Goal: Task Accomplishment & Management: Manage account settings

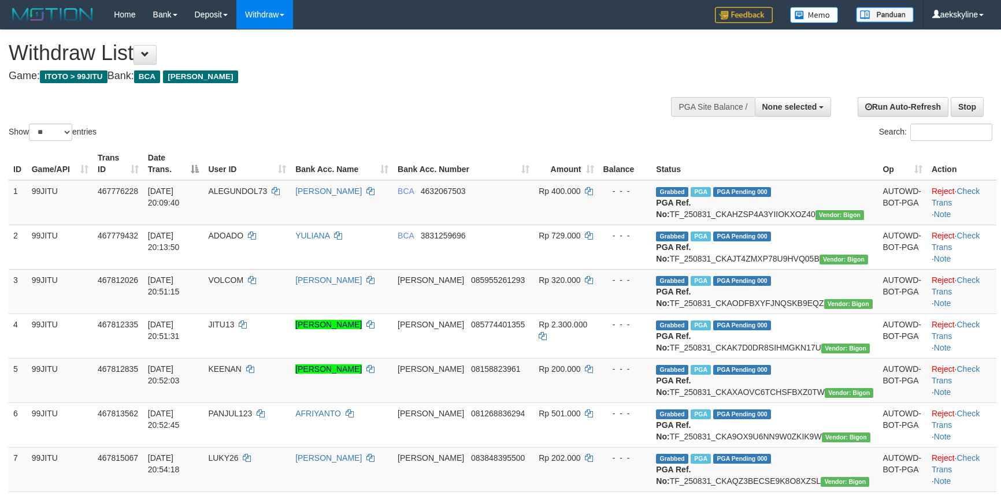
select select
select select "**"
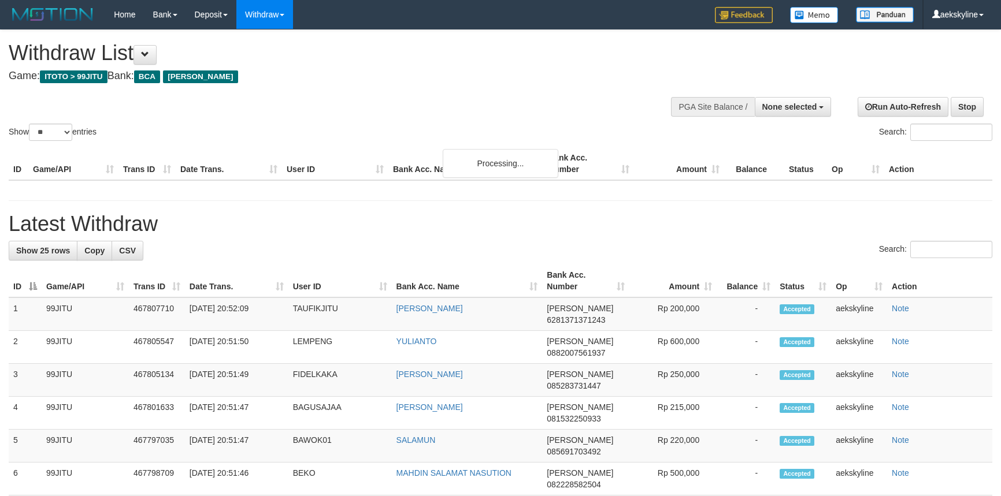
select select
select select "**"
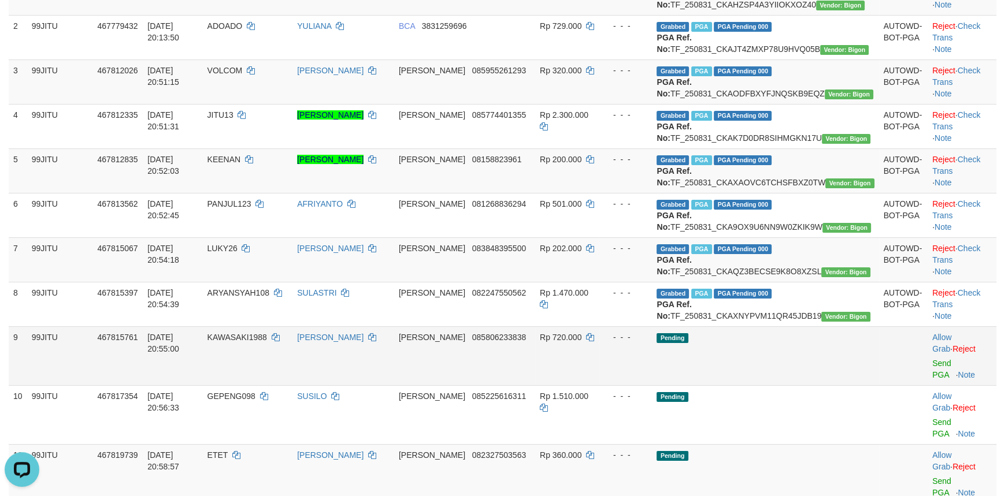
click at [828, 385] on td "Pending" at bounding box center [765, 356] width 227 height 59
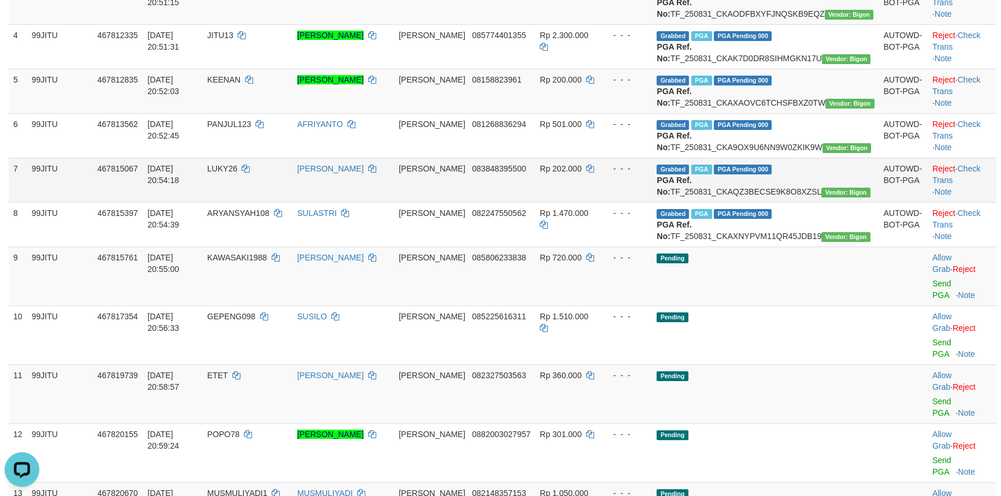
scroll to position [420, 0]
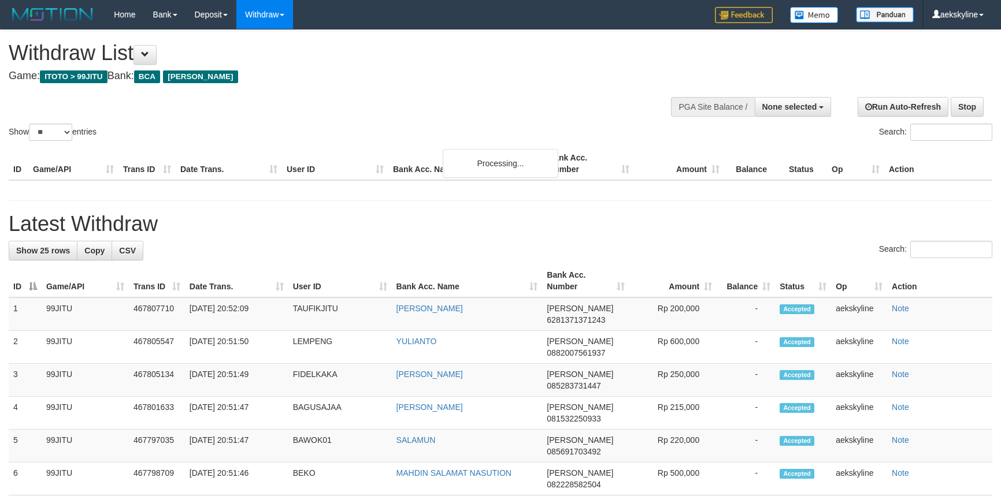
select select
select select "**"
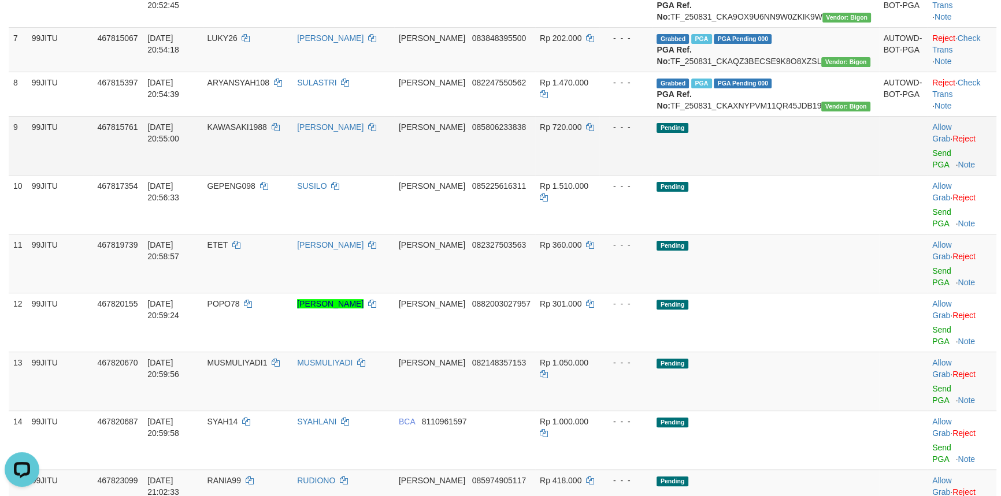
click at [259, 175] on td "KAWASAKI1988" at bounding box center [248, 145] width 90 height 59
click at [259, 132] on span "KAWASAKI1988" at bounding box center [237, 127] width 60 height 9
copy td "KAWASAKI1988"
click at [934, 169] on link "Send PGA" at bounding box center [941, 159] width 19 height 21
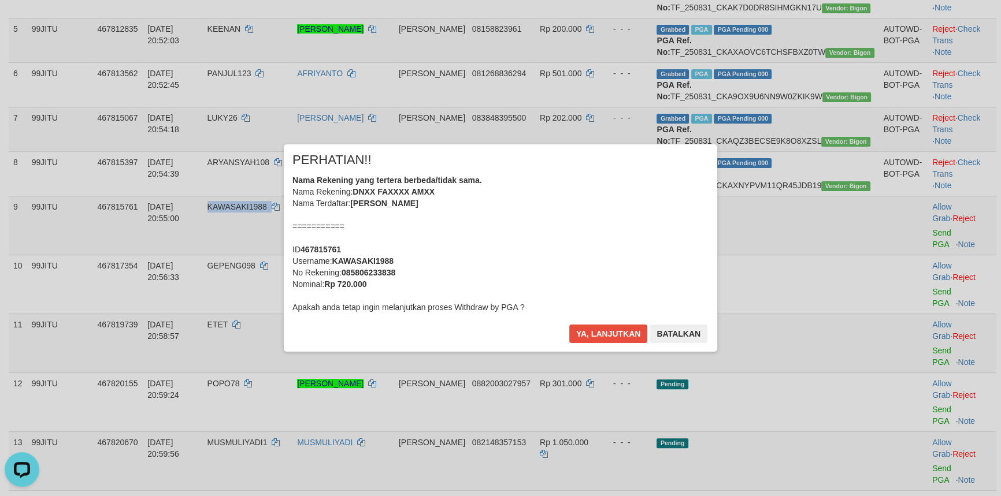
scroll to position [315, 0]
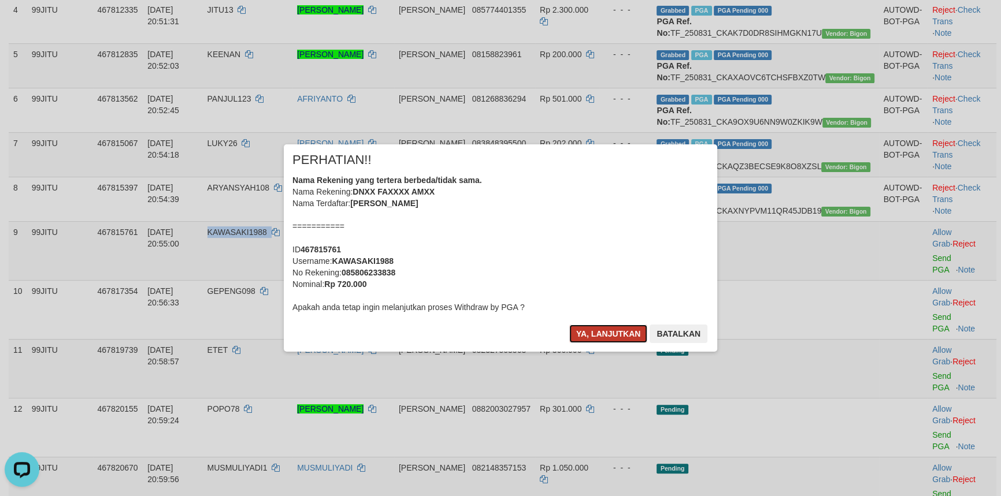
click at [608, 332] on button "Ya, lanjutkan" at bounding box center [608, 334] width 79 height 18
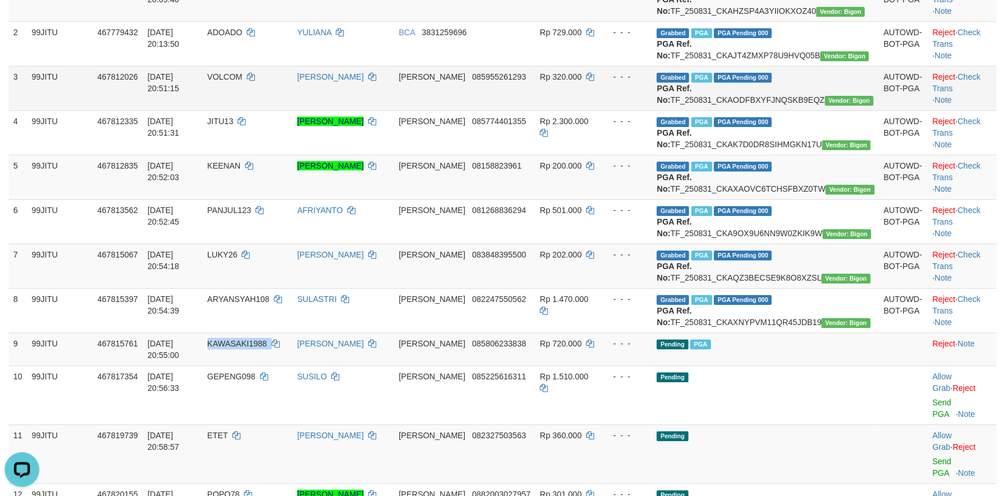
scroll to position [0, 0]
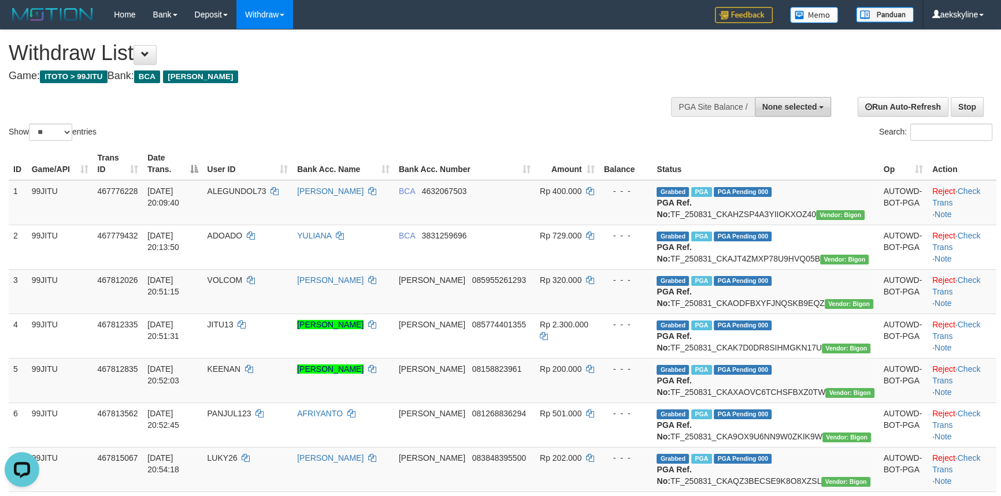
click at [798, 105] on span "None selected" at bounding box center [789, 106] width 55 height 9
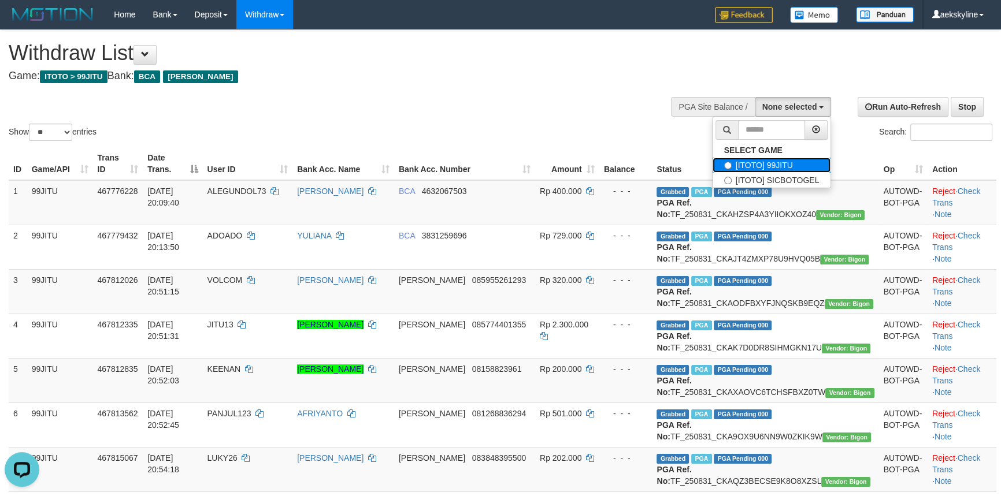
click at [789, 162] on label "[ITOTO] 99JITU" at bounding box center [772, 165] width 118 height 15
select select "***"
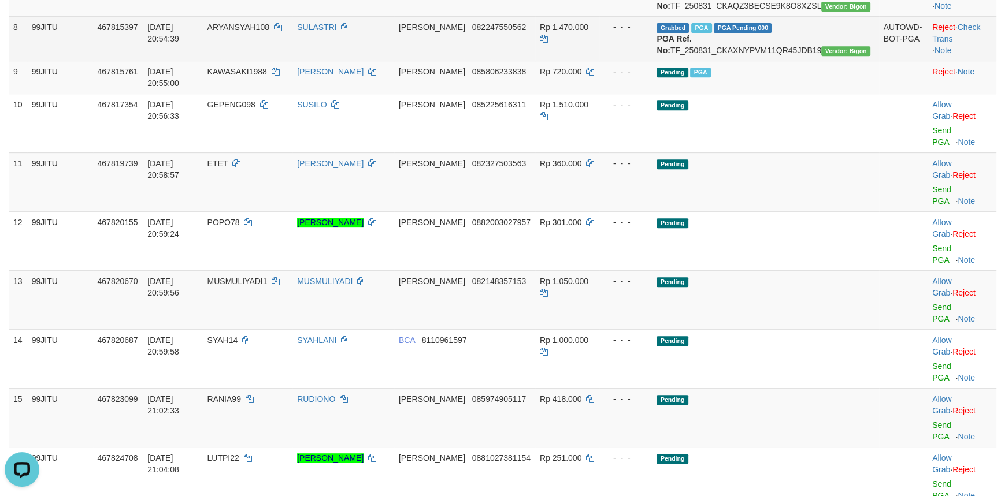
scroll to position [735, 0]
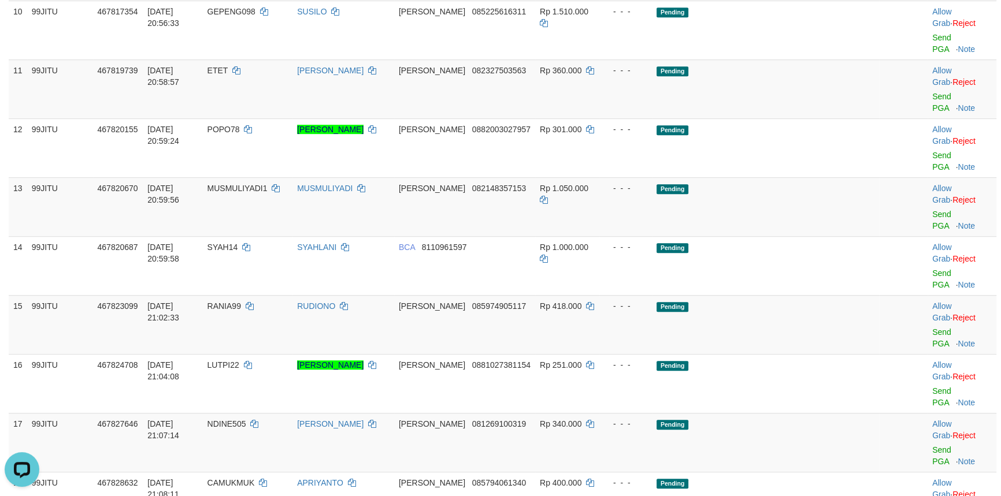
copy td "DIDIK123"
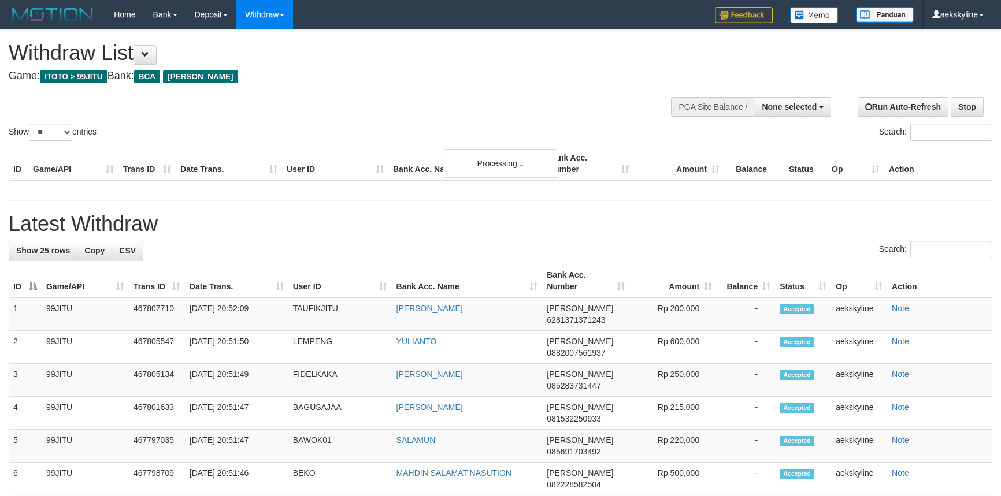
select select
select select "**"
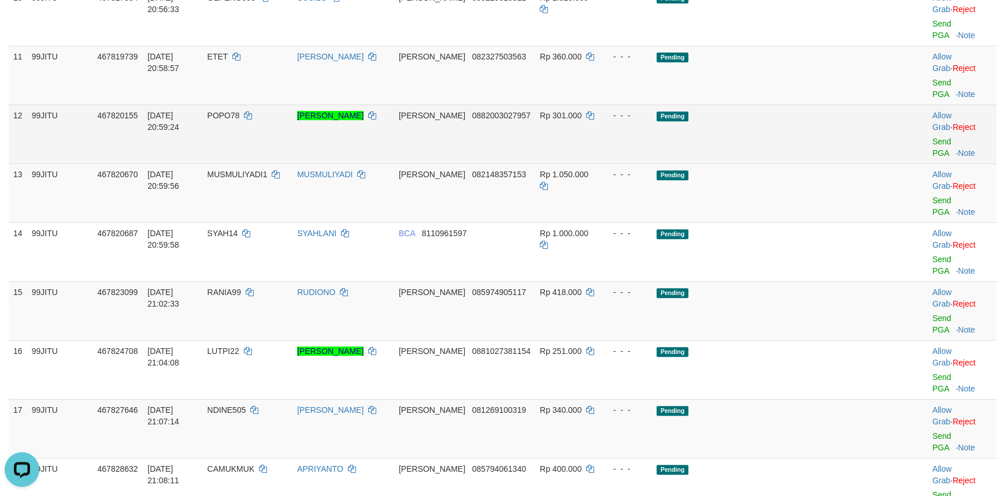
scroll to position [568, 0]
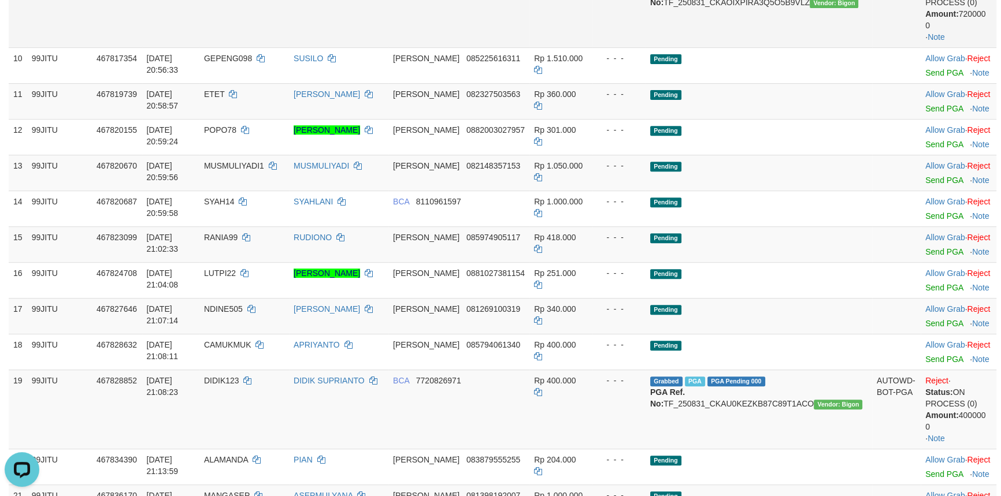
scroll to position [463, 0]
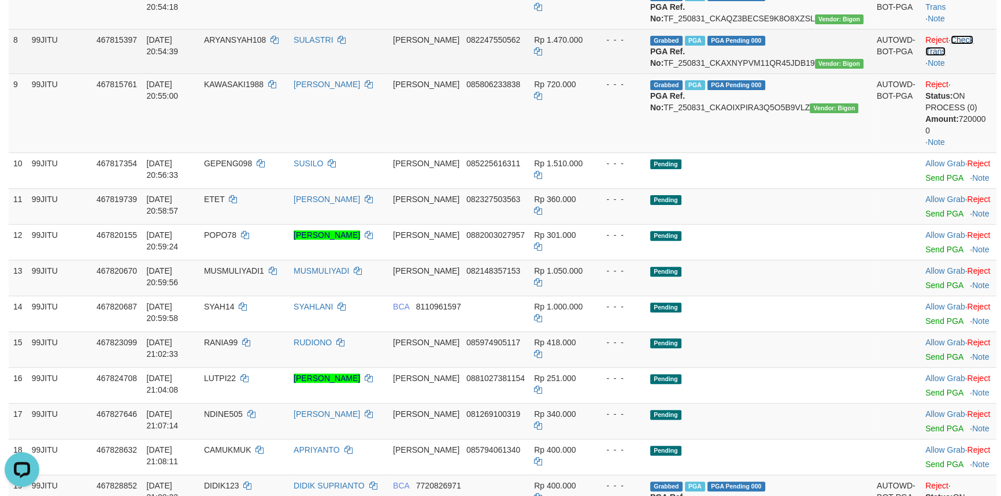
click at [960, 56] on link "Check Trans" at bounding box center [949, 45] width 48 height 21
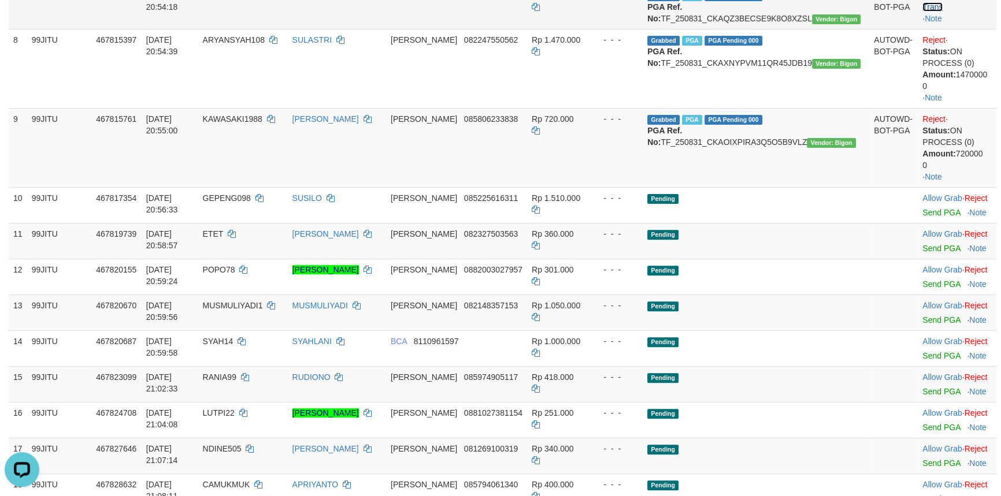
click at [968, 12] on link "Check Trans" at bounding box center [946, 1] width 48 height 21
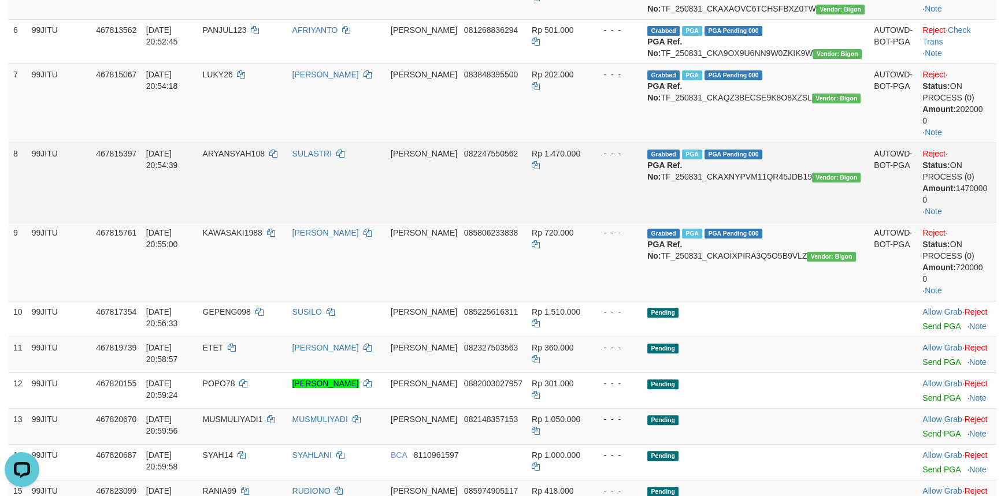
scroll to position [358, 0]
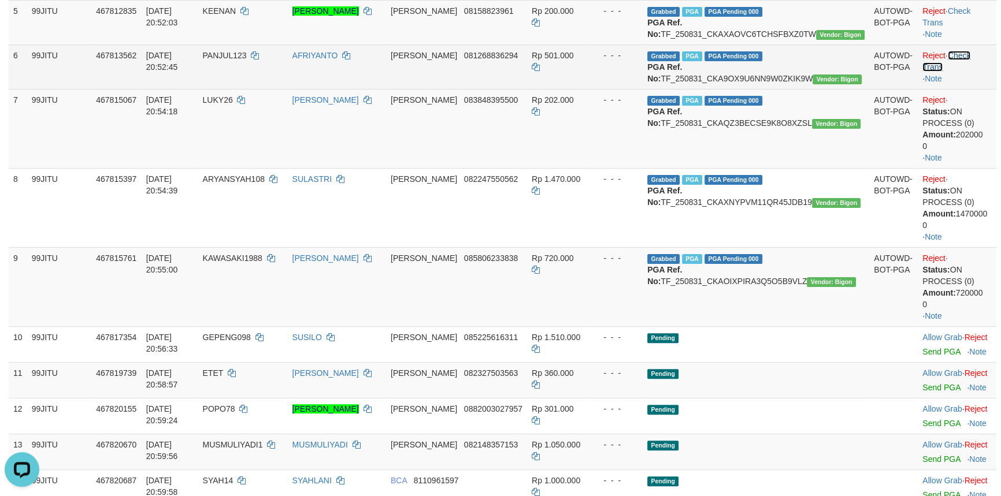
click at [959, 72] on link "Check Trans" at bounding box center [946, 61] width 48 height 21
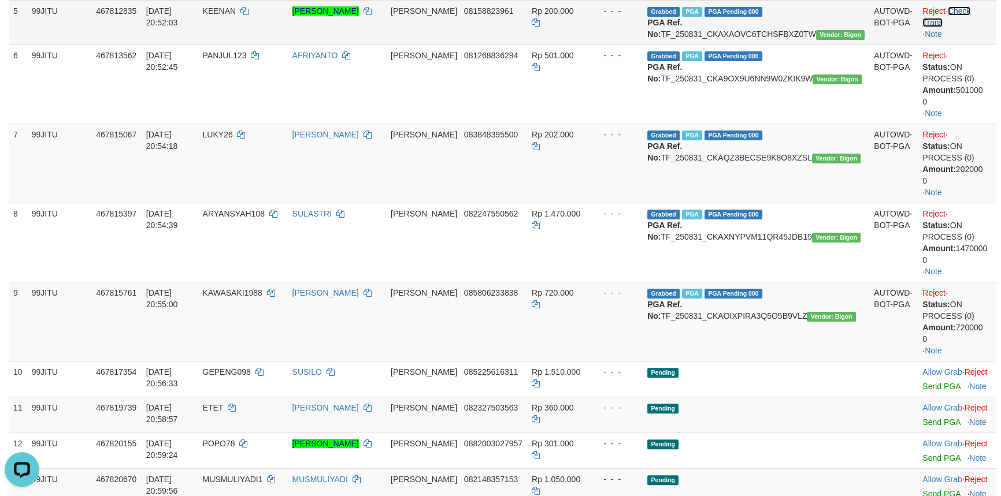
click at [970, 27] on link "Check Trans" at bounding box center [946, 16] width 48 height 21
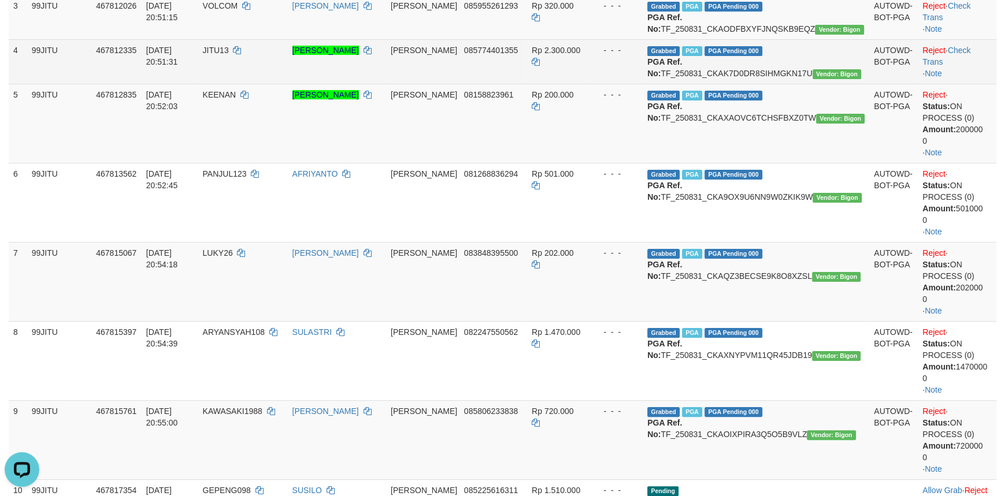
scroll to position [253, 0]
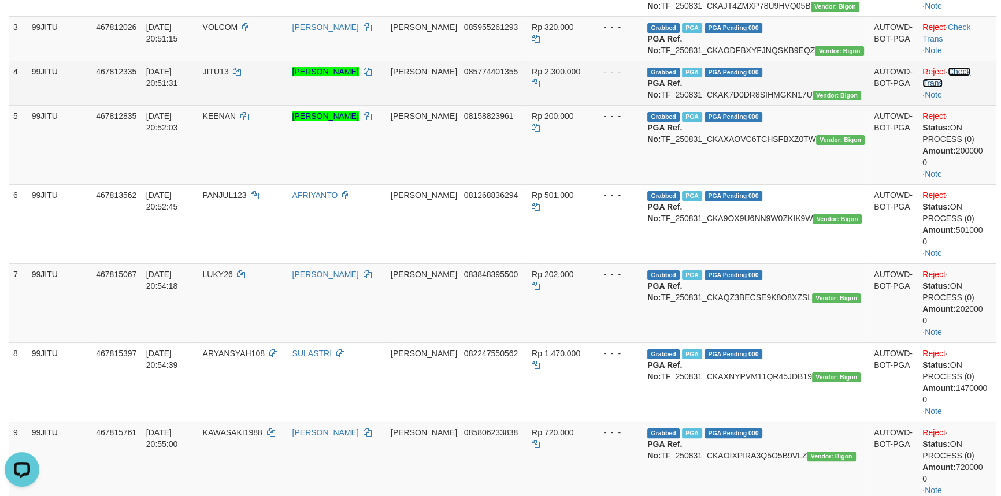
click at [952, 88] on link "Check Trans" at bounding box center [946, 77] width 48 height 21
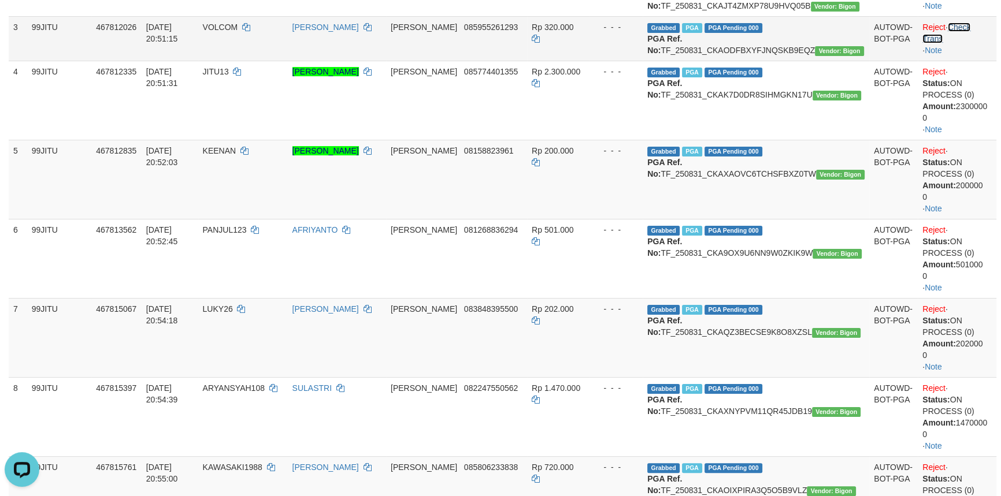
click at [965, 43] on link "Check Trans" at bounding box center [946, 33] width 48 height 21
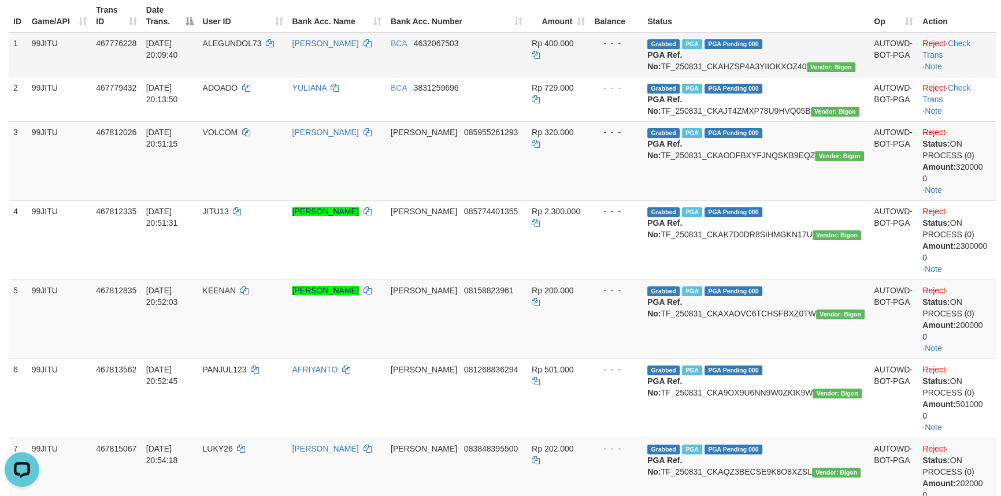
scroll to position [43, 0]
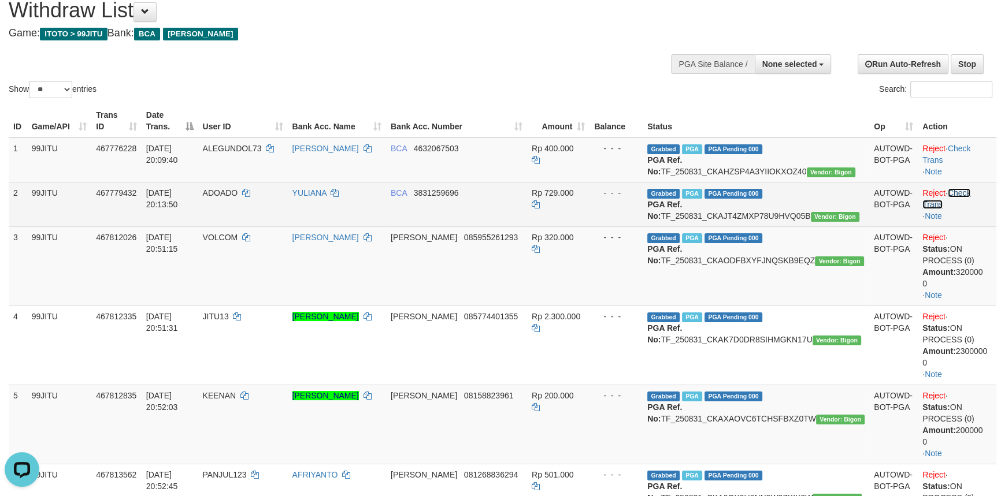
click at [966, 201] on link "Check Trans" at bounding box center [946, 198] width 48 height 21
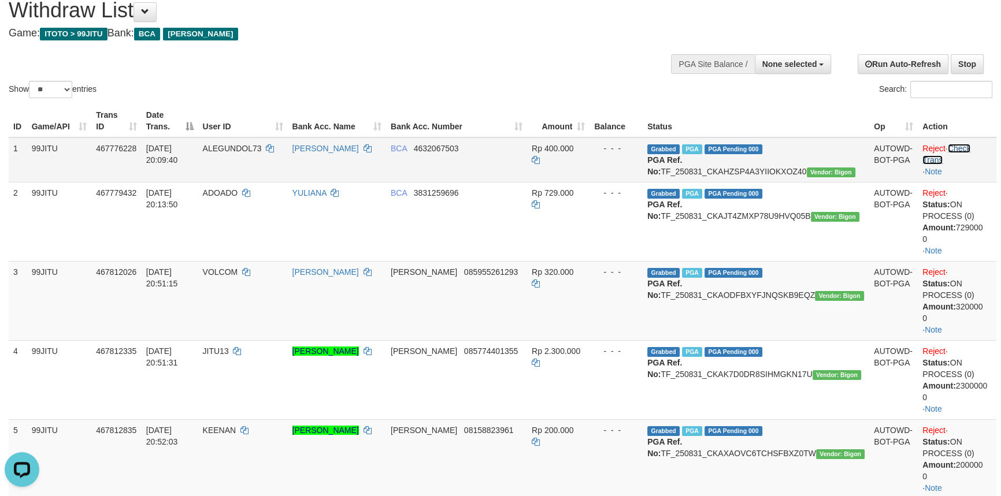
click at [970, 150] on link "Check Trans" at bounding box center [946, 154] width 48 height 21
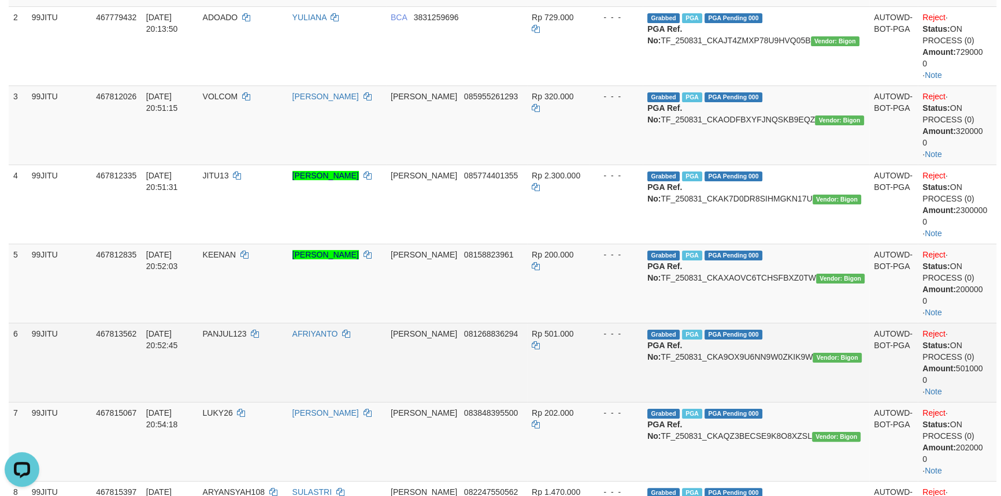
scroll to position [0, 0]
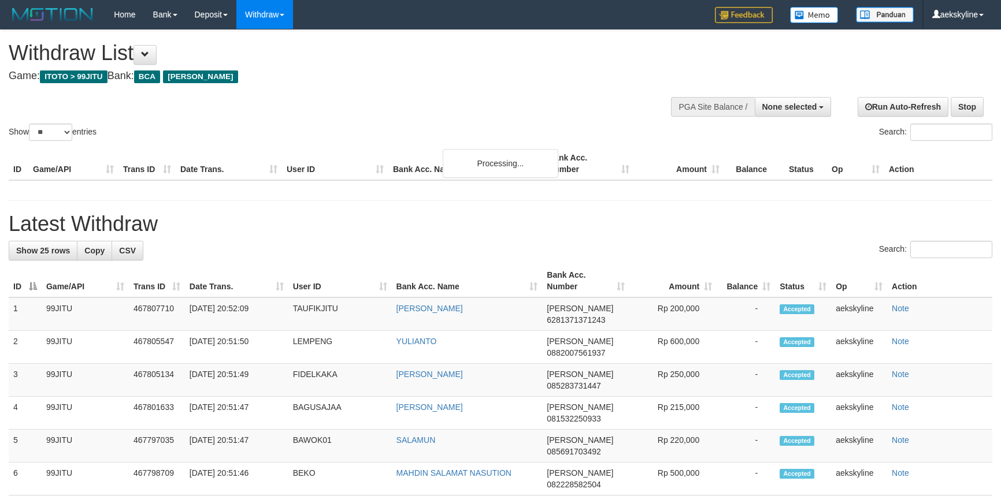
select select
select select "**"
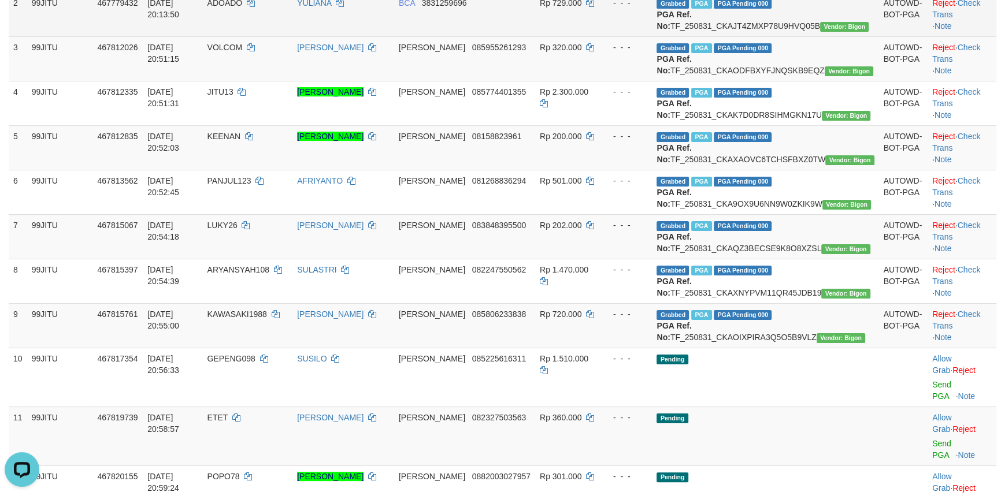
scroll to position [315, 0]
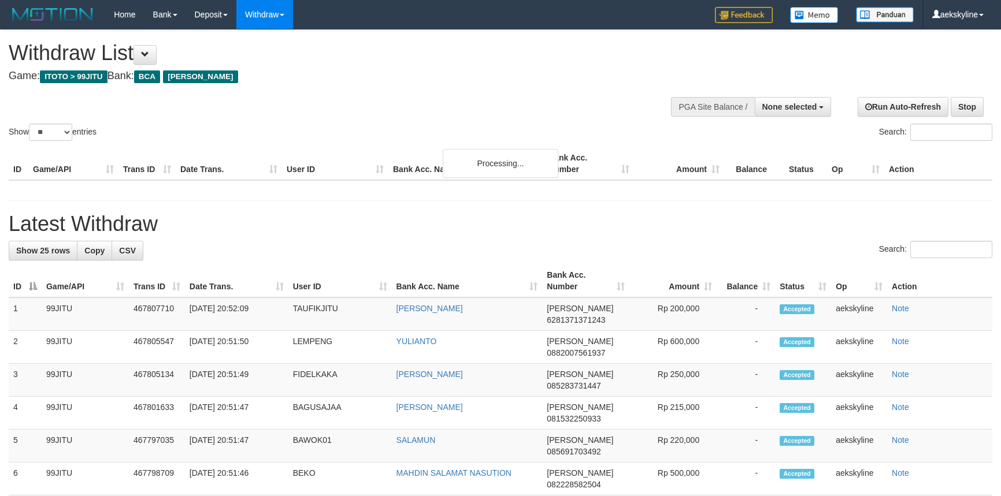
select select
select select "**"
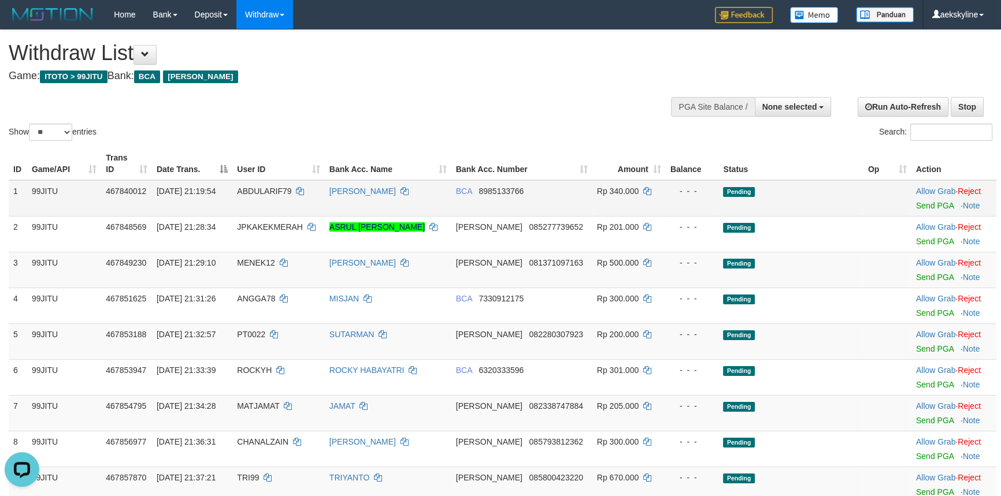
click at [262, 188] on span "ABDULARIF79" at bounding box center [264, 191] width 54 height 9
copy td "ABDULARIF79"
click at [929, 203] on link "Send PGA" at bounding box center [935, 205] width 38 height 9
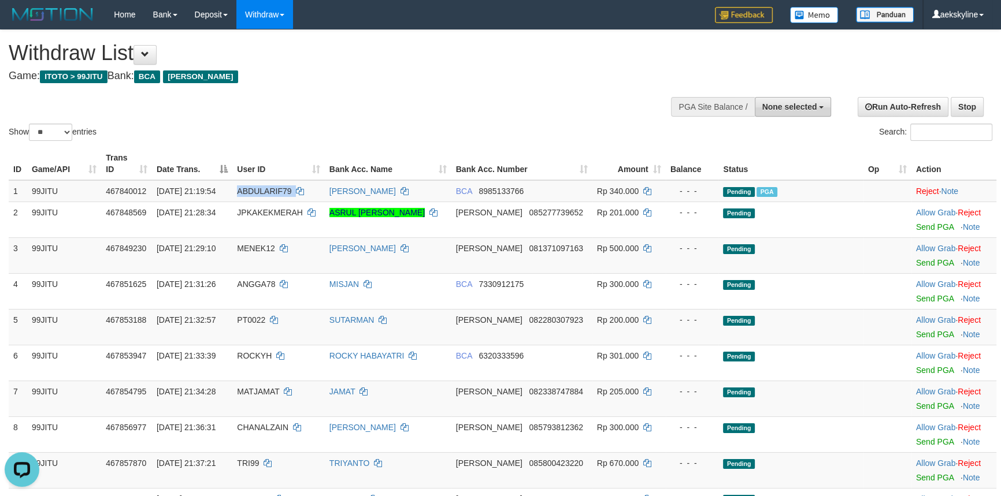
click at [774, 105] on span "None selected" at bounding box center [789, 106] width 55 height 9
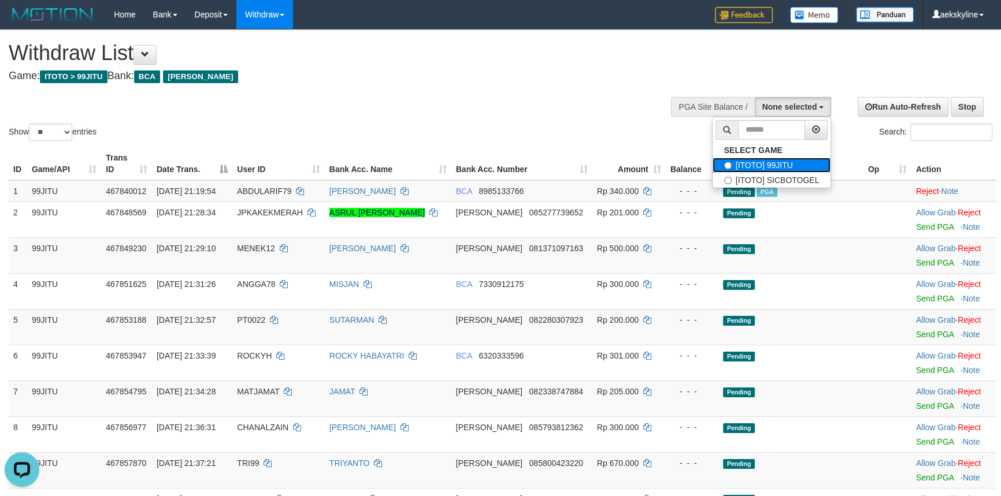
click at [777, 162] on label "[ITOTO] 99JITU" at bounding box center [772, 165] width 118 height 15
select select "***"
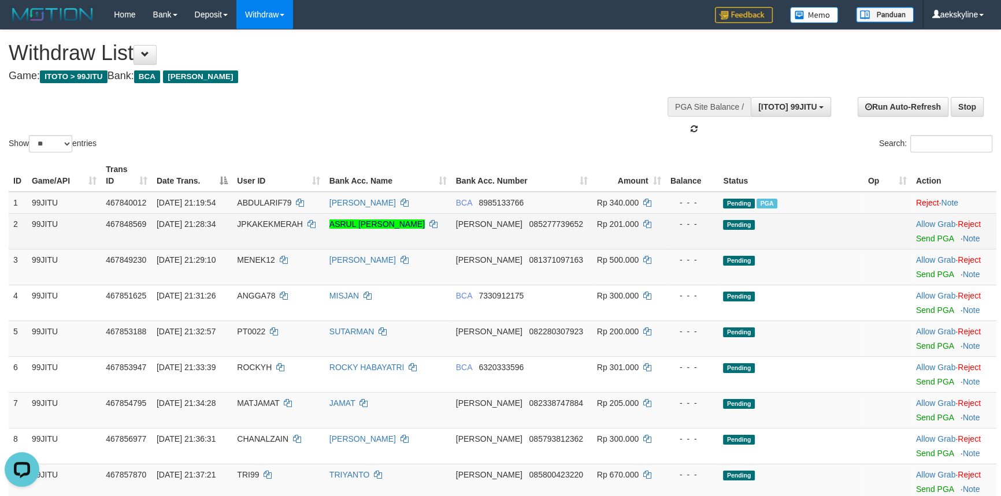
scroll to position [10, 0]
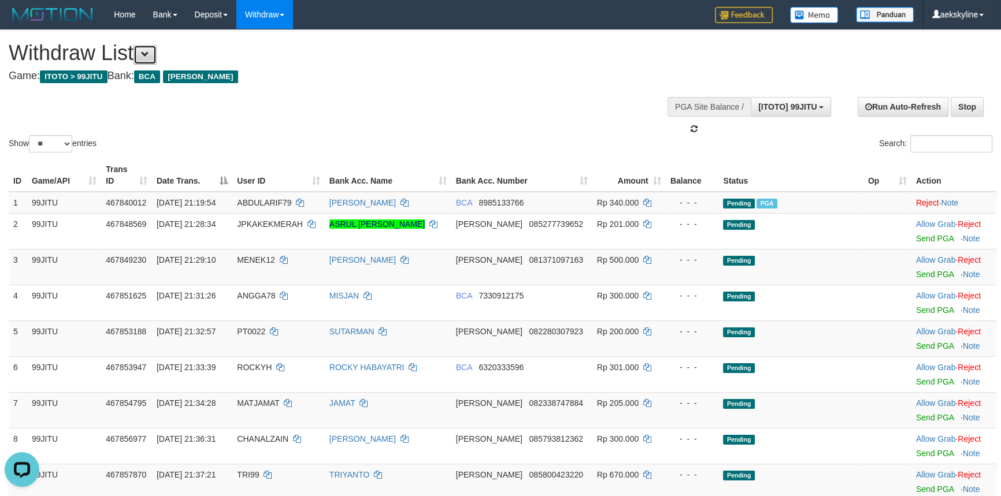
click at [156, 52] on button at bounding box center [144, 55] width 23 height 20
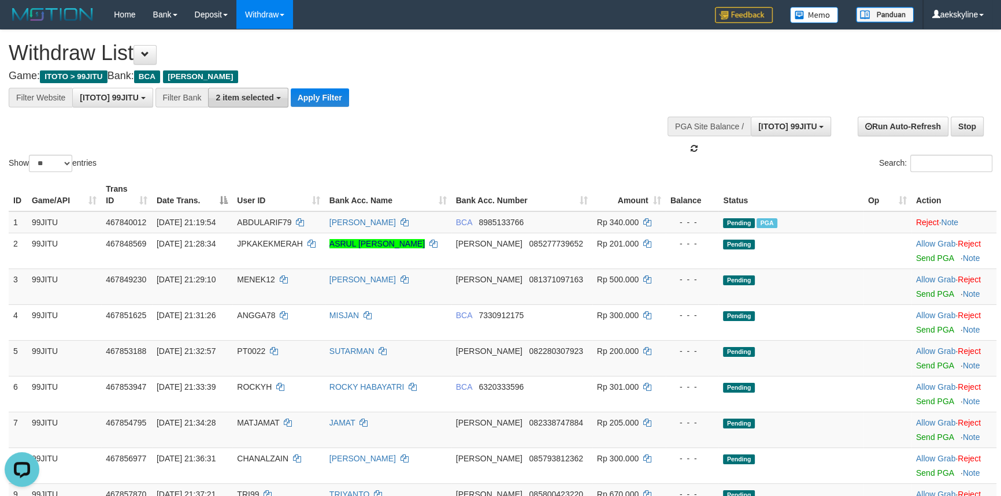
click at [258, 104] on button "2 item selected" at bounding box center [248, 98] width 80 height 20
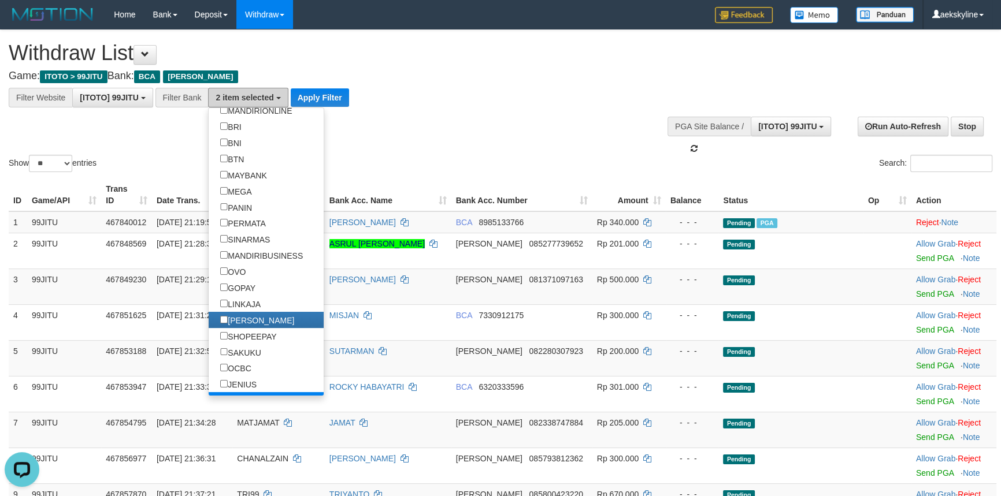
scroll to position [210, 0]
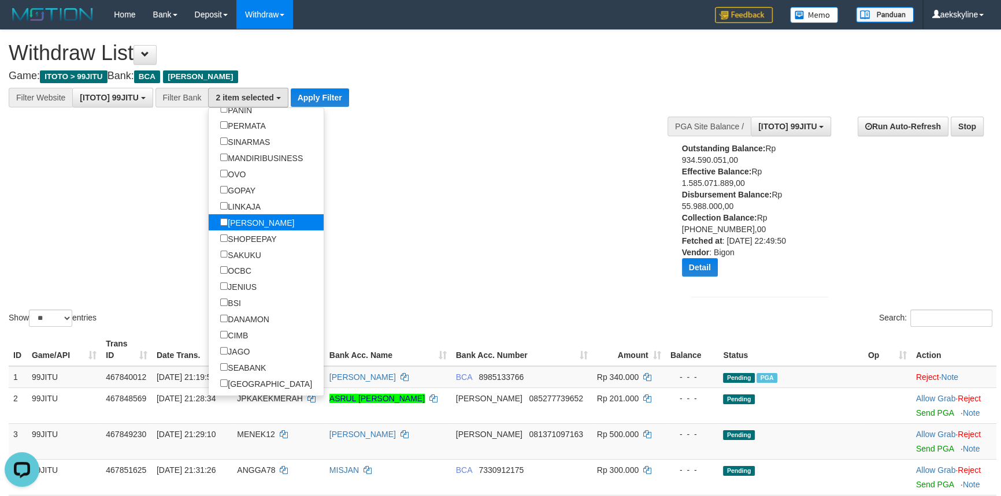
click at [252, 225] on label "[PERSON_NAME]" at bounding box center [257, 222] width 97 height 16
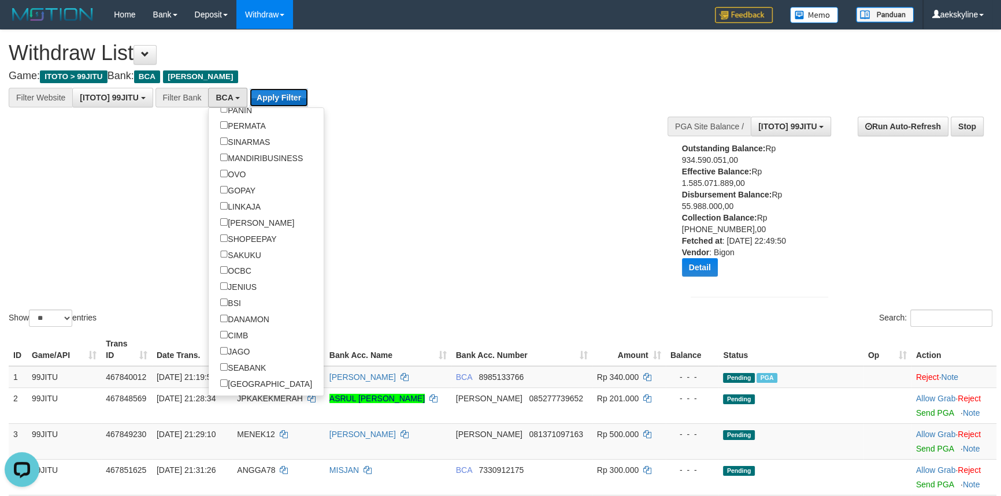
click at [272, 97] on button "Apply Filter" at bounding box center [279, 97] width 58 height 18
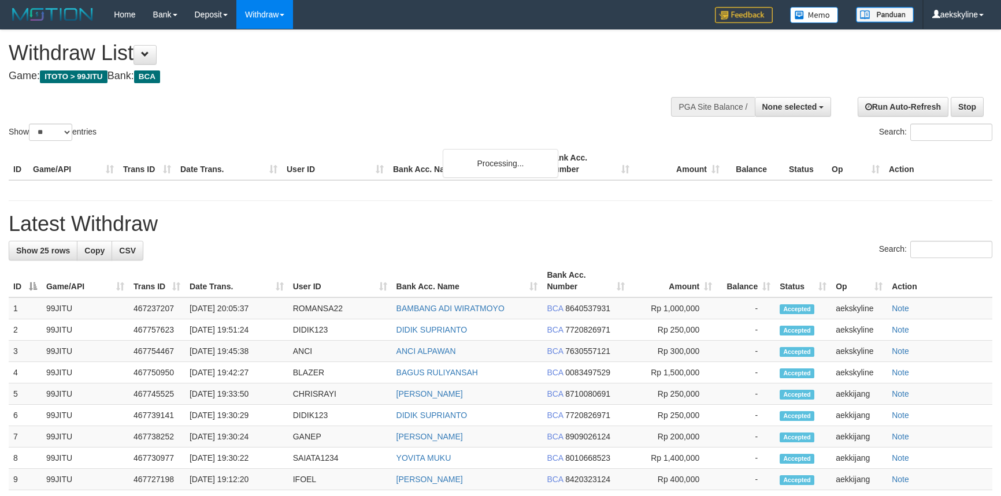
select select
select select "**"
select select
select select "**"
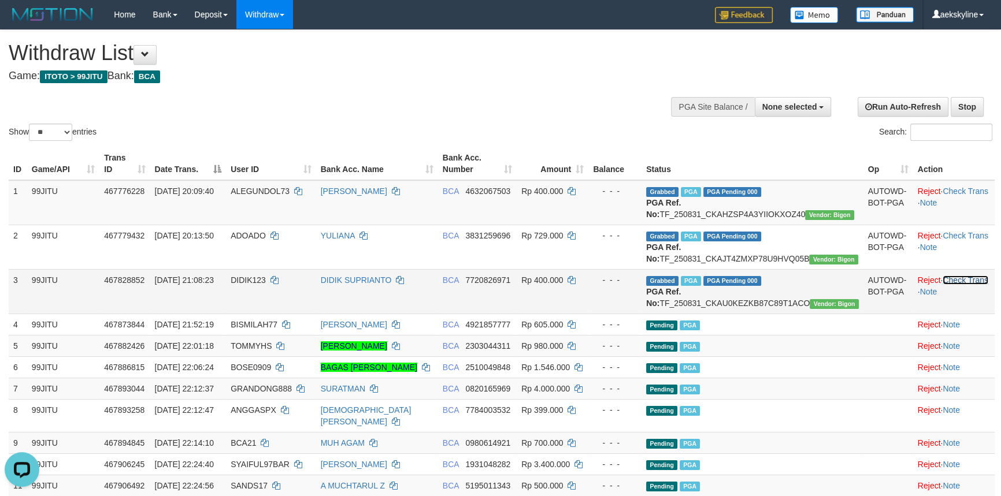
click at [955, 285] on link "Check Trans" at bounding box center [966, 280] width 46 height 9
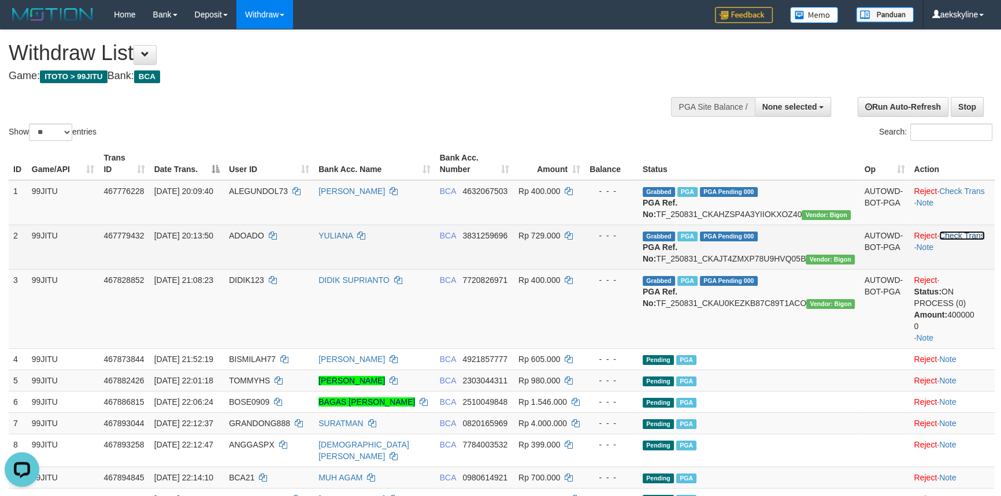
click at [973, 240] on link "Check Trans" at bounding box center [962, 235] width 46 height 9
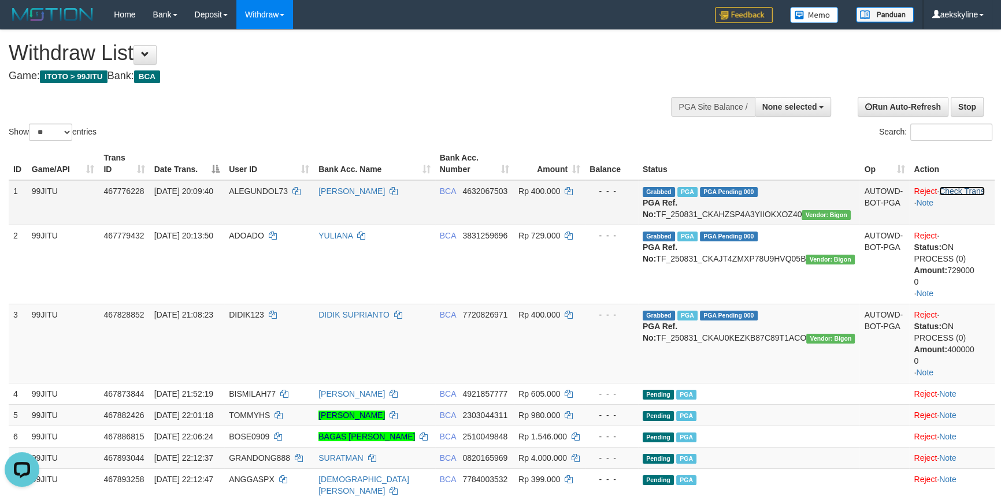
click at [967, 191] on link "Check Trans" at bounding box center [962, 191] width 46 height 9
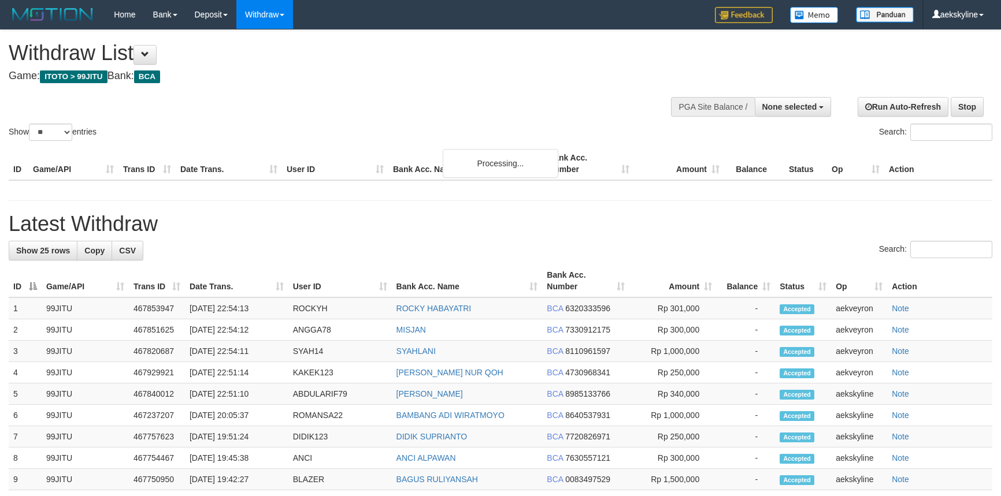
select select
select select "**"
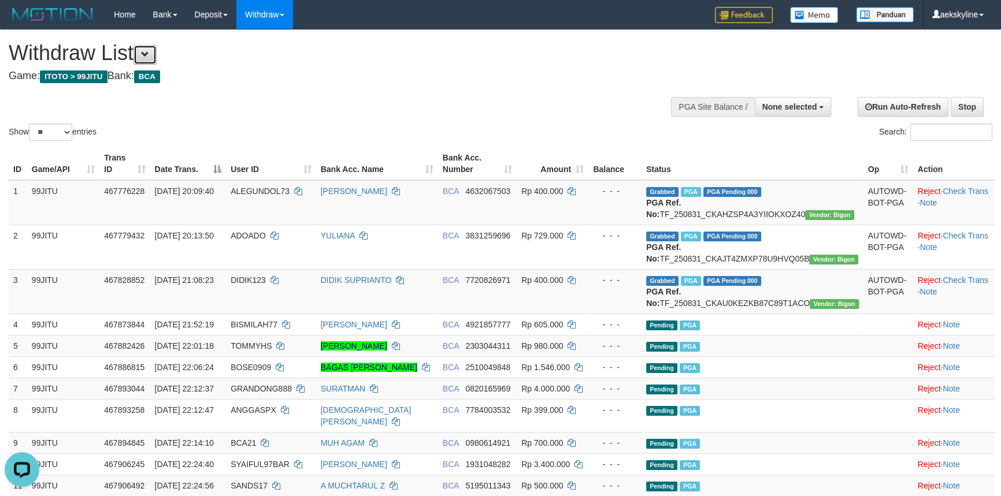
click at [154, 58] on button at bounding box center [144, 55] width 23 height 20
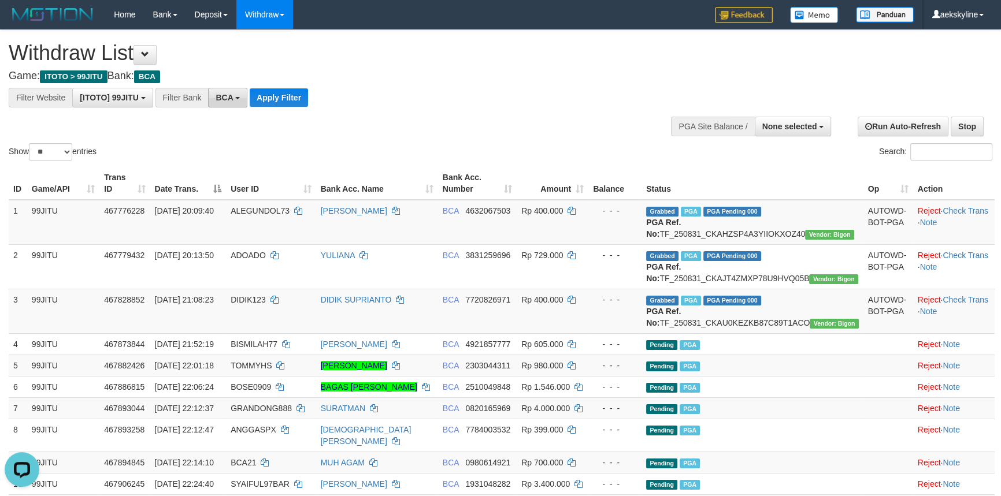
click at [229, 104] on button "BCA" at bounding box center [227, 98] width 39 height 20
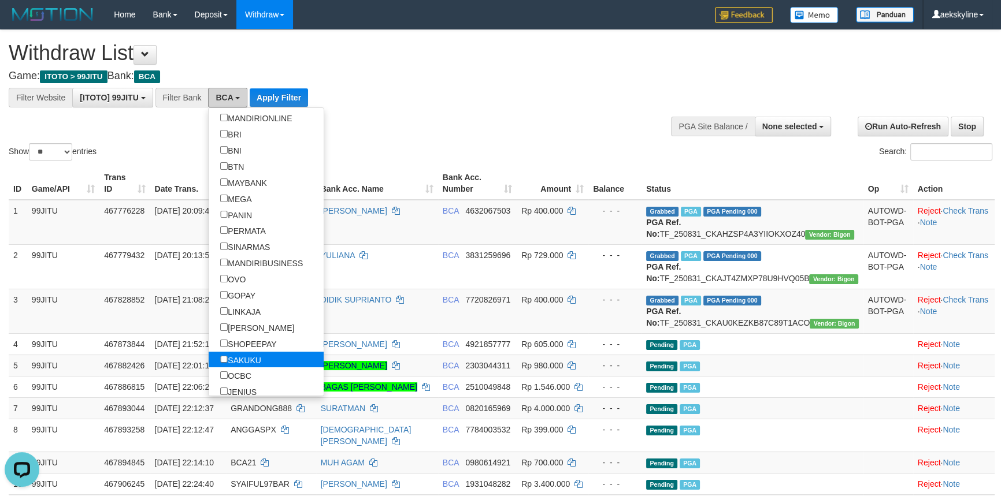
scroll to position [210, 0]
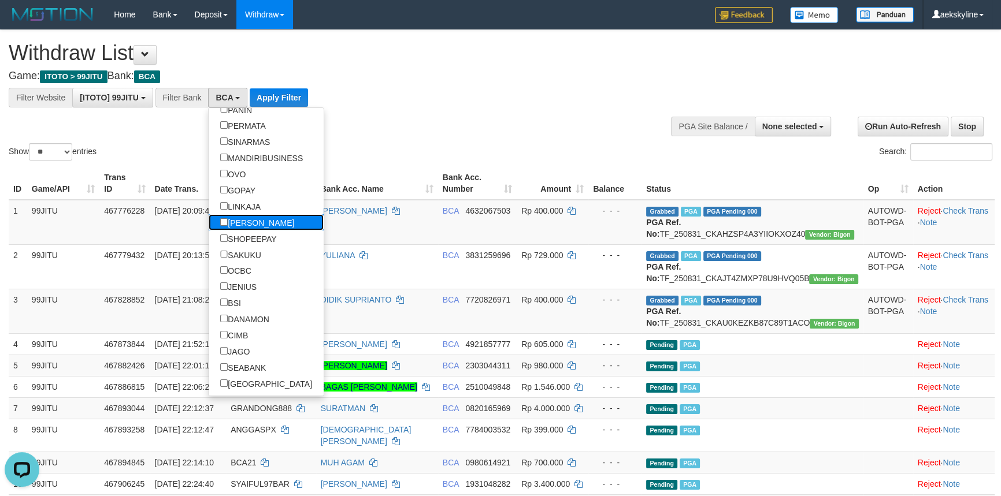
click at [260, 220] on label "[PERSON_NAME]" at bounding box center [257, 222] width 97 height 16
click at [309, 88] on button "Apply Filter" at bounding box center [320, 97] width 58 height 18
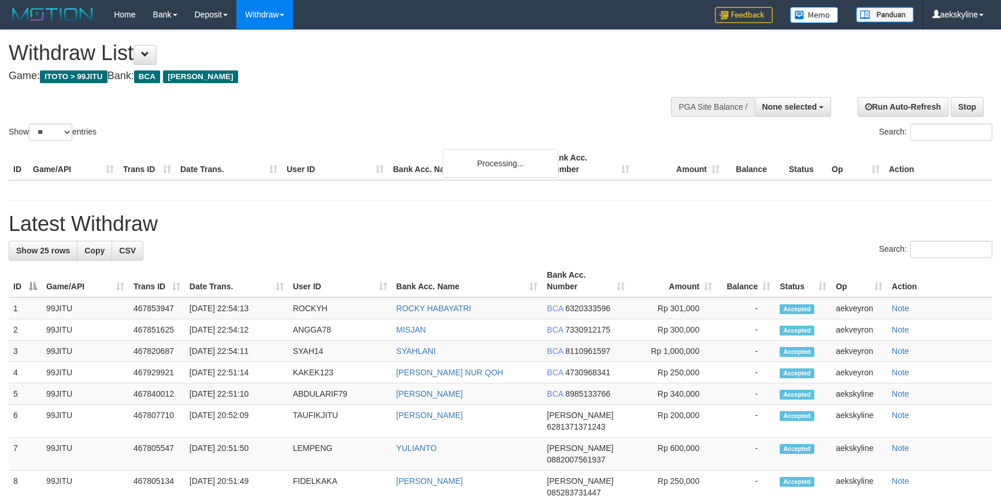
select select
select select "**"
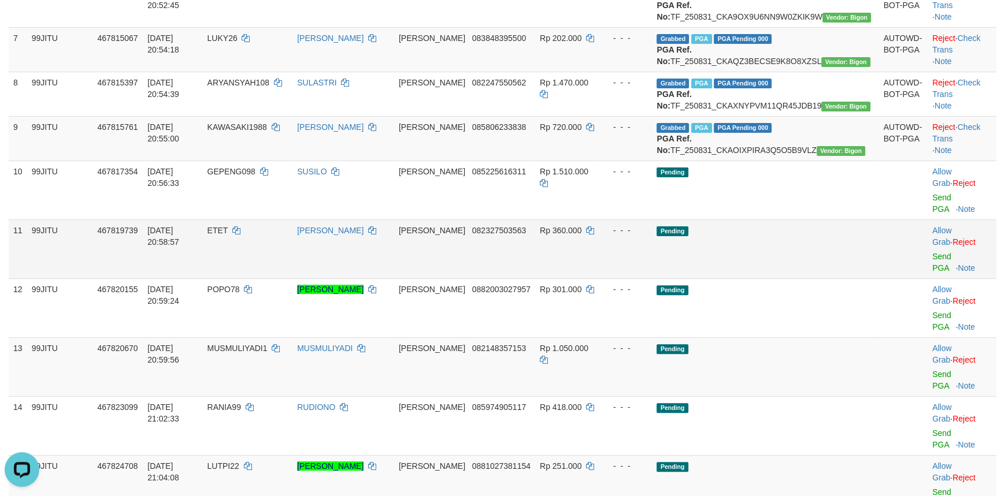
click at [228, 235] on span "ETET" at bounding box center [217, 230] width 21 height 9
copy td "ETET"
click at [934, 273] on link "Send PGA" at bounding box center [941, 262] width 19 height 21
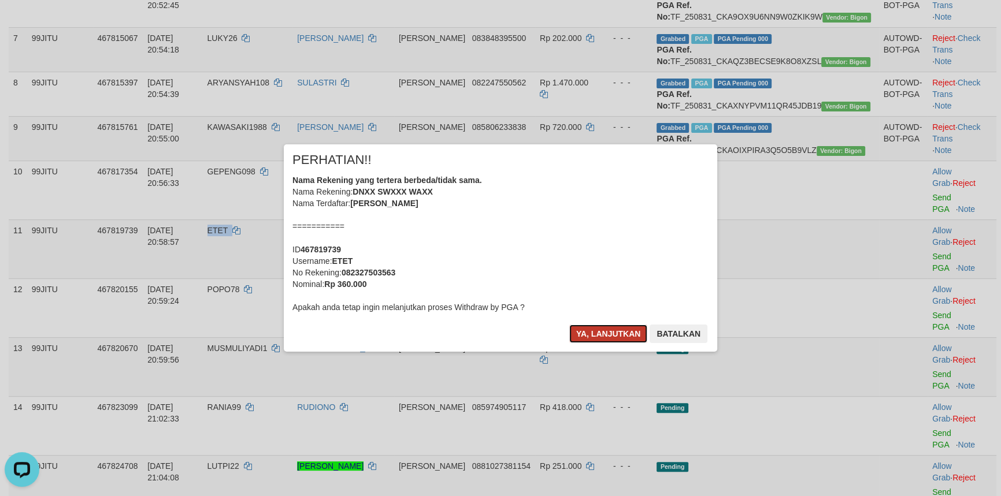
click at [582, 326] on button "Ya, lanjutkan" at bounding box center [608, 334] width 79 height 18
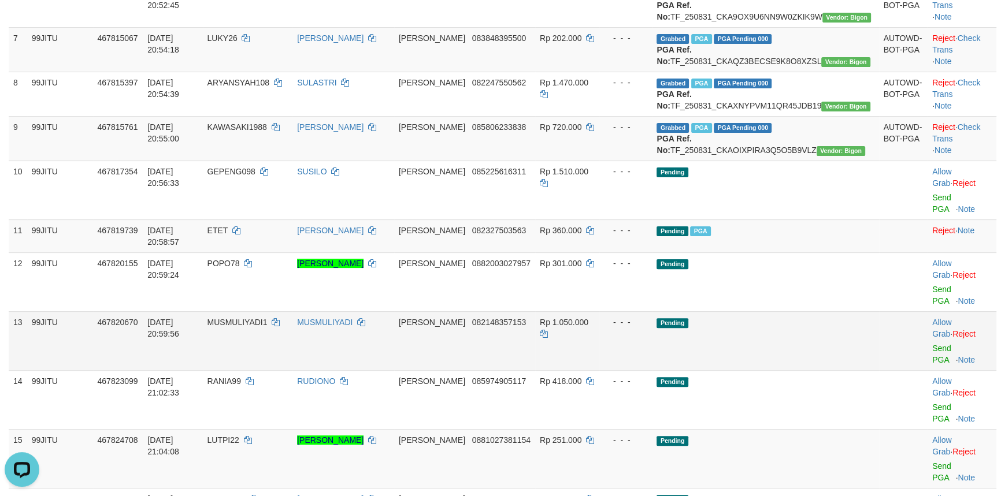
click at [781, 357] on td "Pending" at bounding box center [765, 340] width 227 height 59
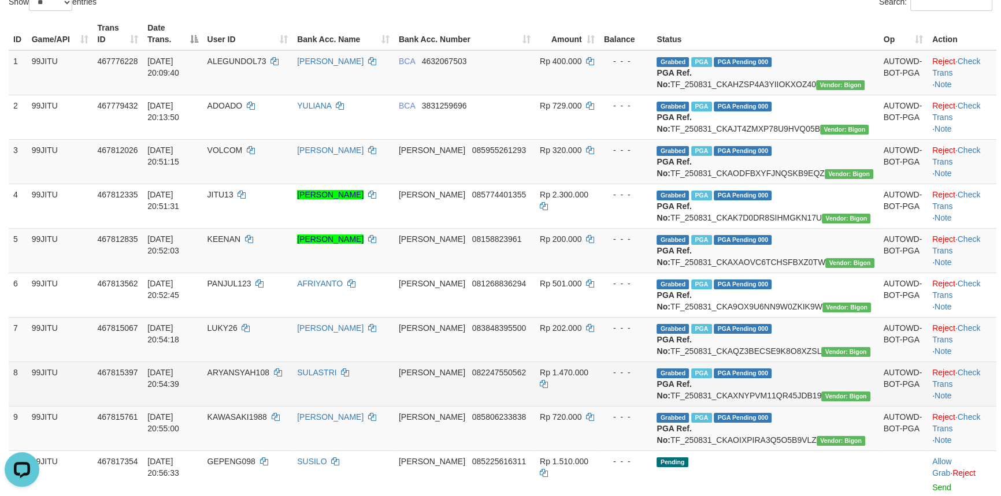
scroll to position [105, 0]
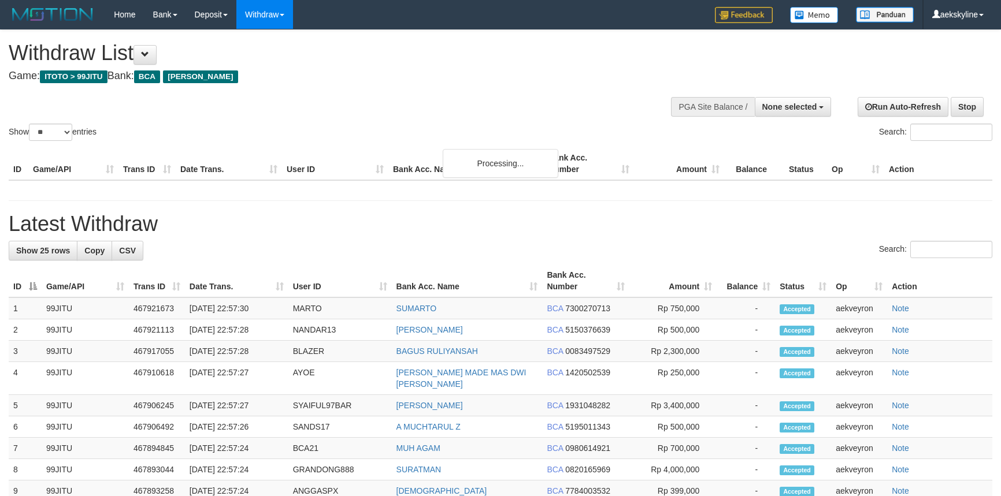
select select
select select "**"
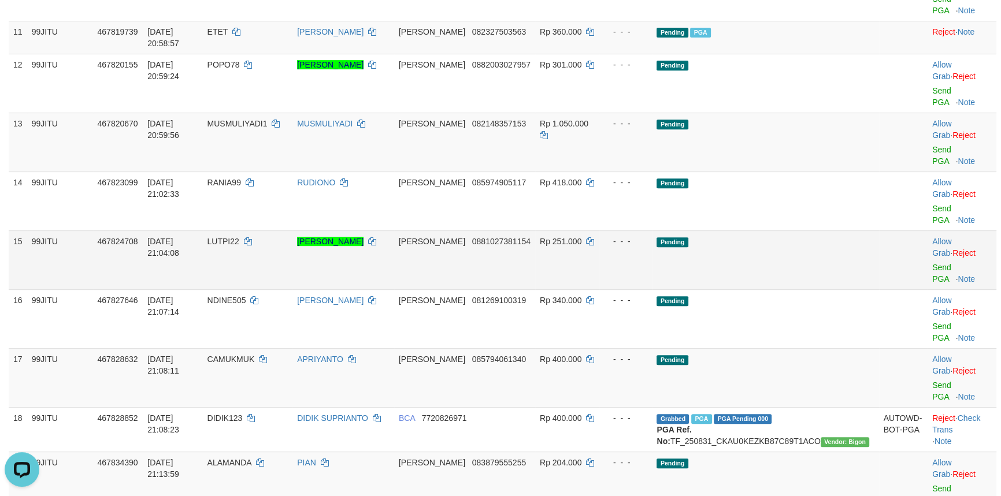
scroll to position [735, 0]
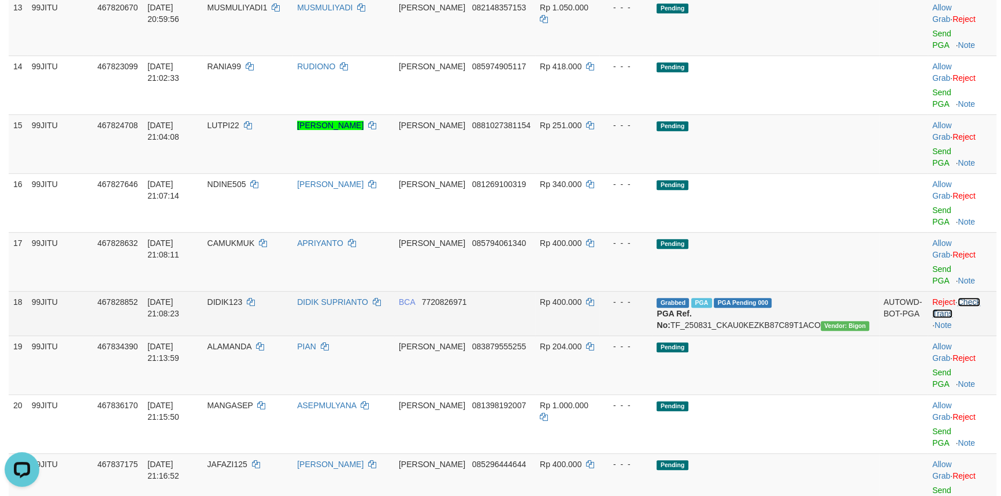
click at [960, 298] on link "Check Trans" at bounding box center [956, 308] width 48 height 21
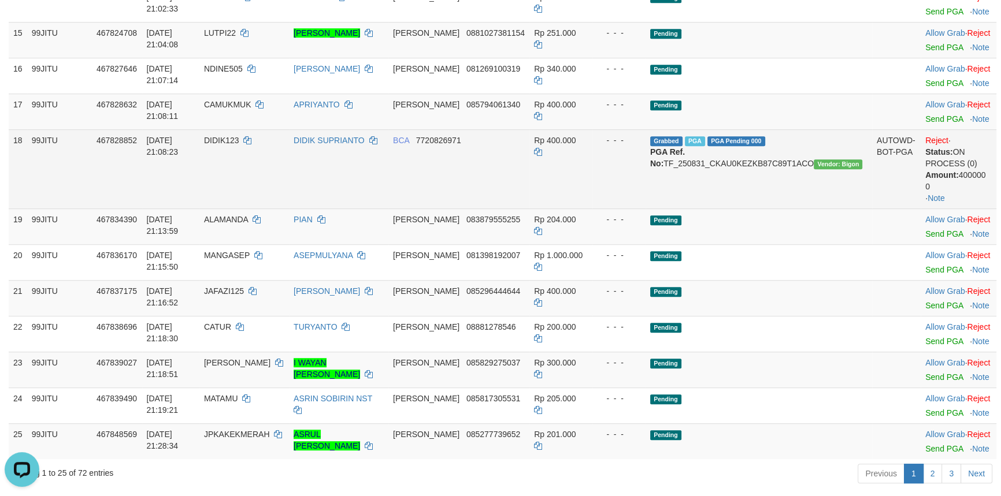
scroll to position [525, 0]
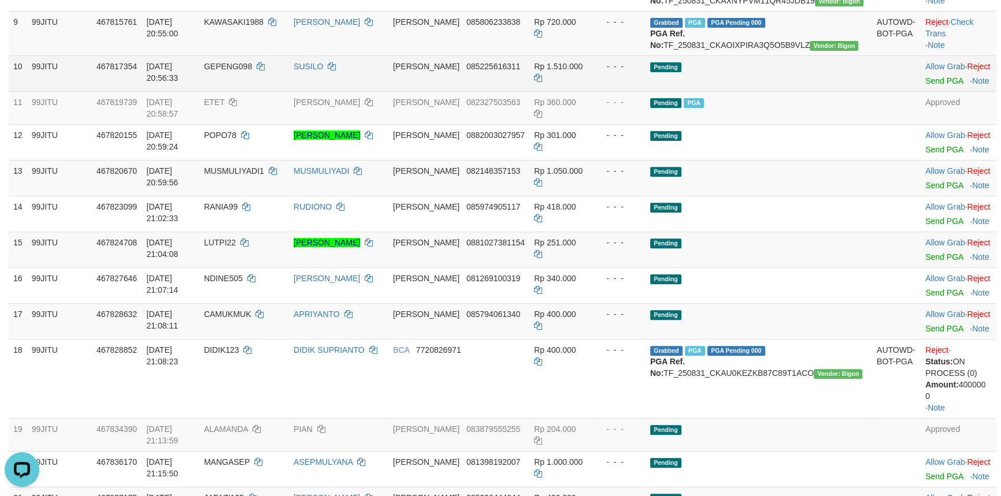
click at [252, 71] on span "GEPENG098" at bounding box center [228, 66] width 48 height 9
copy td "GEPENG098"
click at [925, 86] on link "Send PGA" at bounding box center [944, 80] width 38 height 9
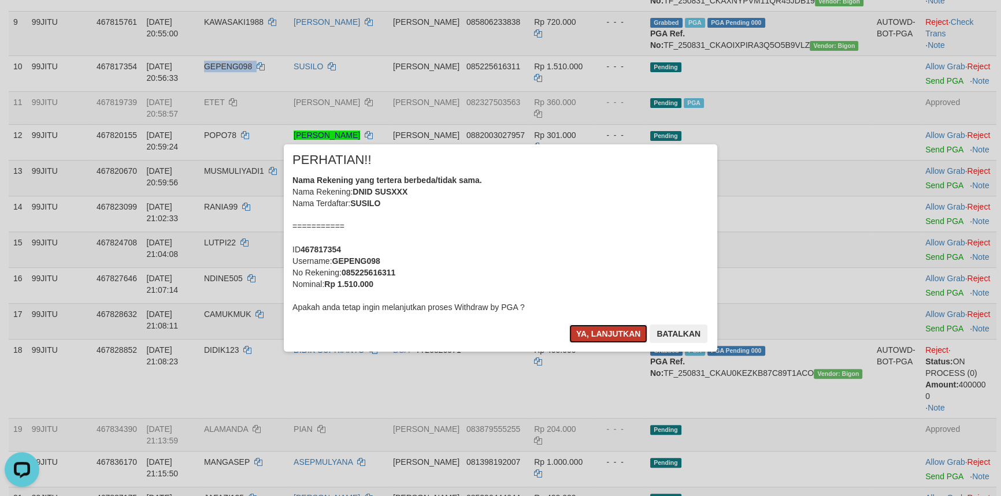
click at [598, 331] on button "Ya, lanjutkan" at bounding box center [608, 334] width 79 height 18
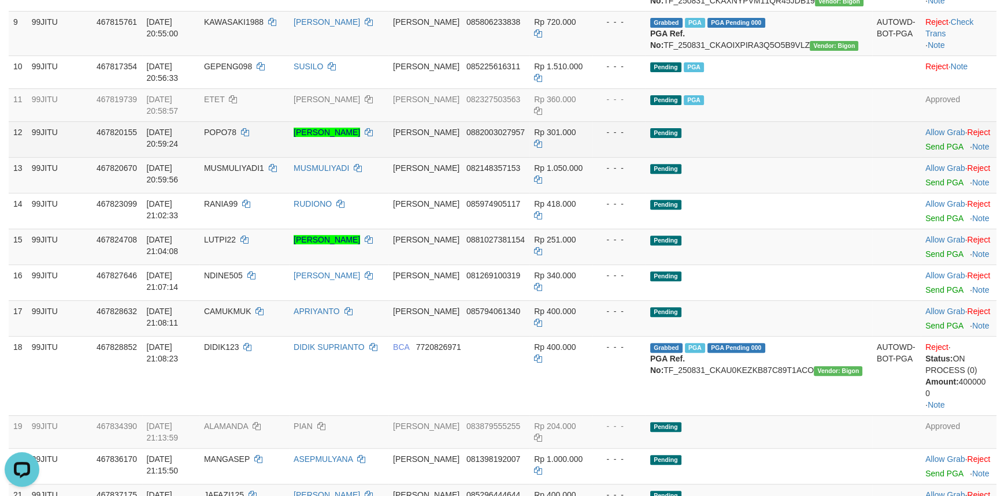
click at [254, 157] on td "POPO78" at bounding box center [244, 139] width 90 height 36
copy td "POPO78"
click at [254, 157] on td "POPO78" at bounding box center [244, 139] width 90 height 36
click at [925, 151] on link "Send PGA" at bounding box center [944, 146] width 38 height 9
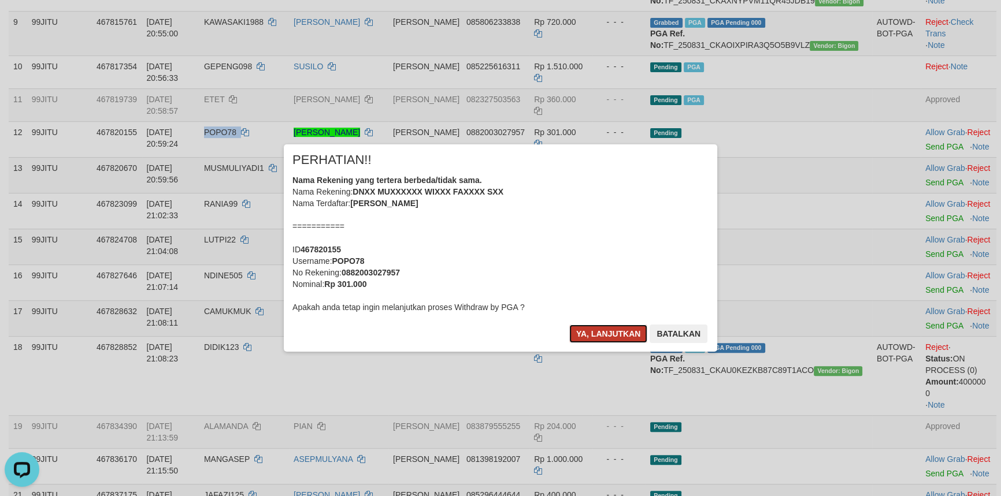
click at [589, 331] on button "Ya, lanjutkan" at bounding box center [608, 334] width 79 height 18
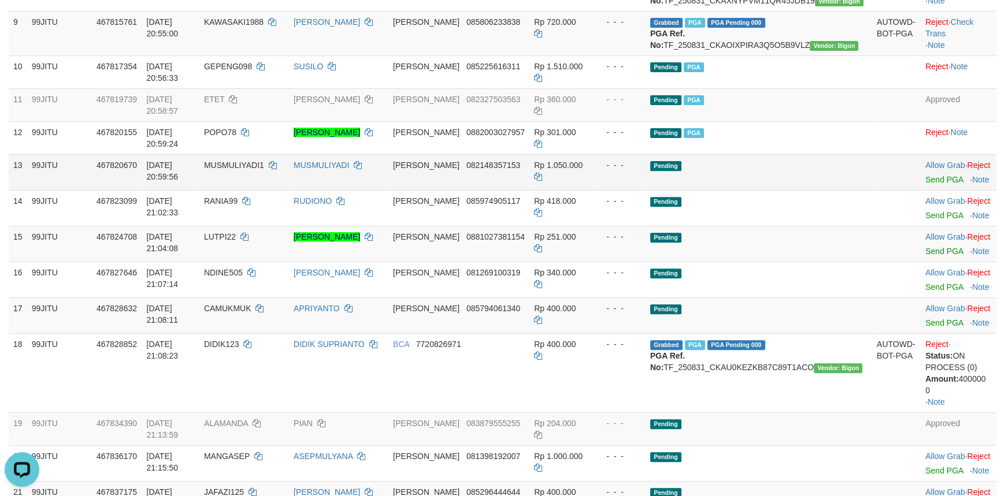
click at [259, 190] on td "MUSMULIYADI1" at bounding box center [244, 172] width 90 height 36
copy td "MUSMULIYADI1"
click at [925, 184] on link "Send PGA" at bounding box center [944, 179] width 38 height 9
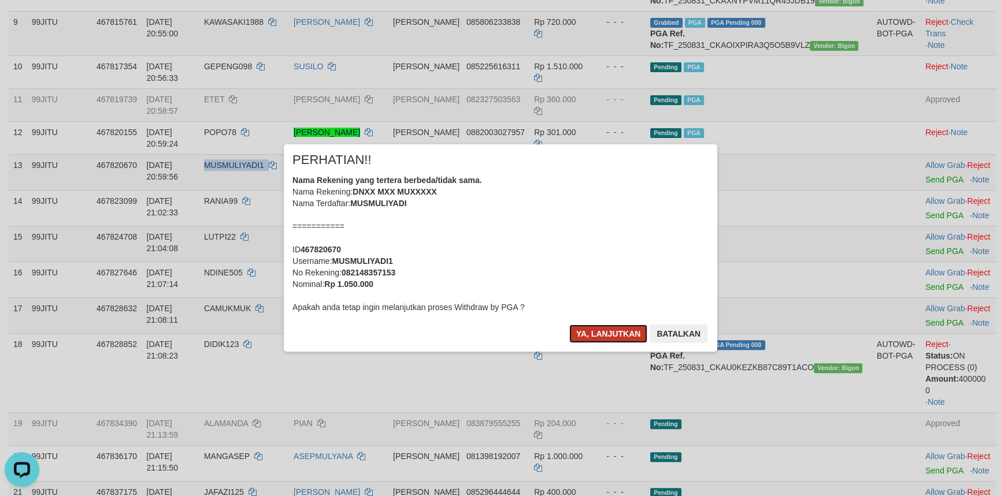
click at [589, 331] on button "Ya, lanjutkan" at bounding box center [608, 334] width 79 height 18
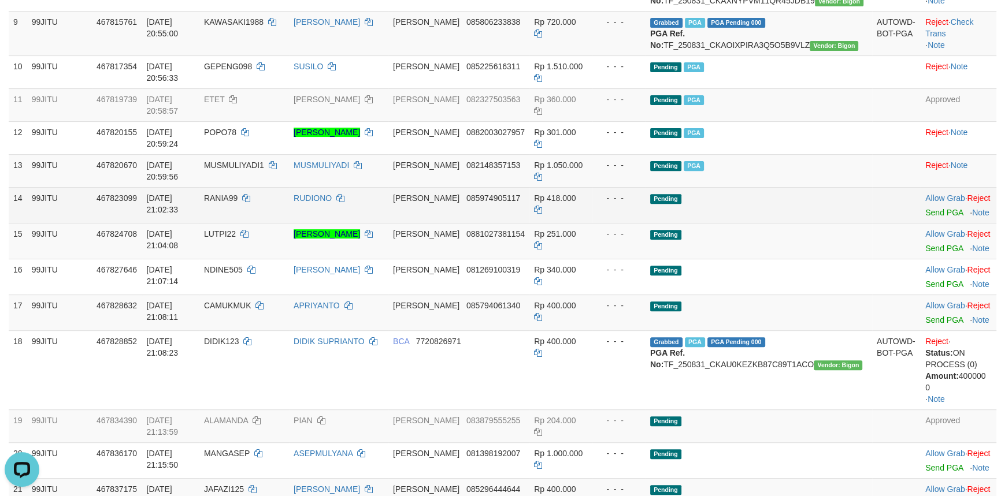
click at [238, 203] on span "RANIA99" at bounding box center [221, 198] width 34 height 9
copy td "RANIA99"
click at [238, 203] on span "RANIA99" at bounding box center [221, 198] width 34 height 9
click at [937, 217] on link "Send PGA" at bounding box center [944, 212] width 38 height 9
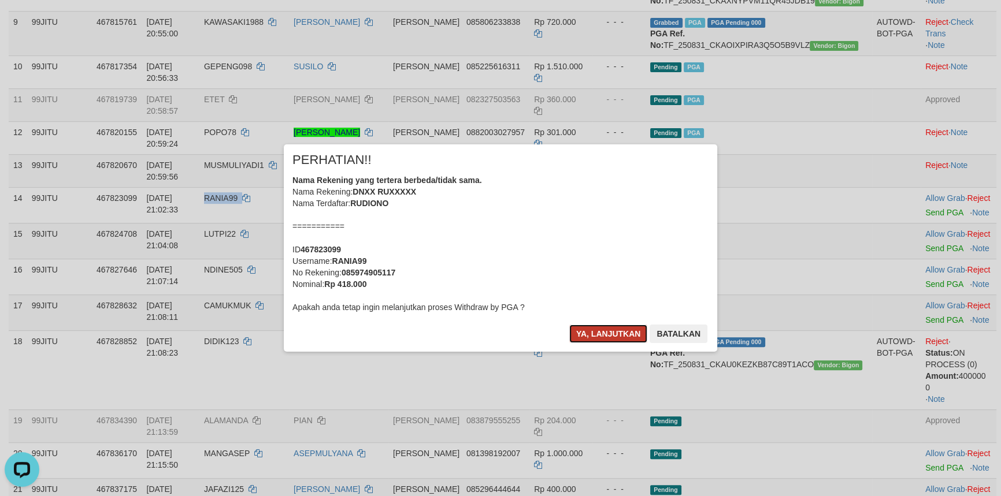
click at [601, 327] on button "Ya, lanjutkan" at bounding box center [608, 334] width 79 height 18
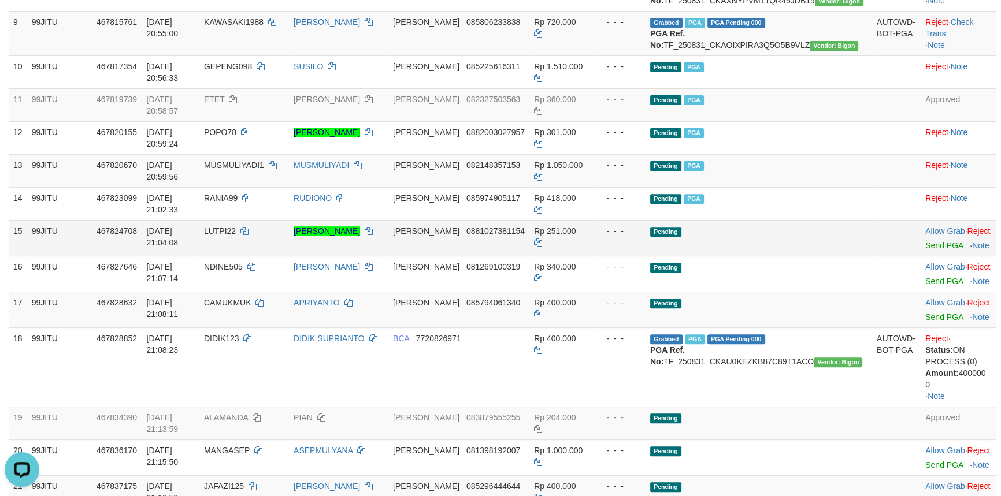
click at [236, 236] on span "LUTPI22" at bounding box center [220, 231] width 32 height 9
copy td "LUTPI22"
click at [236, 236] on span "LUTPI22" at bounding box center [220, 231] width 32 height 9
click at [925, 250] on link "Send PGA" at bounding box center [944, 245] width 38 height 9
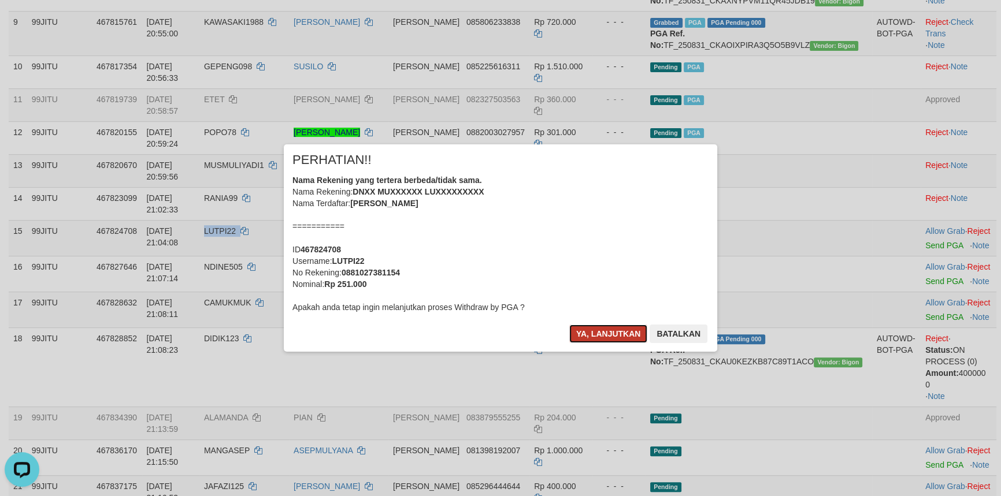
click at [584, 327] on button "Ya, lanjutkan" at bounding box center [608, 334] width 79 height 18
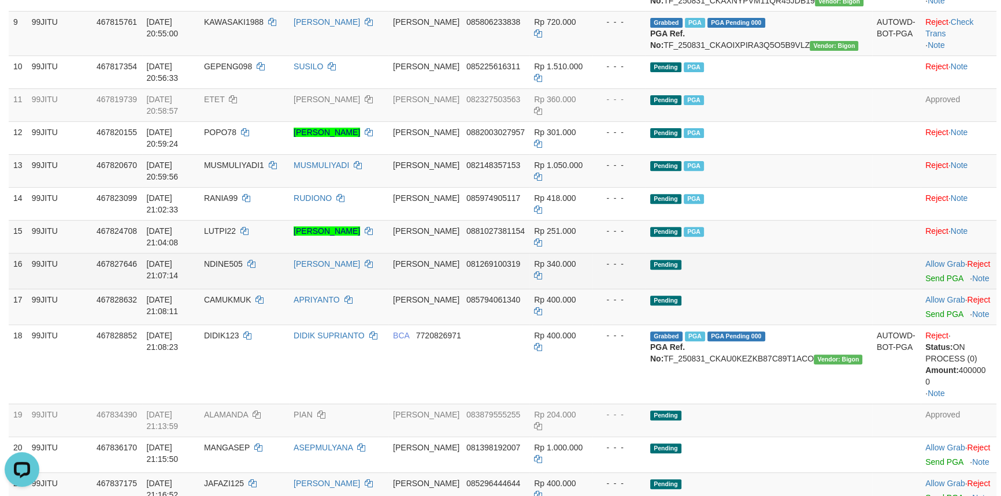
click at [243, 269] on span "NDINE505" at bounding box center [223, 263] width 39 height 9
copy td "NDINE505"
click at [243, 269] on span "NDINE505" at bounding box center [223, 263] width 39 height 9
click at [925, 283] on link "Send PGA" at bounding box center [944, 278] width 38 height 9
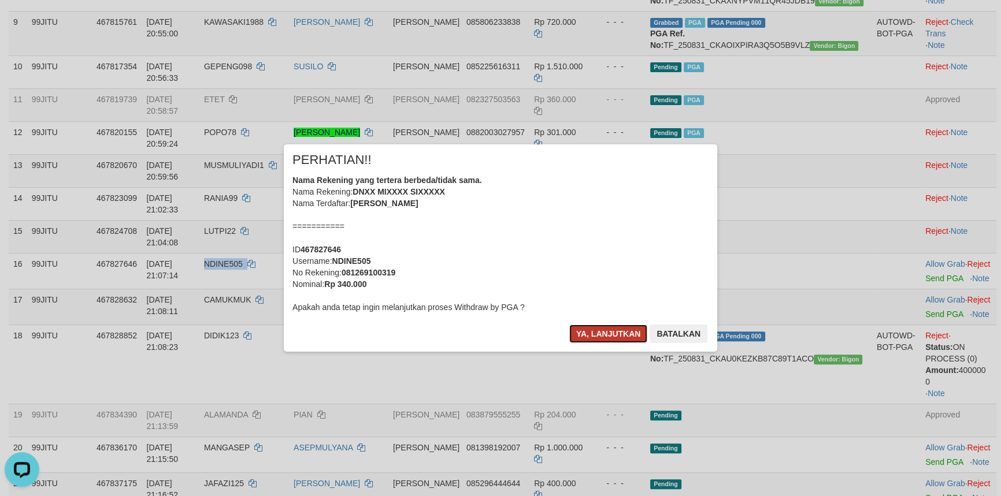
click at [618, 331] on button "Ya, lanjutkan" at bounding box center [608, 334] width 79 height 18
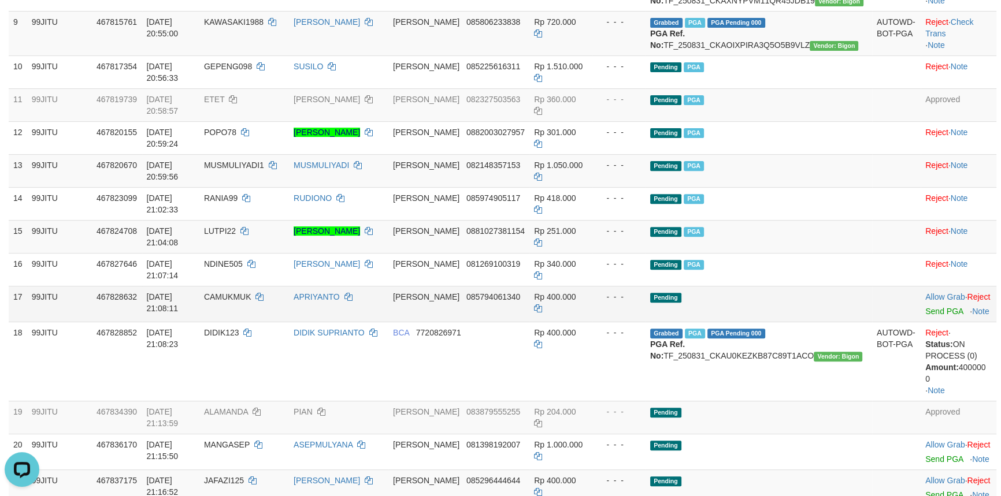
click at [251, 302] on span "CAMUKMUK" at bounding box center [227, 296] width 47 height 9
copy td "CAMUKMUK"
click at [925, 316] on link "Send PGA" at bounding box center [944, 311] width 38 height 9
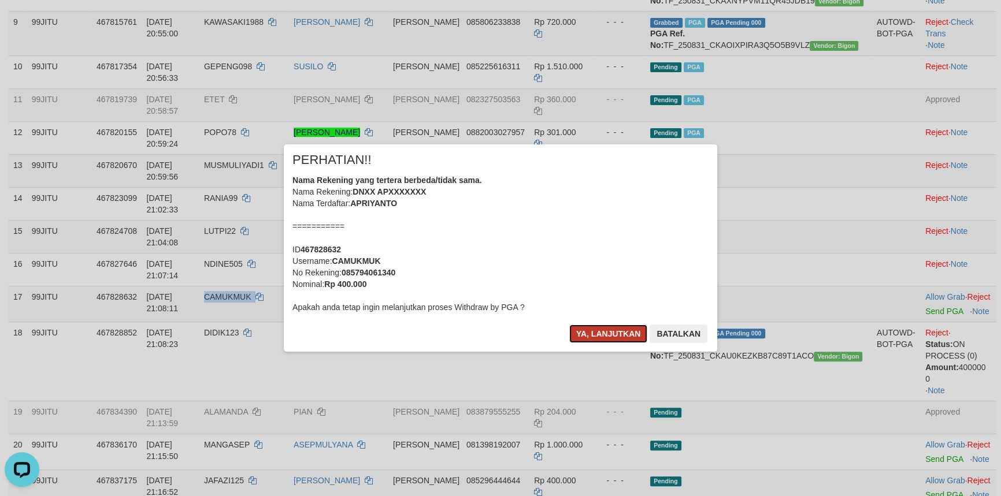
click at [607, 332] on button "Ya, lanjutkan" at bounding box center [608, 334] width 79 height 18
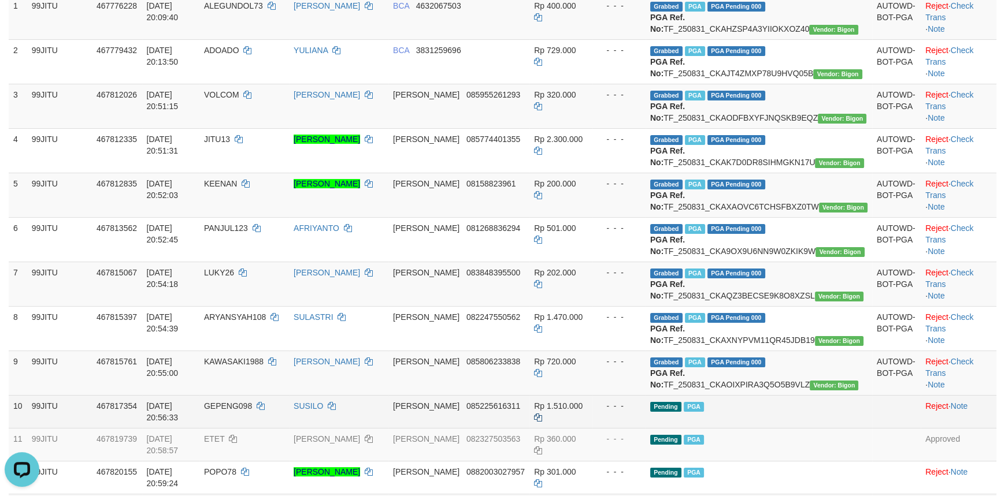
scroll to position [105, 0]
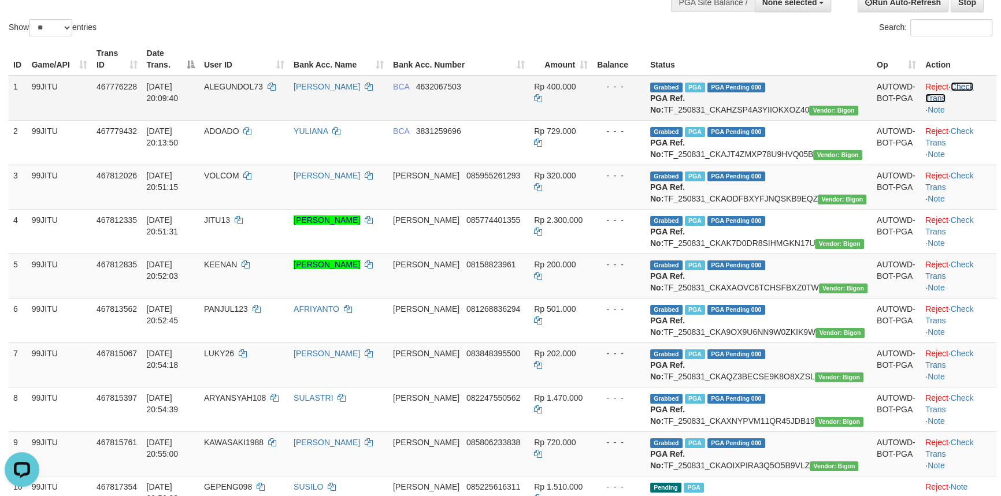
click at [963, 85] on link "Check Trans" at bounding box center [949, 92] width 48 height 21
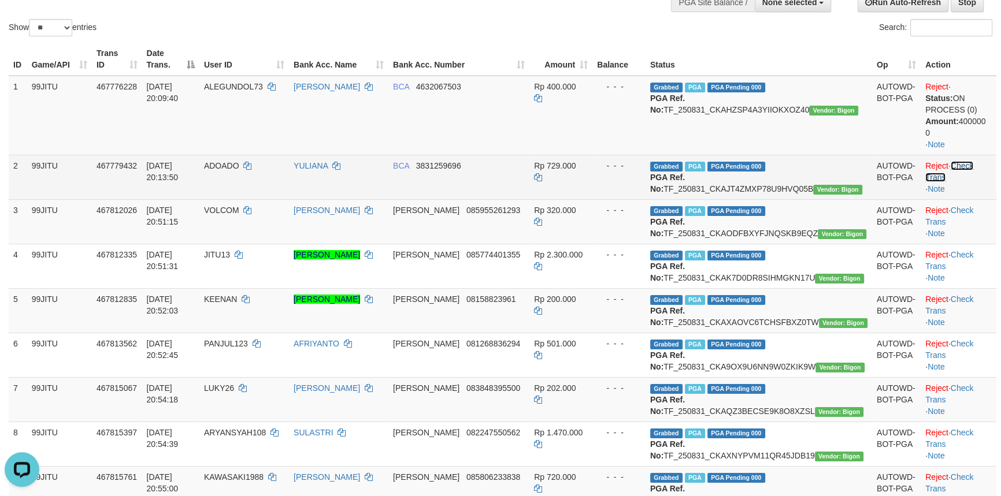
click at [967, 166] on link "Check Trans" at bounding box center [949, 171] width 48 height 21
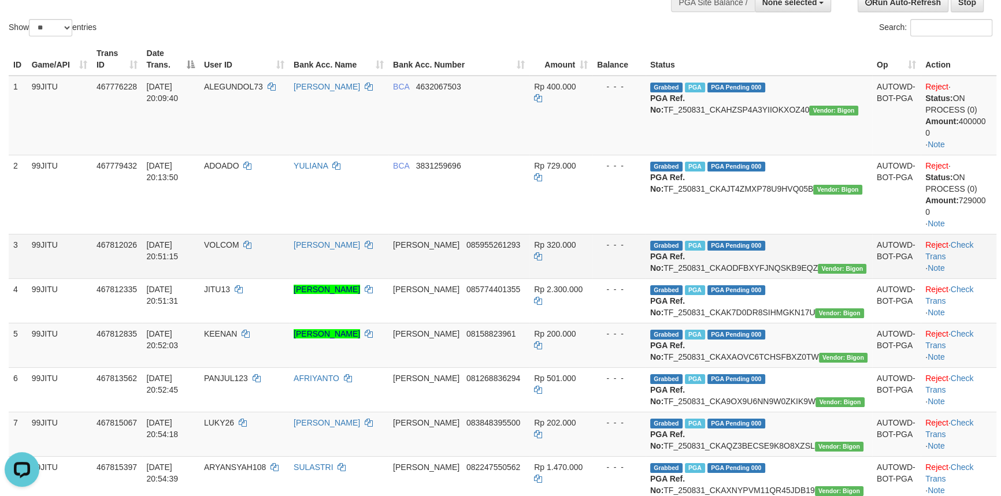
click at [971, 234] on td "Reject · Check Trans · Note" at bounding box center [959, 256] width 76 height 44
click at [973, 238] on td "Reject · Check Trans · Note" at bounding box center [959, 256] width 76 height 44
click at [973, 245] on link "Check Trans" at bounding box center [949, 250] width 48 height 21
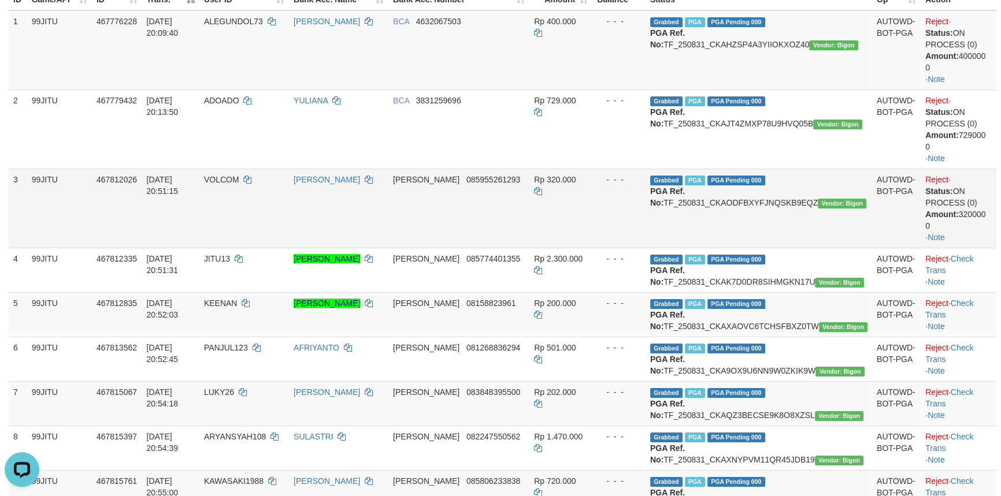
scroll to position [210, 0]
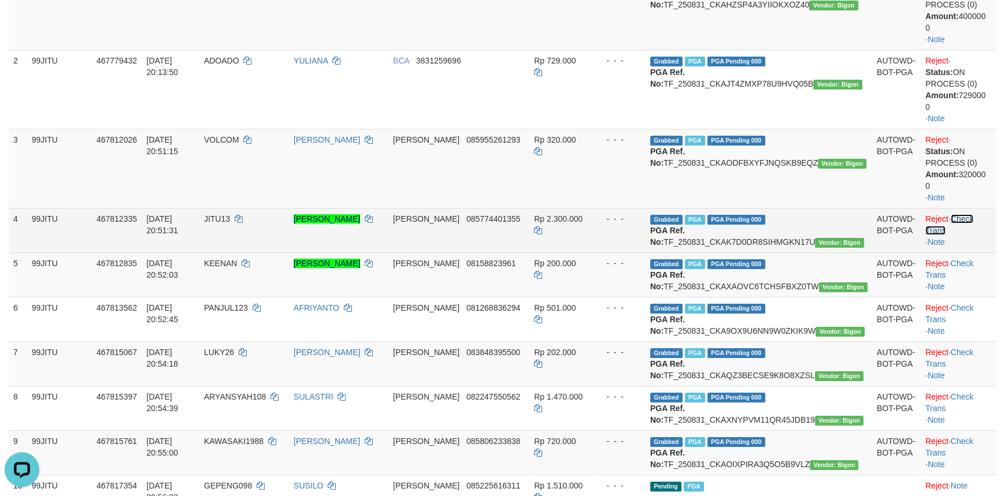
click at [968, 218] on link "Check Trans" at bounding box center [949, 224] width 48 height 21
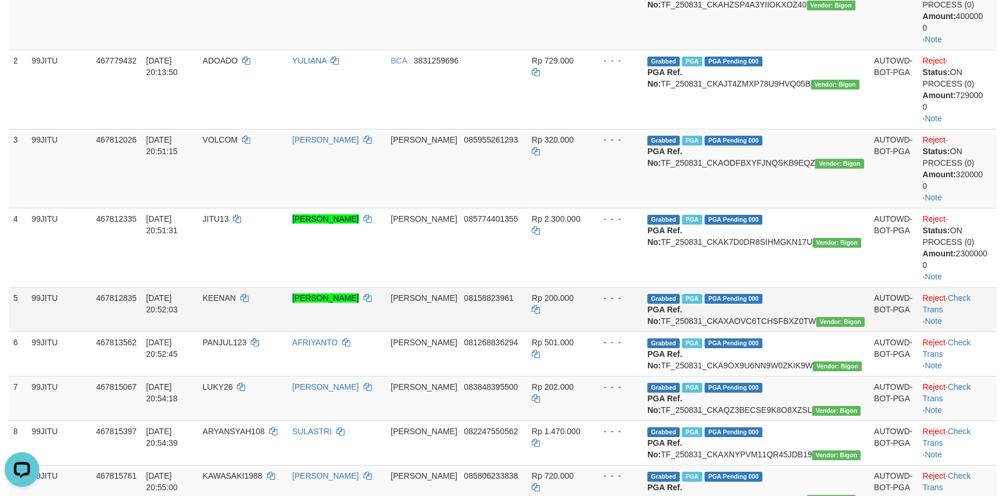
click at [970, 288] on td "Reject · Check Trans · Note" at bounding box center [957, 309] width 79 height 44
click at [970, 298] on link "Check Trans" at bounding box center [946, 304] width 48 height 21
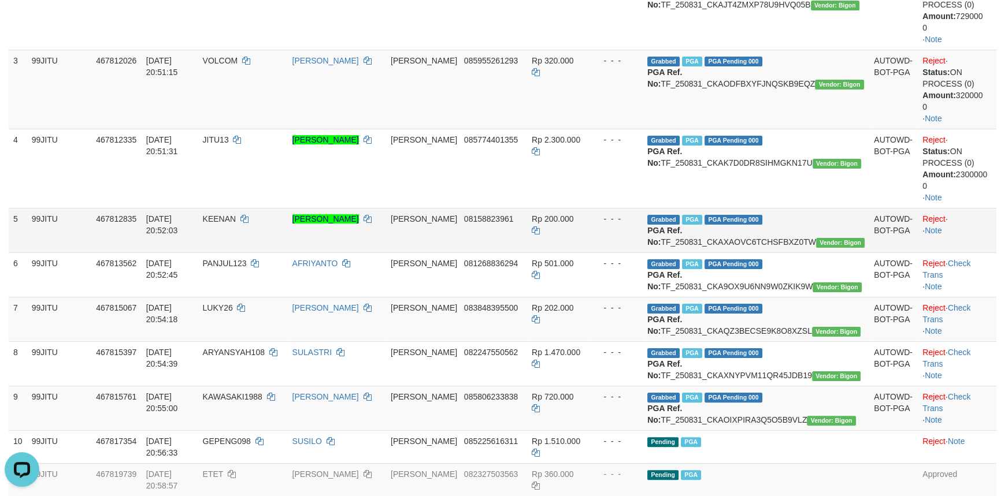
scroll to position [315, 0]
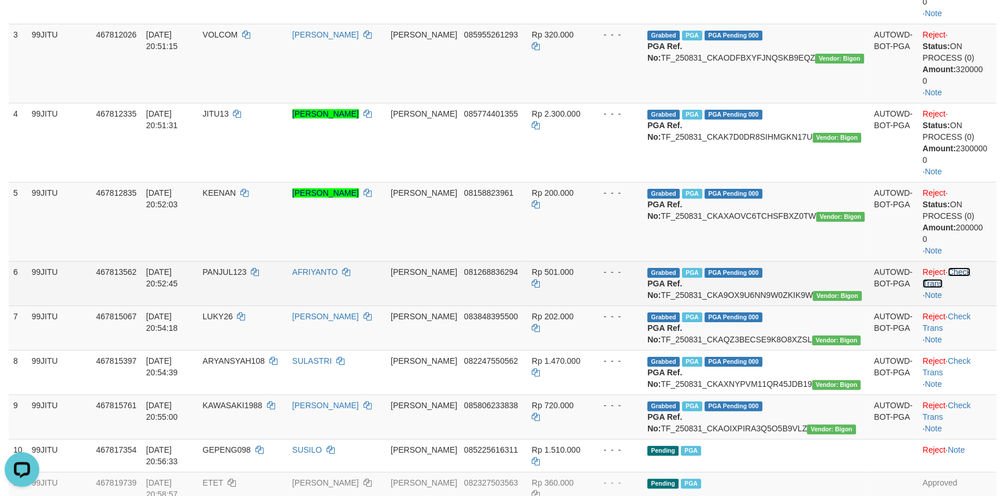
click at [963, 273] on link "Check Trans" at bounding box center [946, 278] width 48 height 21
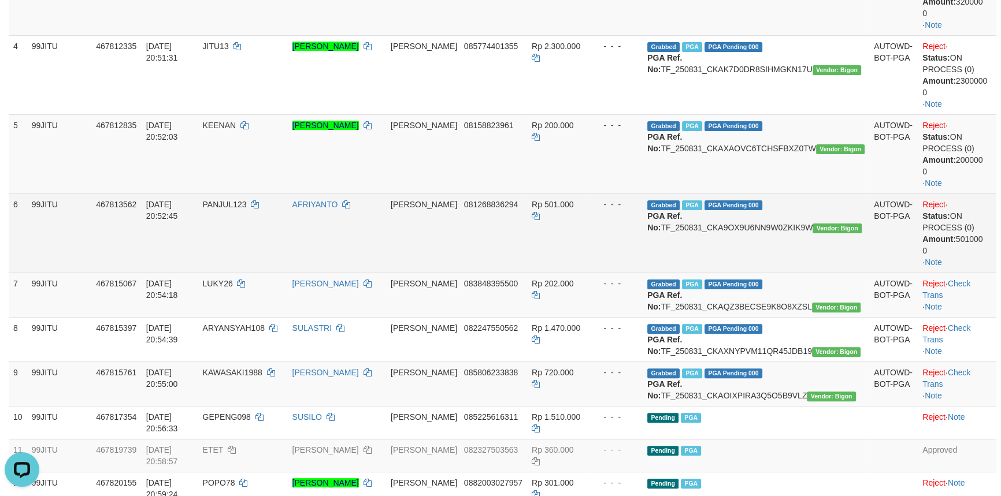
scroll to position [420, 0]
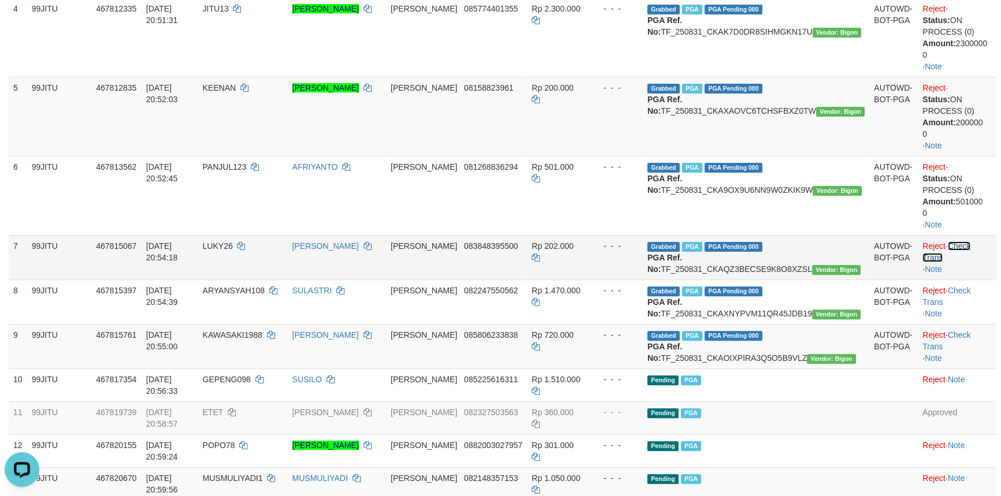
click at [968, 243] on link "Check Trans" at bounding box center [946, 252] width 48 height 21
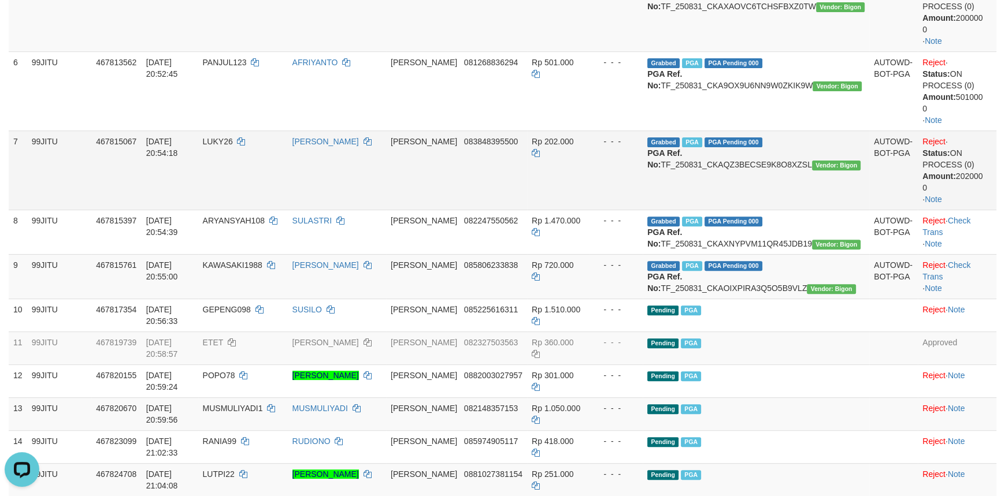
scroll to position [525, 0]
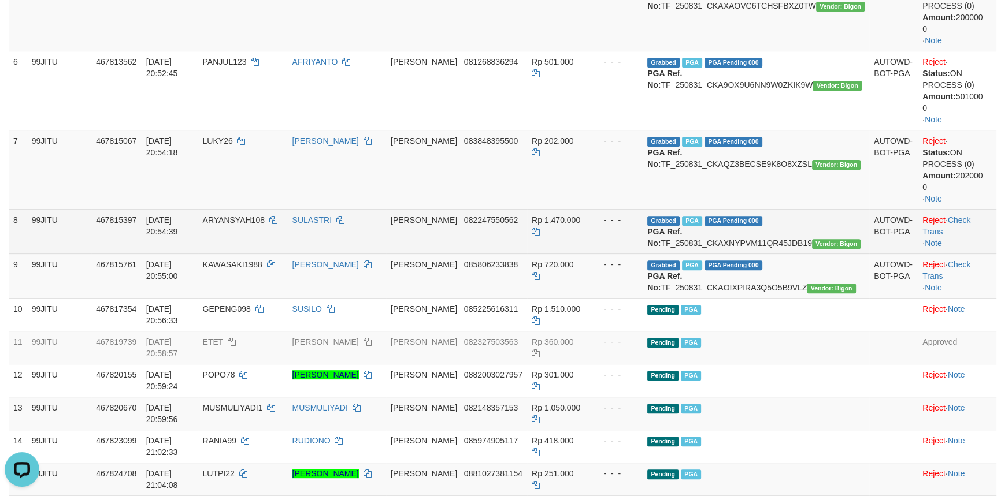
click at [969, 227] on td "Reject · Check Trans · Note" at bounding box center [957, 231] width 79 height 44
click at [969, 224] on td "Reject · Check Trans · Note" at bounding box center [957, 231] width 79 height 44
click at [970, 220] on link "Check Trans" at bounding box center [946, 226] width 48 height 21
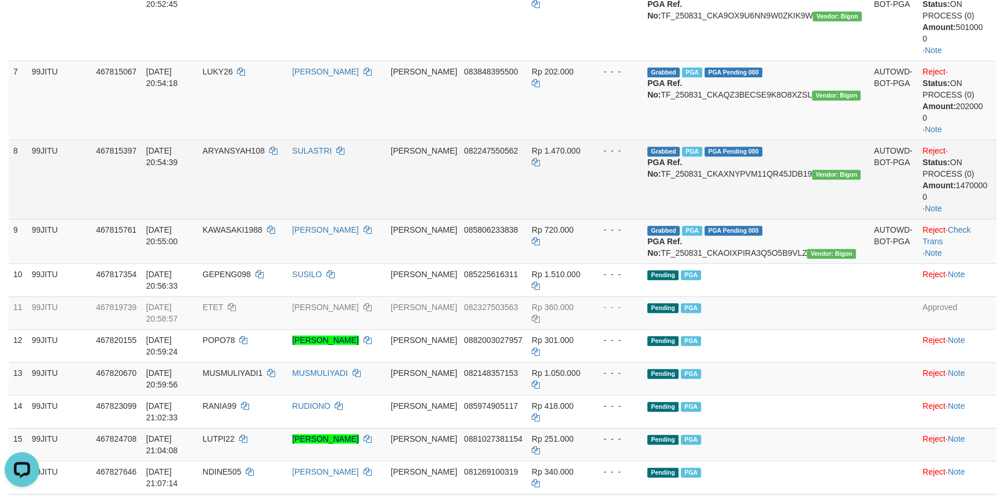
scroll to position [630, 0]
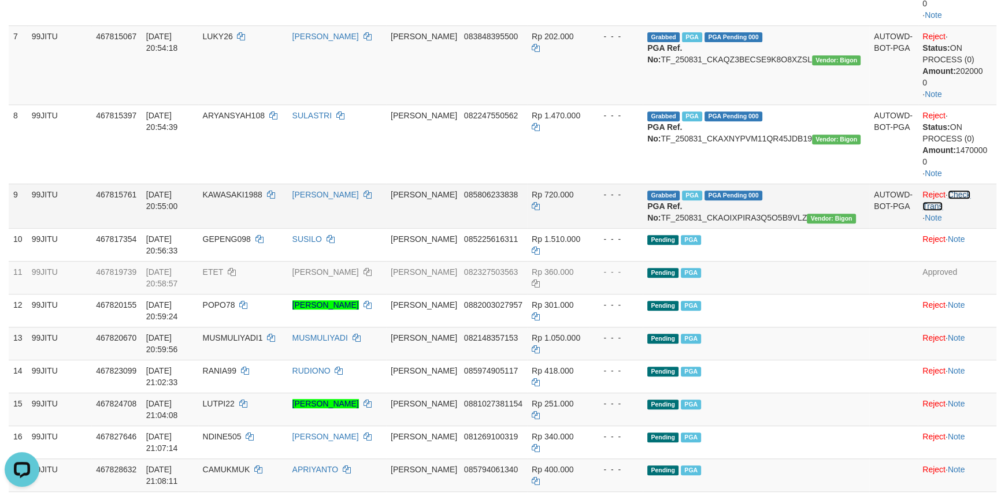
click at [966, 193] on link "Check Trans" at bounding box center [946, 200] width 48 height 21
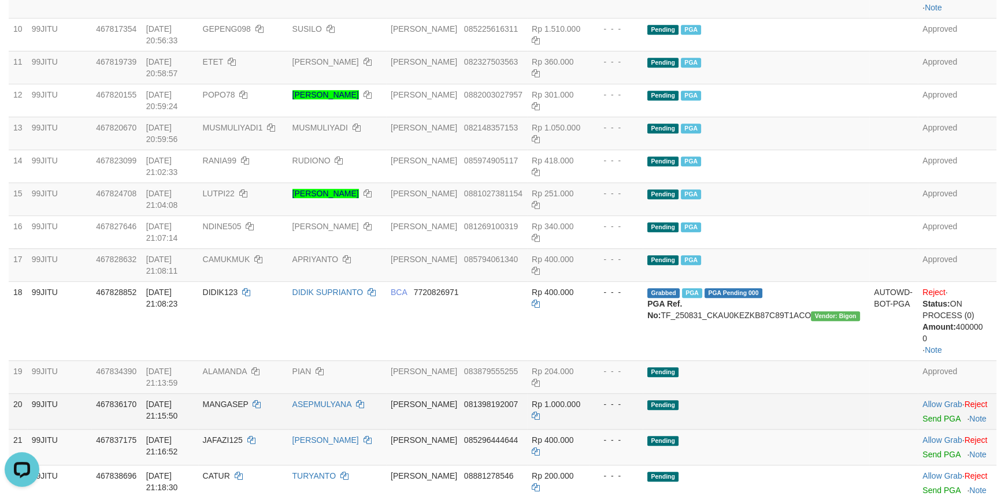
scroll to position [840, 0]
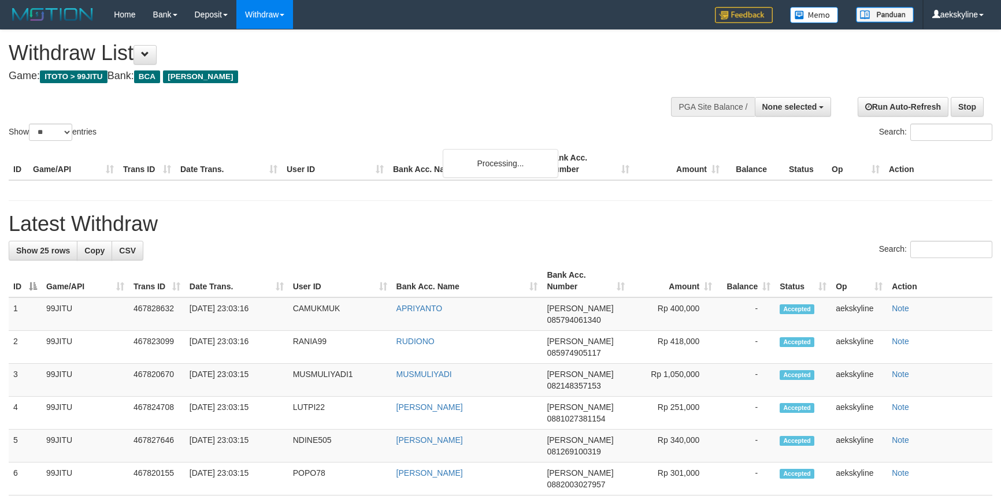
select select
select select "**"
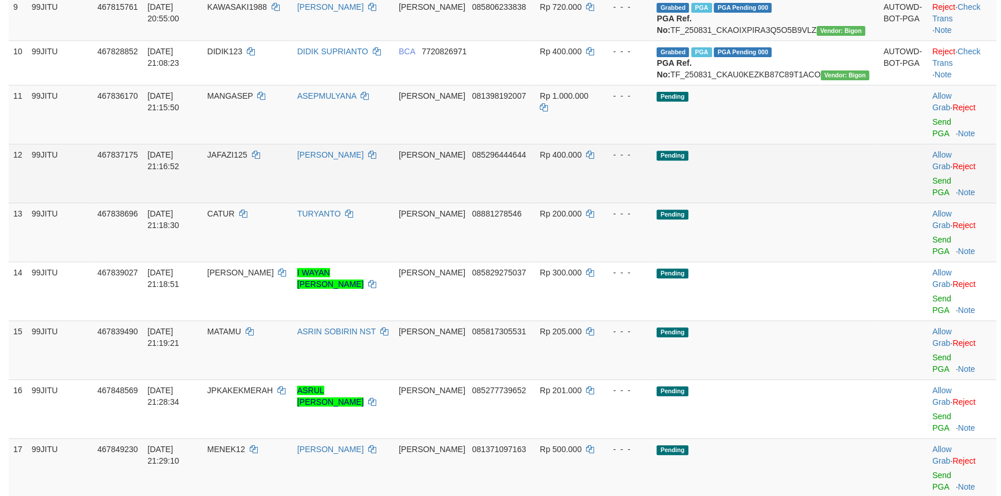
scroll to position [525, 0]
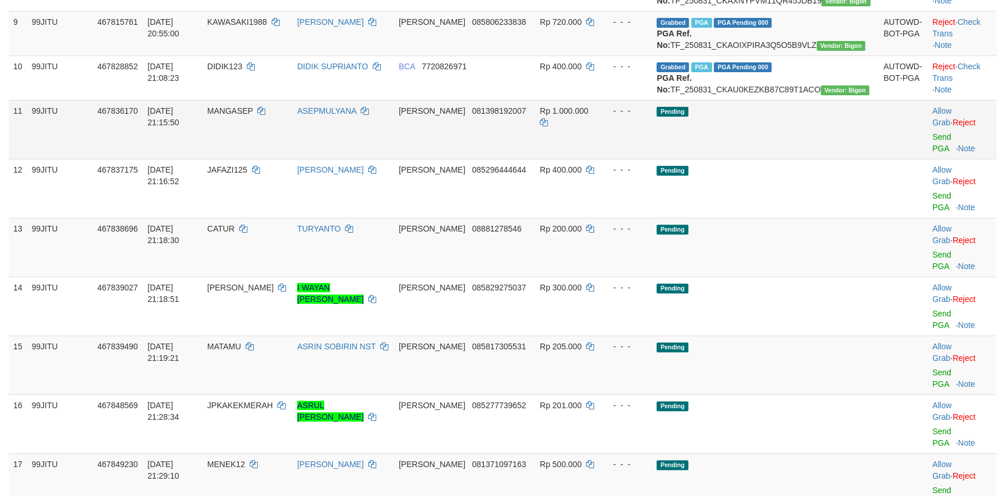
click at [253, 116] on span "MANGASEP" at bounding box center [230, 110] width 46 height 9
copy td "MANGASEP"
click at [939, 153] on link "Send PGA" at bounding box center [941, 142] width 19 height 21
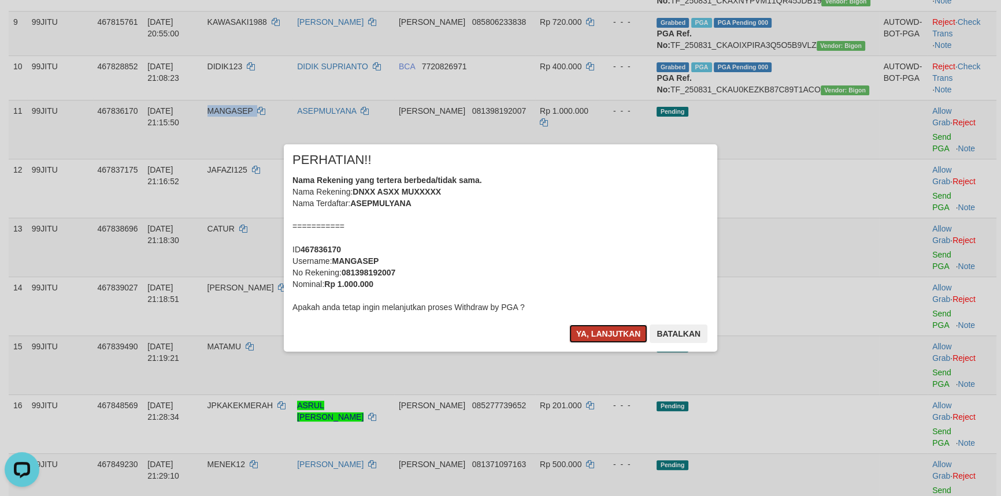
click at [625, 328] on button "Ya, lanjutkan" at bounding box center [608, 334] width 79 height 18
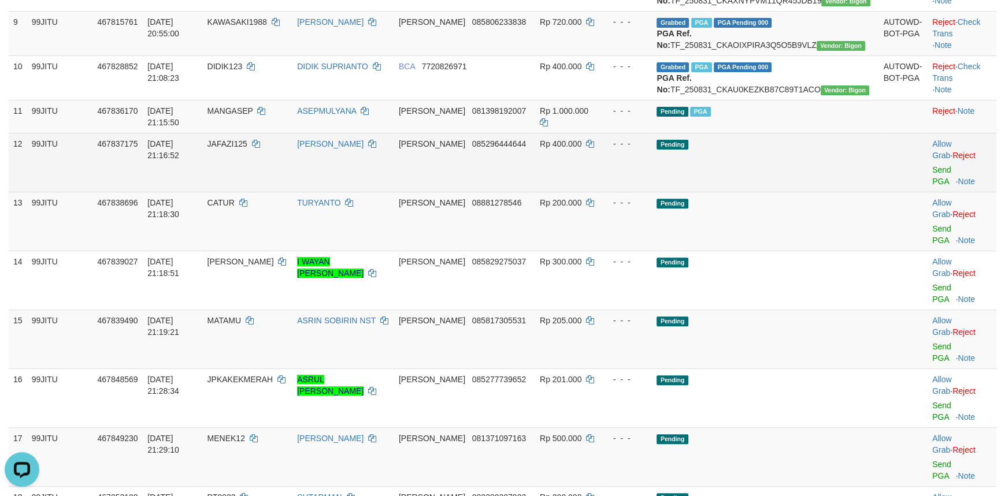
click at [247, 149] on span "JAFAZI125" at bounding box center [227, 143] width 40 height 9
copy td "JAFAZI125"
click at [934, 186] on link "Send PGA" at bounding box center [941, 175] width 19 height 21
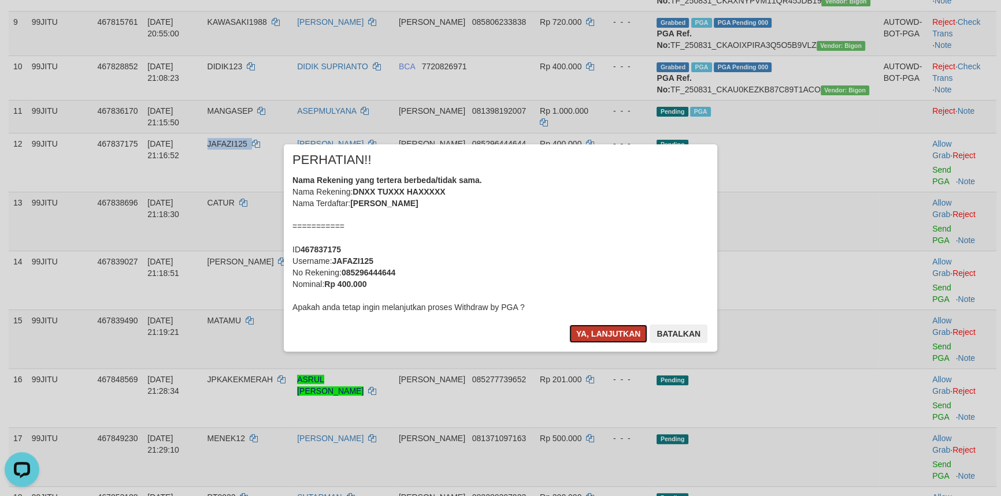
click at [594, 329] on button "Ya, lanjutkan" at bounding box center [608, 334] width 79 height 18
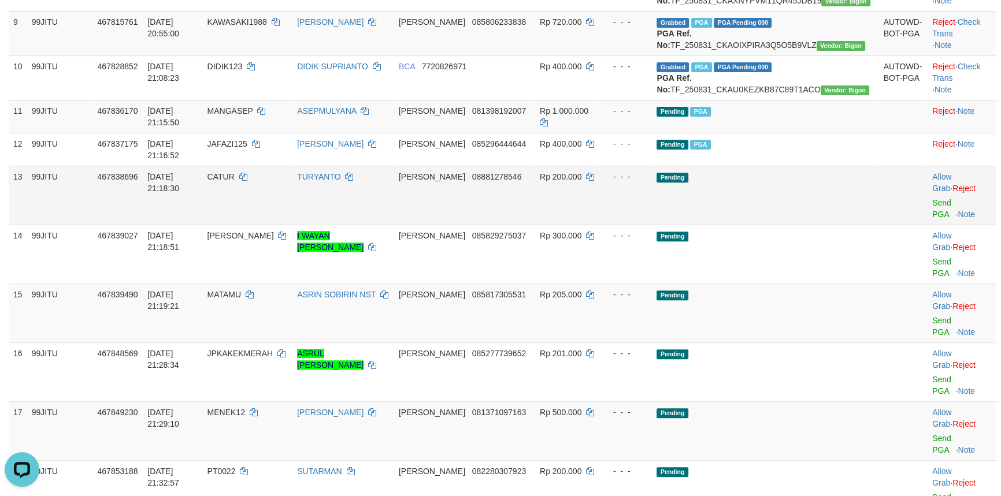
click at [235, 181] on span "CATUR" at bounding box center [220, 176] width 27 height 9
copy td "CATUR"
click at [932, 219] on link "Send PGA" at bounding box center [941, 208] width 19 height 21
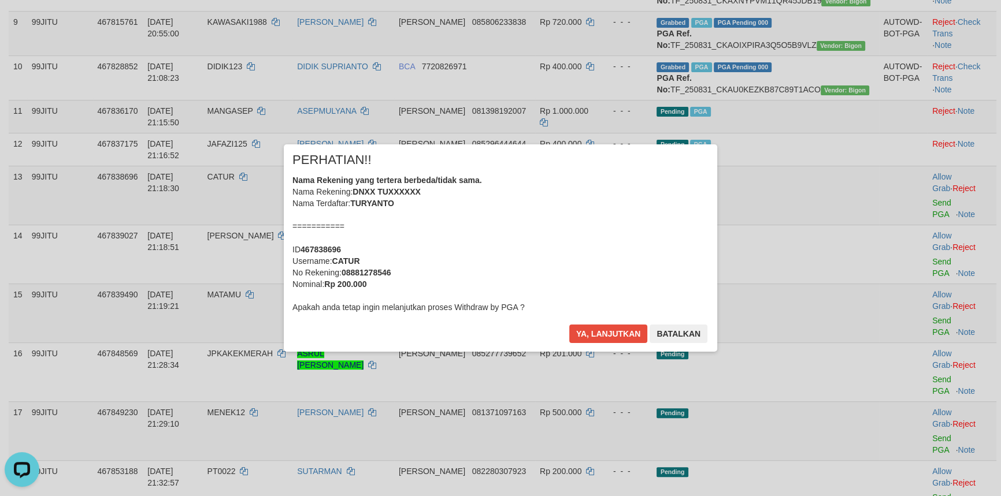
click at [243, 301] on div "× PERHATIAN!! Nama Rekening yang tertera berbeda/tidak sama. Nama Rekening: DNX…" at bounding box center [500, 247] width 676 height 207
click at [588, 327] on button "Ya, lanjutkan" at bounding box center [608, 334] width 79 height 18
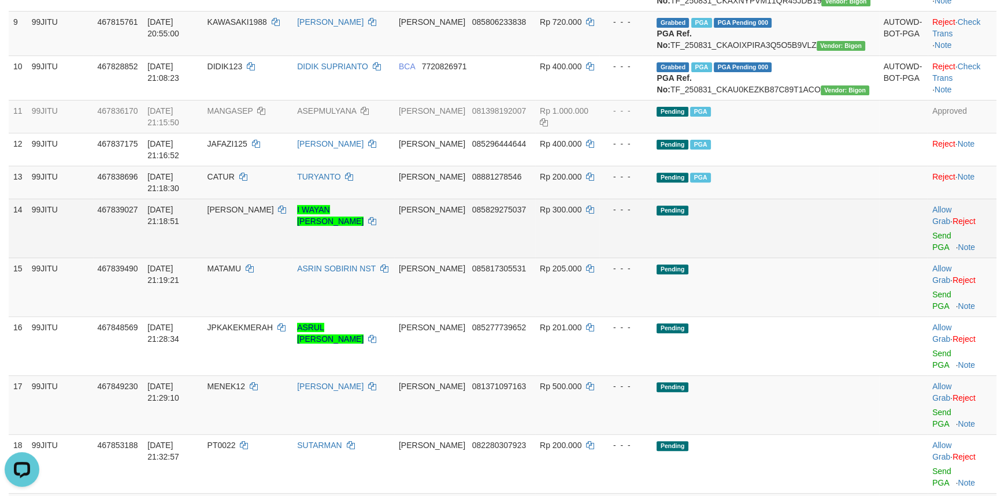
click at [272, 214] on span "[PERSON_NAME]" at bounding box center [240, 209] width 66 height 9
copy td "[PERSON_NAME]"
click at [932, 252] on link "Send PGA" at bounding box center [941, 241] width 19 height 21
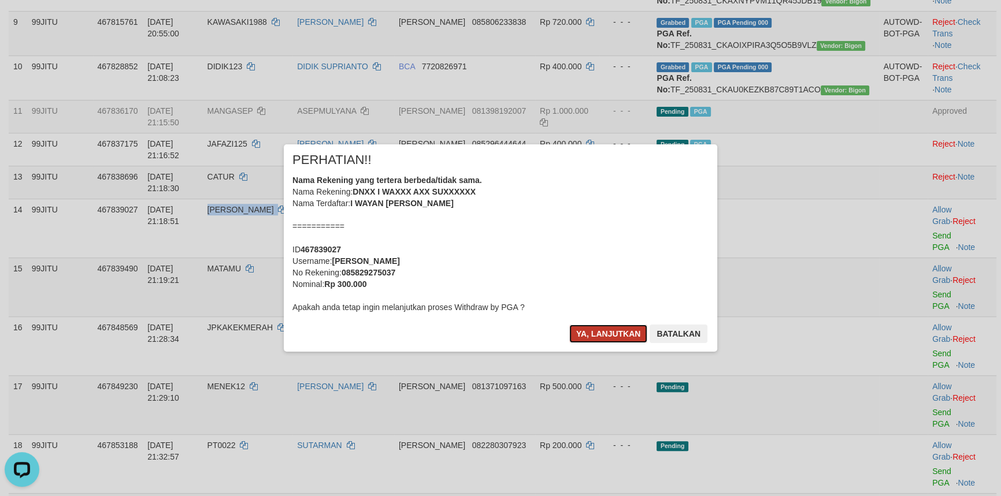
click at [598, 331] on button "Ya, lanjutkan" at bounding box center [608, 334] width 79 height 18
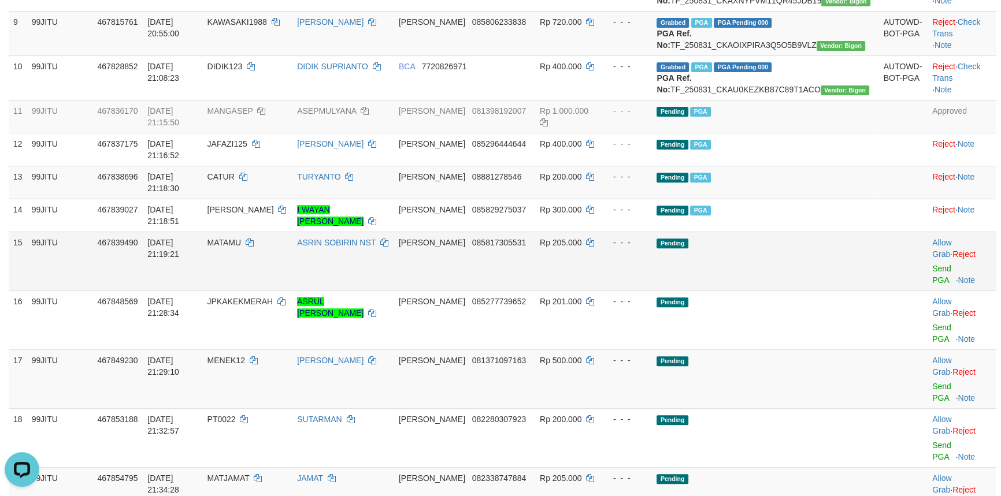
click at [257, 291] on td "MATAMU" at bounding box center [248, 261] width 90 height 59
copy td "MATAMU"
click at [935, 285] on link "Send PGA" at bounding box center [941, 274] width 19 height 21
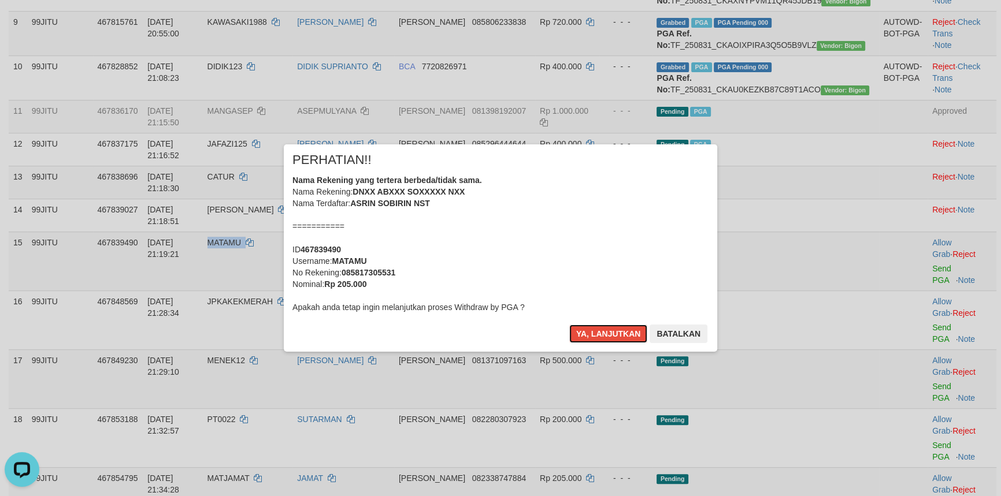
drag, startPoint x: 595, startPoint y: 334, endPoint x: 442, endPoint y: 409, distance: 169.8
click at [442, 409] on div "× PERHATIAN!! Nama Rekening yang tertera berbeda/tidak sama. Nama Rekening: DNX…" at bounding box center [500, 248] width 1001 height 496
click at [616, 329] on button "Ya, lanjutkan" at bounding box center [608, 334] width 79 height 18
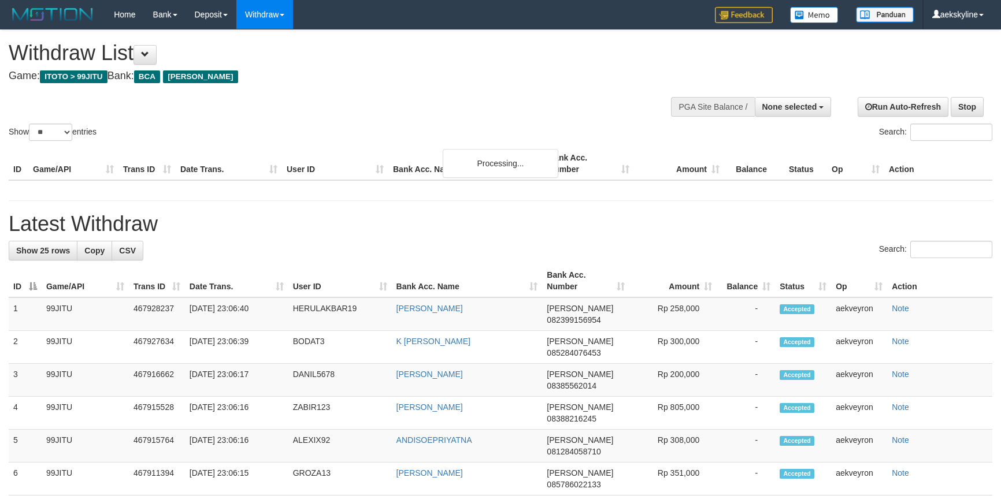
select select
select select "**"
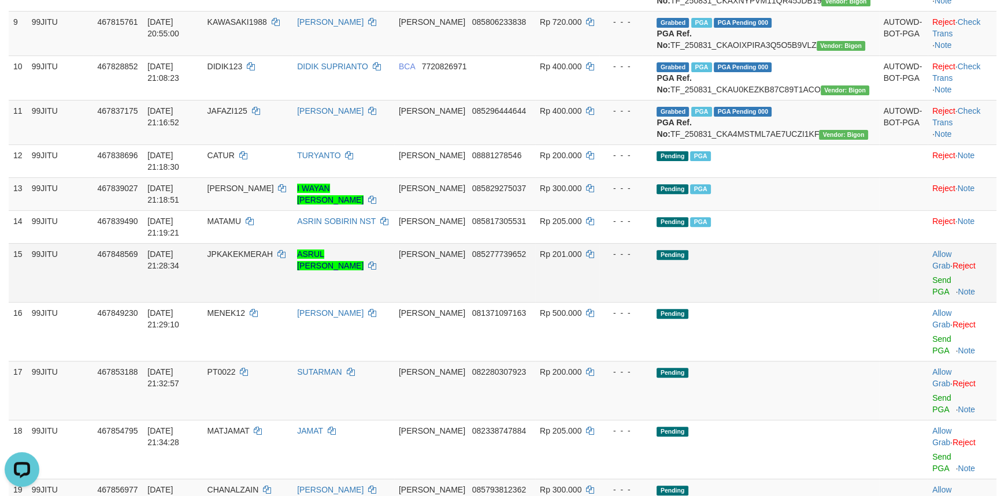
click at [261, 259] on span "JPKAKEKMERAH" at bounding box center [240, 254] width 66 height 9
copy td "JPKAKEKMERAH"
click at [932, 296] on link "Send PGA" at bounding box center [941, 286] width 19 height 21
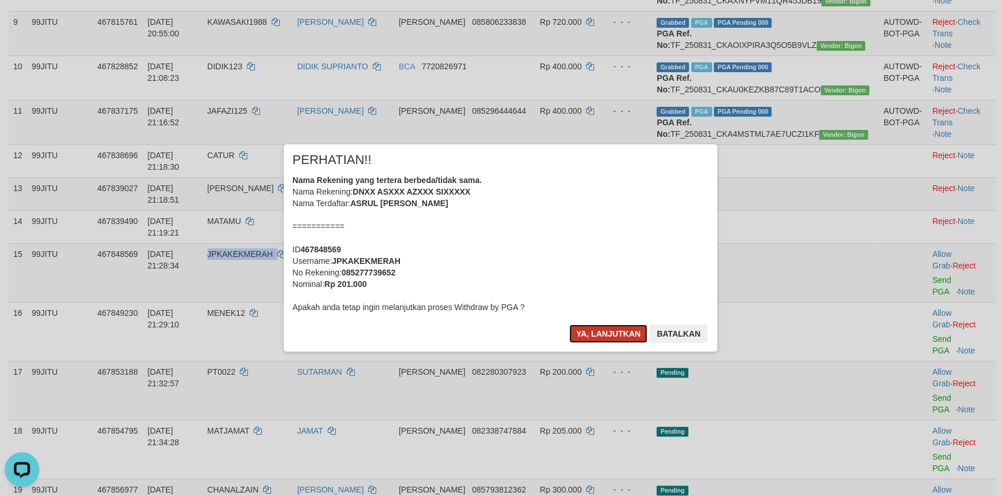
click at [592, 337] on button "Ya, lanjutkan" at bounding box center [608, 334] width 79 height 18
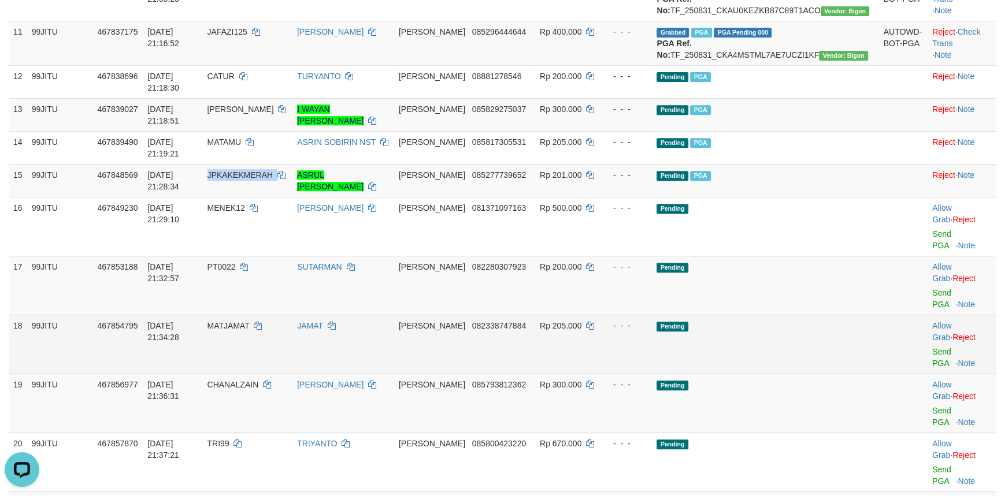
scroll to position [630, 0]
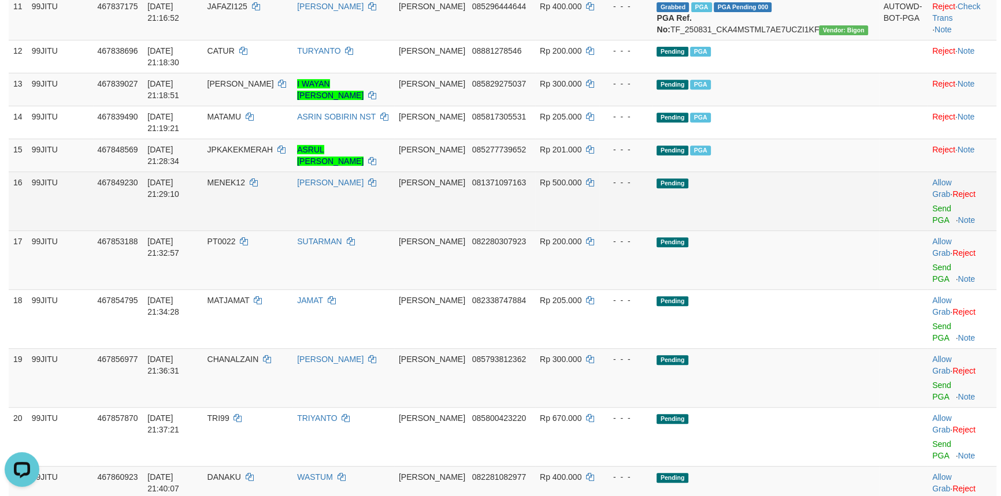
click at [262, 231] on td "MENEK12" at bounding box center [248, 201] width 90 height 59
copy td "MENEK12"
click at [932, 225] on link "Send PGA" at bounding box center [941, 214] width 19 height 21
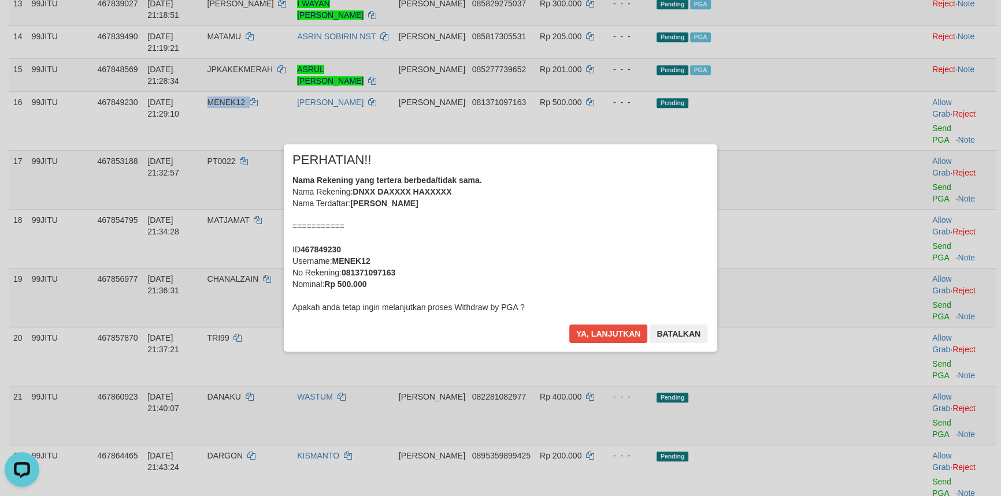
scroll to position [735, 0]
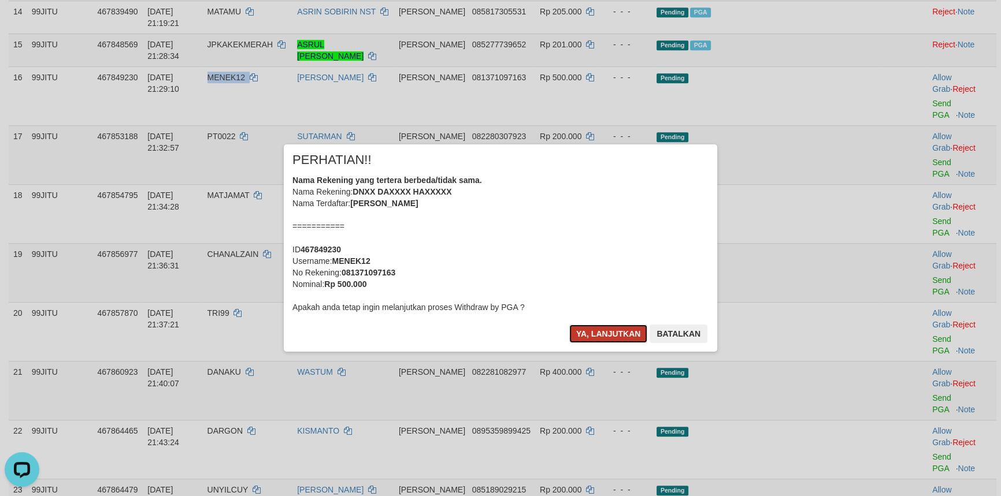
click at [588, 329] on button "Ya, lanjutkan" at bounding box center [608, 334] width 79 height 18
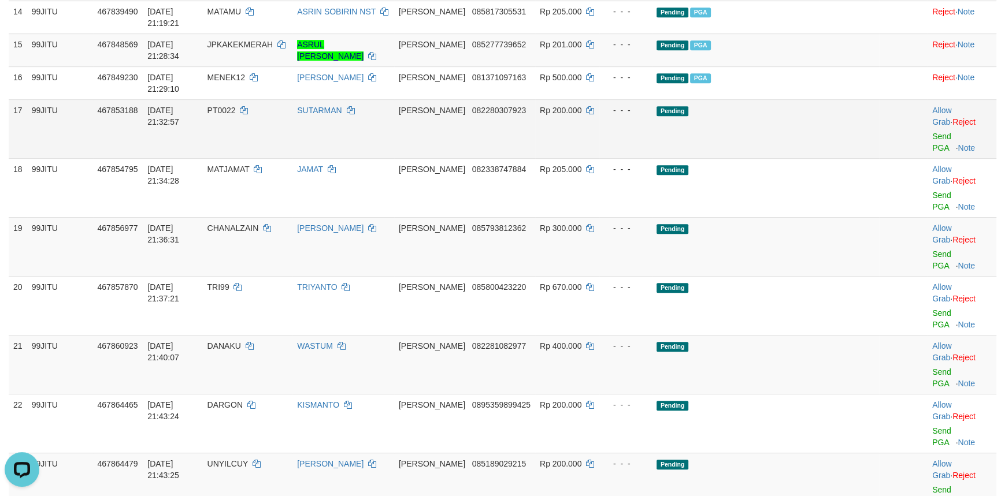
click at [236, 115] on span "PT0022" at bounding box center [221, 110] width 28 height 9
copy td "PT0022"
click at [932, 153] on link "Send PGA" at bounding box center [941, 142] width 19 height 21
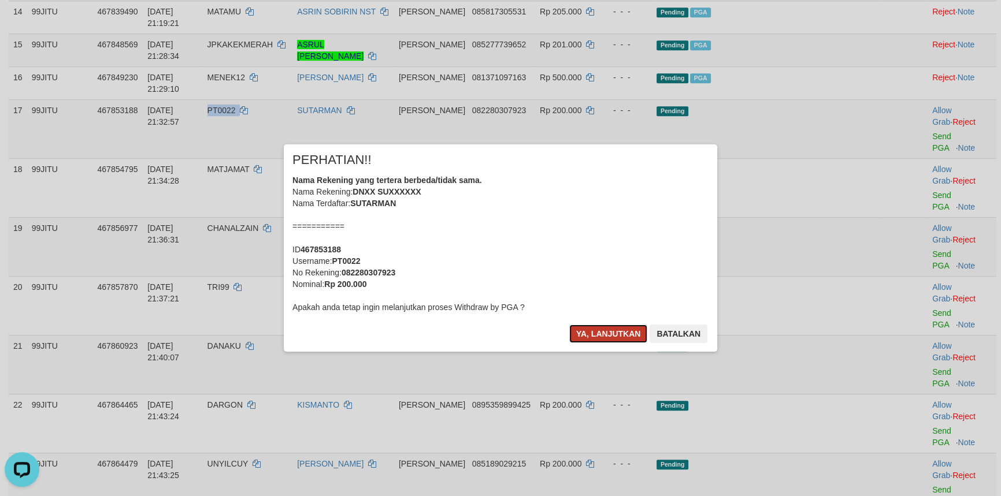
click at [588, 336] on button "Ya, lanjutkan" at bounding box center [608, 334] width 79 height 18
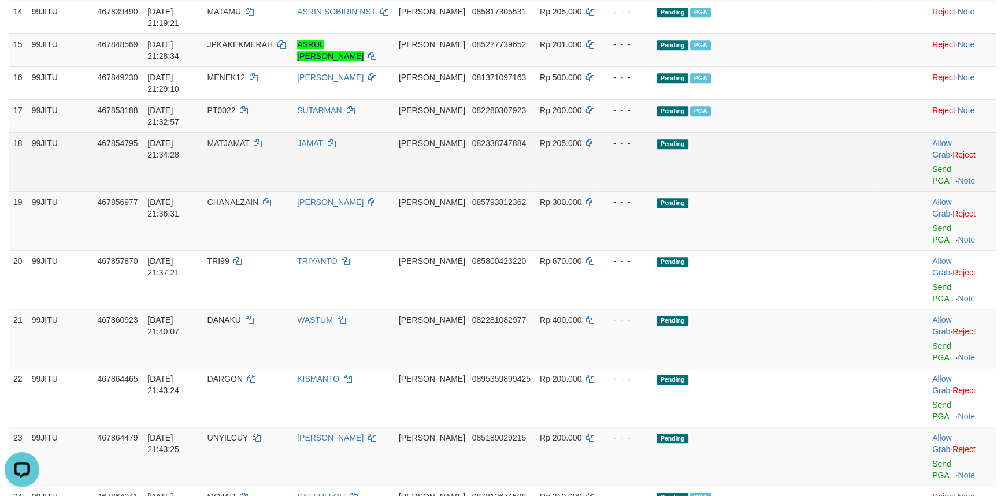
click at [250, 148] on span "MATJAMAT" at bounding box center [228, 143] width 42 height 9
copy td "MATJAMAT"
click at [250, 148] on span "MATJAMAT" at bounding box center [228, 143] width 42 height 9
click at [932, 186] on link "Send PGA" at bounding box center [941, 175] width 19 height 21
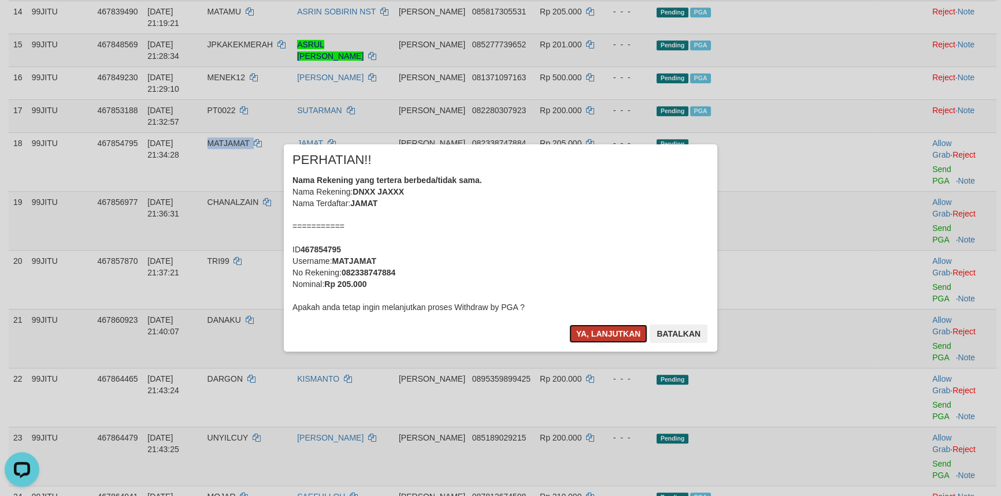
click at [597, 333] on button "Ya, lanjutkan" at bounding box center [608, 334] width 79 height 18
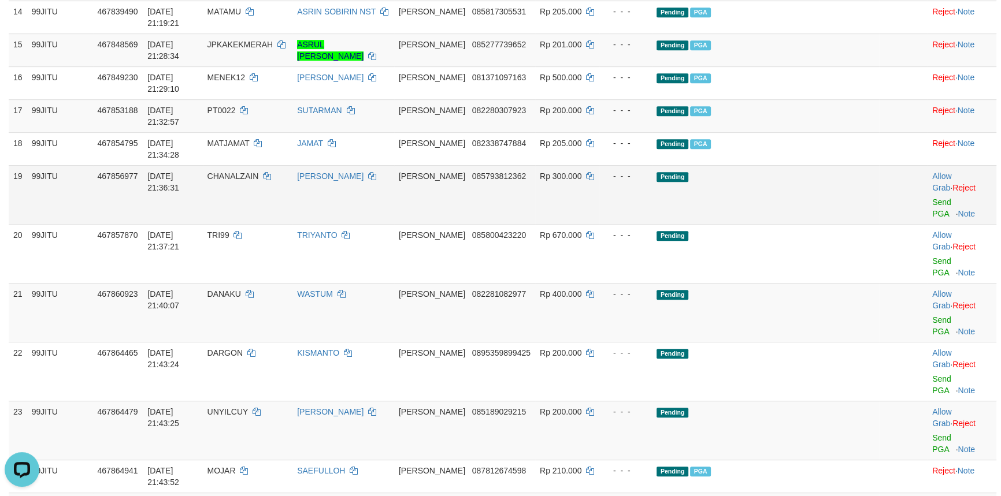
click at [259, 181] on span "CHANALZAIN" at bounding box center [232, 176] width 51 height 9
copy td "CHANALZAIN"
click at [932, 218] on link "Send PGA" at bounding box center [941, 208] width 19 height 21
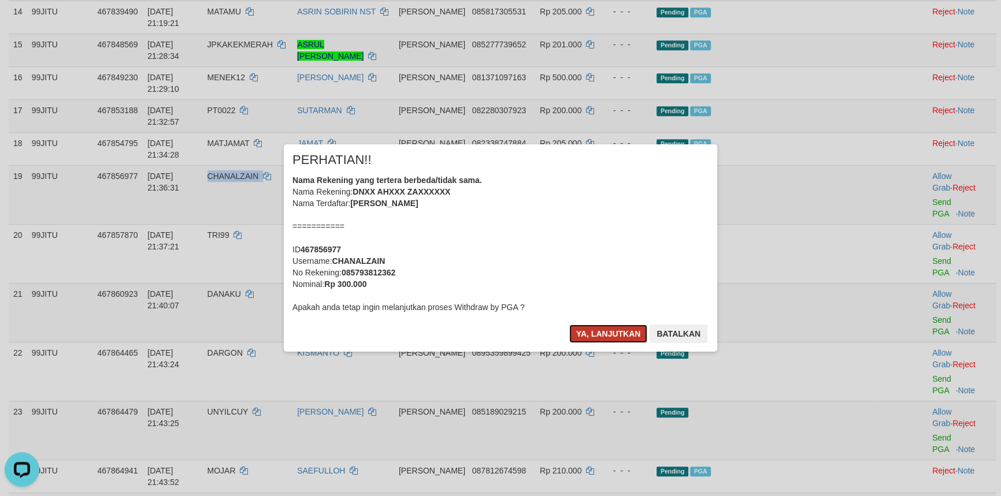
click at [595, 331] on button "Ya, lanjutkan" at bounding box center [608, 334] width 79 height 18
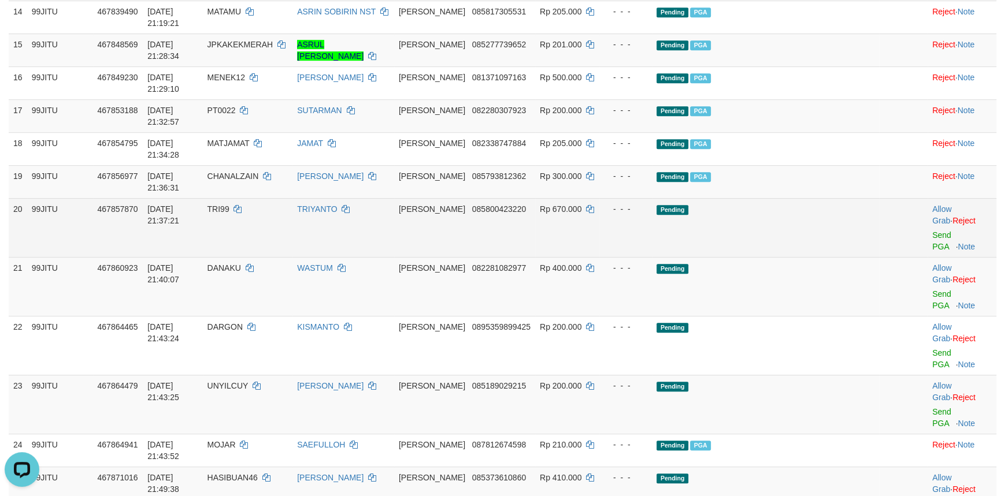
click at [229, 214] on span "TRI99" at bounding box center [218, 209] width 22 height 9
copy td "TRI99"
click at [229, 214] on span "TRI99" at bounding box center [218, 209] width 22 height 9
click at [933, 251] on link "Send PGA" at bounding box center [941, 241] width 19 height 21
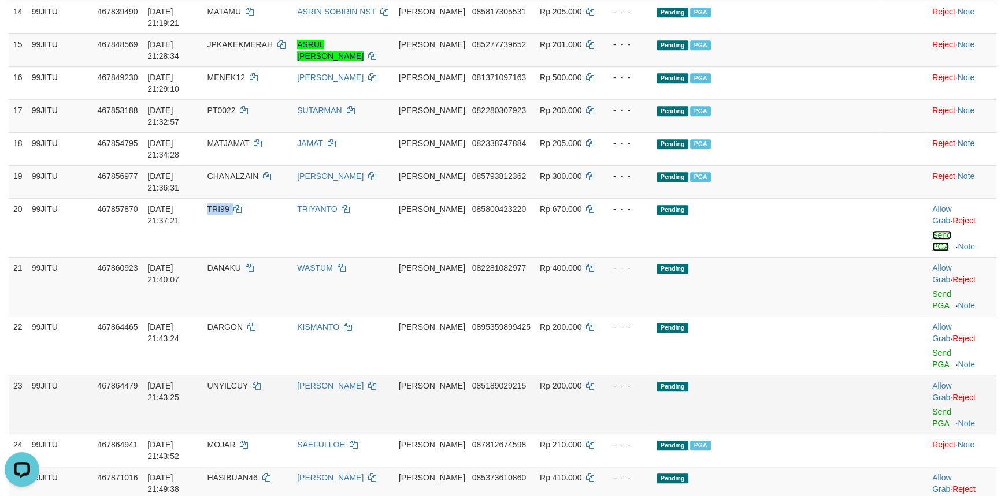
scroll to position [840, 0]
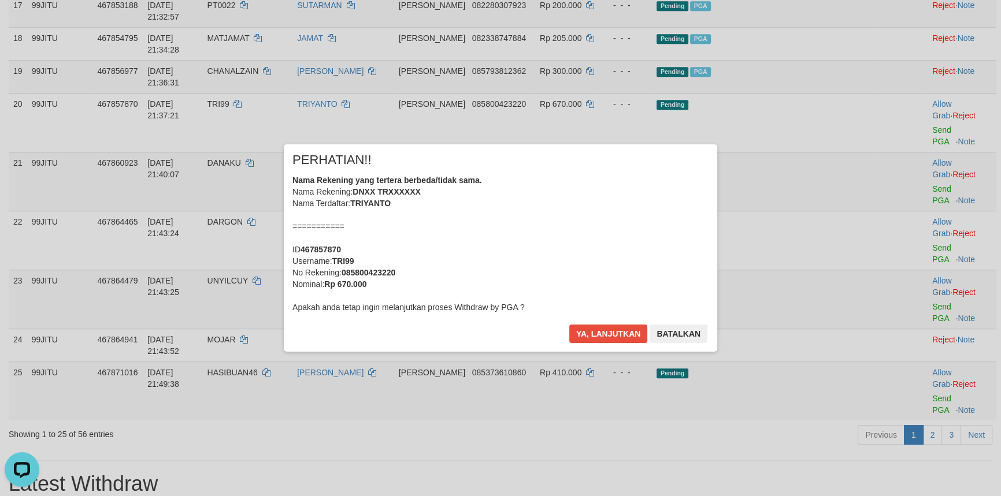
click at [607, 324] on div "× PERHATIAN!! Nama Rekening yang tertera berbeda/tidak sama. Nama Rekening: DNX…" at bounding box center [500, 247] width 433 height 207
click at [600, 332] on button "Ya, lanjutkan" at bounding box center [608, 334] width 79 height 18
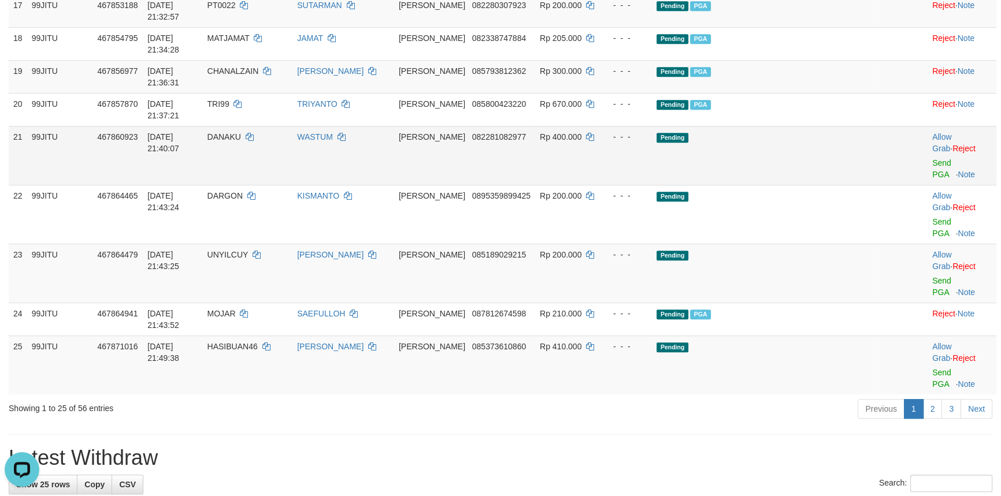
click at [241, 142] on span "DANAKU" at bounding box center [224, 136] width 34 height 9
copy td "DANAKU"
click at [241, 142] on span "DANAKU" at bounding box center [224, 136] width 34 height 9
click at [932, 171] on link "Send PGA" at bounding box center [941, 168] width 19 height 21
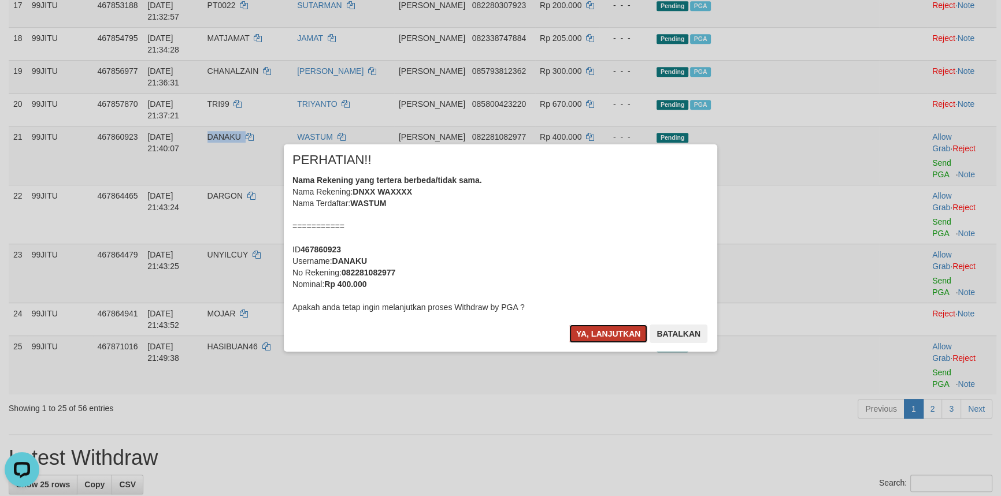
click at [602, 332] on button "Ya, lanjutkan" at bounding box center [608, 334] width 79 height 18
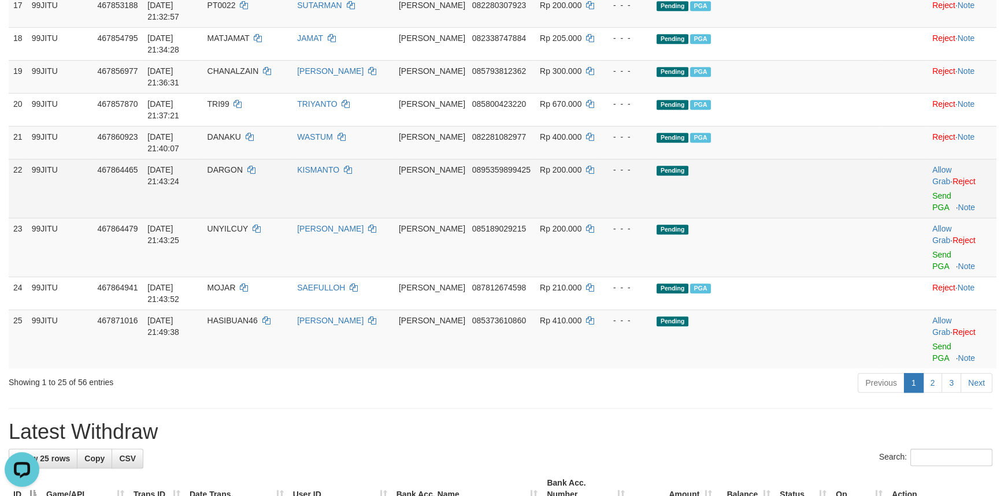
click at [265, 187] on td "DARGON" at bounding box center [248, 188] width 90 height 59
copy td "DARGON"
click at [932, 191] on link "Send PGA" at bounding box center [941, 201] width 19 height 21
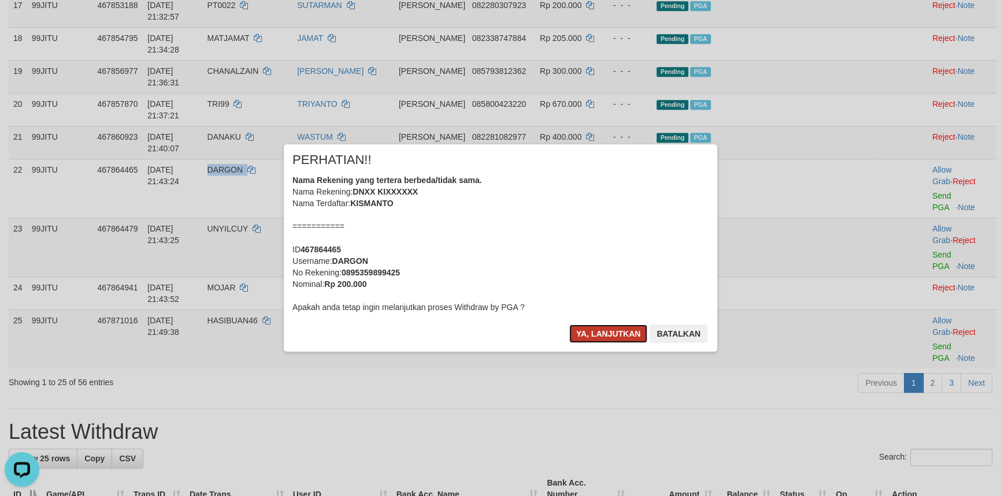
click at [604, 335] on button "Ya, lanjutkan" at bounding box center [608, 334] width 79 height 18
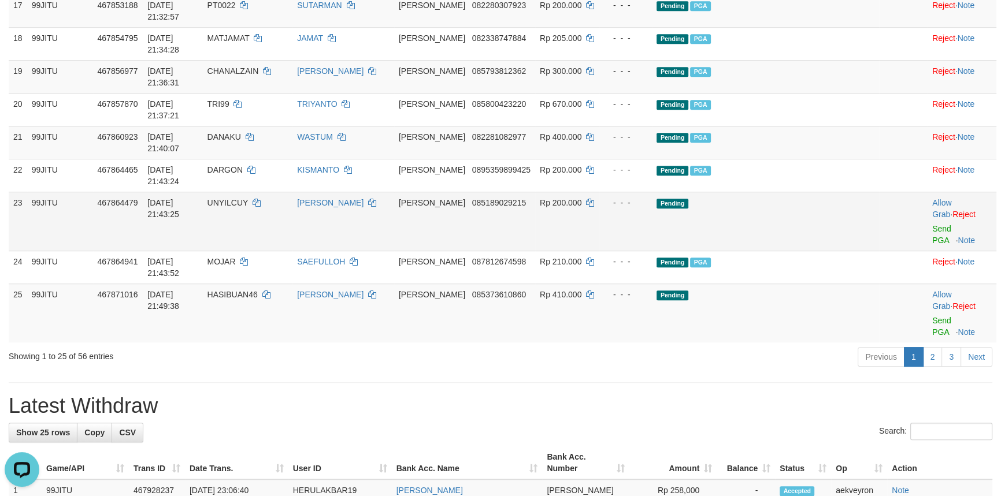
click at [248, 201] on span "UNYILCUY" at bounding box center [227, 202] width 41 height 9
copy td "UNYILCUY"
click at [248, 201] on span "UNYILCUY" at bounding box center [227, 202] width 41 height 9
click at [932, 224] on link "Send PGA" at bounding box center [941, 234] width 19 height 21
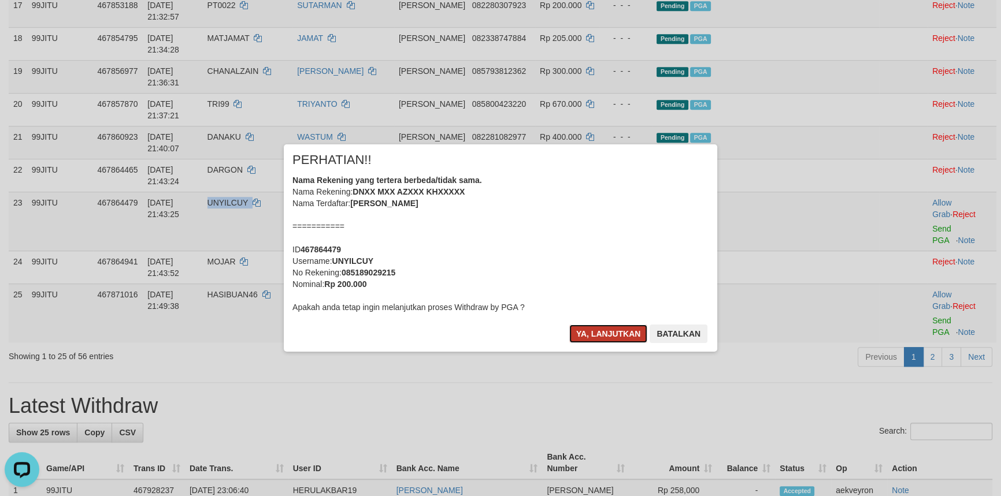
click at [602, 329] on button "Ya, lanjutkan" at bounding box center [608, 334] width 79 height 18
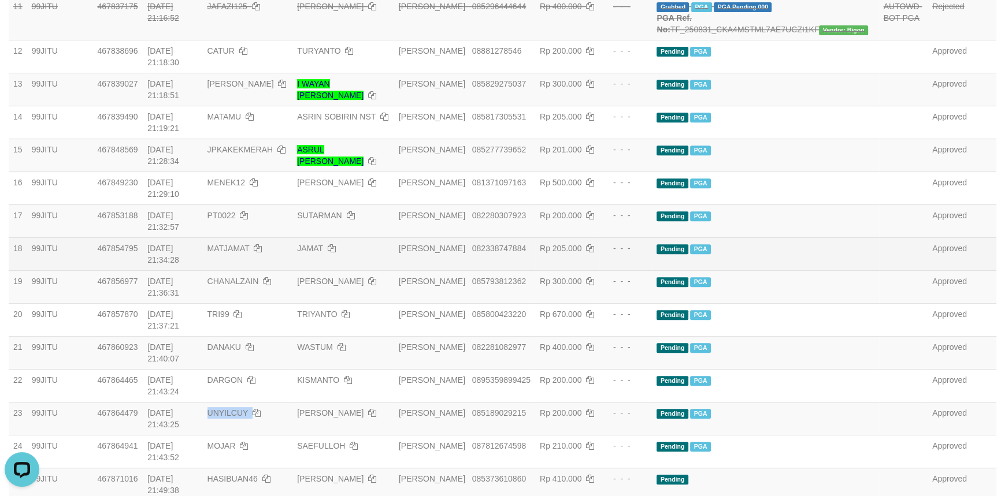
scroll to position [561, 0]
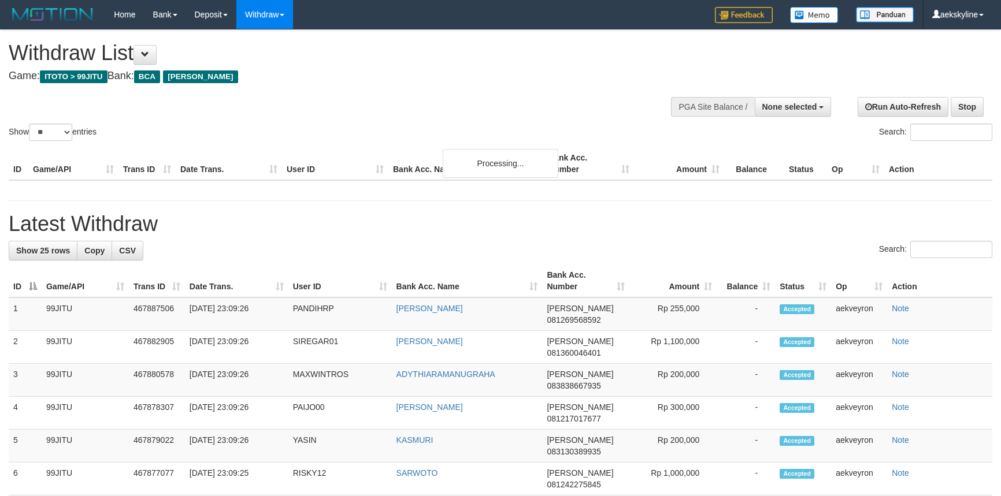
select select
select select "**"
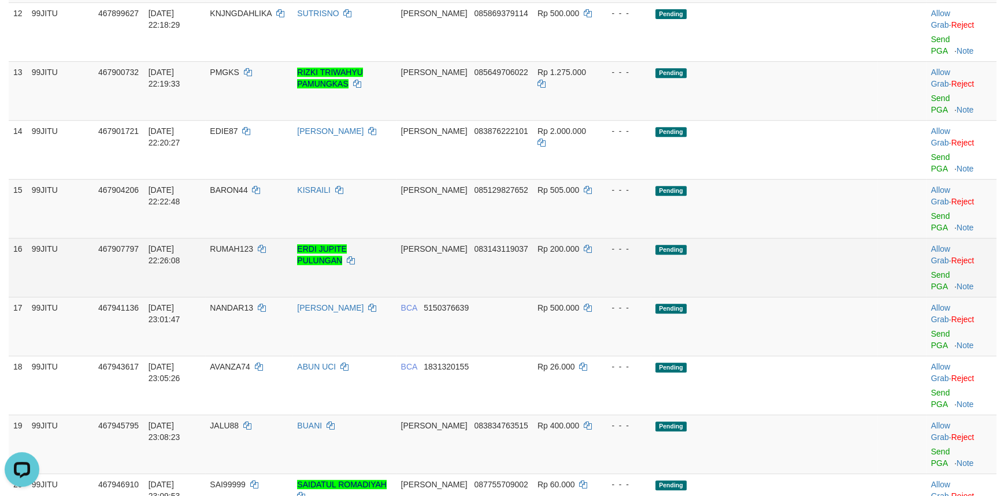
scroll to position [630, 0]
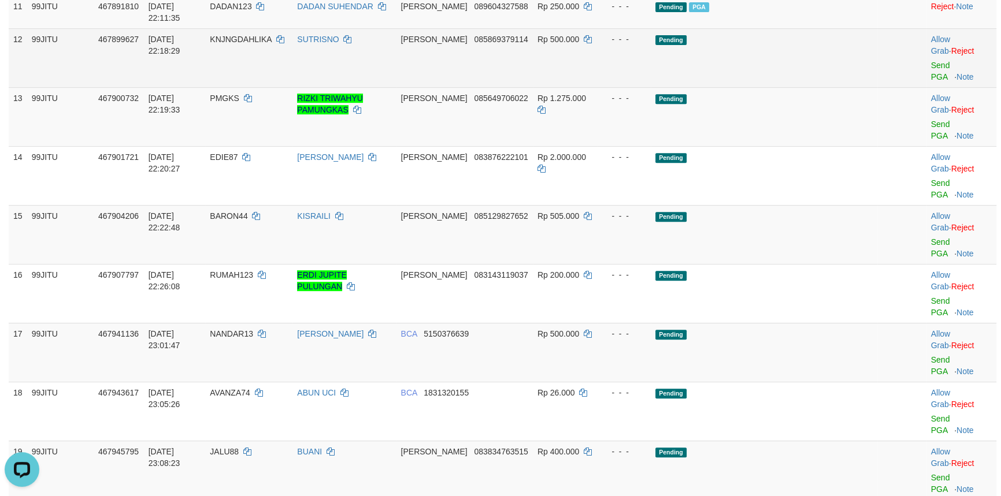
click at [265, 44] on span "KNJNGDAHLIKA" at bounding box center [241, 39] width 62 height 9
copy td "KNJNGDAHLIKA"
click at [931, 81] on link "Send PGA" at bounding box center [940, 71] width 19 height 21
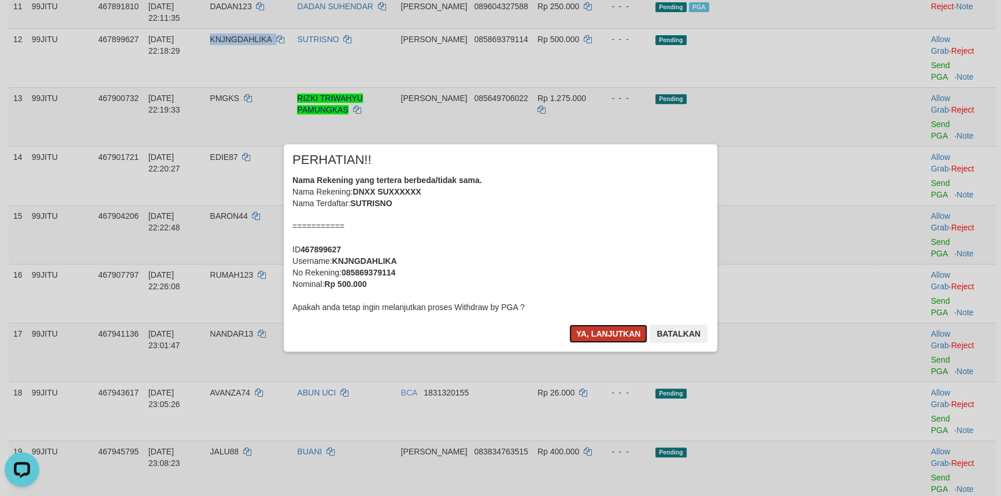
click at [594, 340] on button "Ya, lanjutkan" at bounding box center [608, 334] width 79 height 18
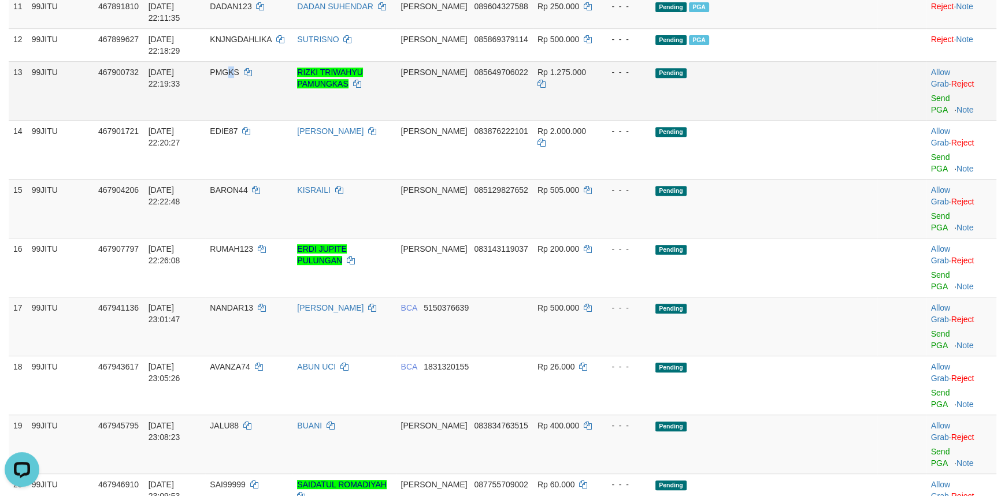
click at [239, 77] on span "PMGKS" at bounding box center [224, 72] width 29 height 9
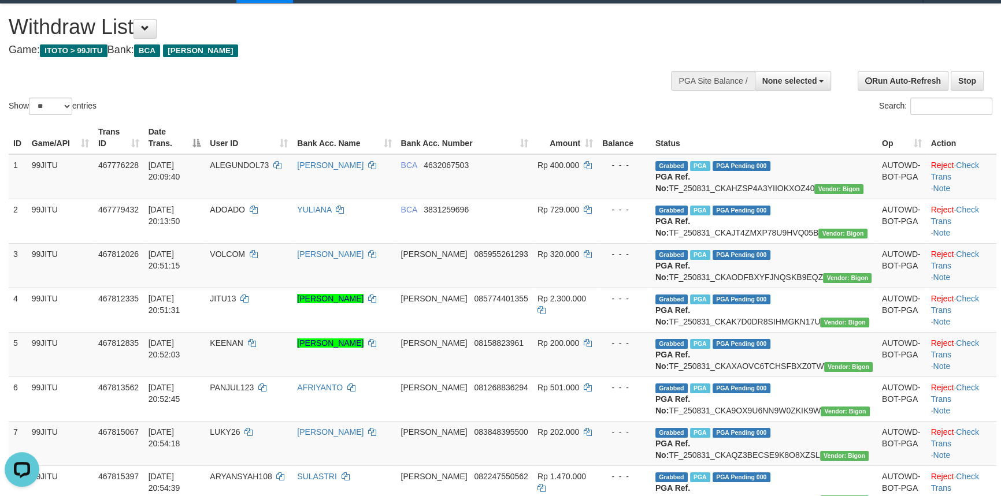
scroll to position [0, 0]
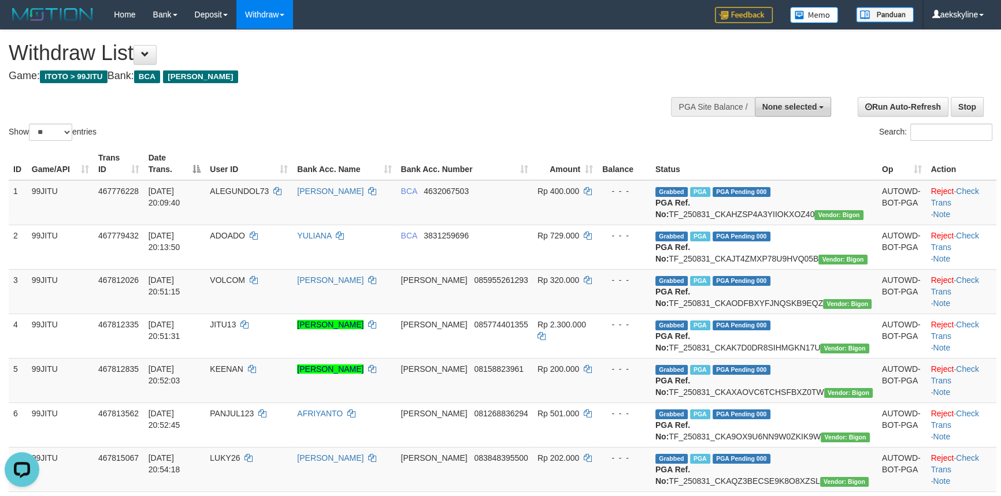
click at [763, 106] on span "None selected" at bounding box center [789, 106] width 55 height 9
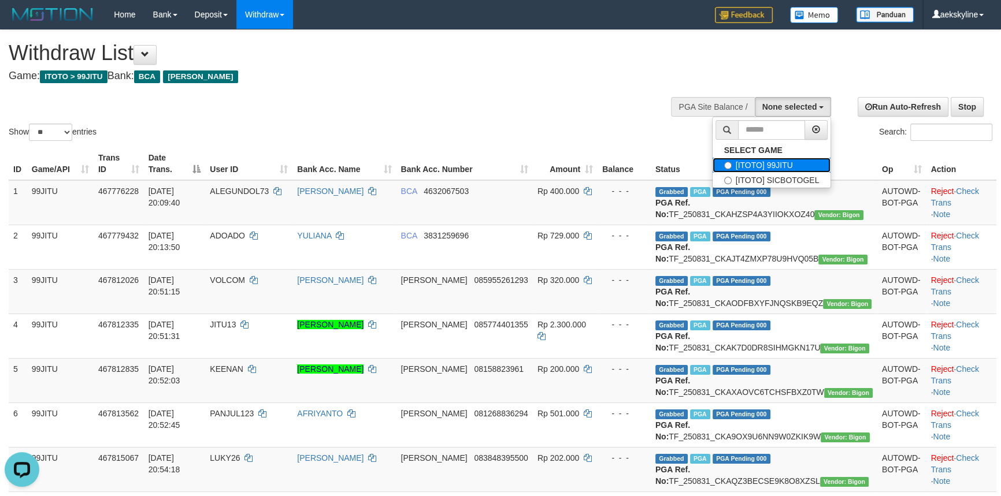
click at [781, 161] on label "[ITOTO] 99JITU" at bounding box center [772, 165] width 118 height 15
select select "***"
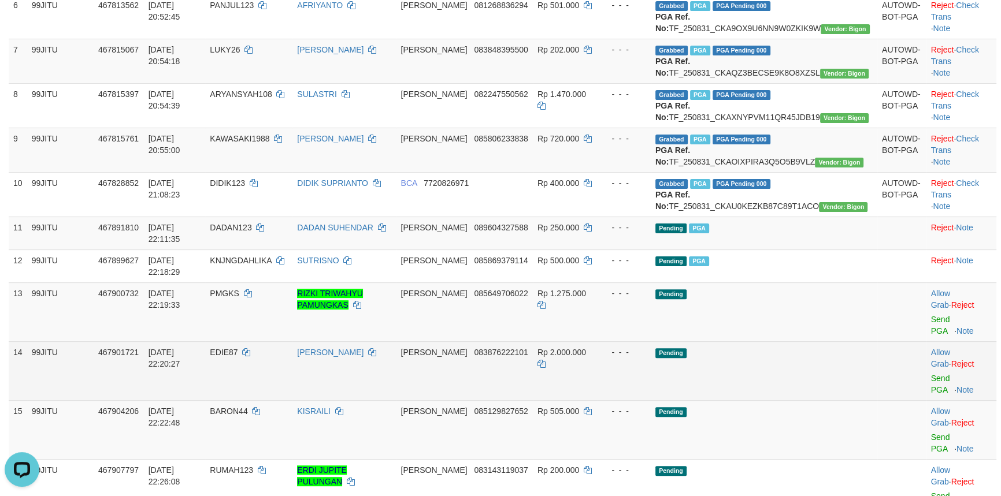
scroll to position [525, 0]
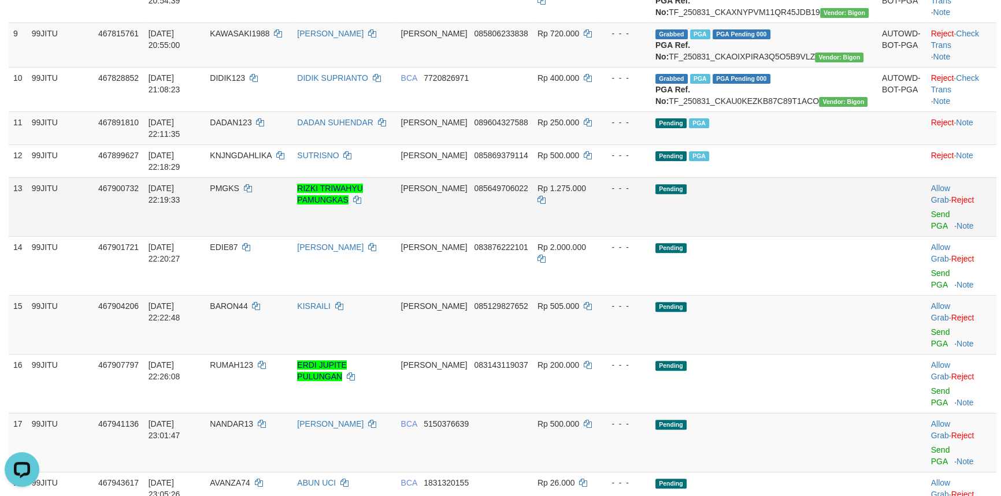
click at [239, 193] on span "PMGKS" at bounding box center [224, 188] width 29 height 9
copy td "PMGKS"
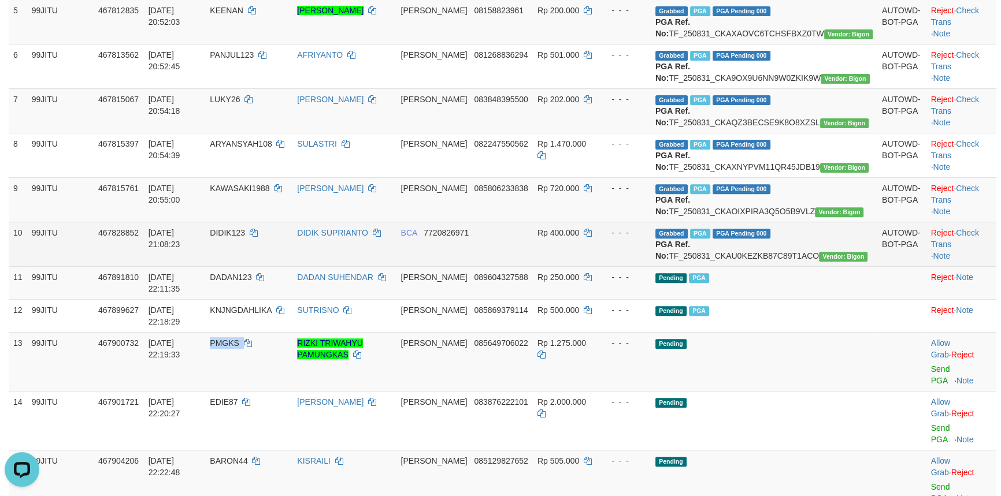
scroll to position [840, 0]
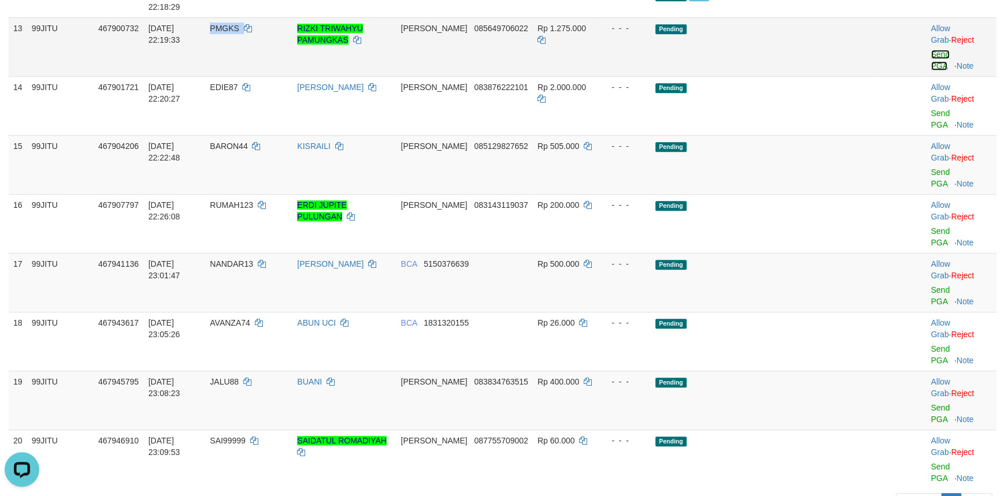
click at [931, 71] on link "Send PGA" at bounding box center [940, 60] width 19 height 21
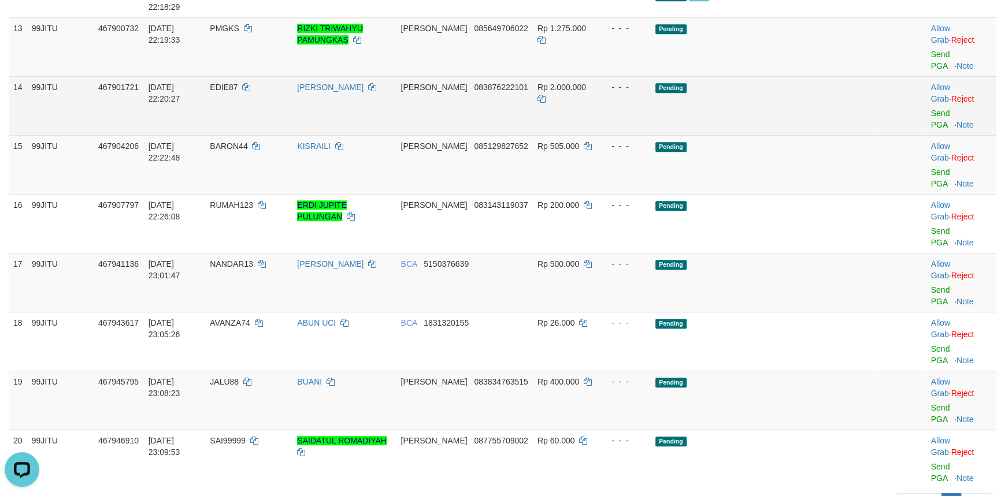
click at [262, 135] on td "EDIE87" at bounding box center [248, 105] width 87 height 59
copy td "EDIE87"
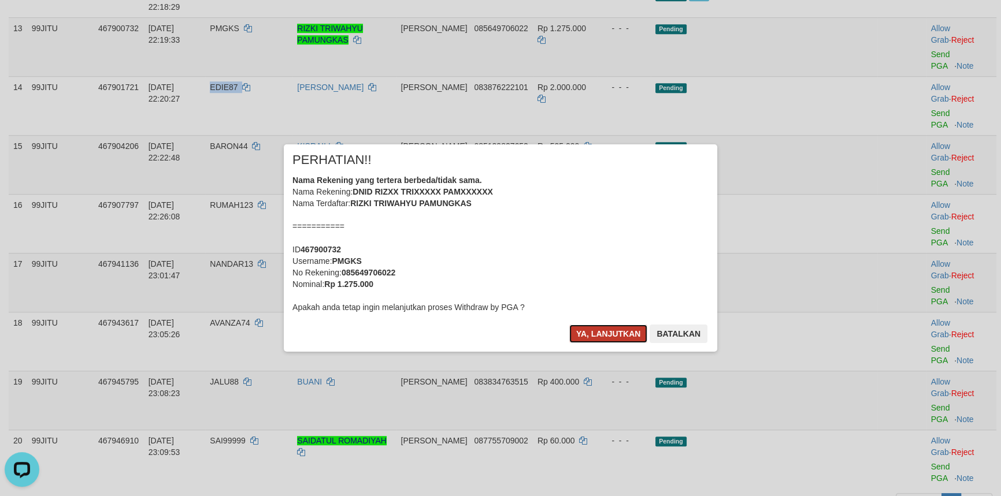
click at [603, 331] on button "Ya, lanjutkan" at bounding box center [608, 334] width 79 height 18
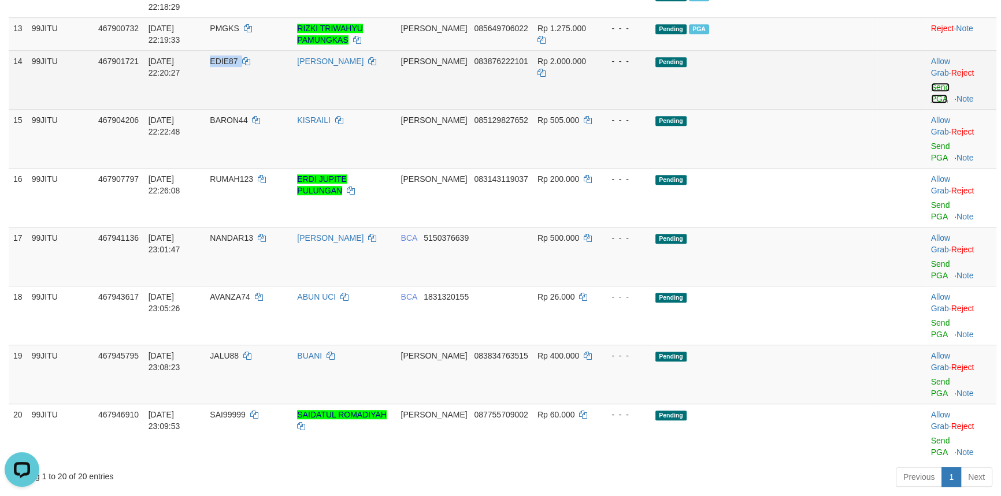
click at [932, 103] on link "Send PGA" at bounding box center [940, 93] width 19 height 21
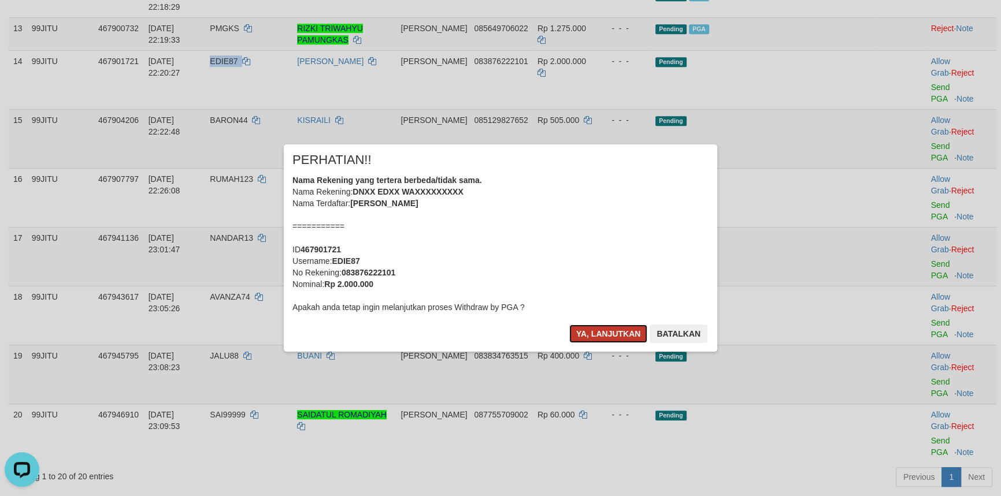
click at [592, 331] on button "Ya, lanjutkan" at bounding box center [608, 334] width 79 height 18
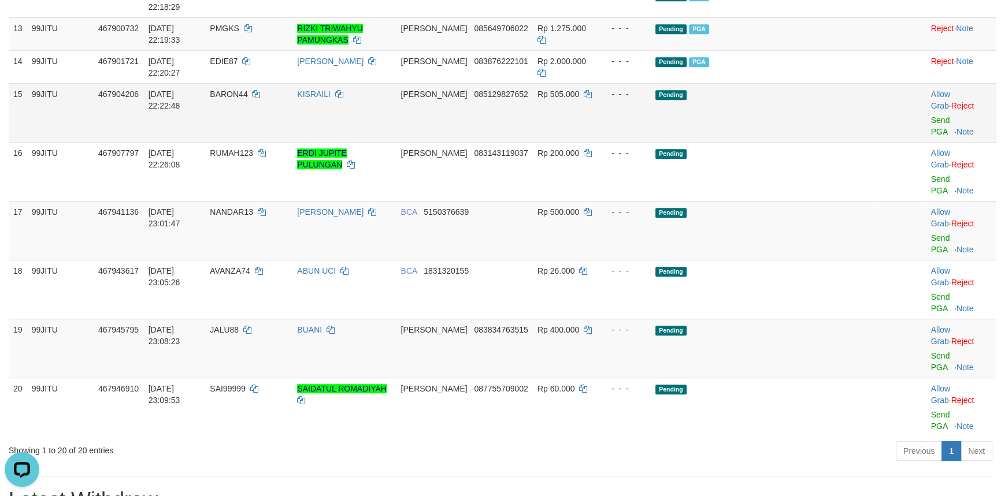
click at [262, 142] on td "BARON44" at bounding box center [248, 112] width 87 height 59
click at [247, 99] on span "BARON44" at bounding box center [229, 94] width 38 height 9
copy td "BARON44"
click at [931, 136] on link "Send PGA" at bounding box center [940, 126] width 19 height 21
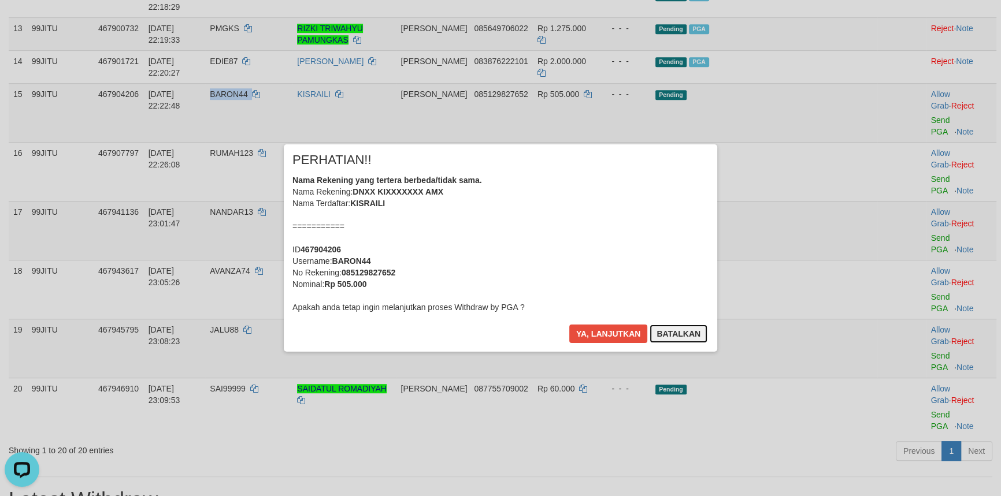
click at [659, 336] on button "Batalkan" at bounding box center [679, 334] width 58 height 18
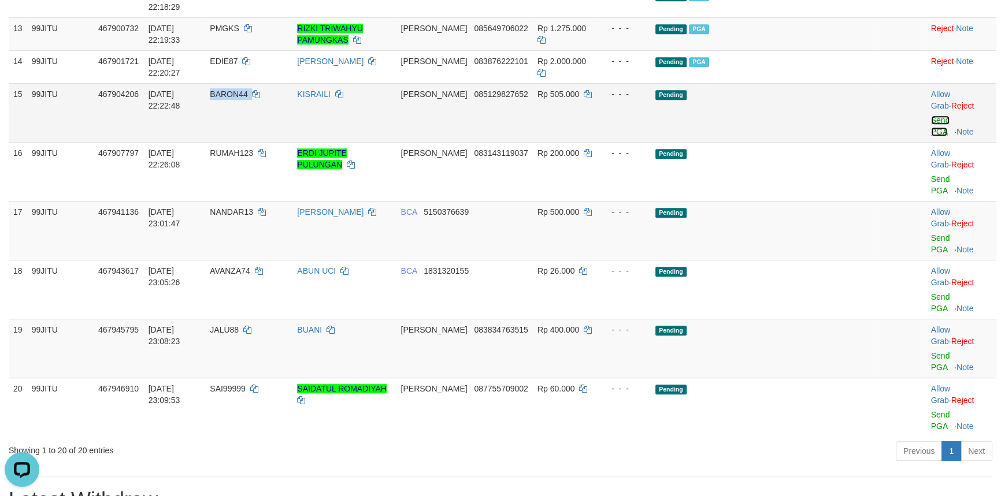
click at [943, 136] on link "Send PGA" at bounding box center [940, 126] width 19 height 21
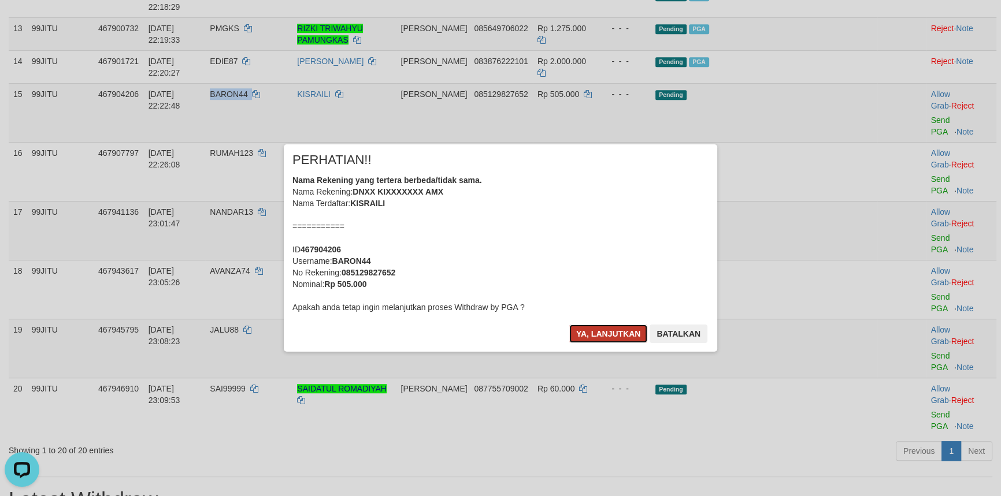
click at [601, 330] on button "Ya, lanjutkan" at bounding box center [608, 334] width 79 height 18
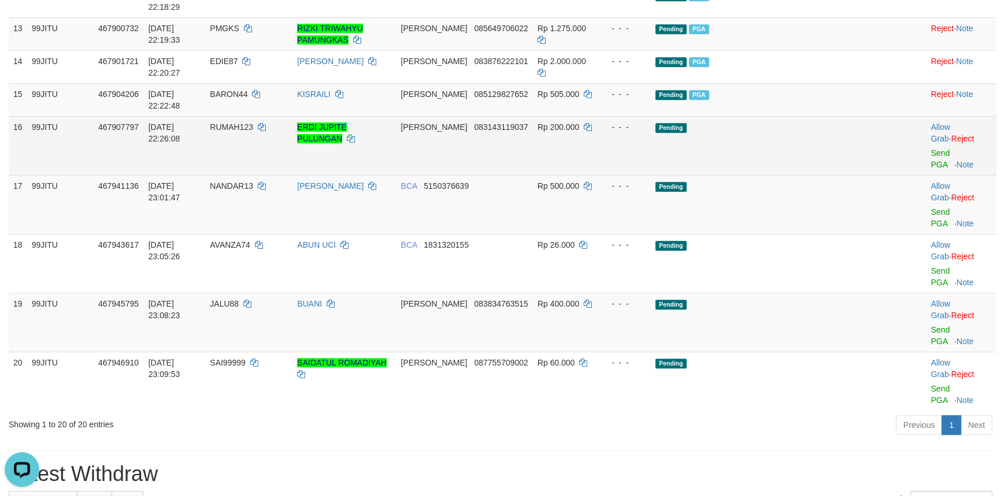
click at [253, 132] on span "RUMAH123" at bounding box center [231, 127] width 43 height 9
copy td "RUMAH123"
click at [931, 169] on link "Send PGA" at bounding box center [940, 159] width 19 height 21
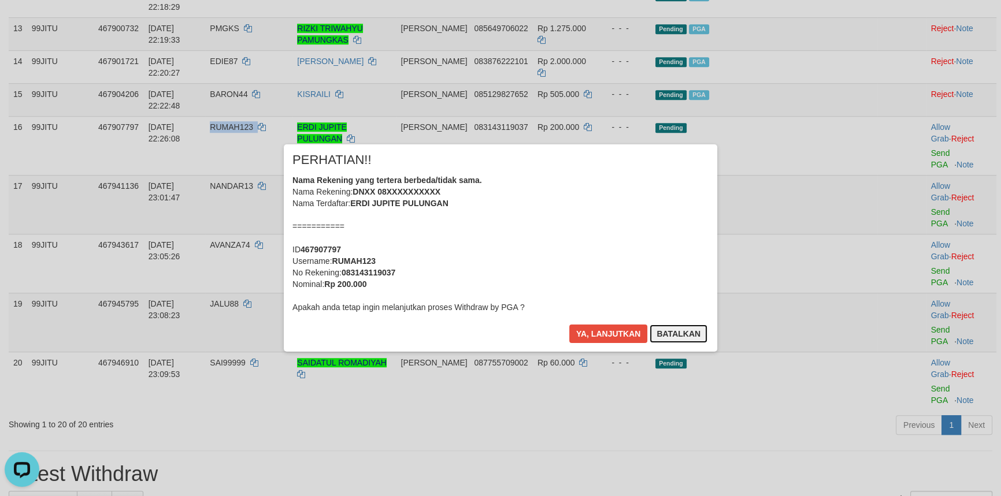
click at [683, 328] on button "Batalkan" at bounding box center [679, 334] width 58 height 18
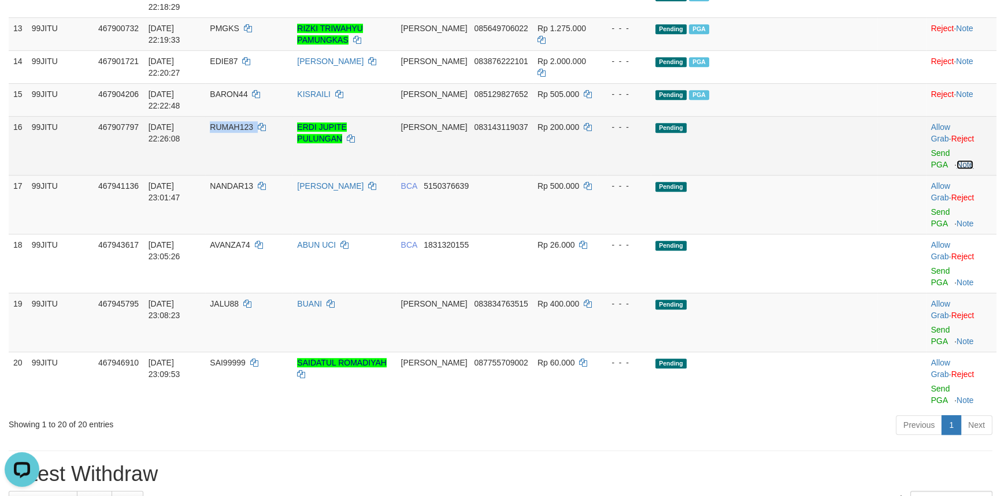
click at [967, 169] on link "Note" at bounding box center [964, 164] width 17 height 9
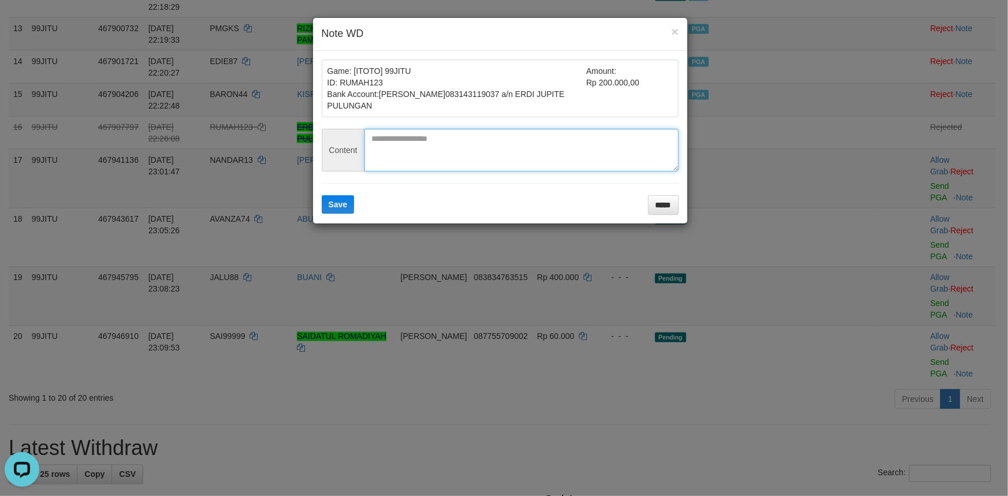
click at [461, 150] on textarea at bounding box center [522, 150] width 314 height 43
type textarea "**********"
click at [336, 195] on button "Save" at bounding box center [338, 204] width 33 height 18
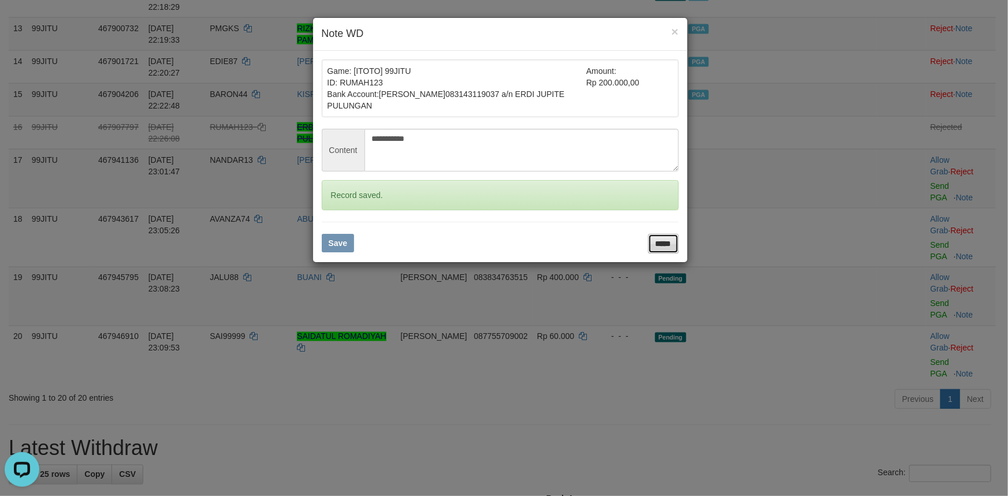
click at [648, 234] on input "*****" at bounding box center [663, 244] width 31 height 20
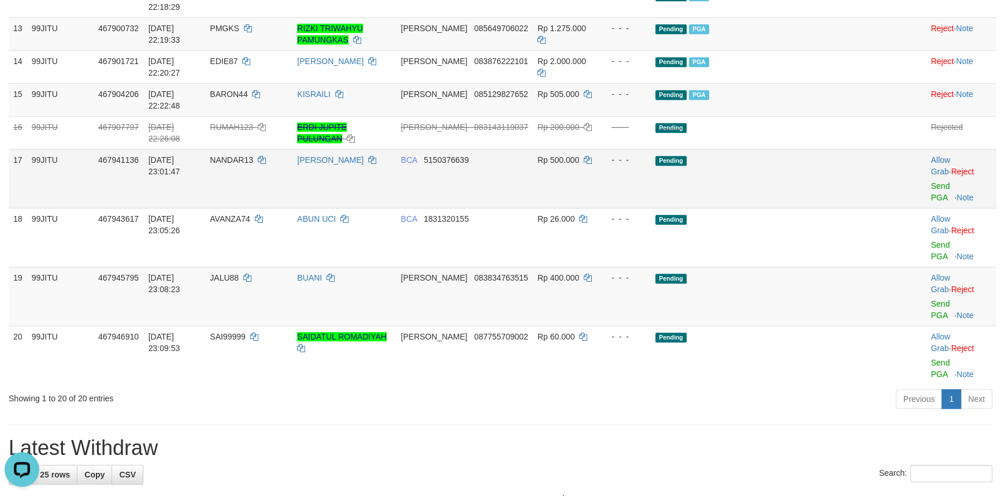
click at [253, 165] on span "NANDAR13" at bounding box center [231, 159] width 43 height 9
copy td "NANDAR13"
click at [934, 202] on link "Send PGA" at bounding box center [940, 191] width 19 height 21
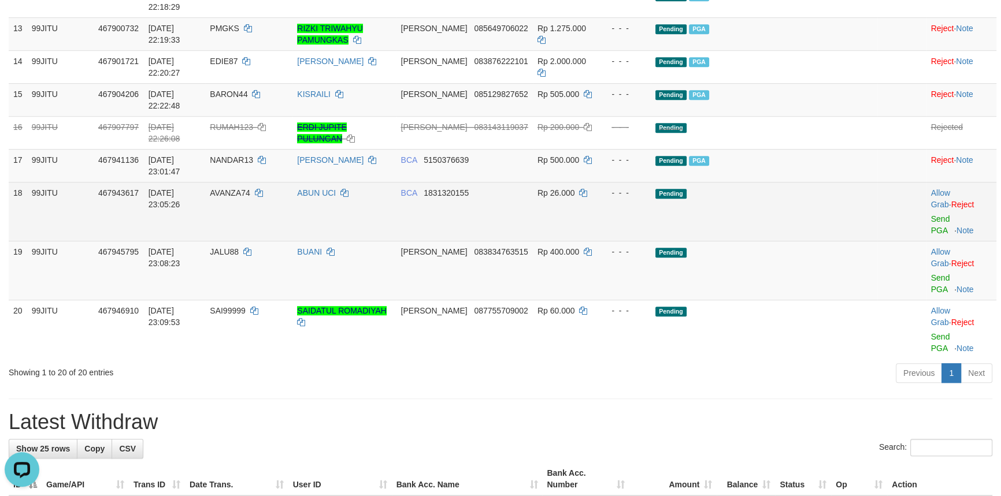
click at [250, 198] on span "AVANZA74" at bounding box center [230, 192] width 40 height 9
copy td "AVANZA74"
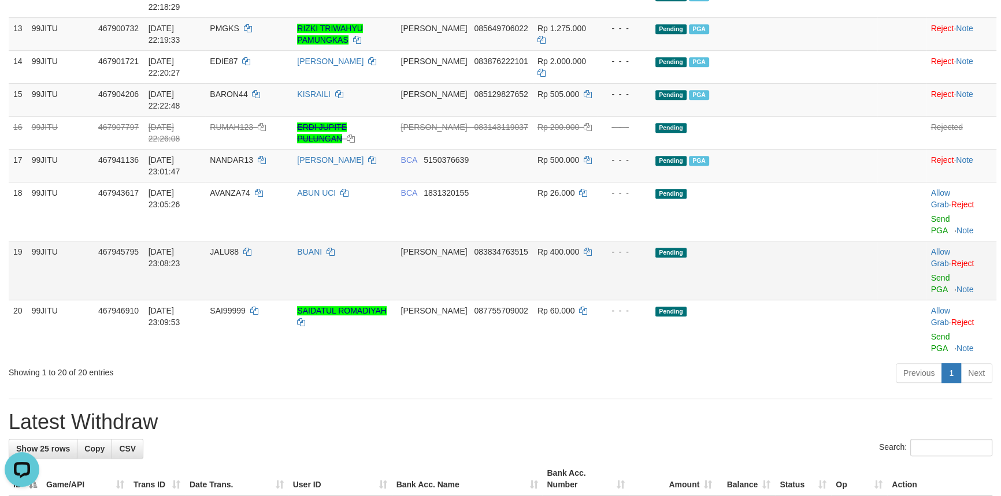
click at [239, 257] on span "JALU88" at bounding box center [224, 251] width 29 height 9
copy td "JALU88"
click at [937, 286] on link "Send PGA" at bounding box center [940, 283] width 19 height 21
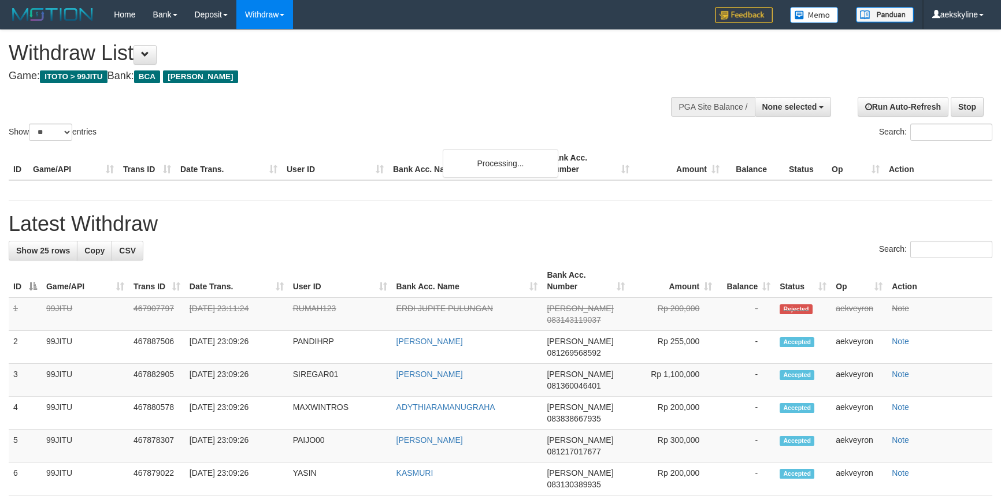
select select
select select "**"
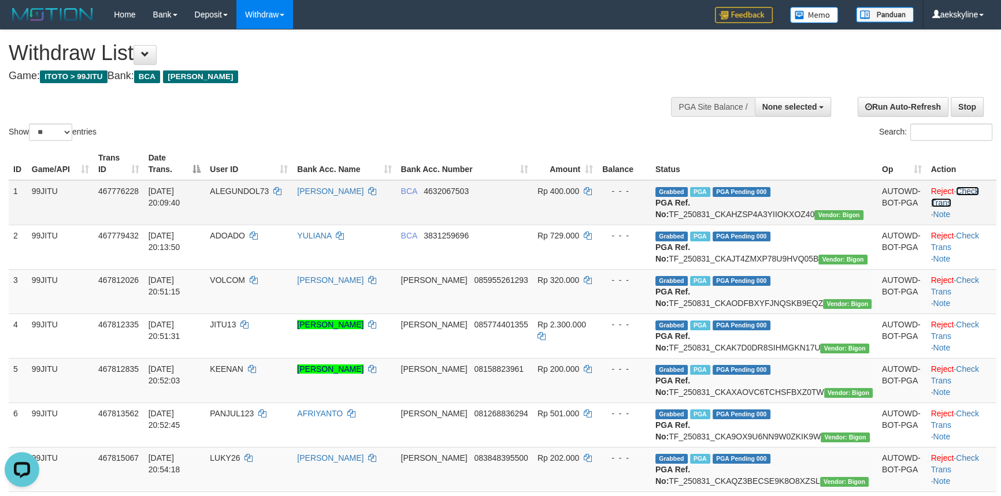
click at [973, 190] on link "Check Trans" at bounding box center [955, 197] width 48 height 21
click at [974, 225] on td "Reject · · Note" at bounding box center [961, 202] width 70 height 45
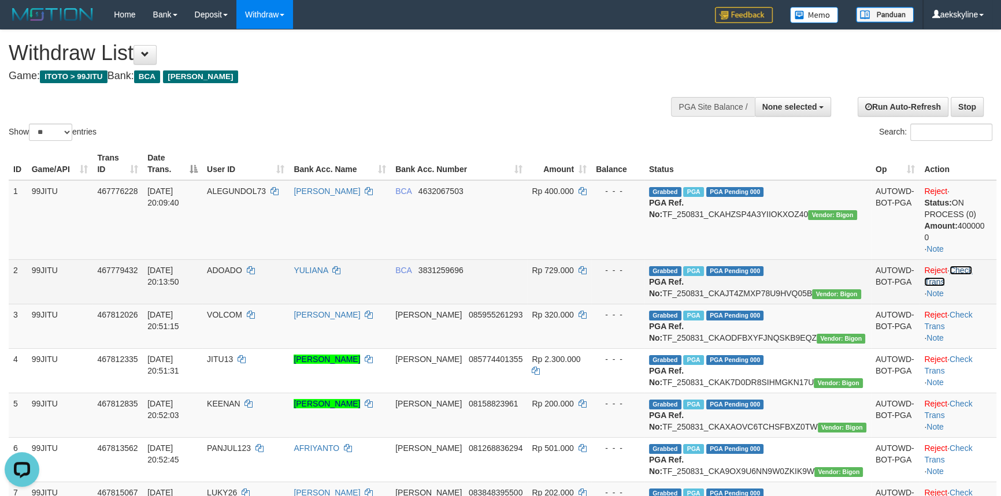
click at [972, 274] on link "Check Trans" at bounding box center [948, 276] width 48 height 21
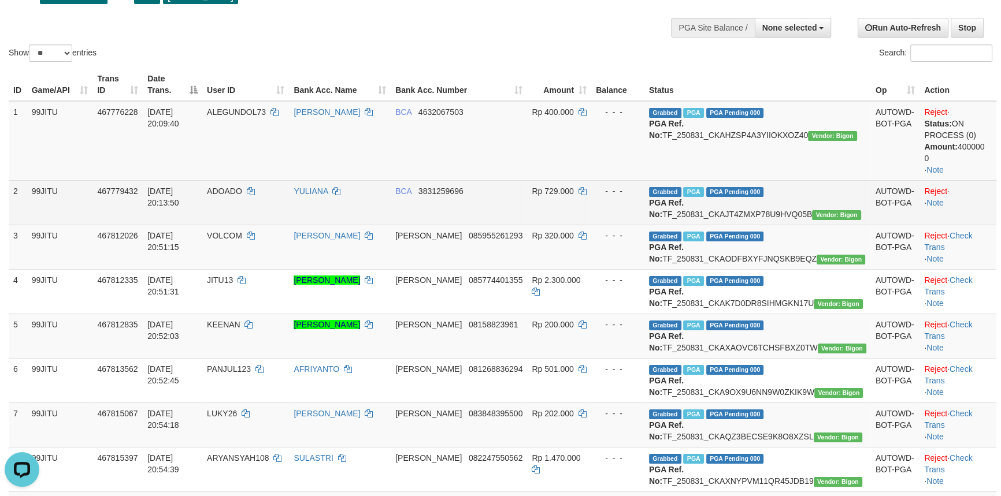
scroll to position [105, 0]
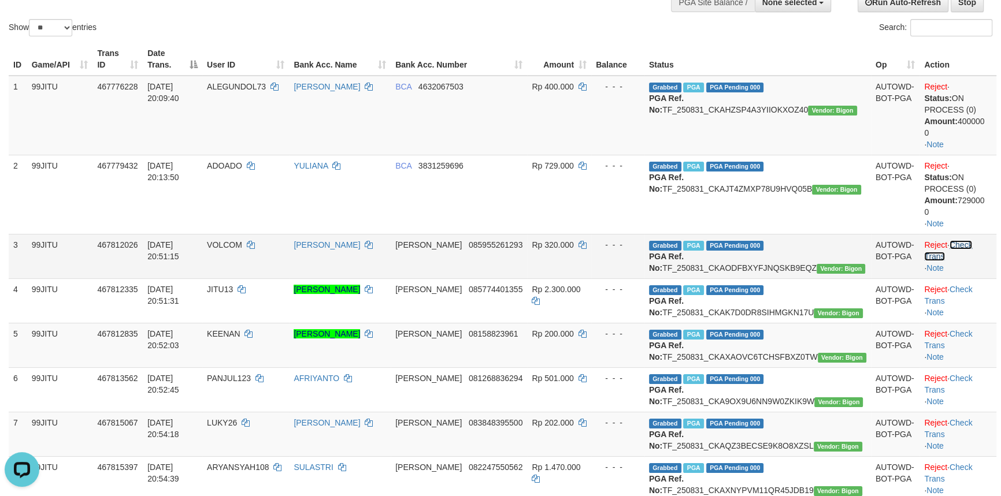
click at [972, 243] on link "Check Trans" at bounding box center [948, 250] width 48 height 21
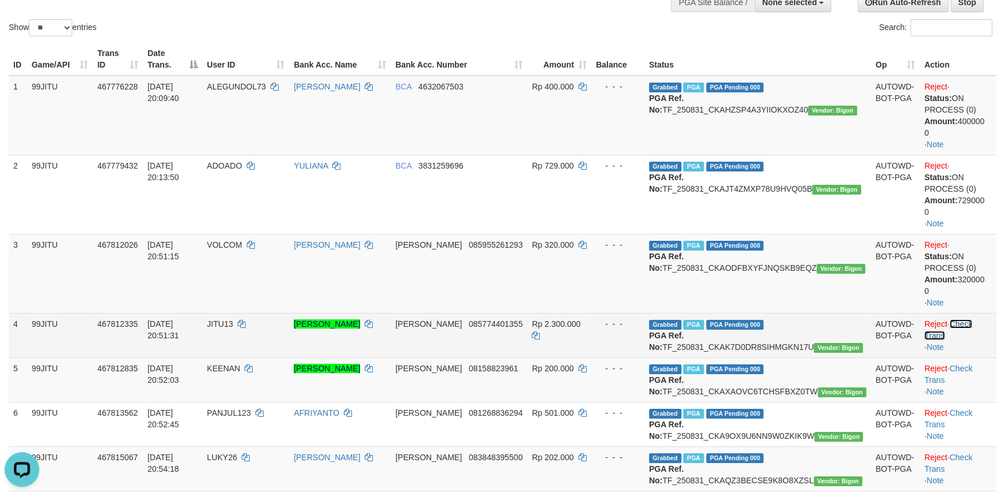
click at [970, 323] on link "Check Trans" at bounding box center [948, 330] width 48 height 21
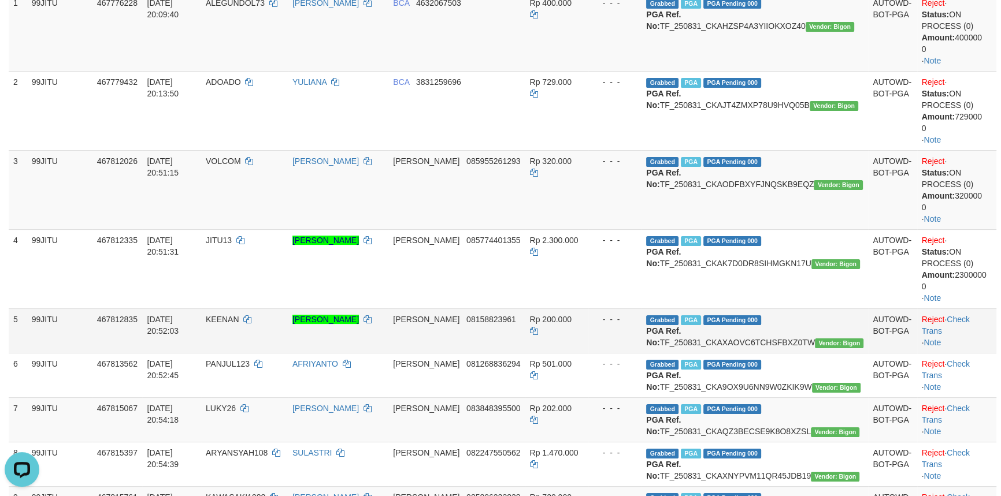
scroll to position [210, 0]
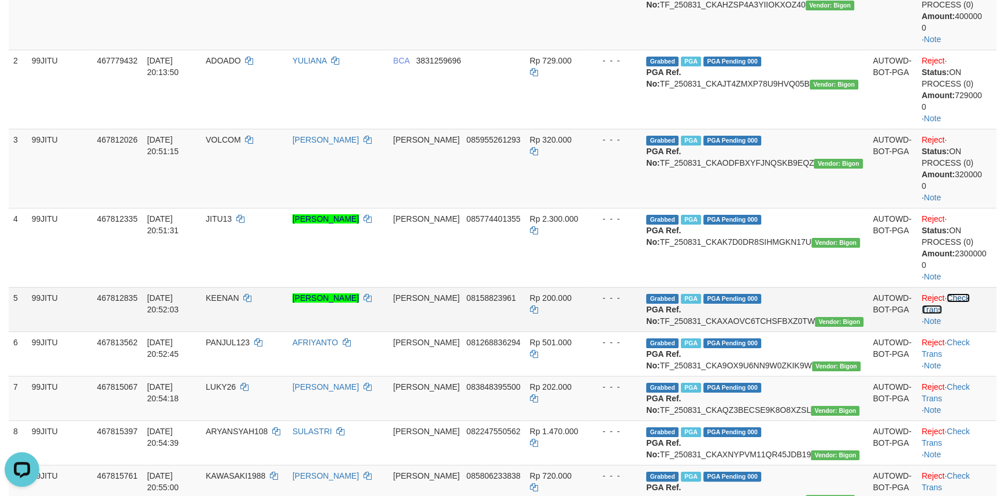
click at [970, 298] on link "Check Trans" at bounding box center [946, 304] width 48 height 21
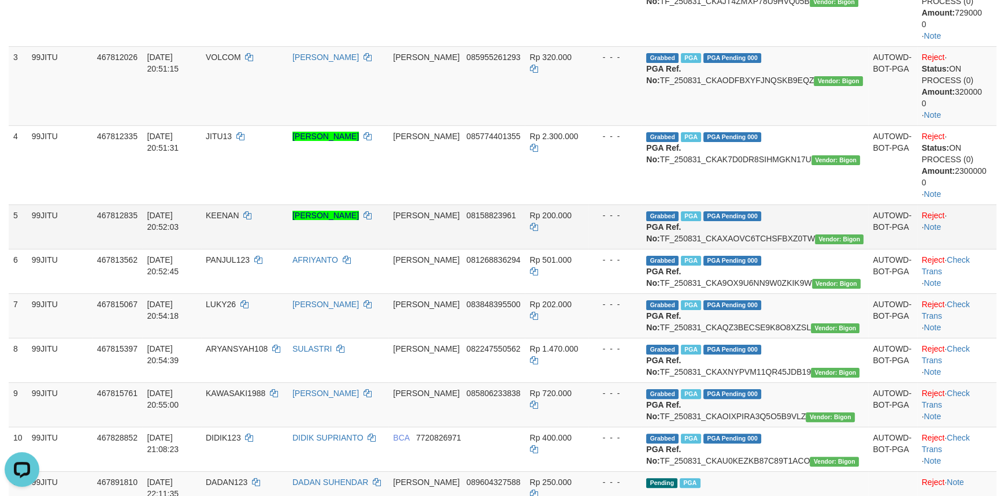
scroll to position [315, 0]
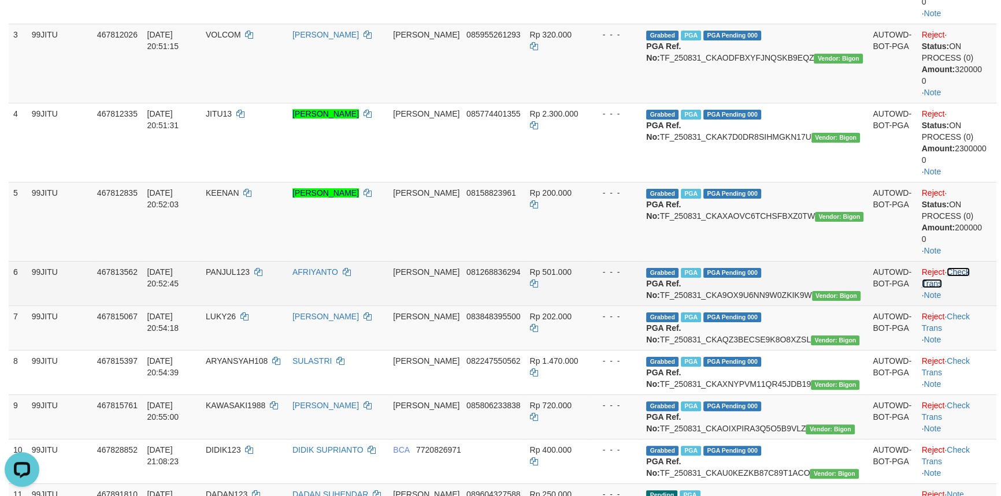
click at [970, 274] on link "Check Trans" at bounding box center [946, 278] width 48 height 21
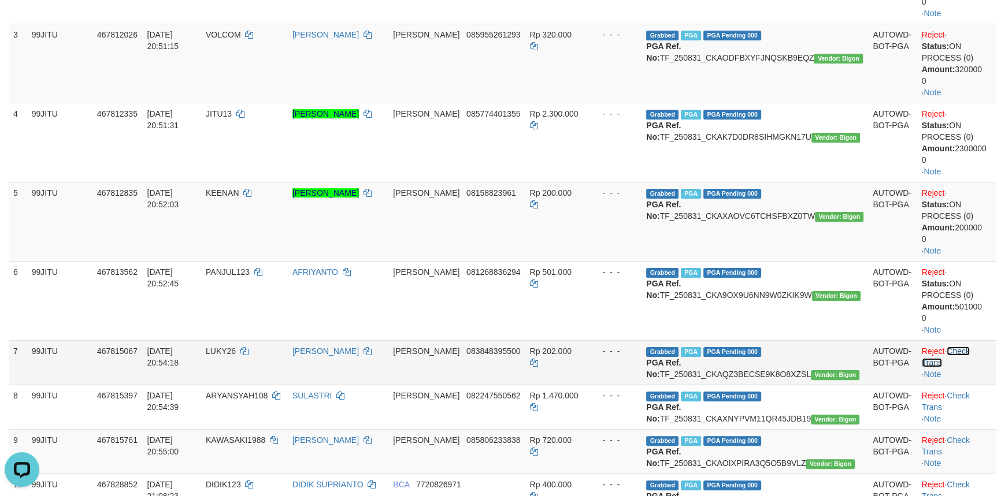
click at [970, 348] on link "Check Trans" at bounding box center [946, 357] width 48 height 21
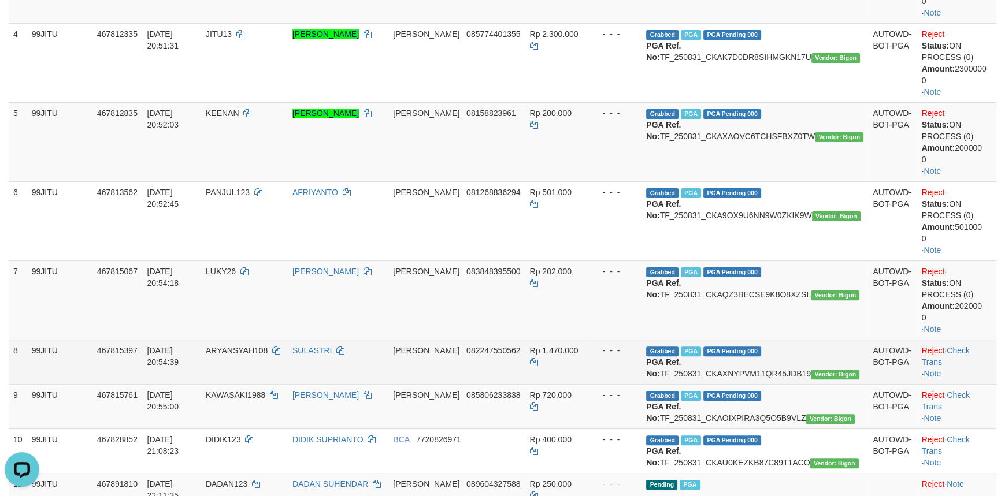
scroll to position [420, 0]
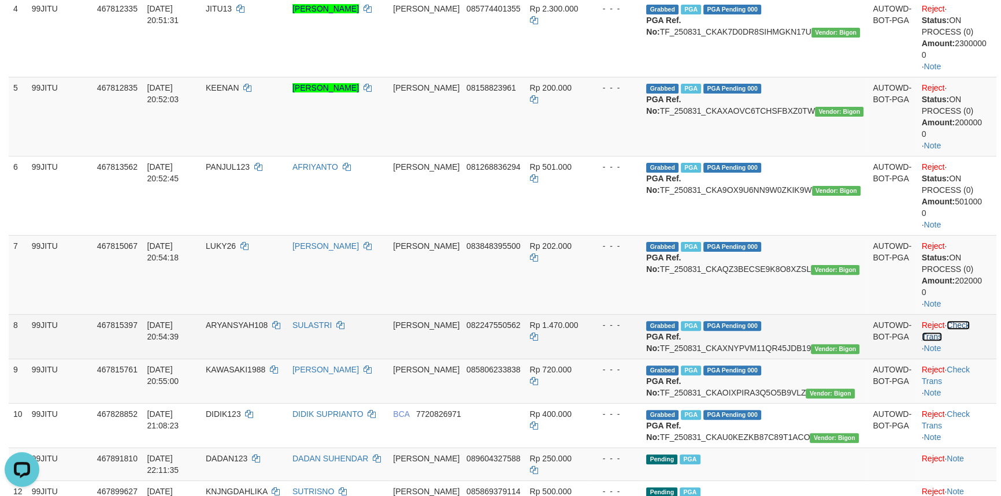
click at [970, 327] on link "Check Trans" at bounding box center [946, 331] width 48 height 21
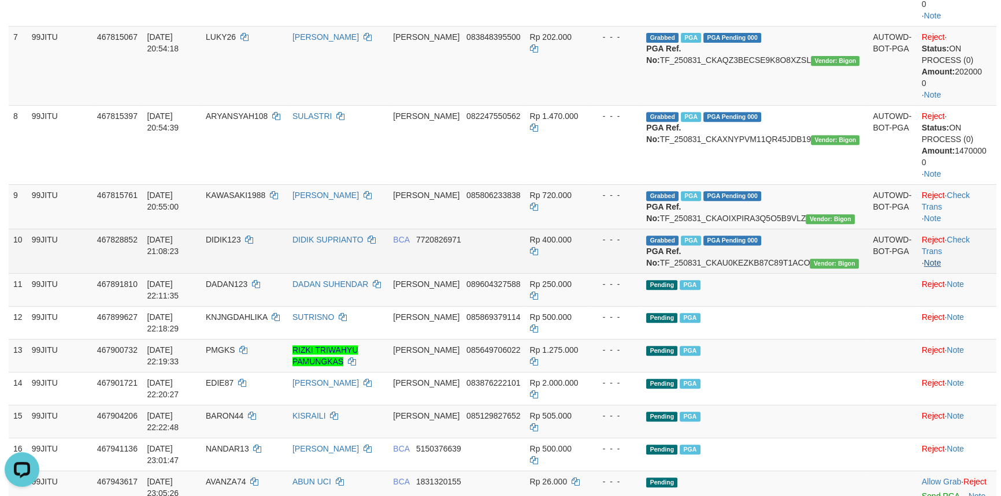
scroll to position [630, 0]
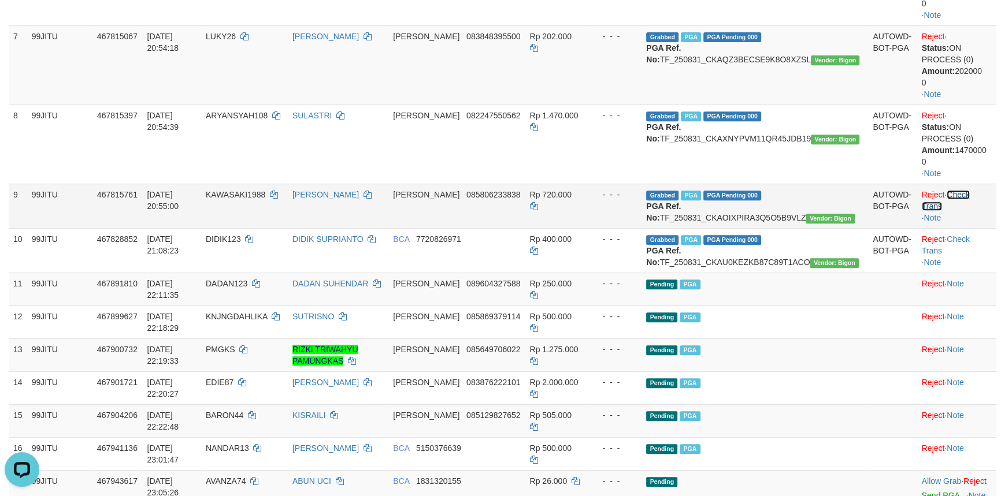
click at [967, 192] on link "Check Trans" at bounding box center [946, 200] width 48 height 21
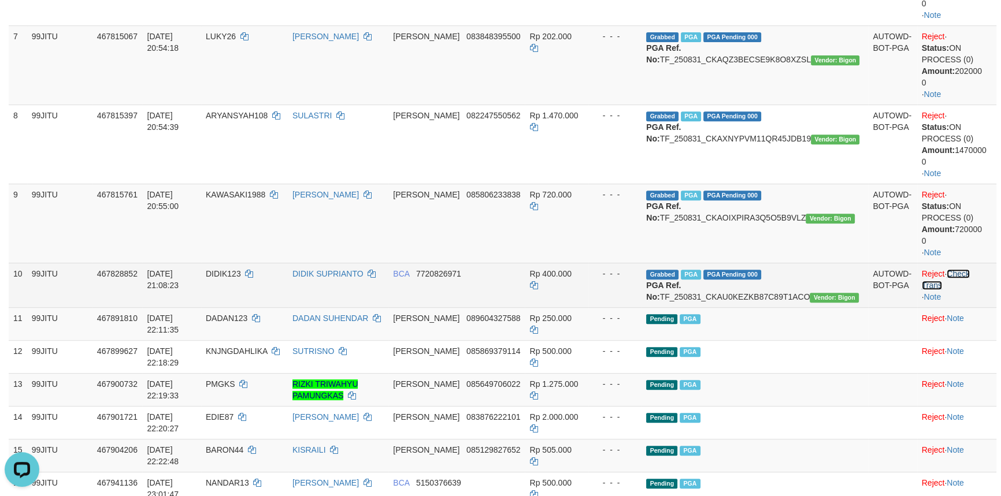
click at [970, 276] on link "Check Trans" at bounding box center [946, 279] width 48 height 21
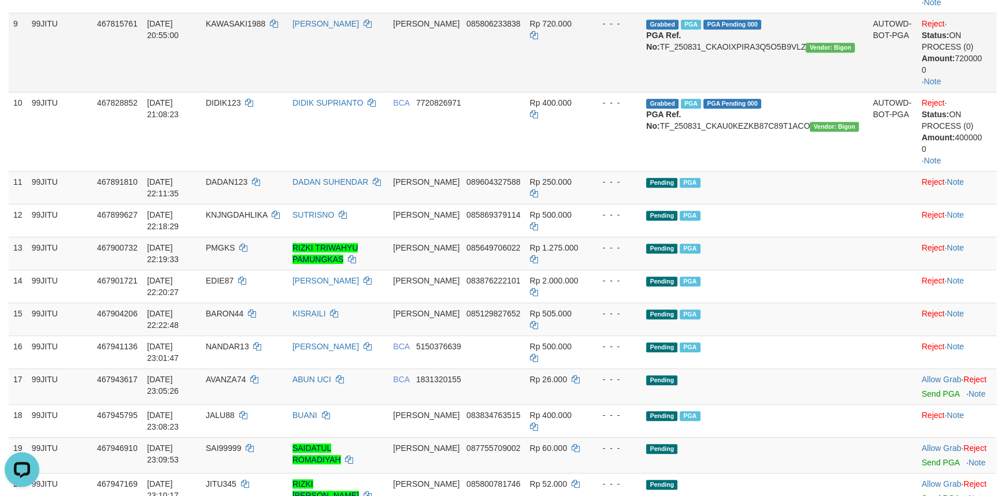
scroll to position [840, 0]
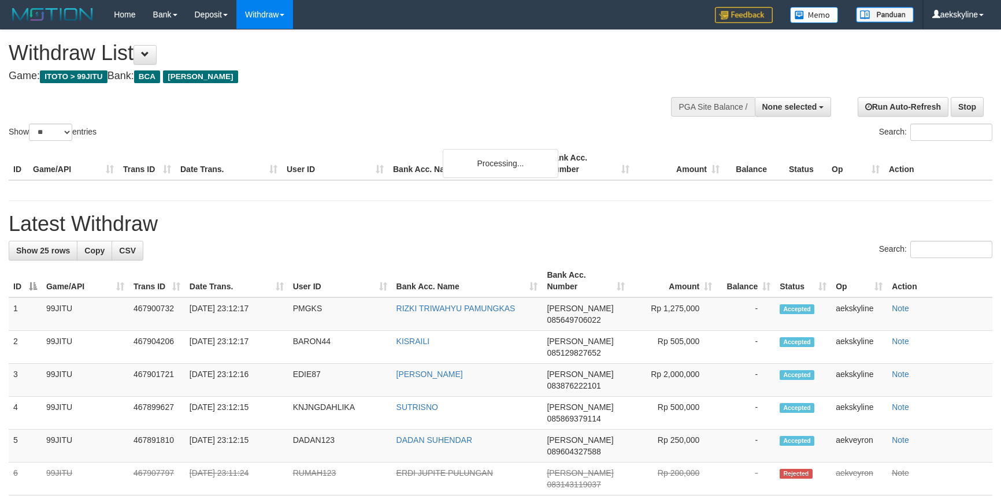
select select
select select "**"
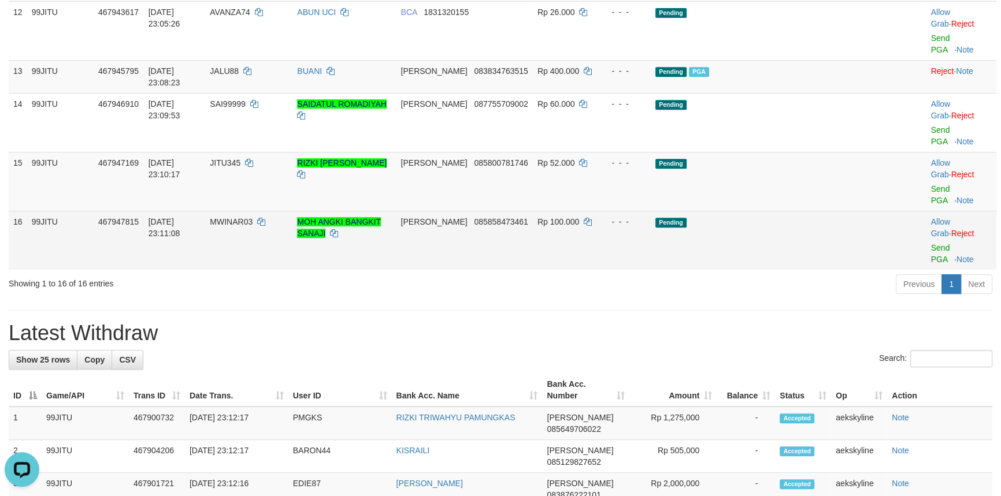
scroll to position [569, 0]
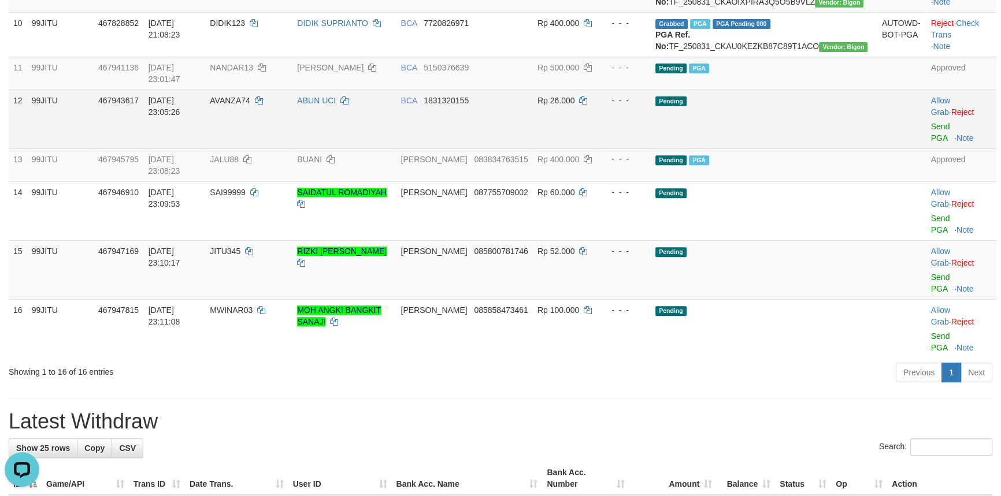
click at [785, 149] on td "Pending" at bounding box center [764, 119] width 227 height 59
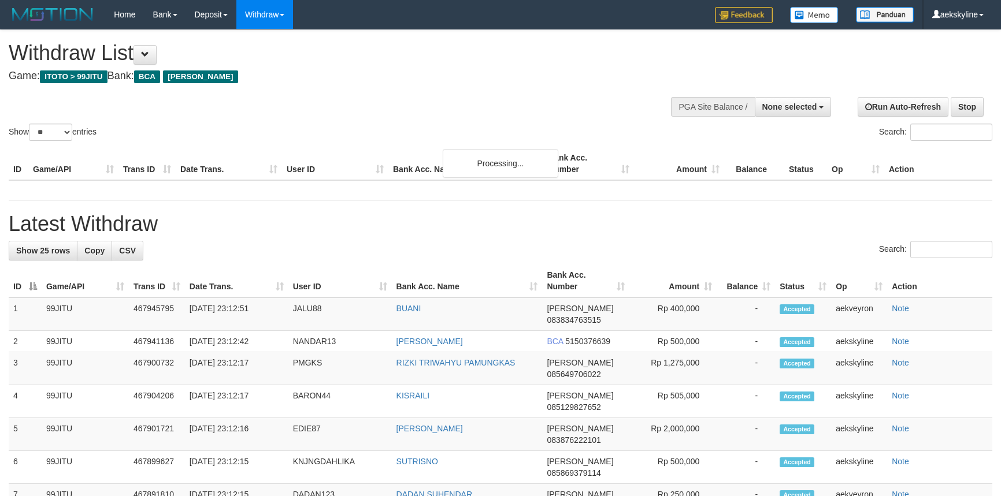
select select
select select "**"
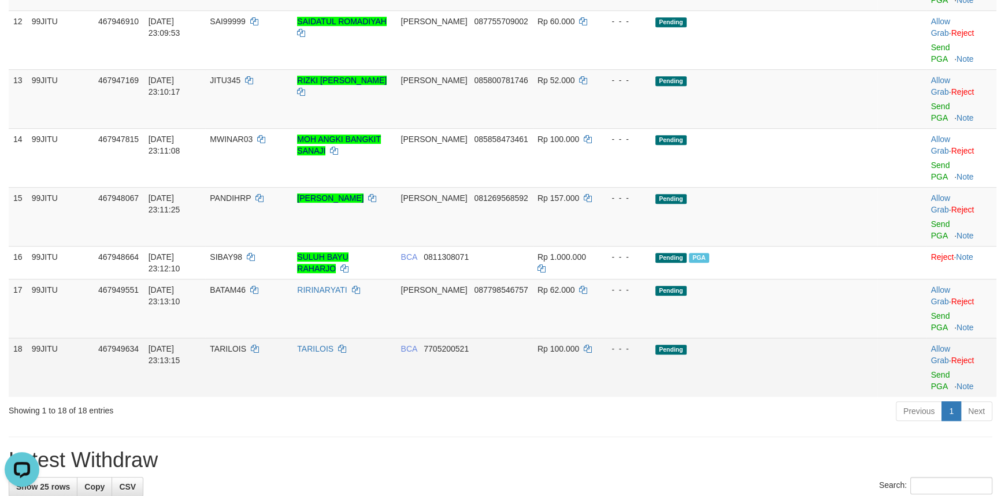
scroll to position [569, 0]
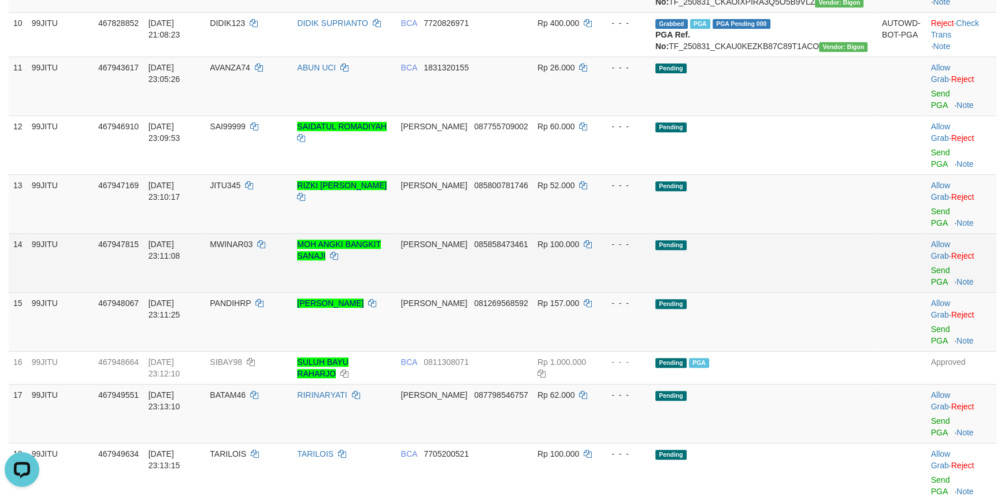
click at [830, 285] on td "Pending" at bounding box center [764, 262] width 227 height 59
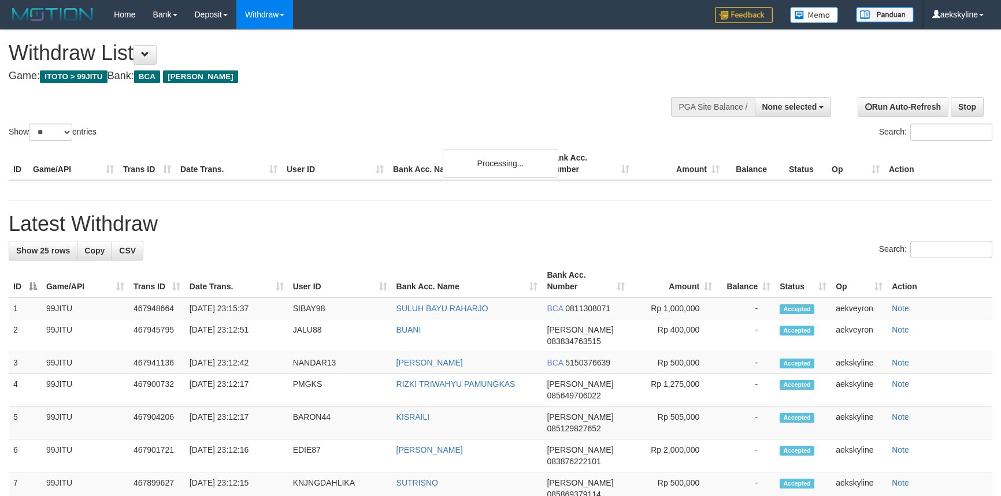
select select
select select "**"
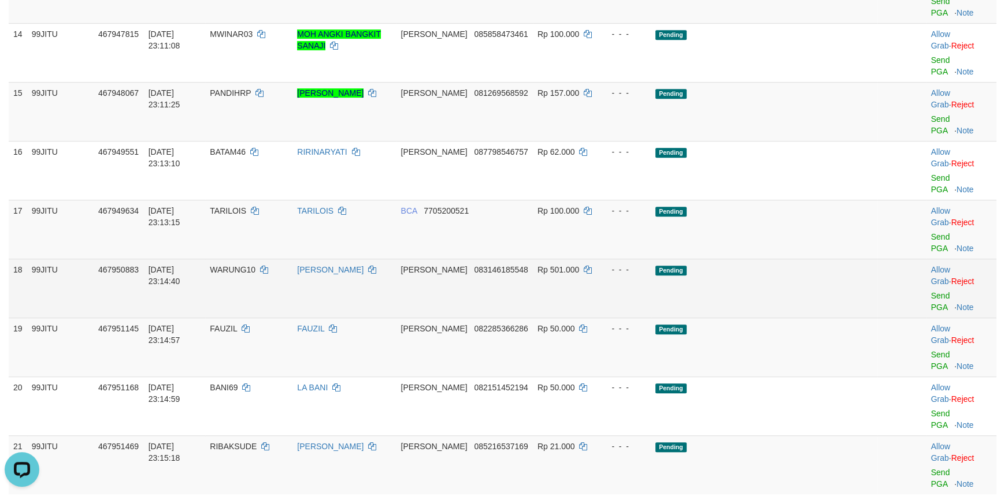
click at [255, 265] on span "WARUNG10" at bounding box center [233, 269] width 46 height 9
copy td "WARUNG10"
click at [939, 291] on link "Send PGA" at bounding box center [940, 301] width 19 height 21
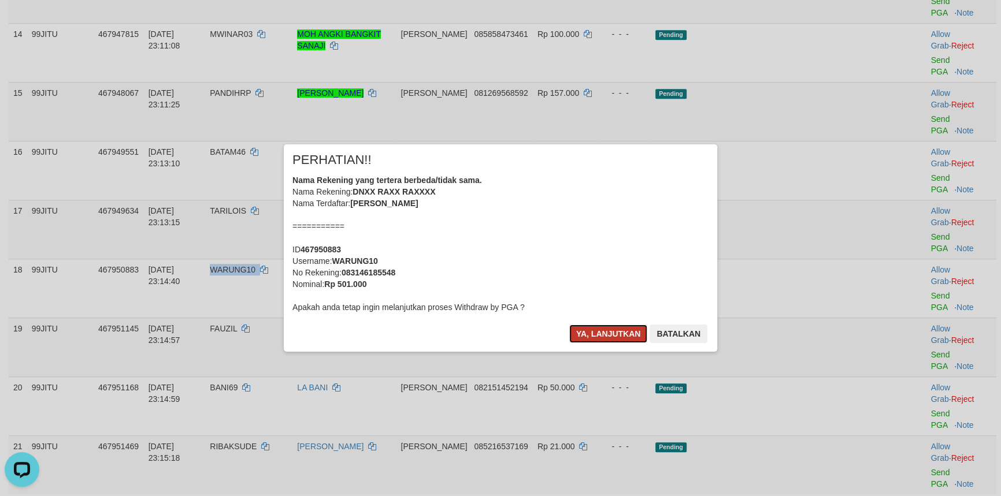
click at [589, 332] on button "Ya, lanjutkan" at bounding box center [608, 334] width 79 height 18
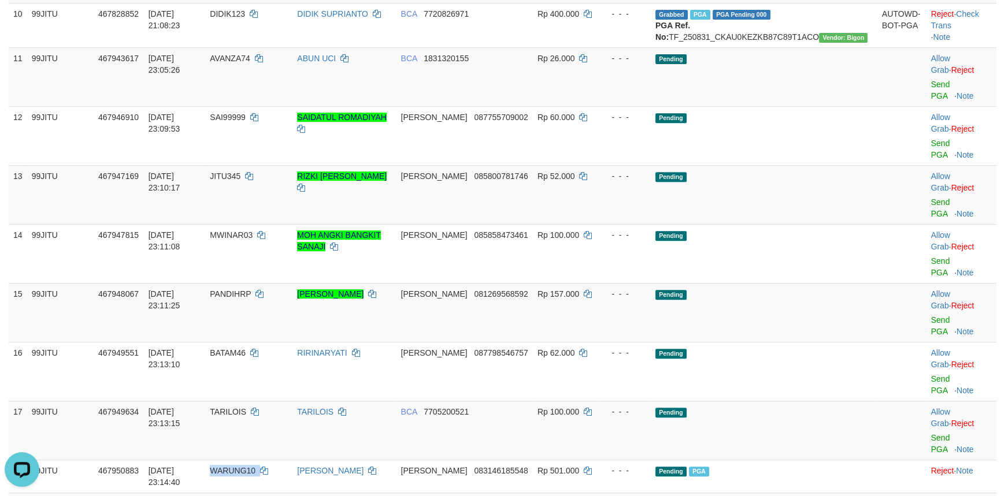
scroll to position [463, 0]
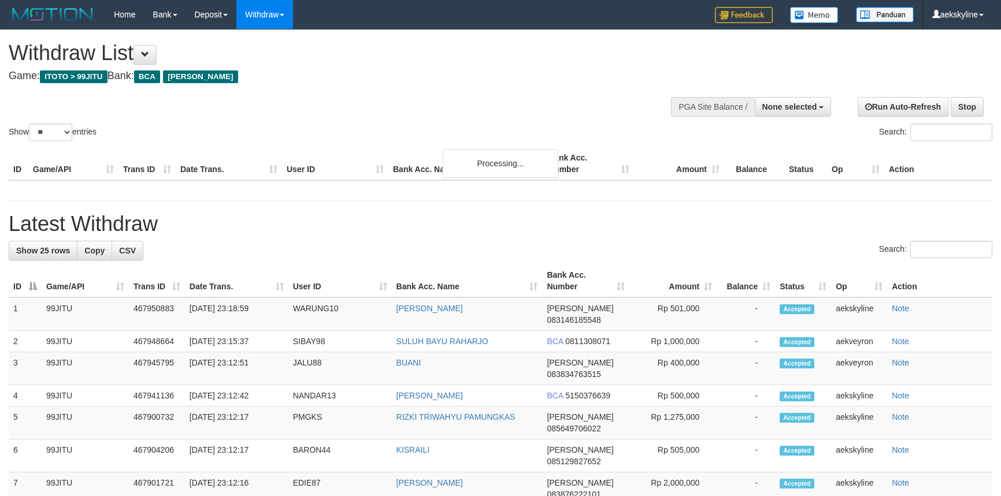
select select
select select "**"
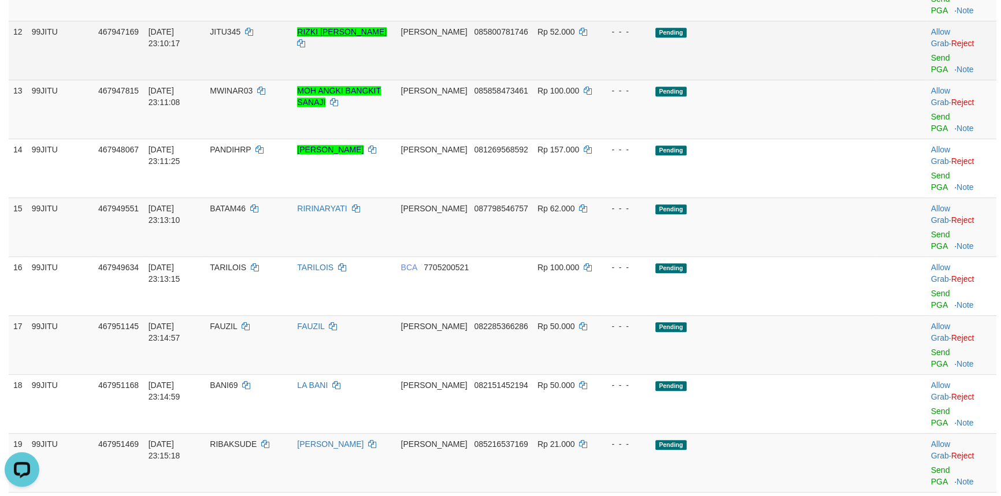
scroll to position [779, 0]
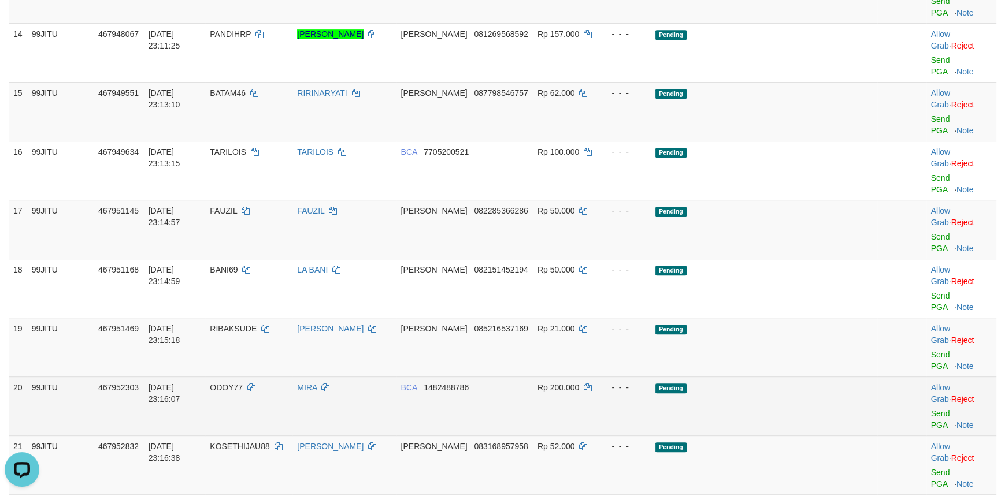
click at [243, 383] on span "ODOY77" at bounding box center [226, 387] width 33 height 9
copy td "ODOY77"
click at [934, 409] on link "Send PGA" at bounding box center [940, 419] width 19 height 21
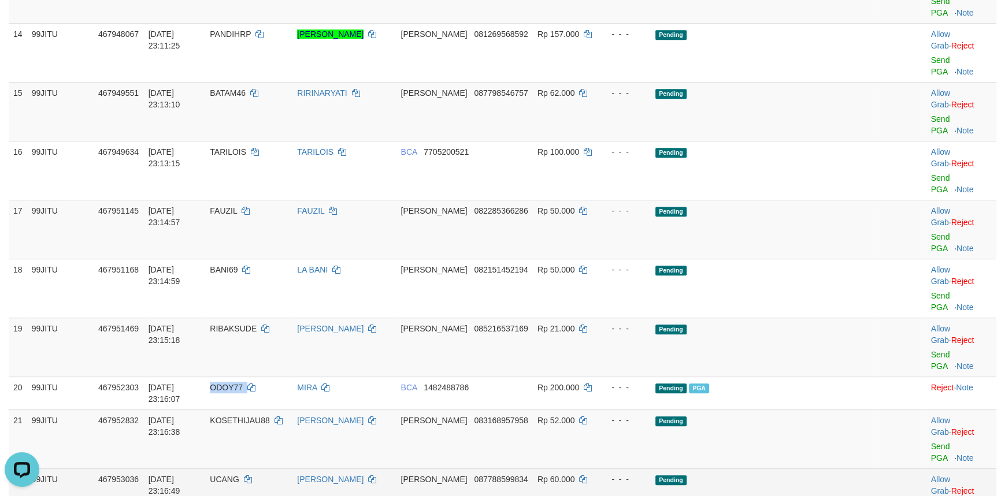
scroll to position [884, 0]
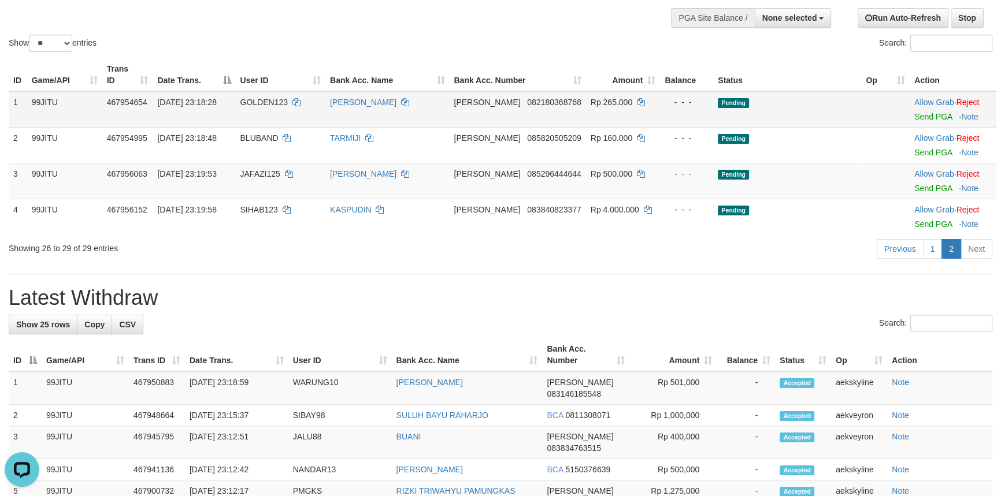
click at [253, 104] on span "GOLDEN123" at bounding box center [263, 102] width 47 height 9
copy td "GOLDEN123"
click at [922, 117] on link "Send PGA" at bounding box center [933, 116] width 38 height 9
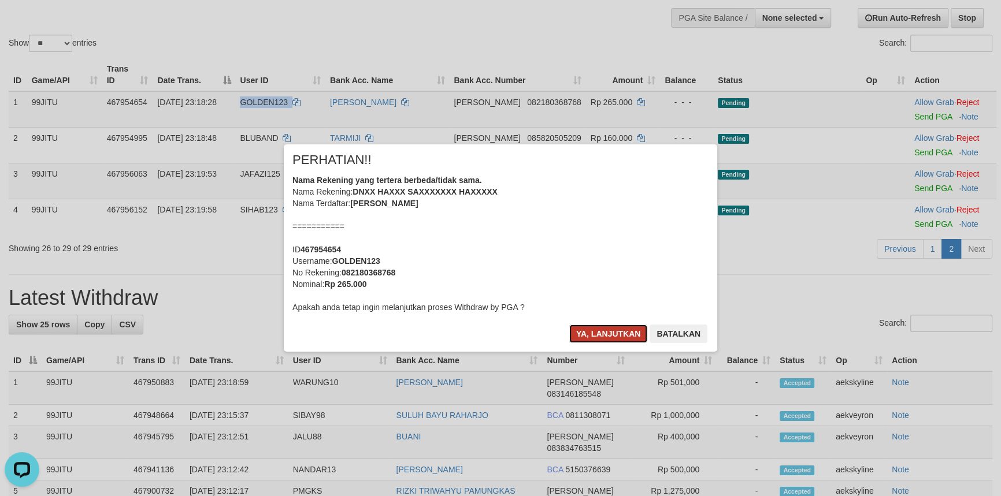
click at [604, 327] on button "Ya, lanjutkan" at bounding box center [608, 334] width 79 height 18
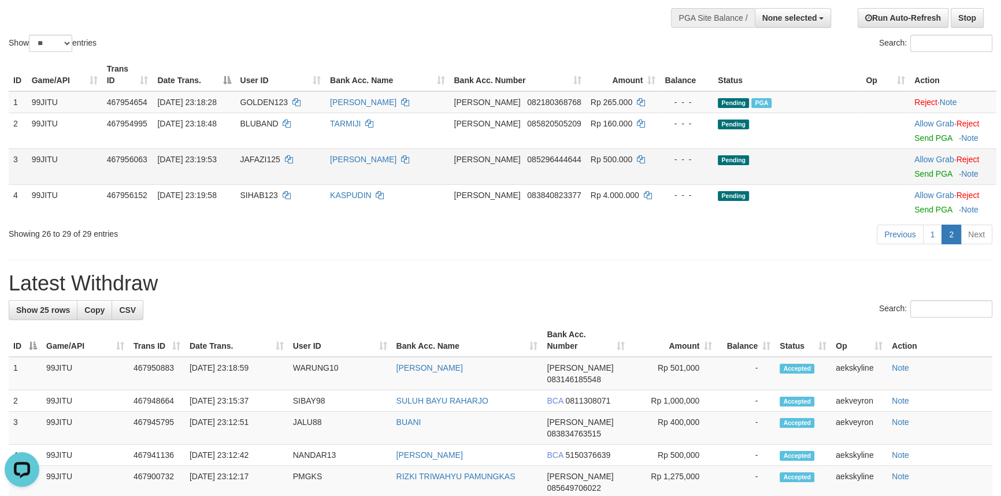
click at [275, 155] on span "JAFAZI125" at bounding box center [260, 159] width 40 height 9
copy td "JAFAZI125"
click at [923, 175] on link "Send PGA" at bounding box center [933, 173] width 38 height 9
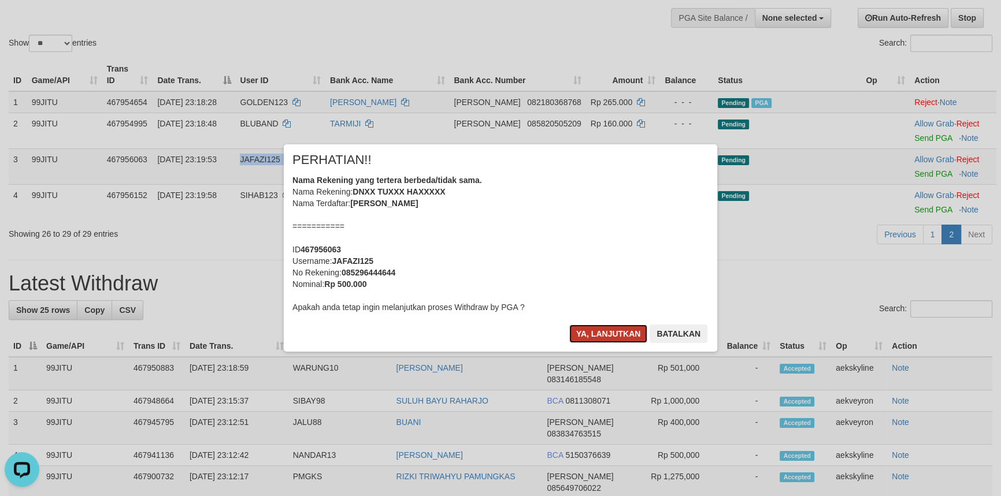
click at [587, 332] on button "Ya, lanjutkan" at bounding box center [608, 334] width 79 height 18
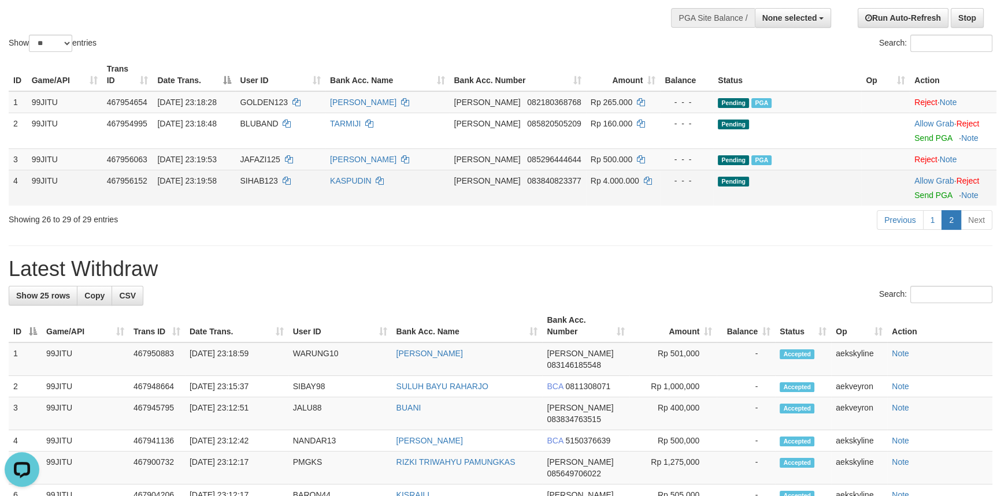
click at [257, 181] on span "SIHAB123" at bounding box center [259, 180] width 38 height 9
copy td "SIHAB123"
click at [914, 195] on link "Send PGA" at bounding box center [933, 195] width 38 height 9
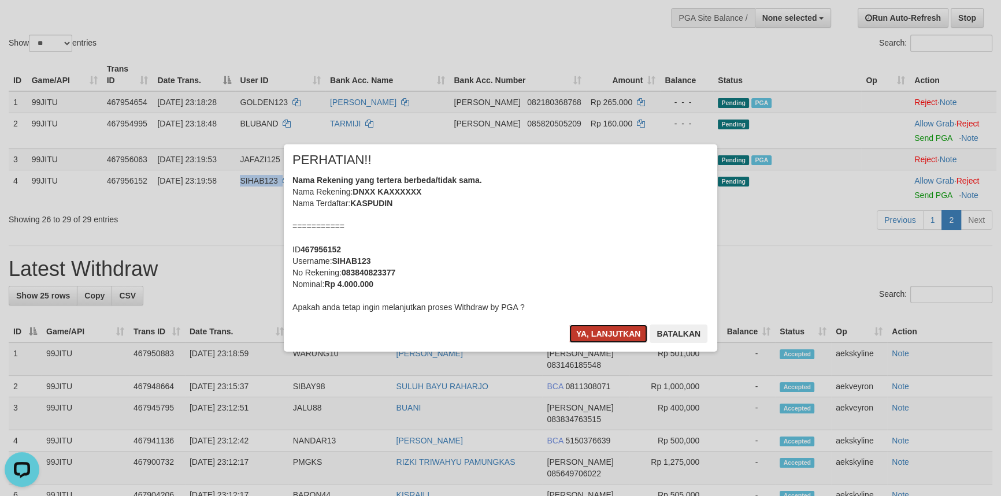
click at [602, 332] on button "Ya, lanjutkan" at bounding box center [608, 334] width 79 height 18
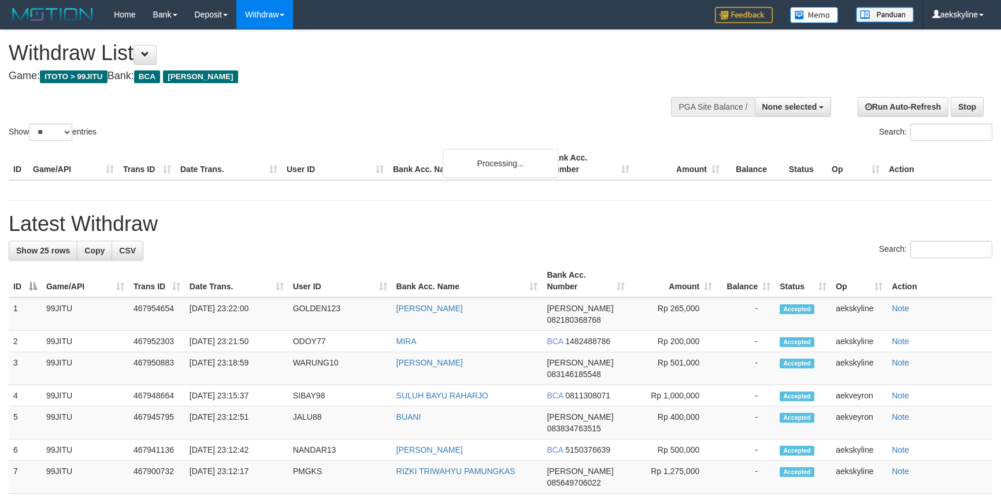
select select
select select "**"
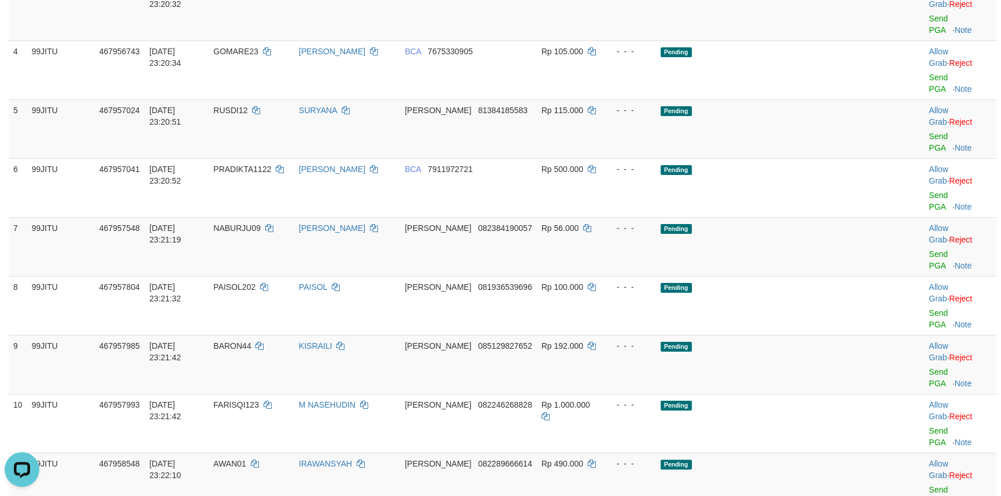
scroll to position [66, 0]
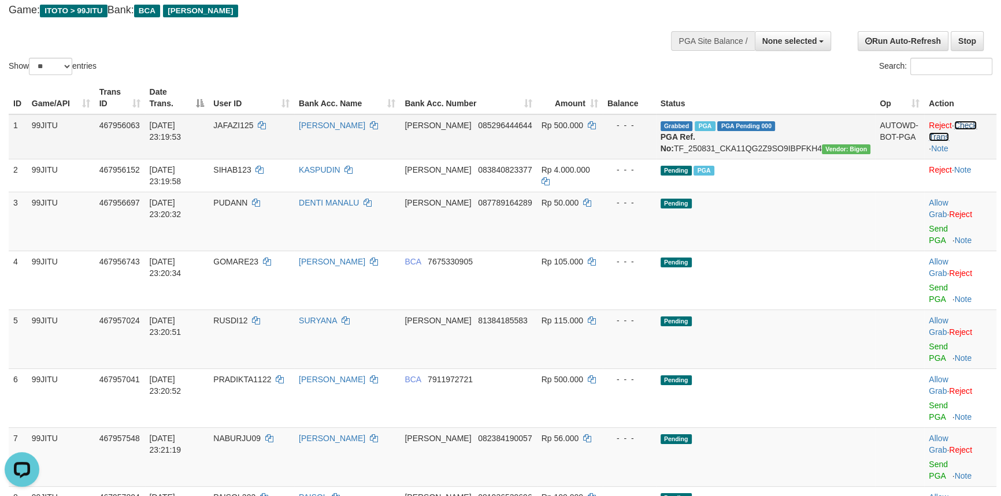
click at [954, 125] on link "Check Trans" at bounding box center [953, 131] width 48 height 21
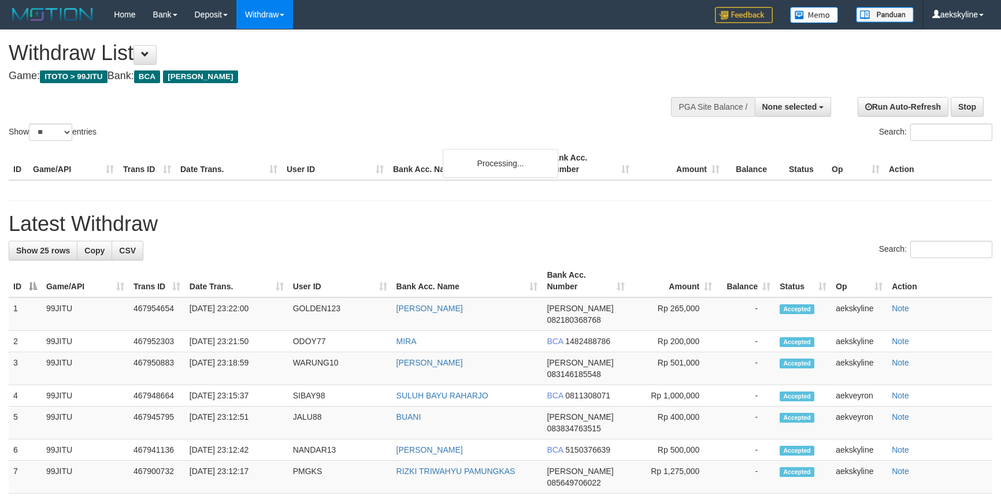
select select
select select "**"
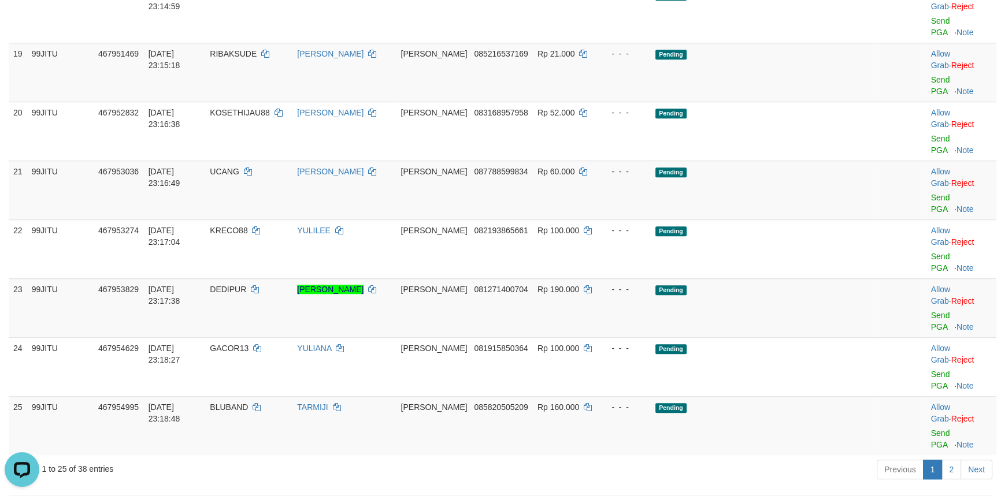
scroll to position [1011, 0]
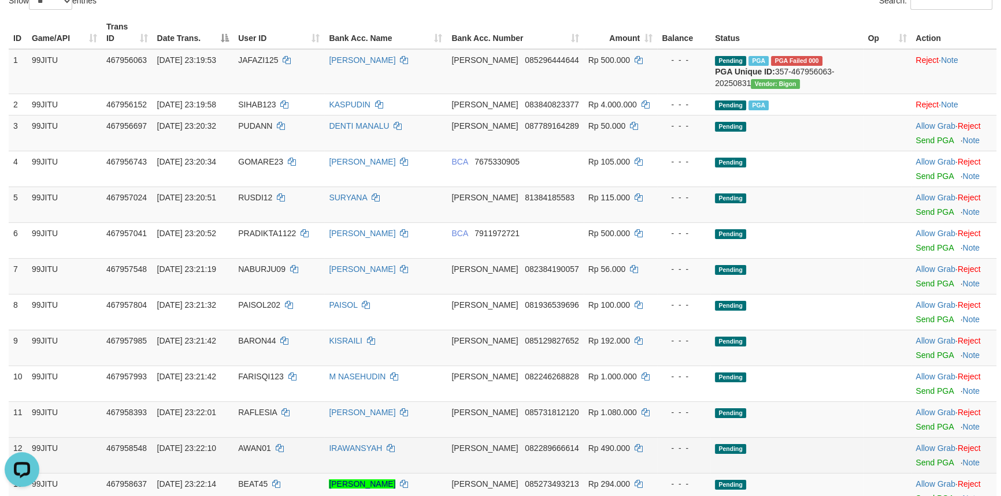
scroll to position [0, 0]
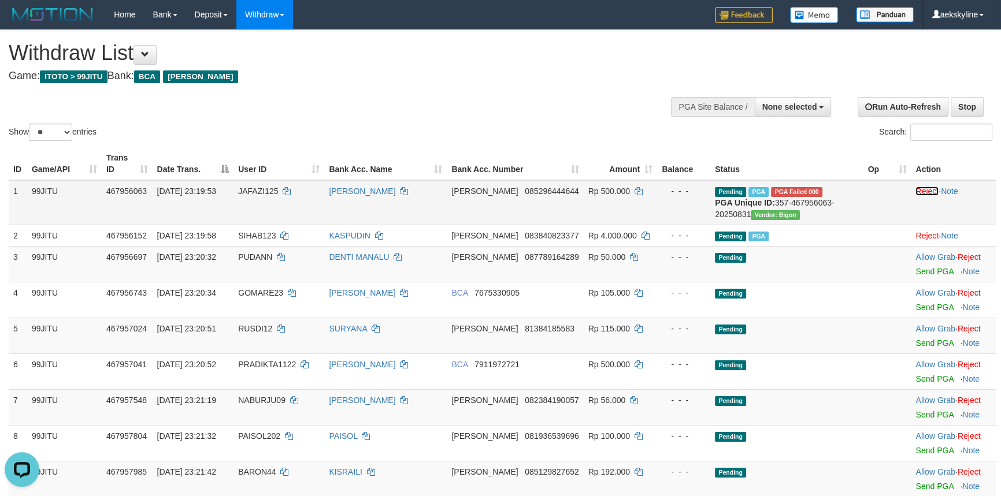
click at [927, 191] on link "Reject" at bounding box center [926, 191] width 23 height 9
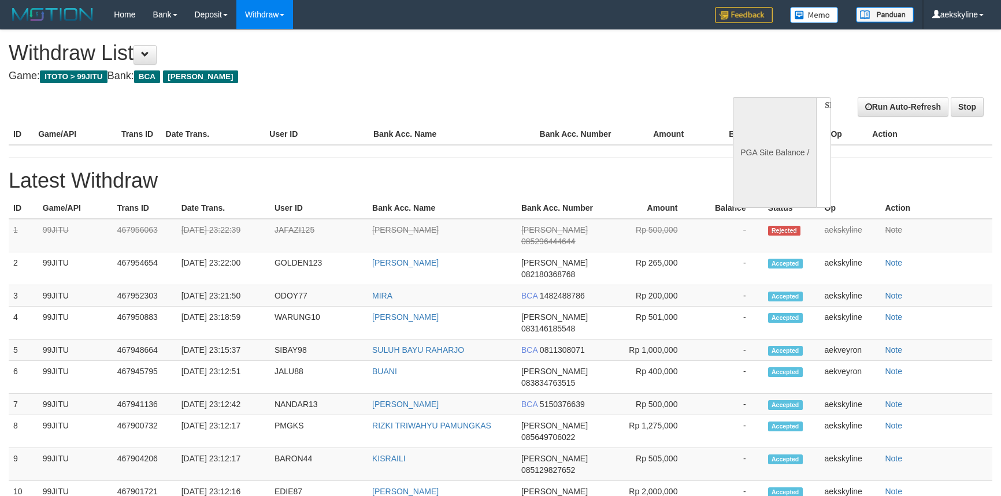
select select
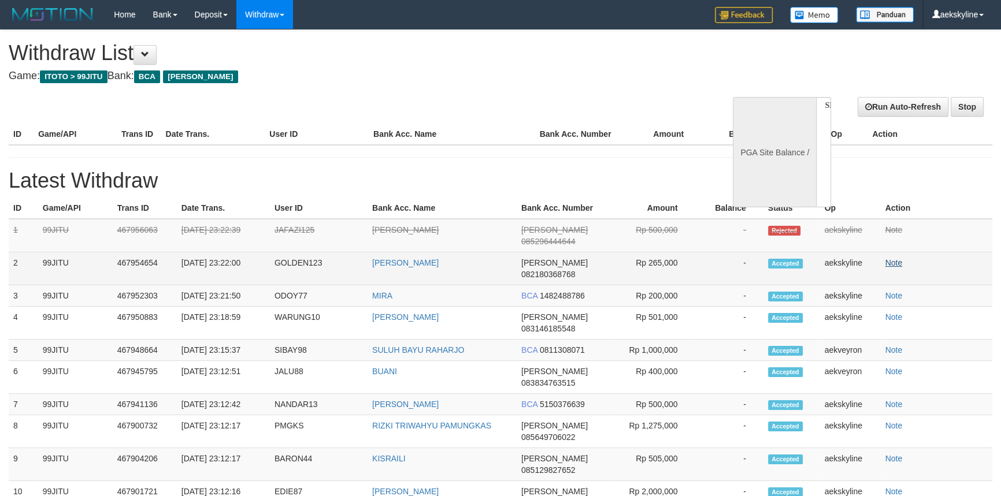
select select "**"
select select
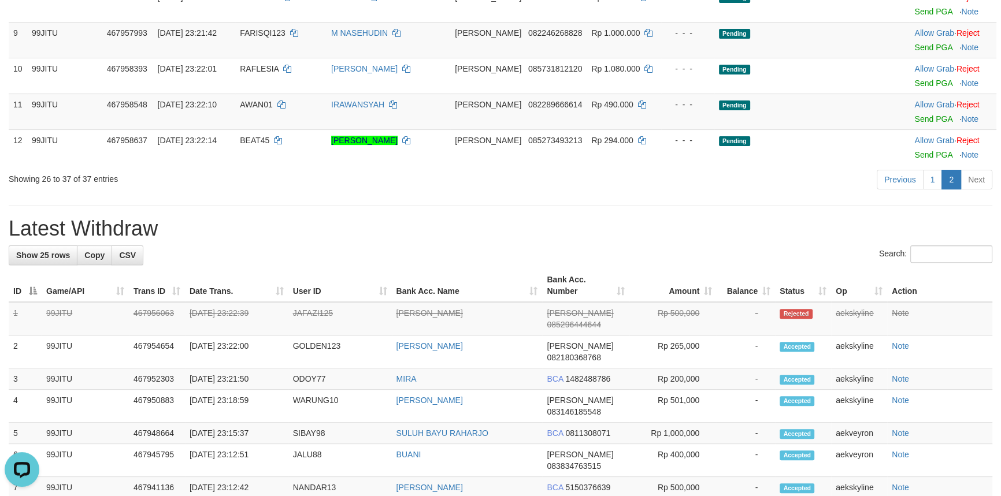
scroll to position [466, 0]
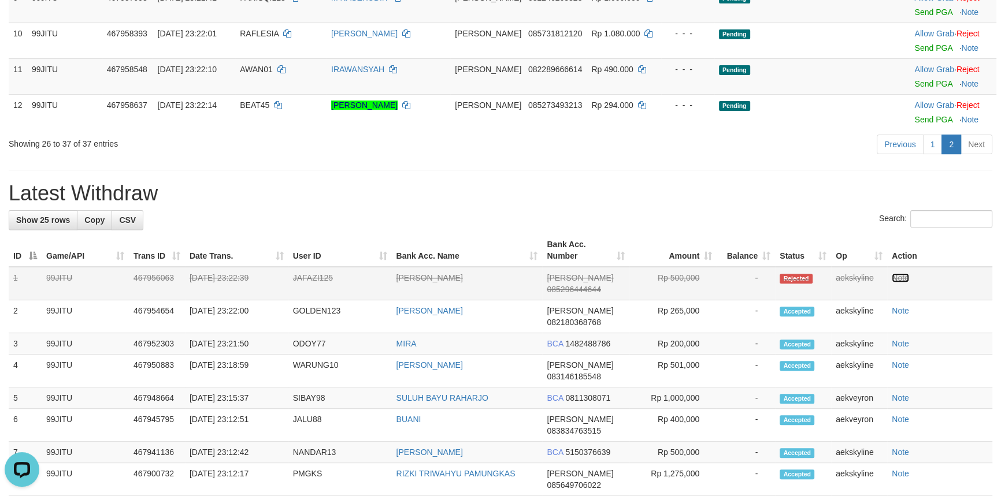
click at [903, 276] on link "Note" at bounding box center [900, 277] width 17 height 9
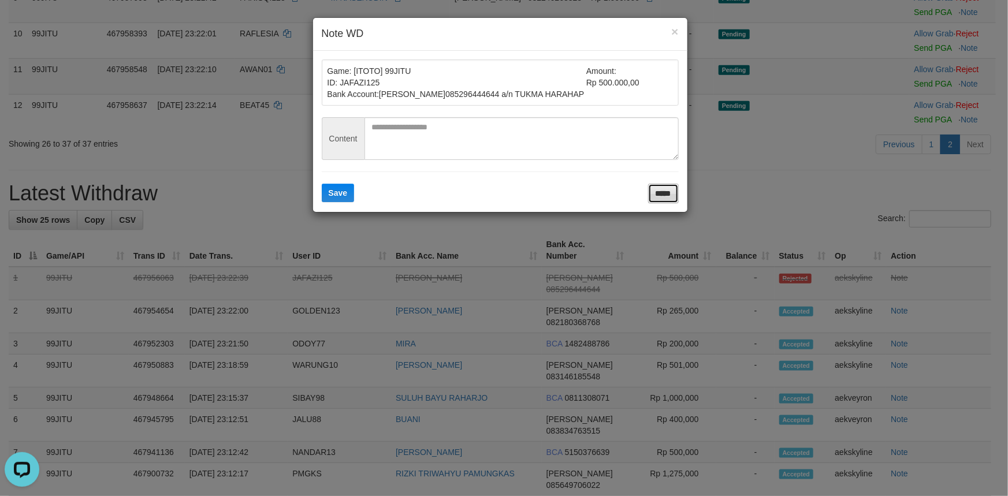
click at [669, 190] on input "*****" at bounding box center [663, 194] width 31 height 20
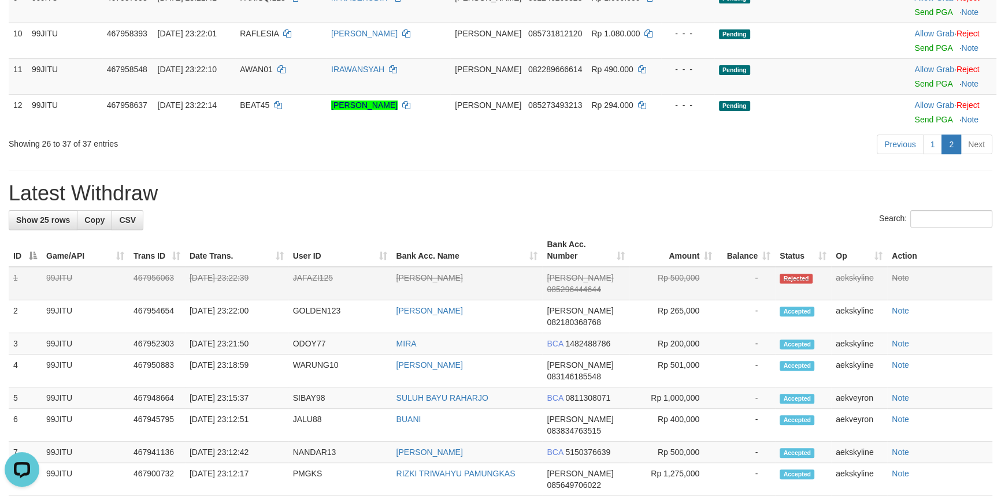
click at [309, 277] on td "JAFAZI125" at bounding box center [339, 284] width 103 height 34
copy td "JAFAZI125"
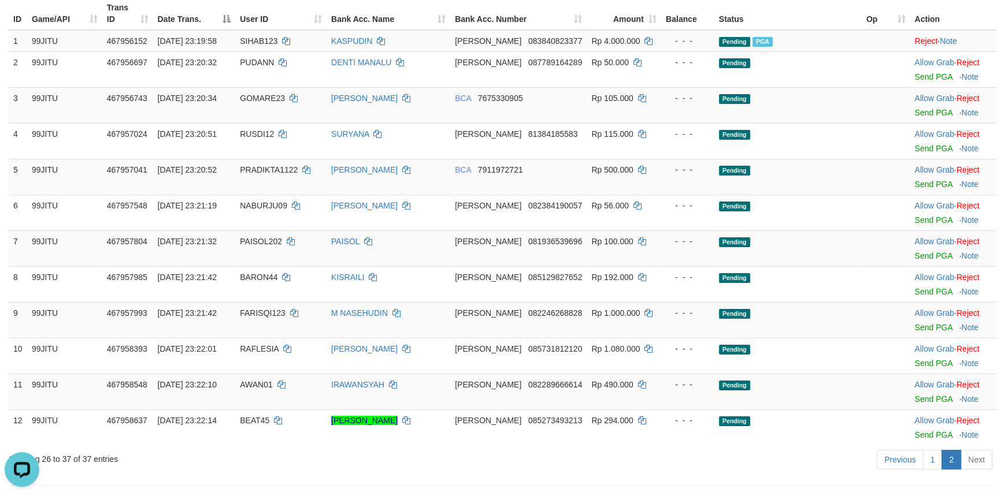
scroll to position [0, 0]
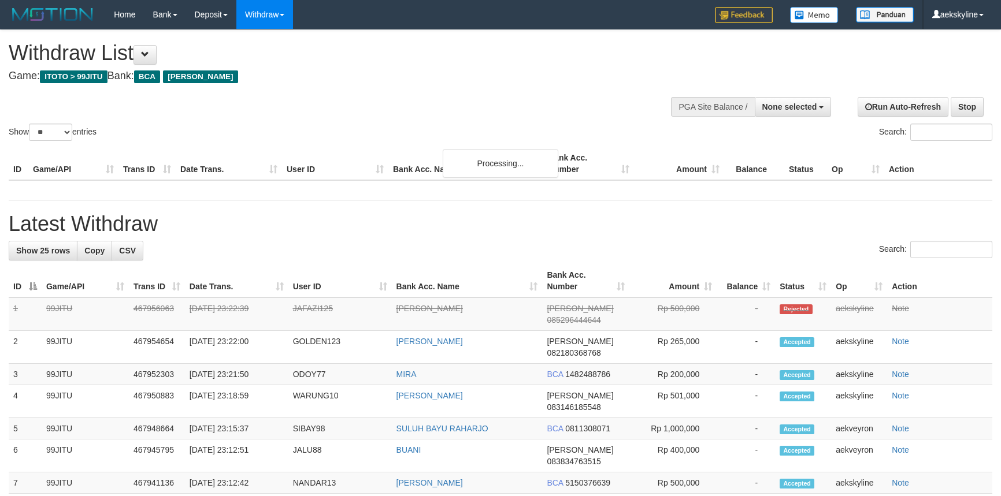
select select
select select "**"
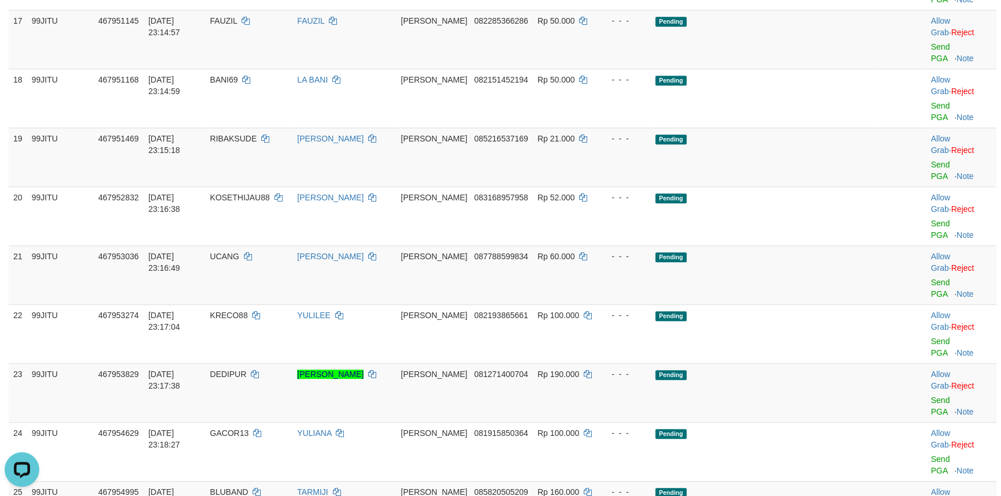
scroll to position [1051, 0]
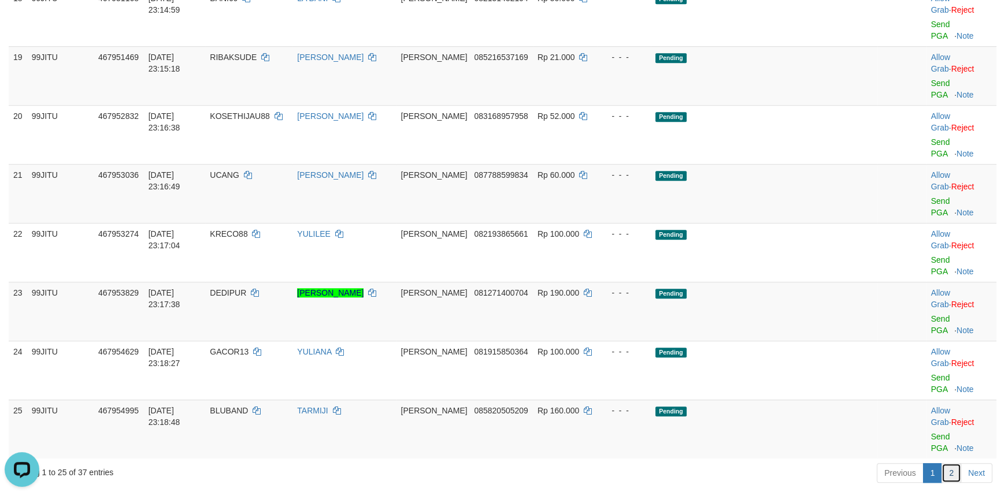
click at [952, 463] on link "2" at bounding box center [951, 473] width 20 height 20
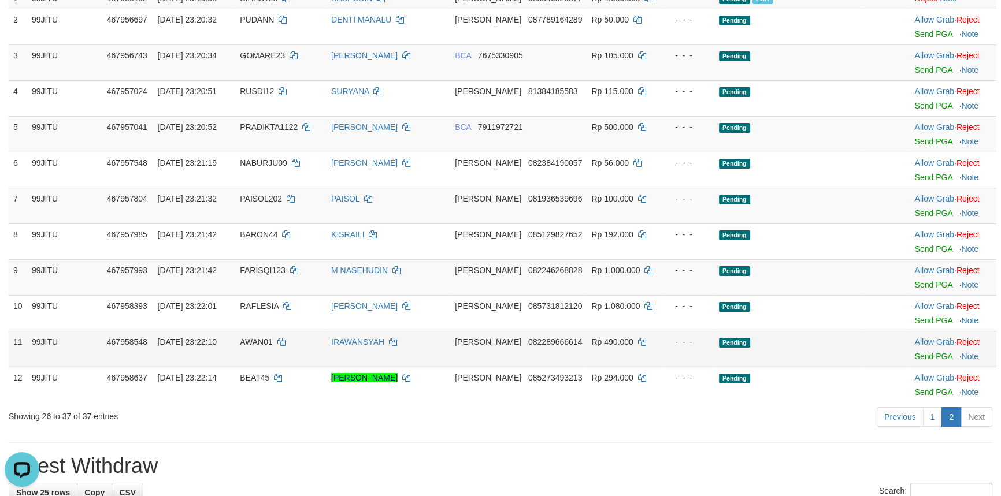
scroll to position [0, 0]
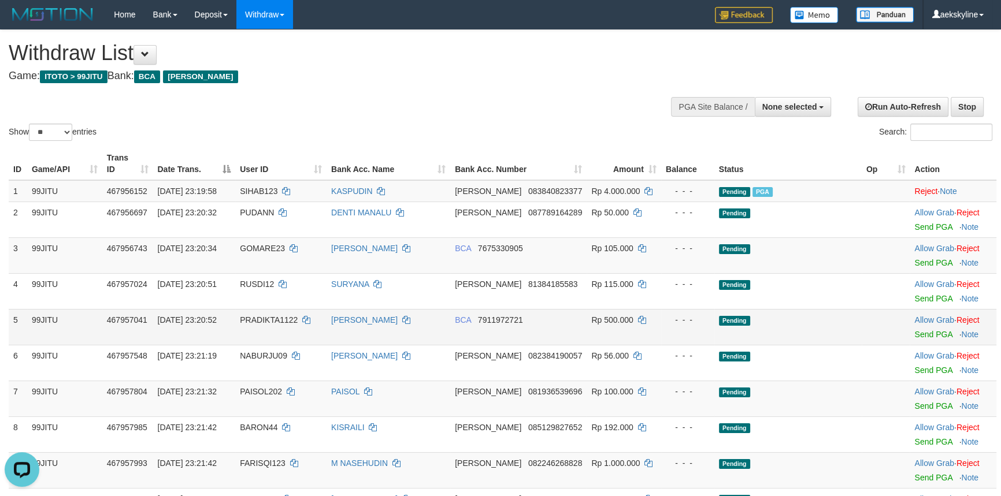
click at [253, 321] on span "PRADIKTA1122" at bounding box center [269, 320] width 58 height 9
copy td "PRADIKTA1122"
click at [925, 337] on link "Send PGA" at bounding box center [933, 334] width 38 height 9
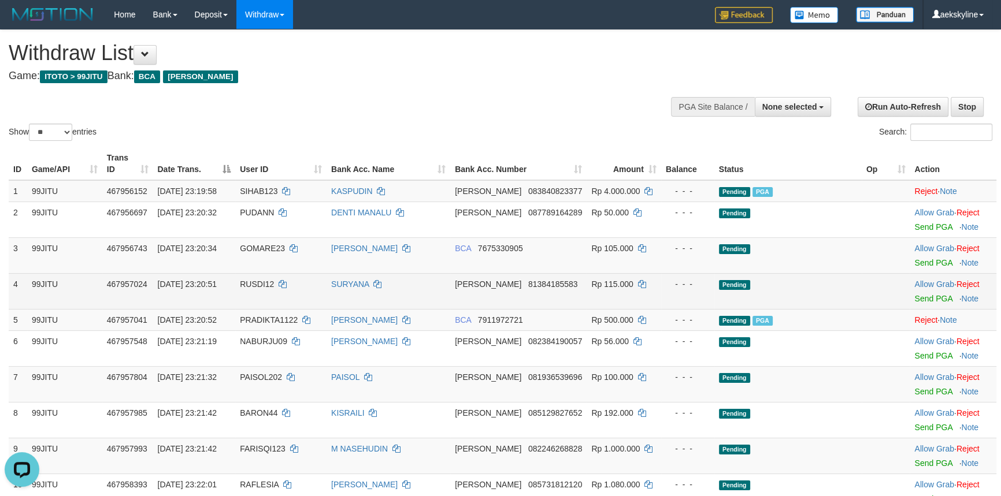
click at [792, 281] on td "Pending" at bounding box center [787, 291] width 147 height 36
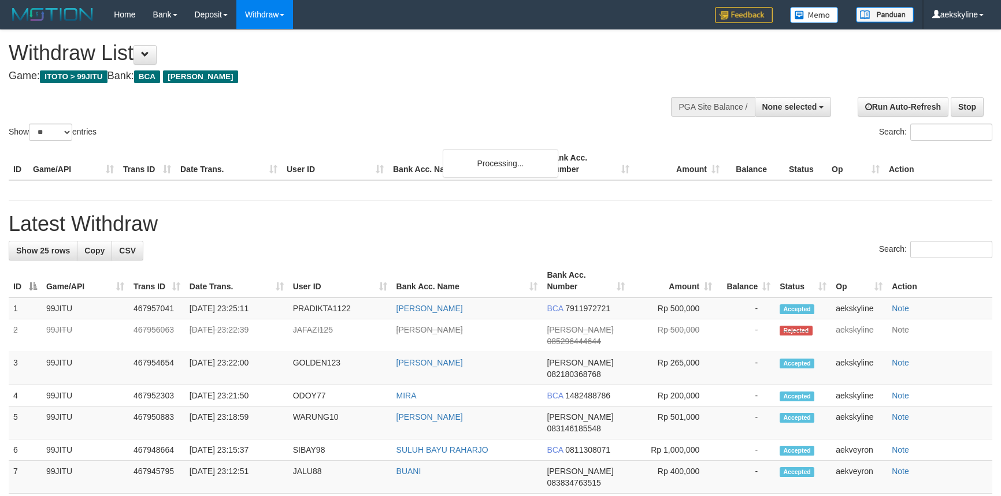
select select
select select "**"
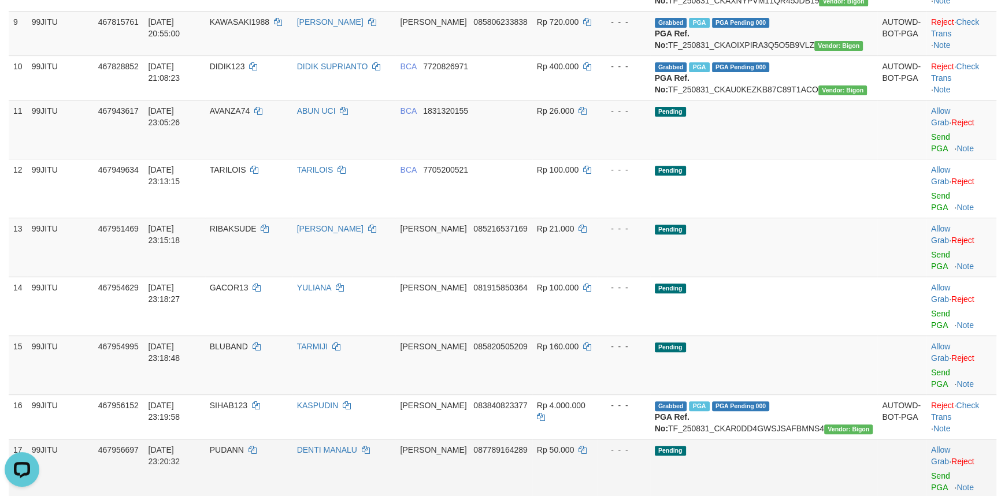
scroll to position [630, 0]
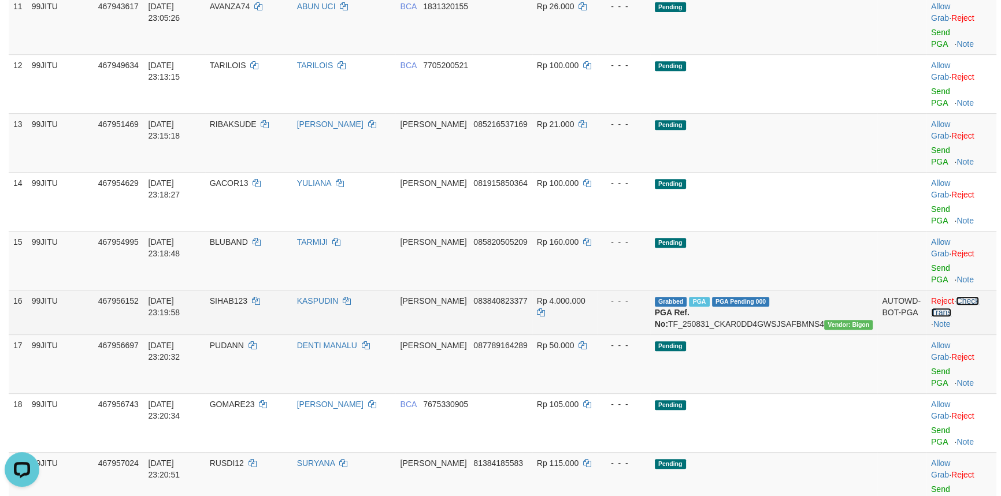
click at [971, 300] on link "Check Trans" at bounding box center [955, 306] width 48 height 21
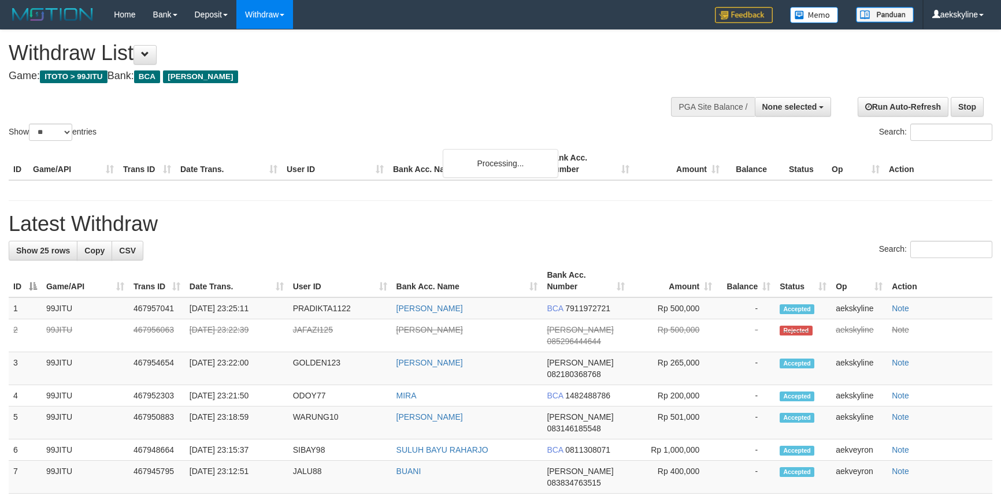
select select
select select "**"
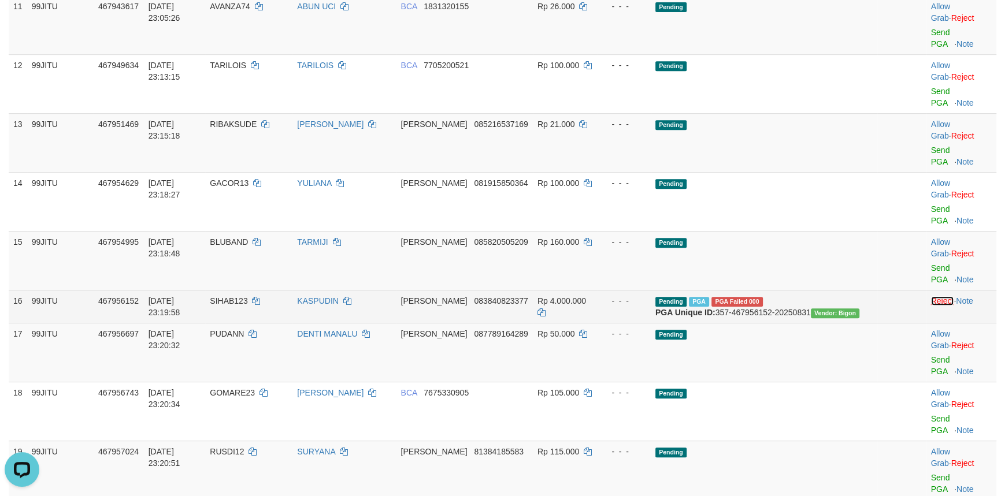
click at [931, 298] on link "Reject" at bounding box center [942, 300] width 23 height 9
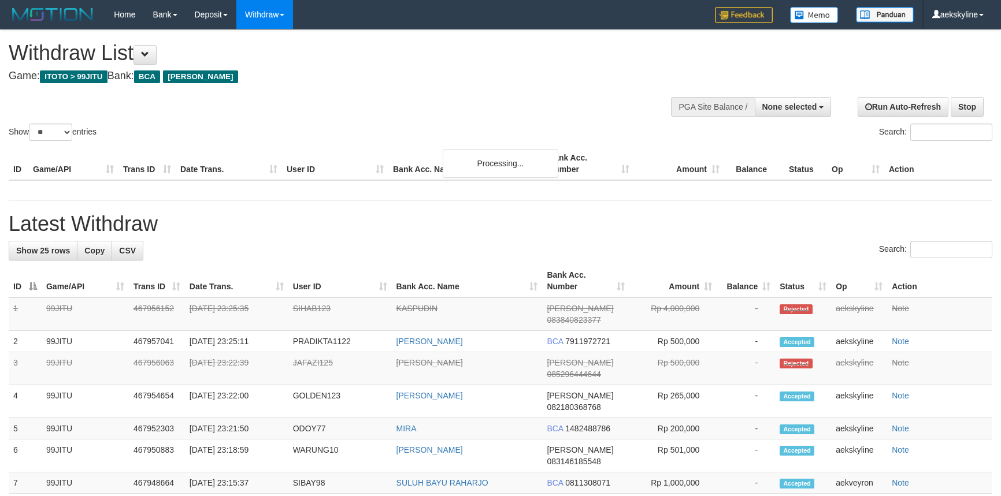
select select
select select "**"
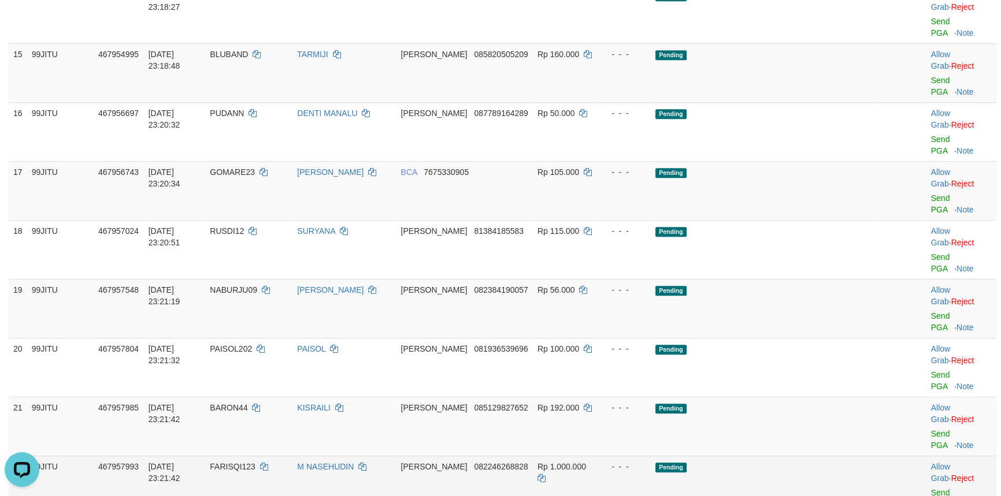
scroll to position [840, 0]
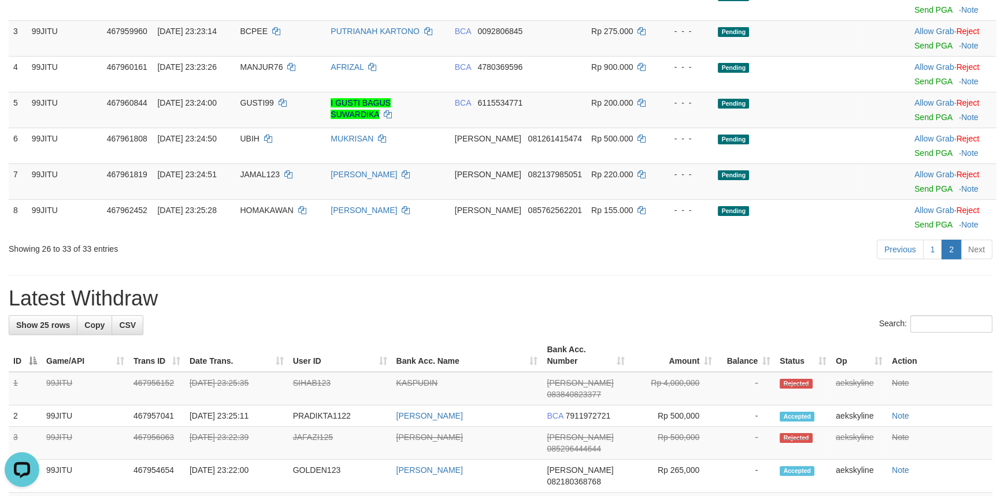
scroll to position [0, 0]
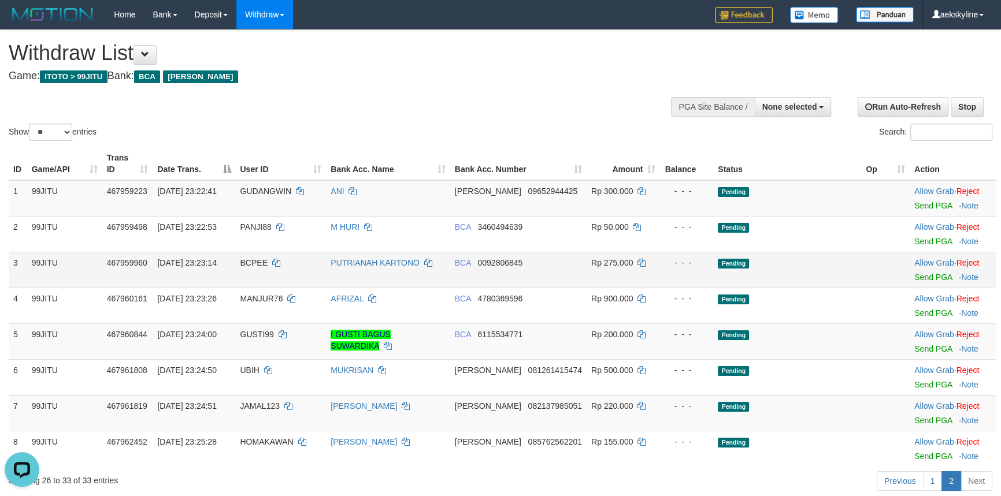
click at [246, 265] on td "BCPEE" at bounding box center [280, 270] width 91 height 36
copy td "BCPEE"
click at [930, 275] on link "Send PGA" at bounding box center [933, 277] width 38 height 9
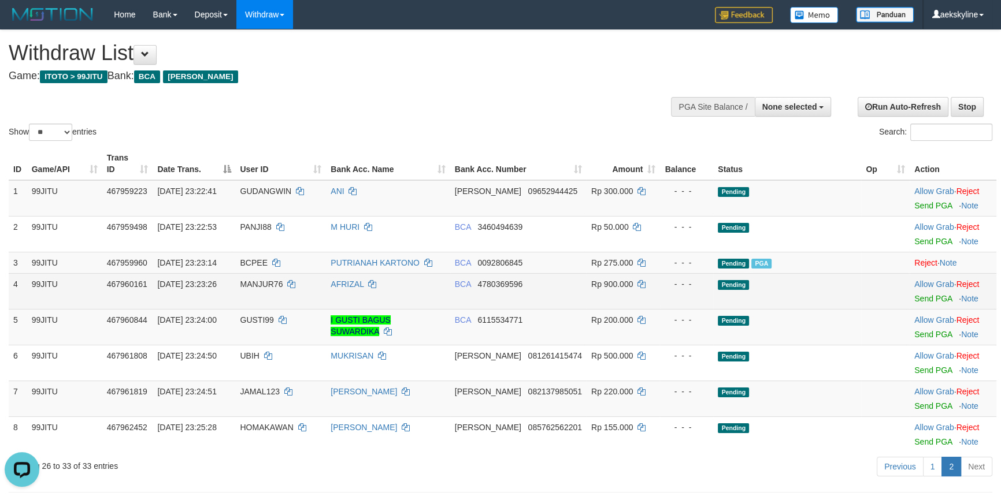
click at [259, 285] on span "MANJUR76" at bounding box center [261, 284] width 43 height 9
copy td "MANJUR76"
click at [929, 299] on link "Send PGA" at bounding box center [933, 298] width 38 height 9
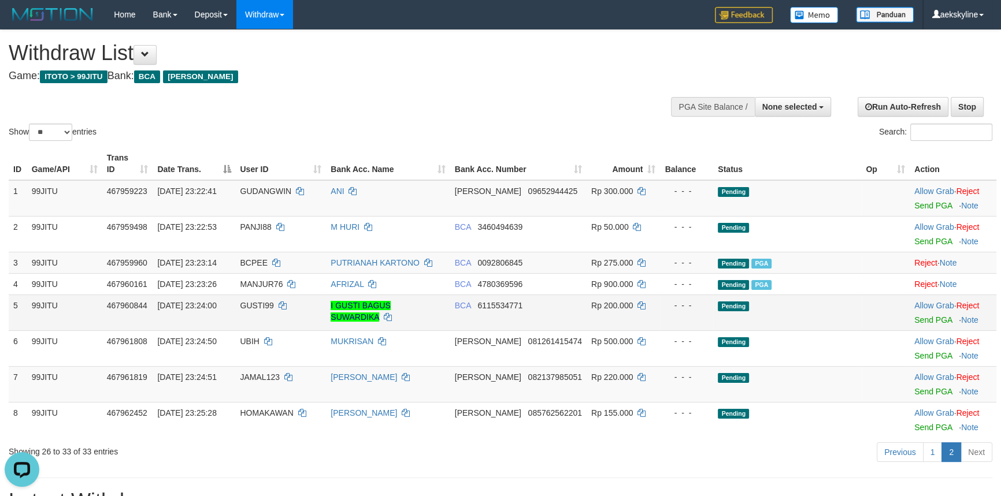
click at [266, 301] on span "GUSTI99" at bounding box center [257, 305] width 34 height 9
copy td "GUSTI99"
click at [918, 317] on link "Send PGA" at bounding box center [933, 320] width 38 height 9
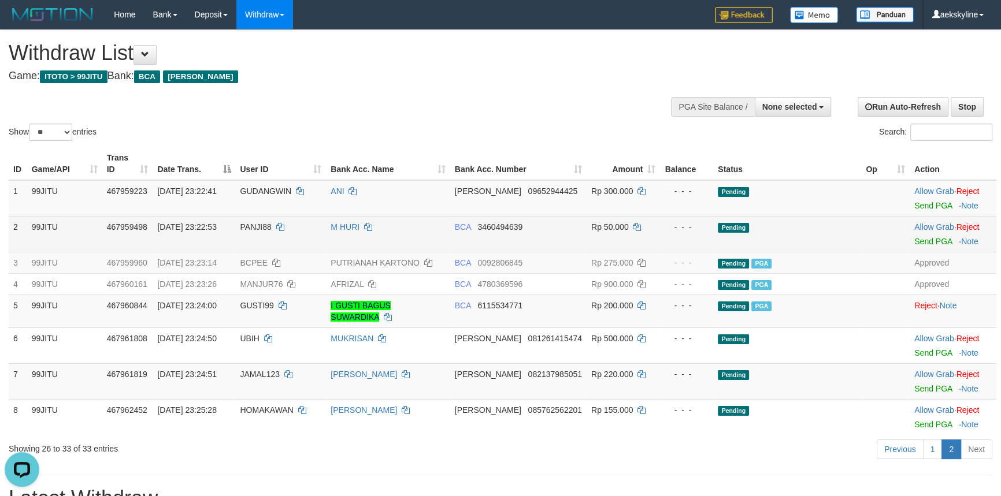
click at [870, 243] on td at bounding box center [885, 234] width 49 height 36
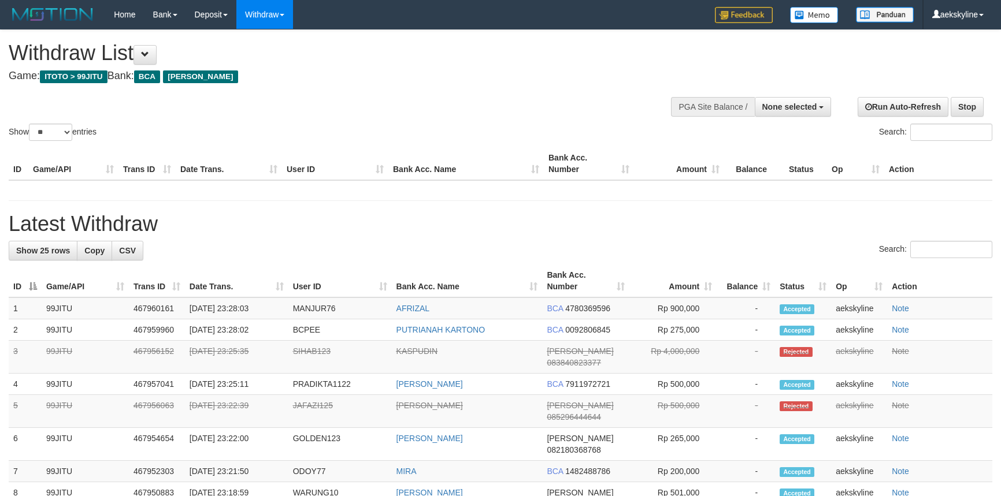
select select
select select "**"
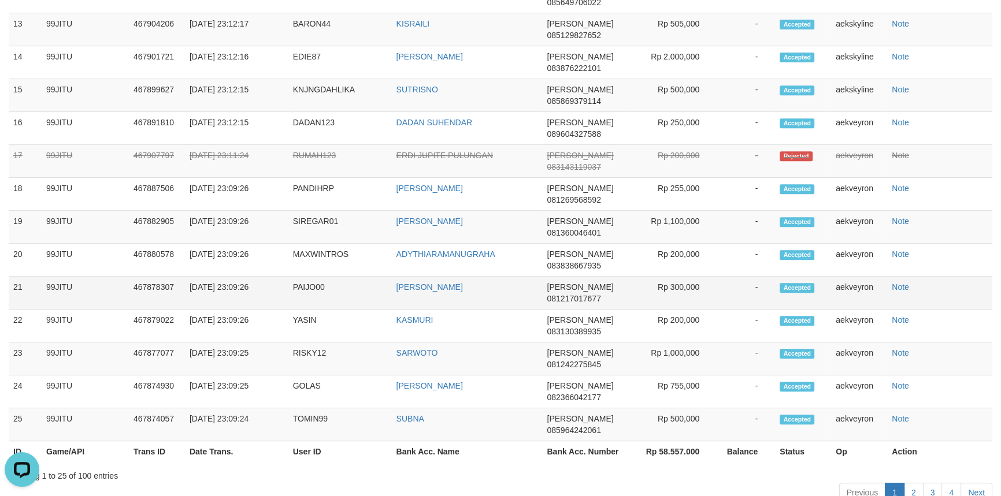
scroll to position [661, 0]
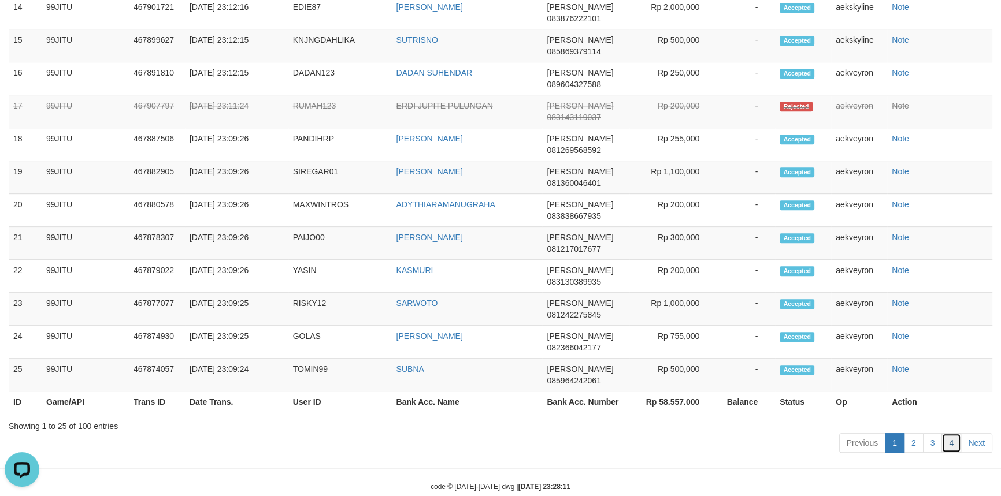
click at [954, 433] on link "4" at bounding box center [951, 443] width 20 height 20
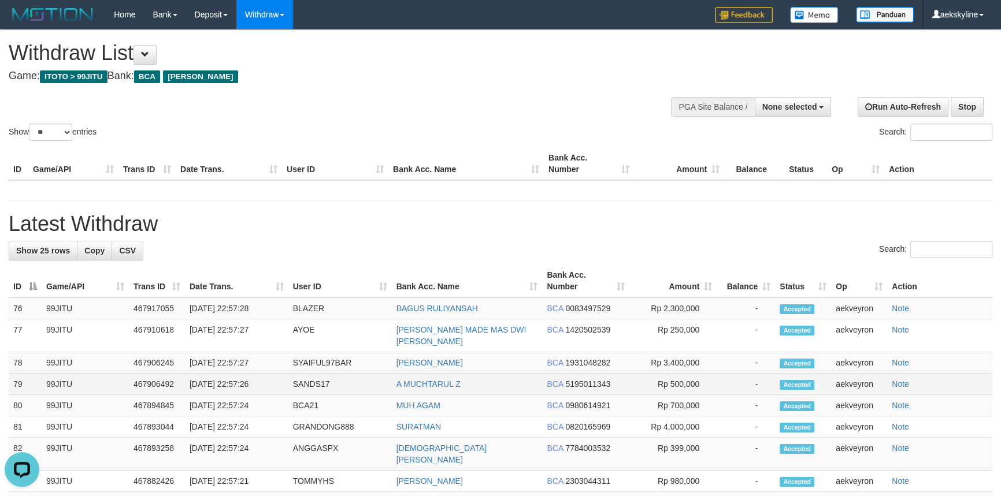
scroll to position [0, 0]
click at [572, 232] on h1 "Latest Withdraw" at bounding box center [501, 224] width 984 height 23
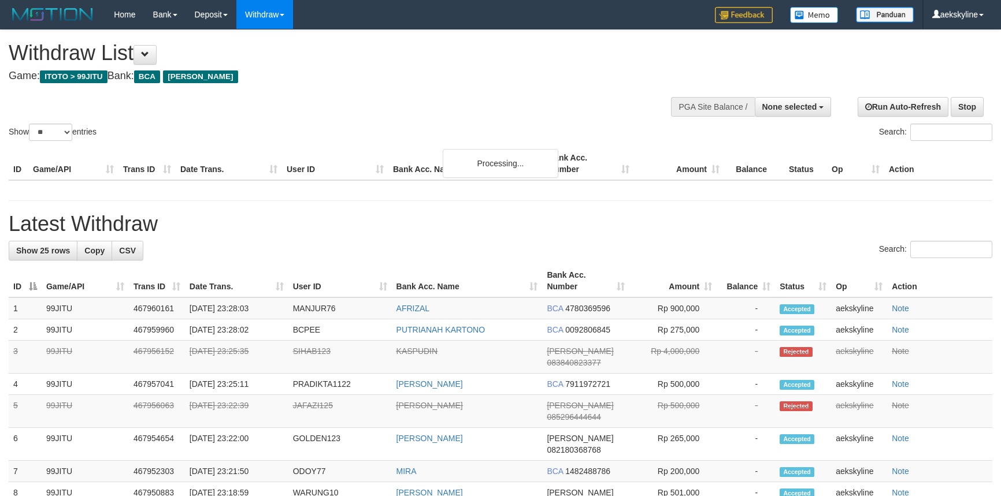
select select
select select "**"
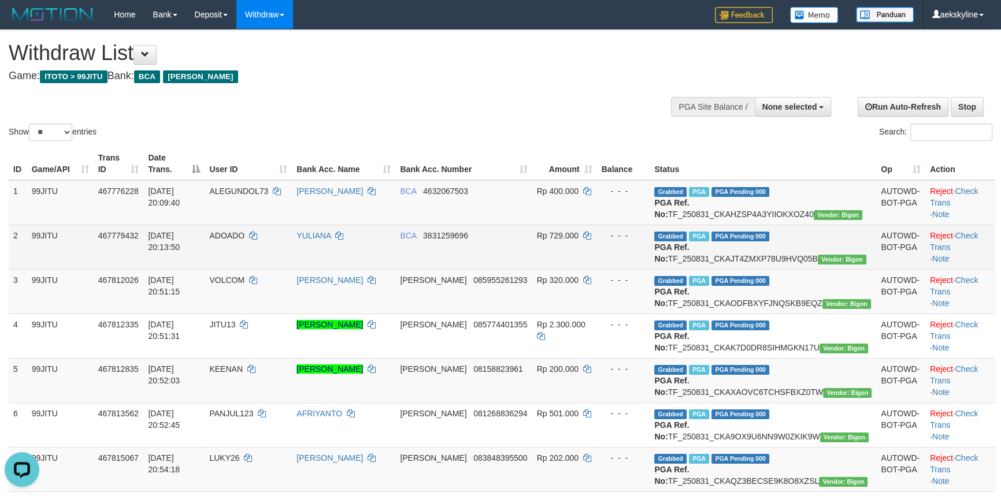
click at [837, 250] on td "Grabbed PGA PGA Pending 000 {"status":"000","data":{"unique_id":"357-467779432-…" at bounding box center [763, 247] width 227 height 44
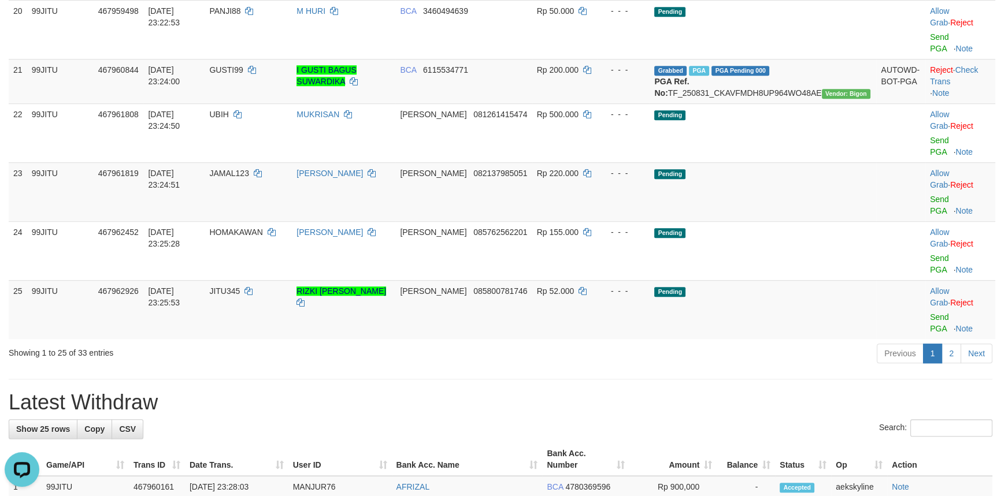
scroll to position [1051, 0]
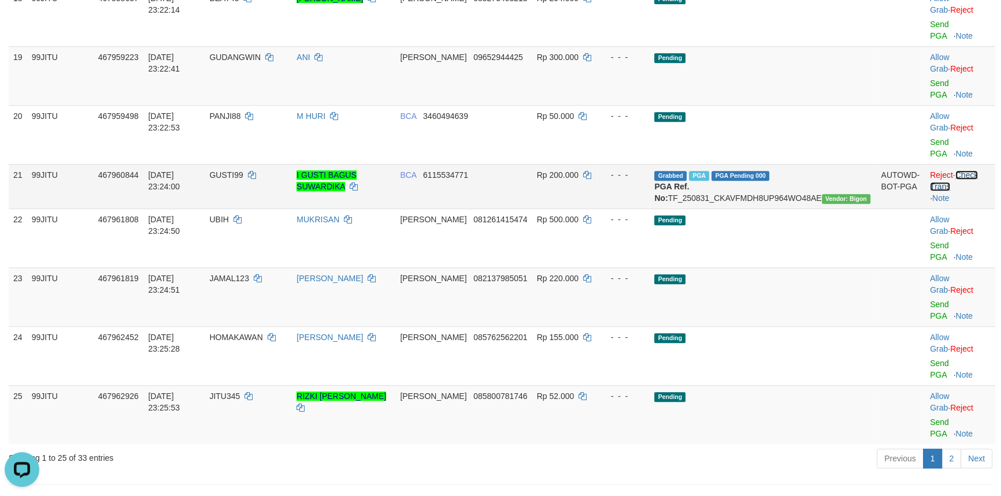
click at [958, 170] on link "Check Trans" at bounding box center [954, 180] width 48 height 21
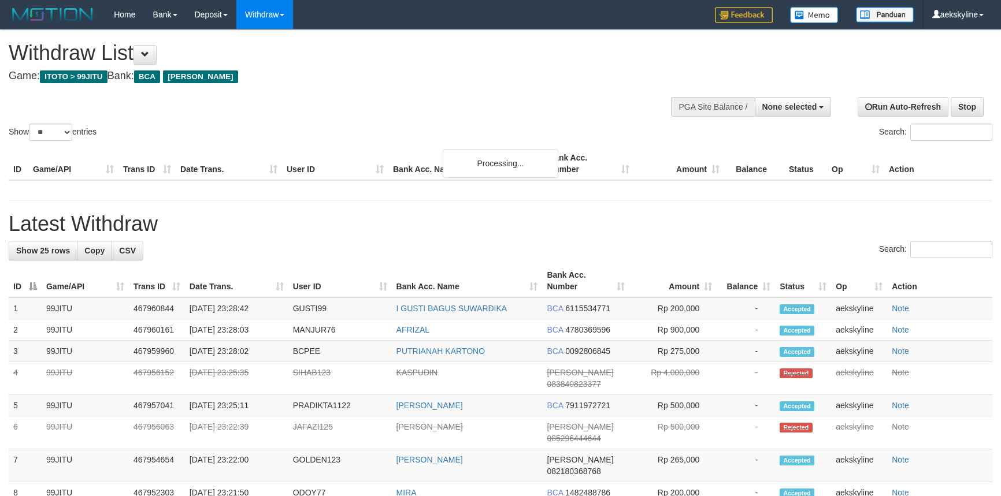
select select
select select "**"
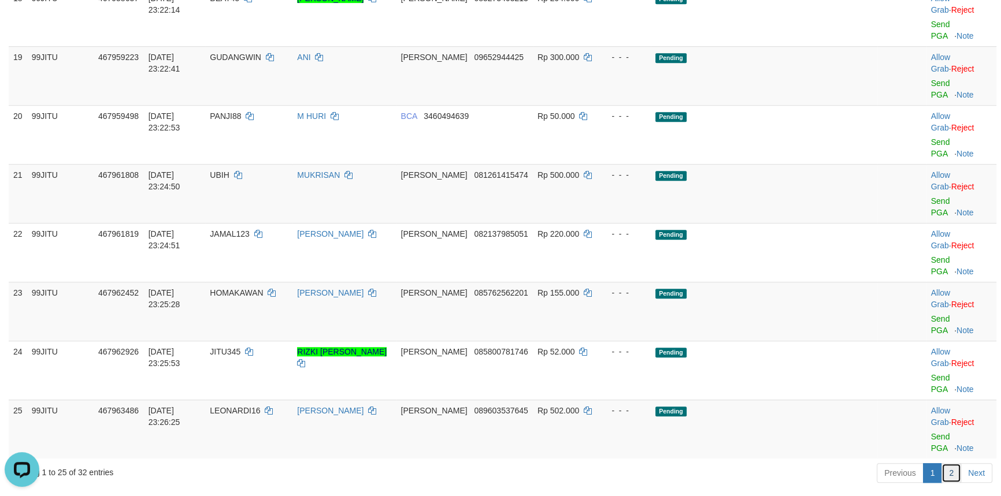
click at [952, 463] on link "2" at bounding box center [951, 473] width 20 height 20
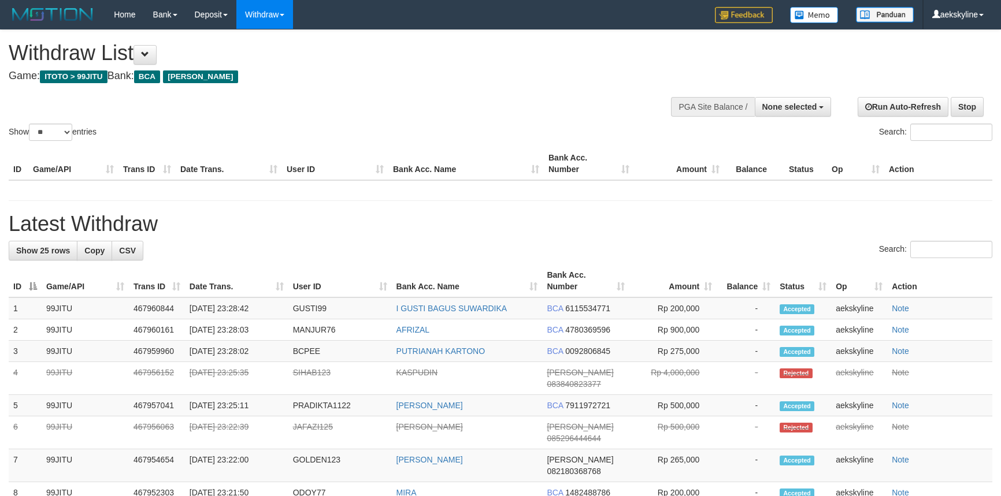
select select
select select "**"
drag, startPoint x: 514, startPoint y: 84, endPoint x: 513, endPoint y: 95, distance: 11.0
click at [514, 84] on div "**********" at bounding box center [337, 58] width 656 height 57
click at [149, 51] on span at bounding box center [145, 54] width 8 height 8
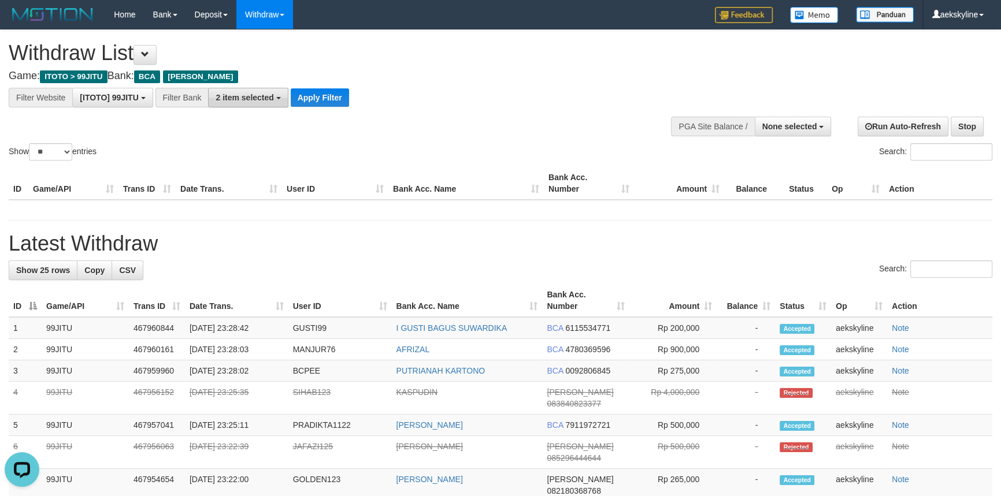
click at [264, 102] on button "2 item selected" at bounding box center [248, 98] width 80 height 20
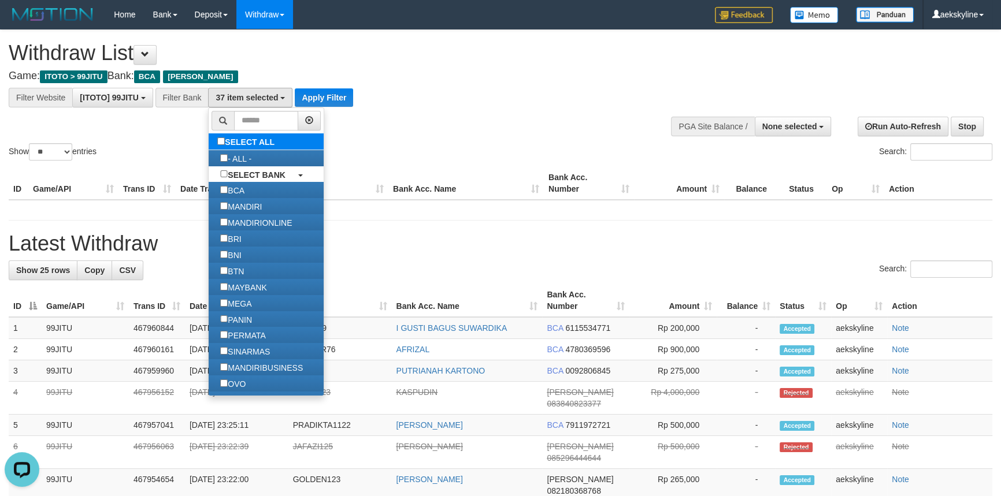
select select "***"
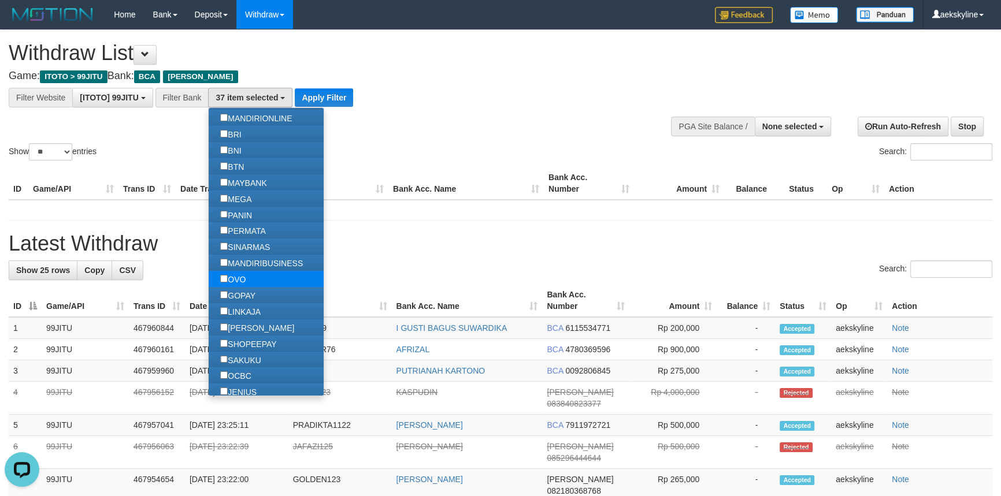
click at [252, 285] on label "OVO" at bounding box center [233, 279] width 49 height 16
select select "***"
click at [246, 296] on label "GOPAY" at bounding box center [238, 295] width 58 height 16
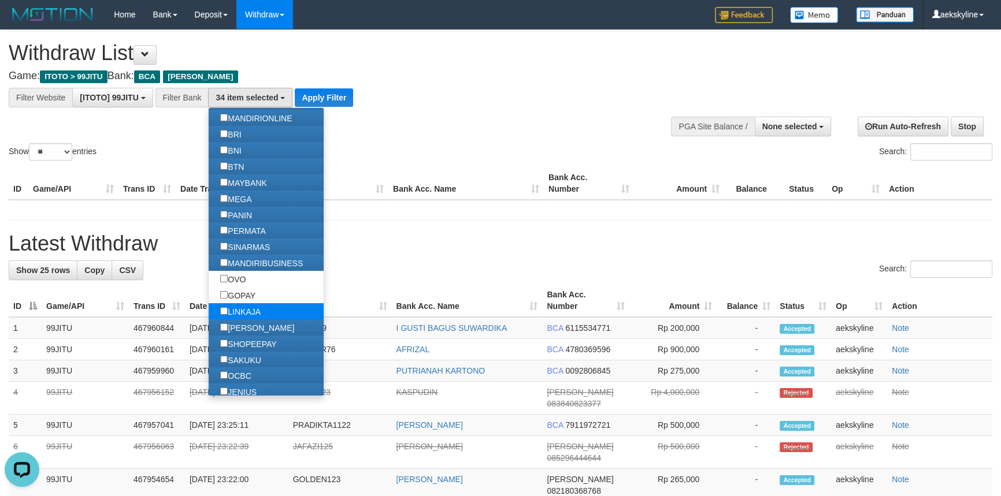
click at [250, 312] on label "LINKAJA" at bounding box center [241, 311] width 64 height 16
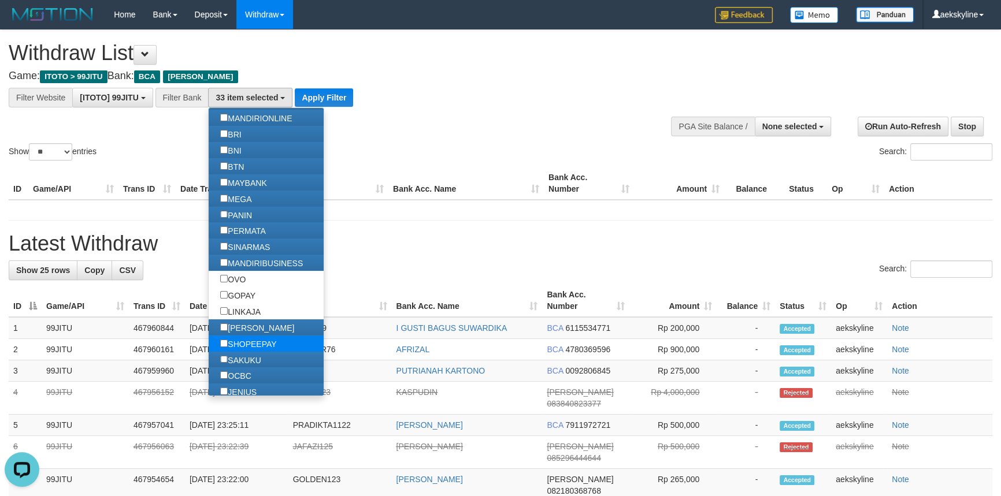
click at [254, 348] on label "SHOPEEPAY" at bounding box center [248, 344] width 79 height 16
click at [251, 335] on label "[PERSON_NAME]" at bounding box center [257, 328] width 97 height 16
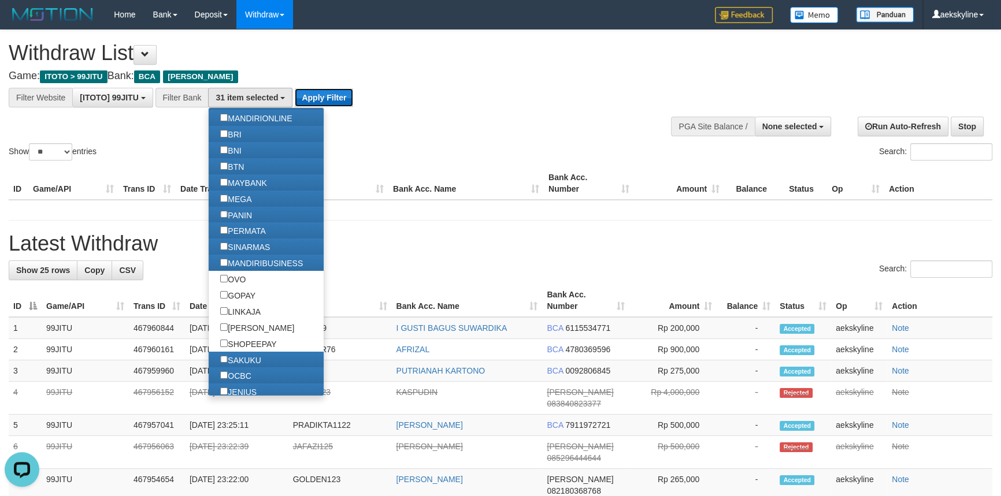
click at [324, 94] on button "Apply Filter" at bounding box center [324, 97] width 58 height 18
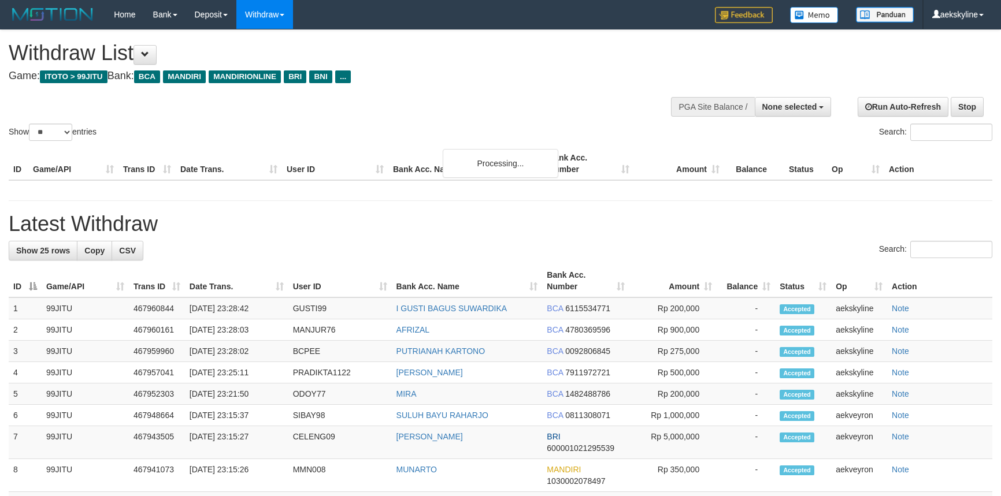
select select
select select "**"
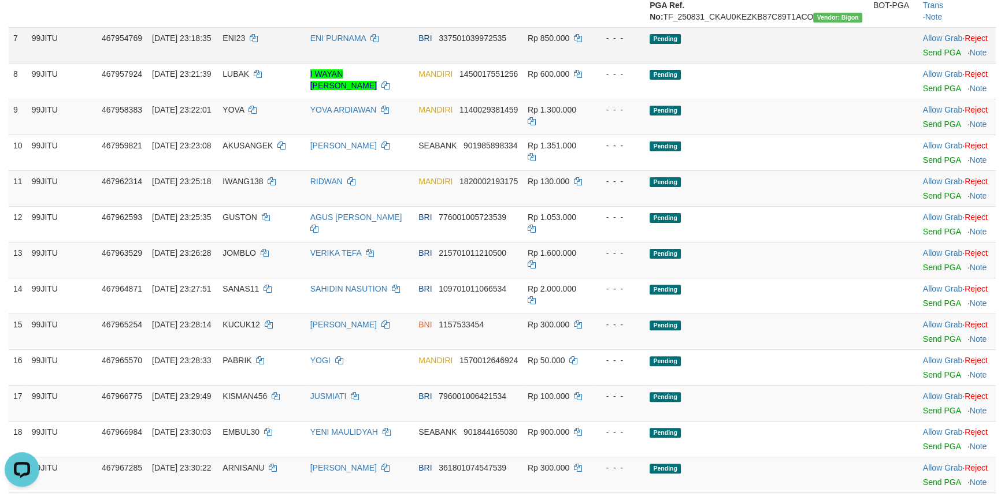
click at [252, 63] on td "ENI23" at bounding box center [261, 45] width 87 height 36
copy td "ENI23"
click at [939, 57] on link "Send PGA" at bounding box center [942, 52] width 38 height 9
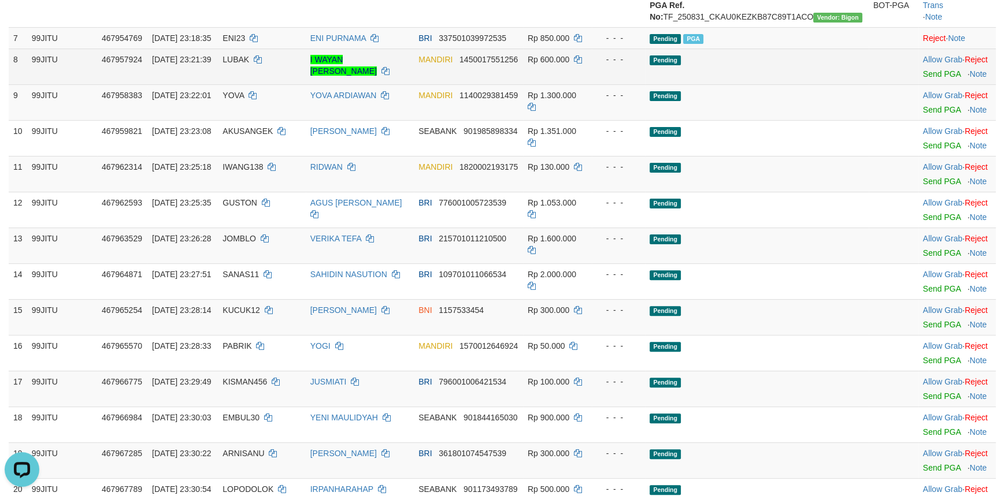
click at [248, 64] on span "LUBAK" at bounding box center [235, 59] width 27 height 9
copy td "LUBAK"
click at [929, 79] on link "Send PGA" at bounding box center [942, 73] width 38 height 9
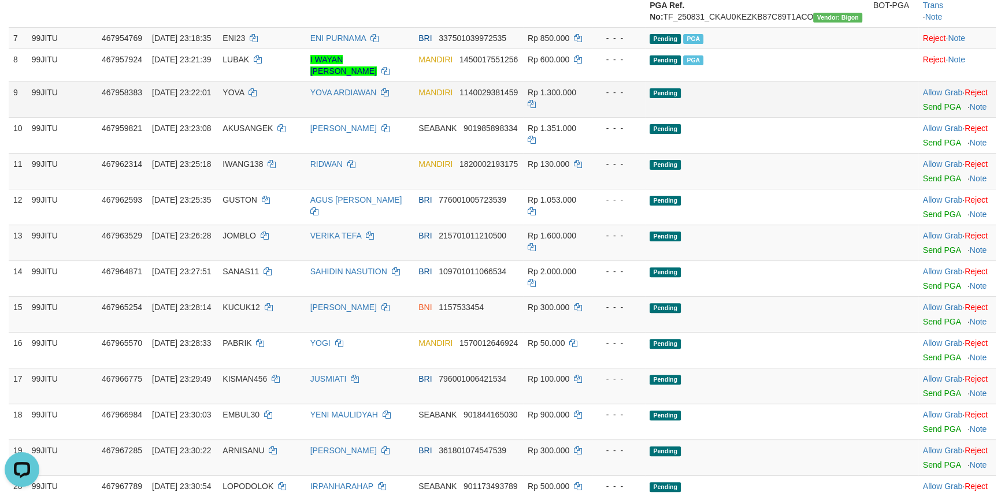
click at [244, 97] on span "YOVA" at bounding box center [232, 92] width 21 height 9
copy td "YOVA"
click at [937, 112] on link "Send PGA" at bounding box center [942, 106] width 38 height 9
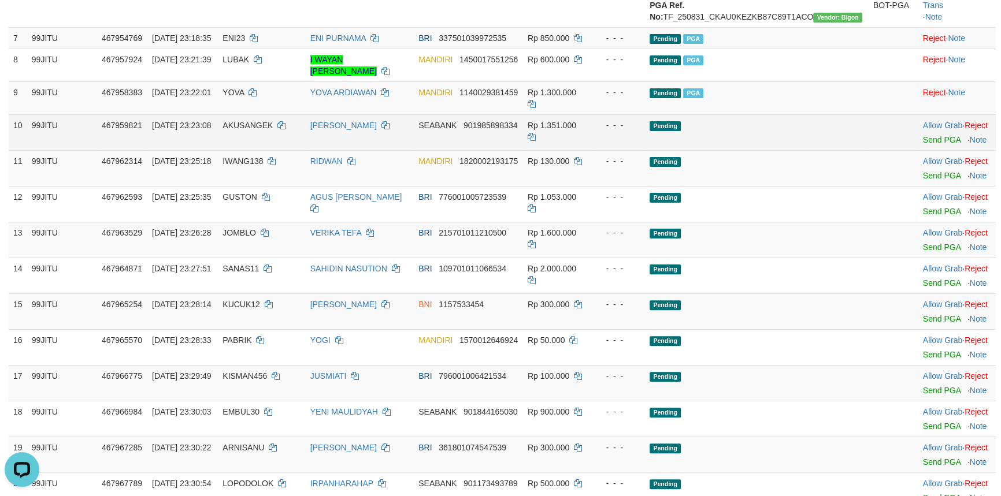
click at [263, 130] on span "AKUSANGEK" at bounding box center [247, 125] width 50 height 9
copy td "AKUSANGEK"
click at [263, 130] on span "AKUSANGEK" at bounding box center [247, 125] width 50 height 9
click at [928, 144] on link "Send PGA" at bounding box center [942, 139] width 38 height 9
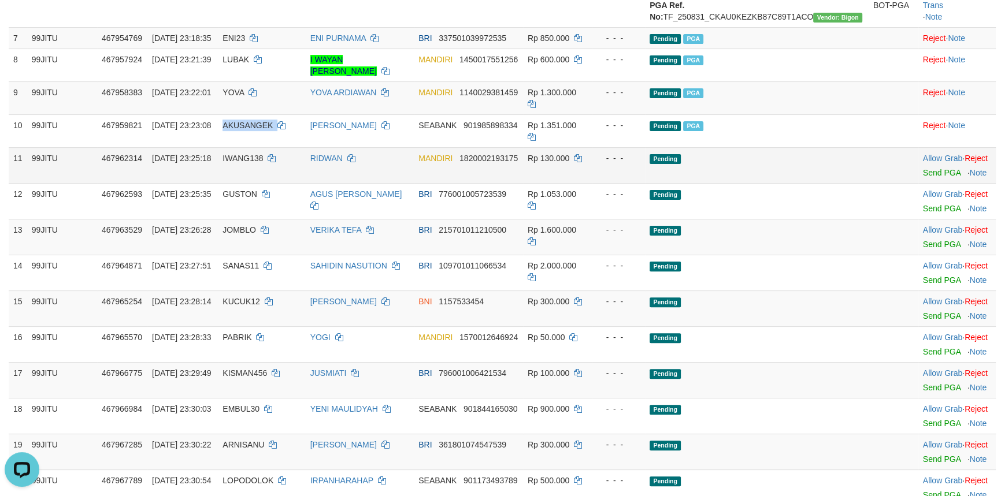
scroll to position [525, 0]
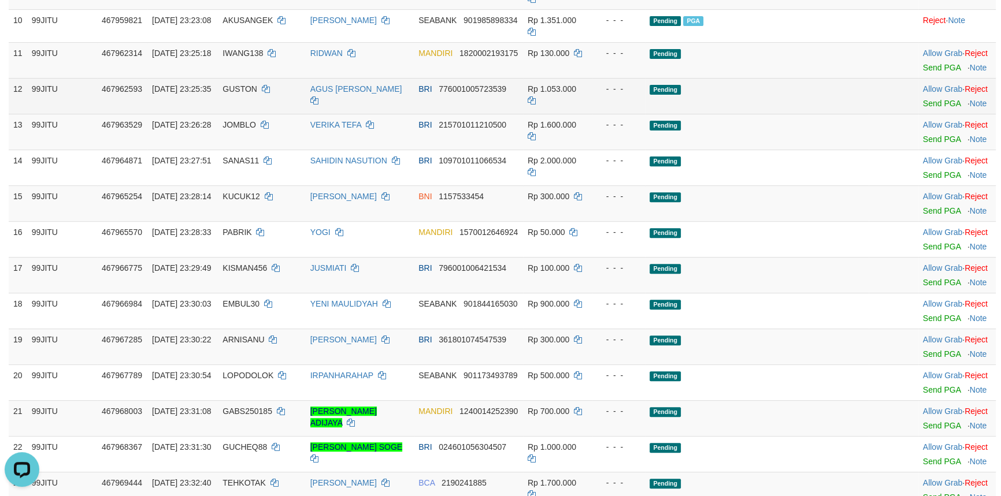
click at [250, 114] on td "GUSTON" at bounding box center [261, 96] width 87 height 36
copy td "GUSTON"
click at [923, 108] on link "Send PGA" at bounding box center [942, 103] width 38 height 9
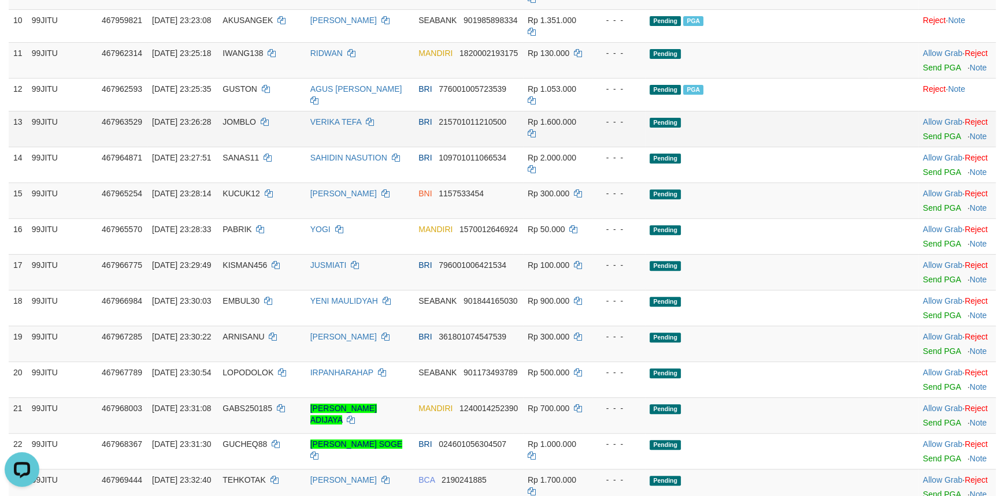
click at [256, 127] on span "JOMBLO" at bounding box center [239, 121] width 34 height 9
copy td "JOMBLO"
click at [256, 127] on span "JOMBLO" at bounding box center [239, 121] width 34 height 9
click at [925, 141] on link "Send PGA" at bounding box center [942, 136] width 38 height 9
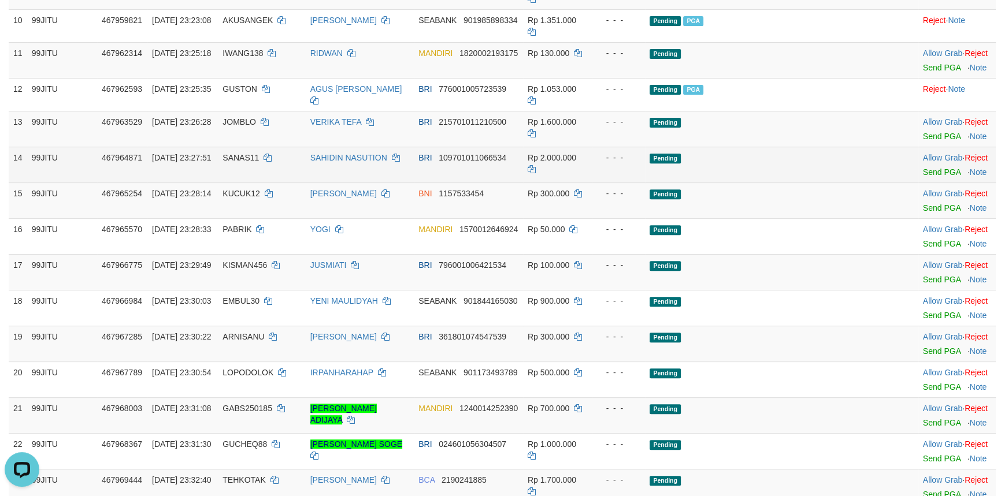
click at [269, 174] on td "SANAS11" at bounding box center [261, 165] width 87 height 36
copy td "SANAS11"
click at [928, 177] on link "Send PGA" at bounding box center [942, 172] width 38 height 9
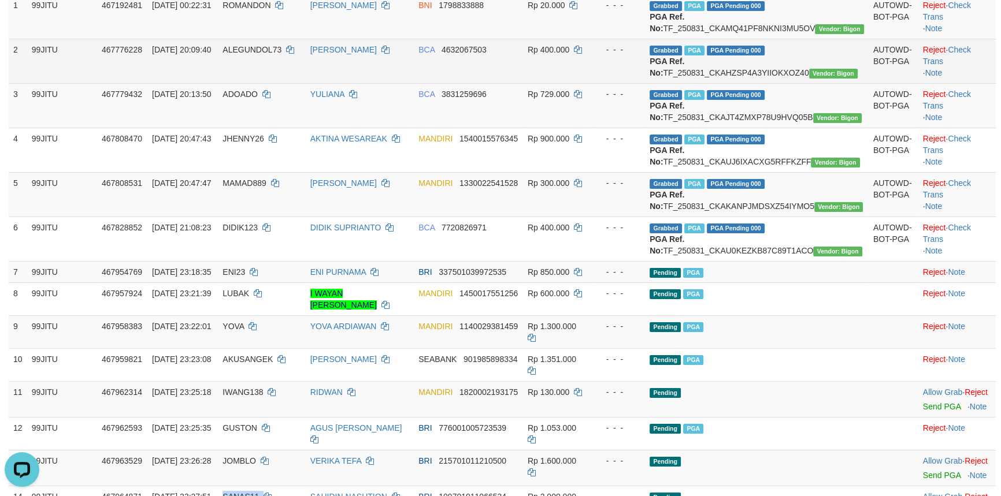
scroll to position [105, 0]
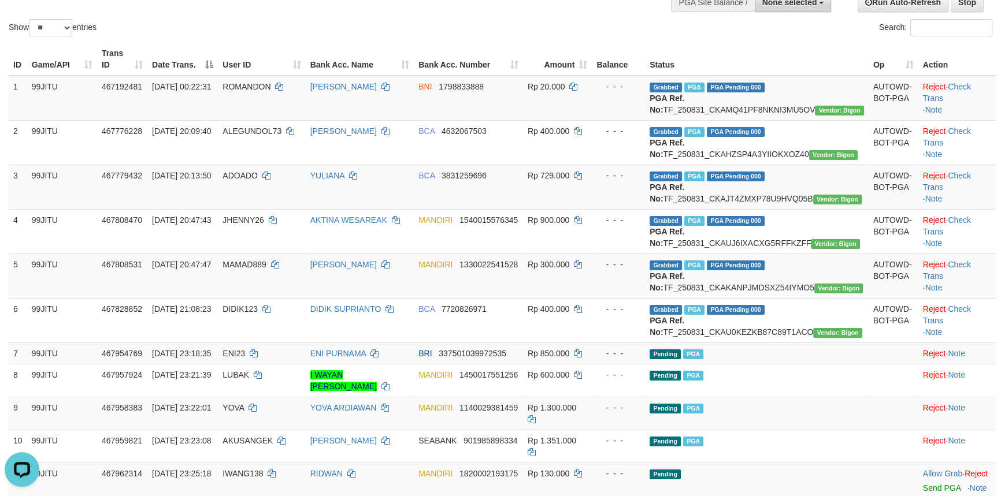
click at [778, 6] on button "None selected" at bounding box center [793, 2] width 77 height 20
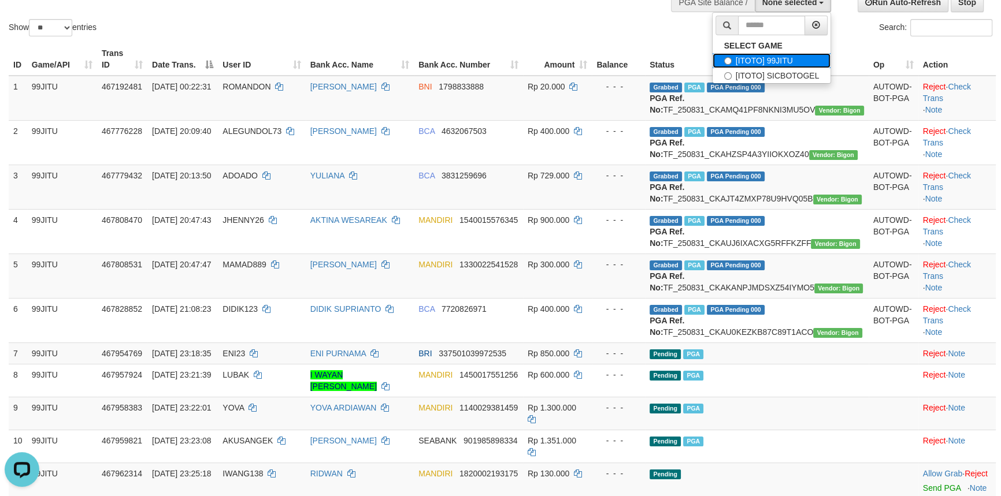
click at [784, 59] on label "[ITOTO] 99JITU" at bounding box center [772, 60] width 118 height 15
select select "***"
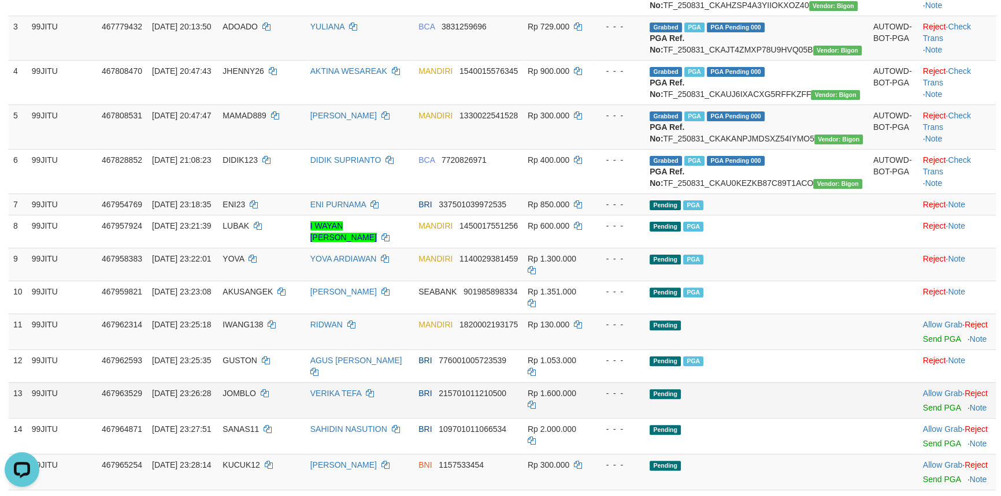
scroll to position [575, 0]
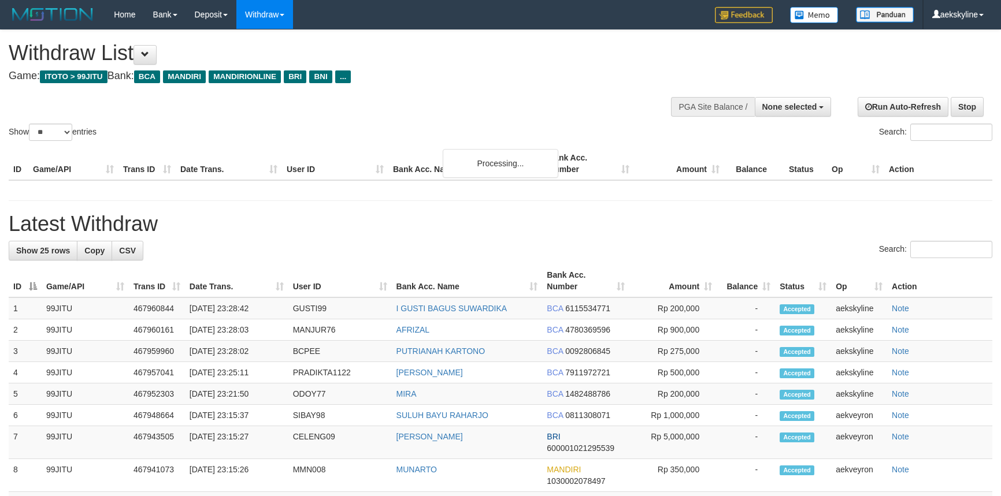
select select
select select "**"
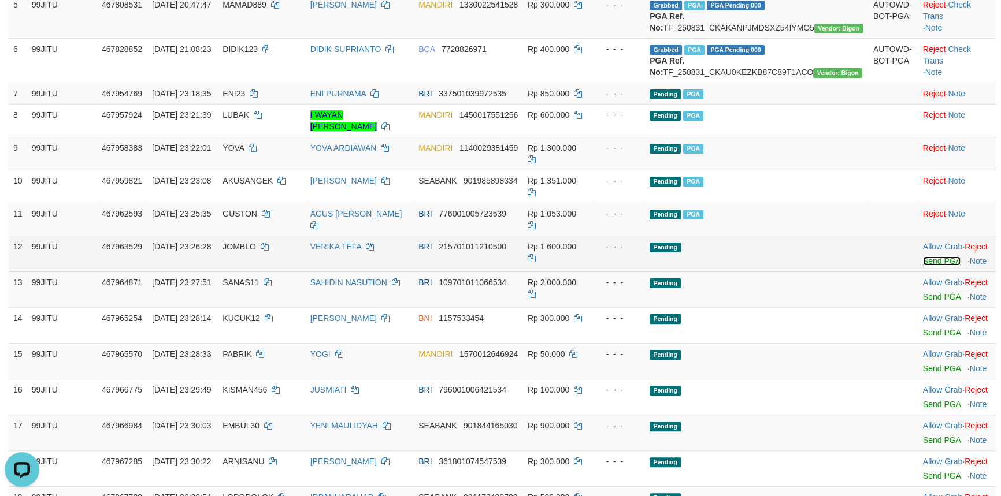
click at [925, 266] on link "Send PGA" at bounding box center [942, 261] width 38 height 9
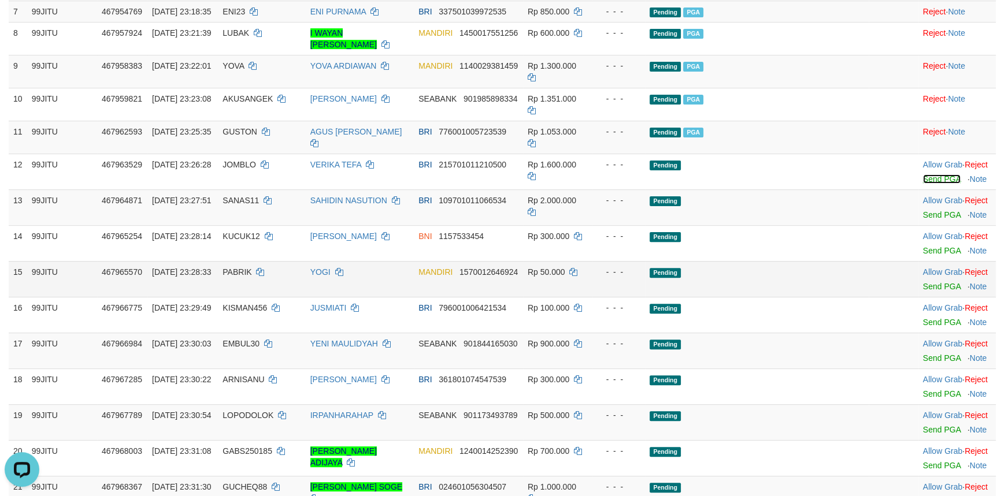
scroll to position [470, 0]
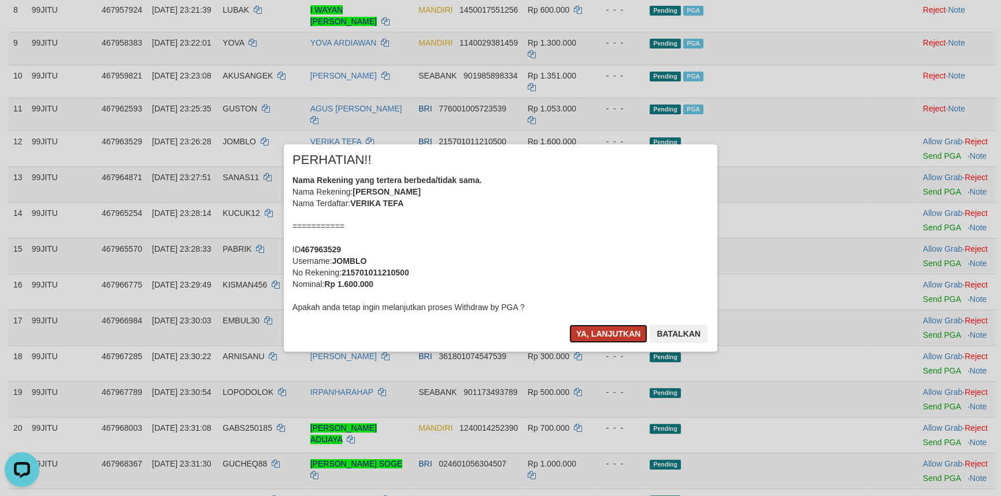
click at [589, 329] on button "Ya, lanjutkan" at bounding box center [608, 334] width 79 height 18
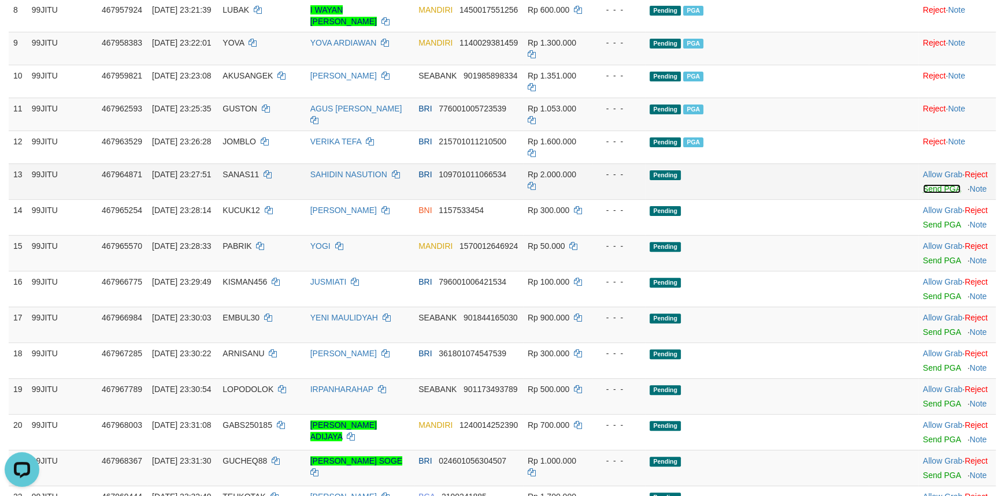
click at [935, 194] on link "Send PGA" at bounding box center [942, 188] width 38 height 9
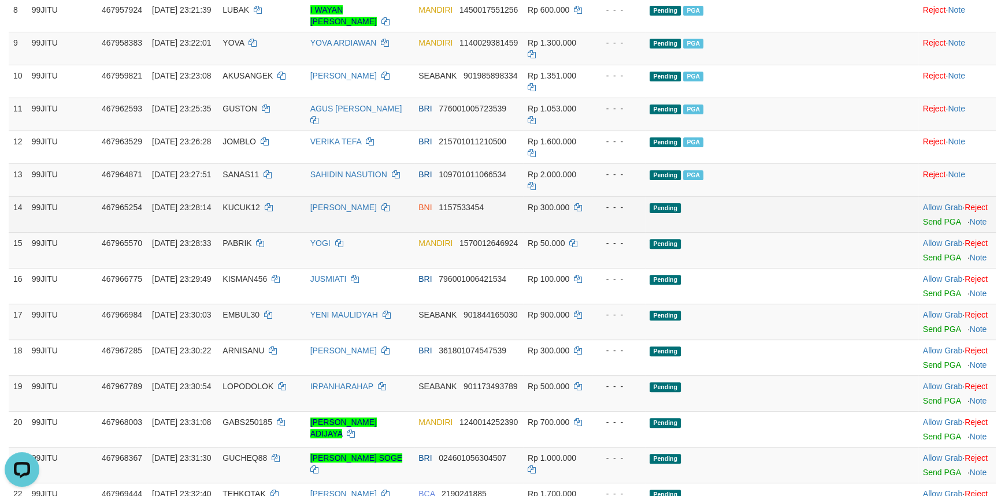
click at [251, 208] on span "KUCUK12" at bounding box center [241, 207] width 38 height 9
copy td "KUCUK12"
click at [924, 218] on link "Send PGA" at bounding box center [942, 221] width 38 height 9
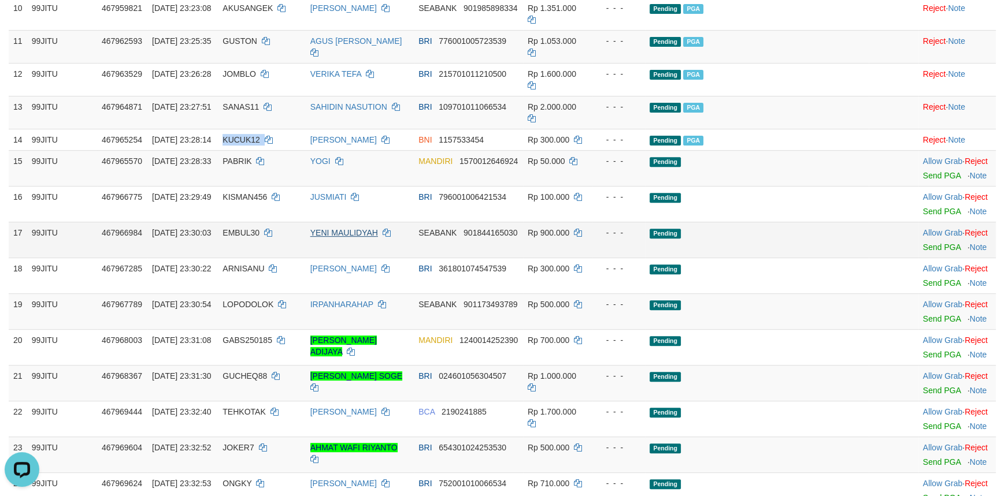
scroll to position [575, 0]
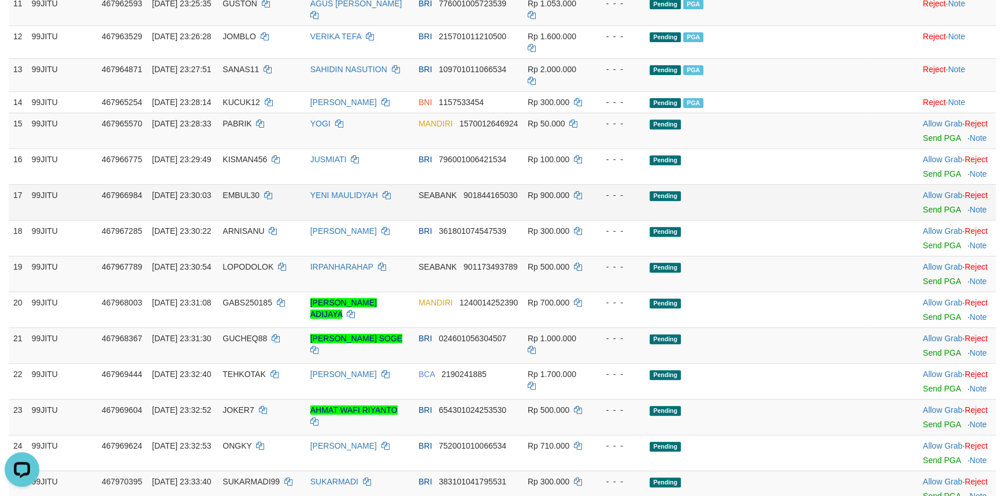
click at [259, 194] on span "EMBUL30" at bounding box center [240, 195] width 37 height 9
copy td "EMBUL30"
click at [926, 209] on link "Send PGA" at bounding box center [942, 209] width 38 height 9
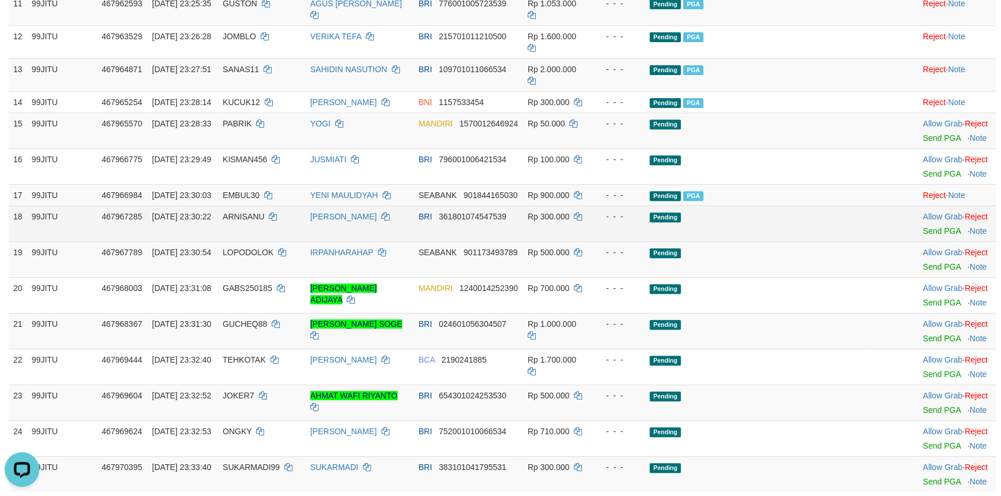
click at [251, 220] on td "ARNISANU" at bounding box center [261, 224] width 87 height 36
copy td "ARNISANU"
click at [934, 227] on link "Send PGA" at bounding box center [942, 231] width 38 height 9
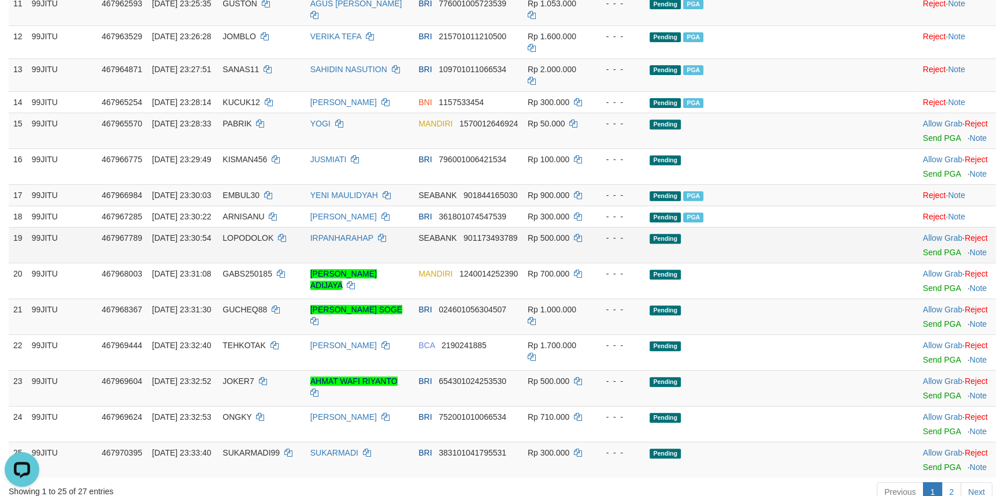
click at [271, 236] on span "LOPODOLOK" at bounding box center [247, 237] width 51 height 9
copy span "LOPODOLOK"
click at [978, 238] on link "Reject" at bounding box center [976, 237] width 23 height 9
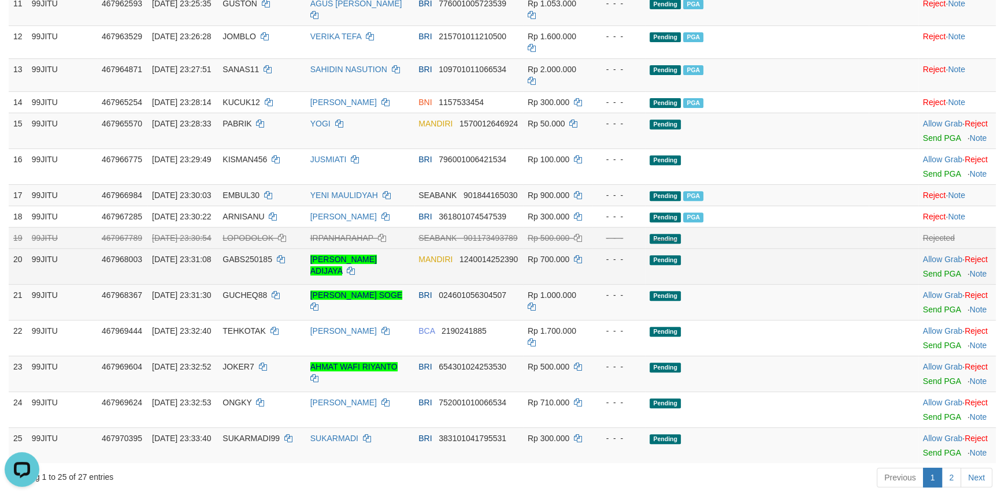
click at [259, 257] on span "GABS250185" at bounding box center [247, 259] width 50 height 9
copy td "GABS250185"
click at [923, 273] on link "Send PGA" at bounding box center [942, 273] width 38 height 9
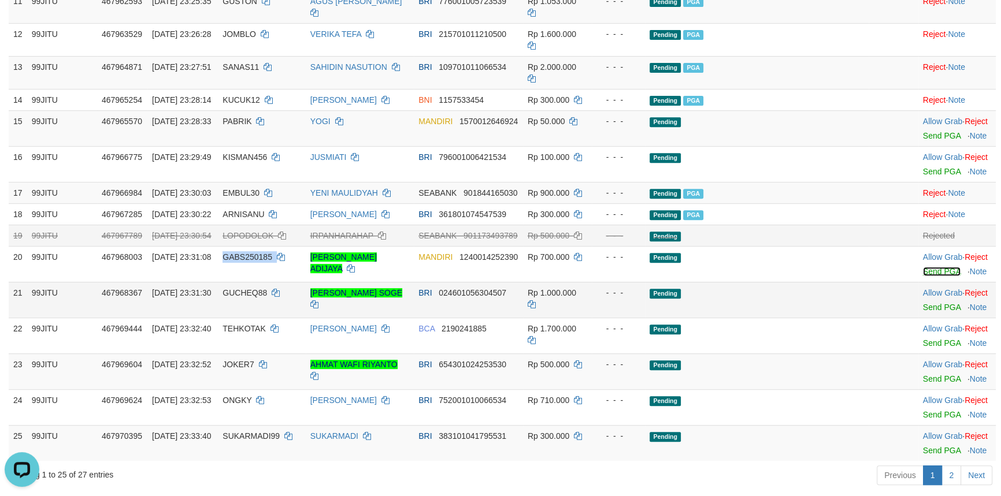
scroll to position [680, 0]
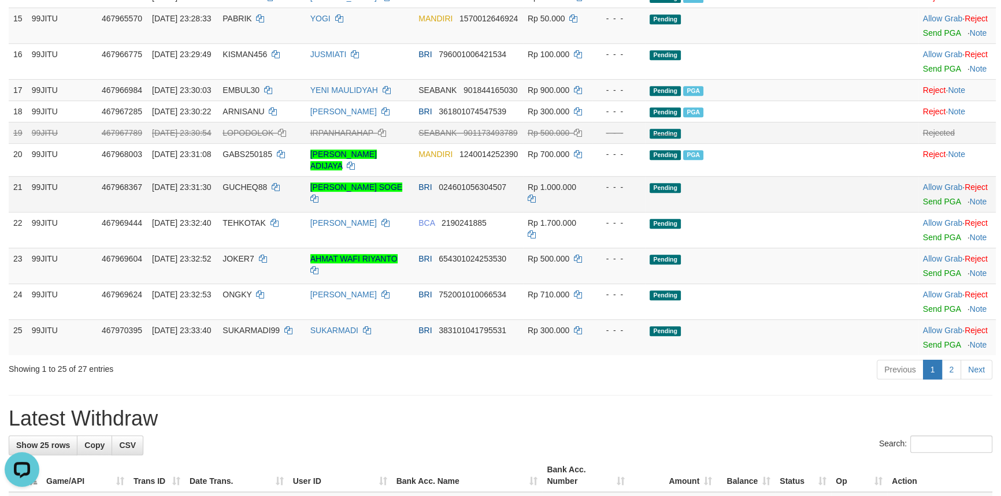
click at [265, 183] on span "GUCHEQ88" at bounding box center [244, 187] width 44 height 9
copy td "GUCHEQ88"
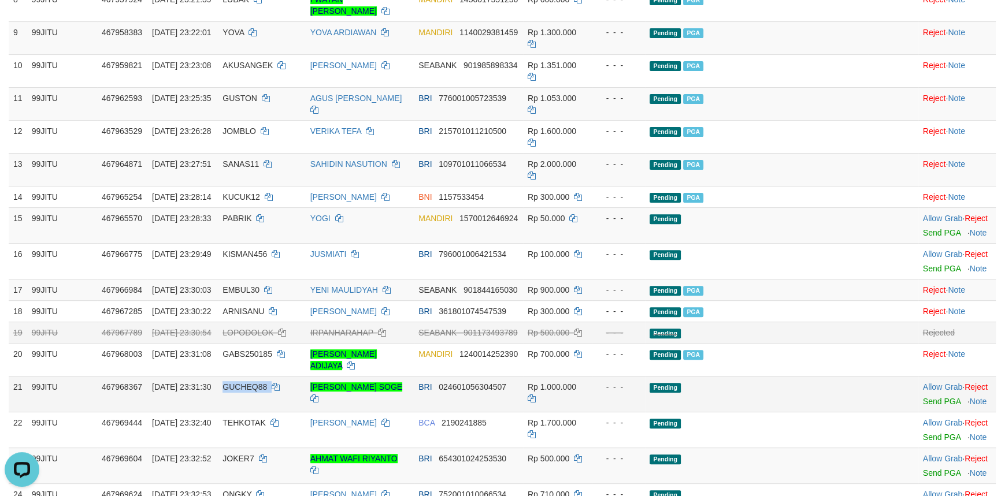
scroll to position [575, 0]
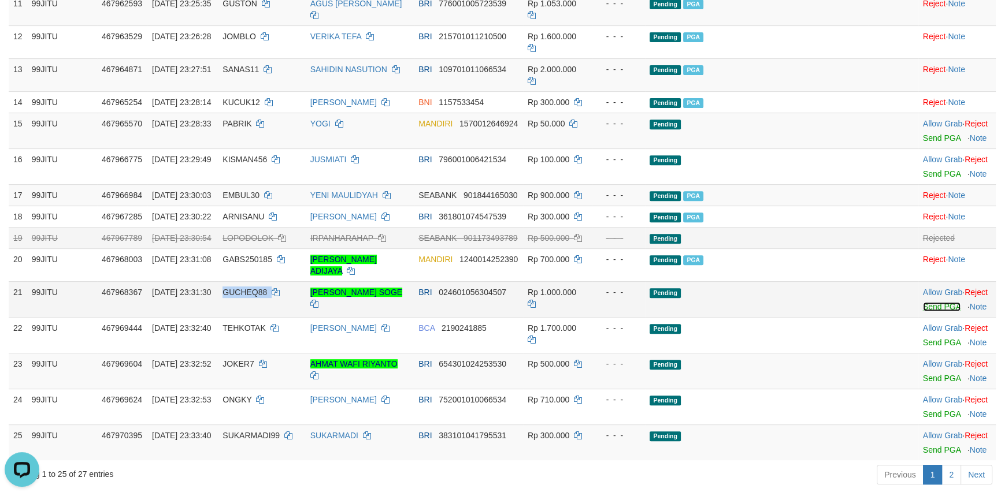
click at [930, 302] on link "Send PGA" at bounding box center [942, 306] width 38 height 9
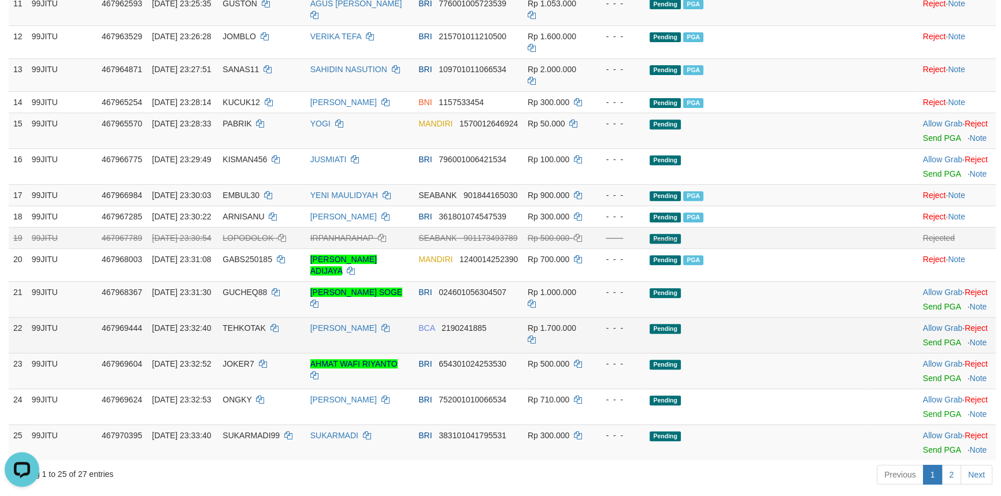
click at [254, 317] on td "TEHKOTAK" at bounding box center [261, 335] width 87 height 36
copy td "TEHKOTAK"
click at [923, 338] on link "Send PGA" at bounding box center [942, 342] width 38 height 9
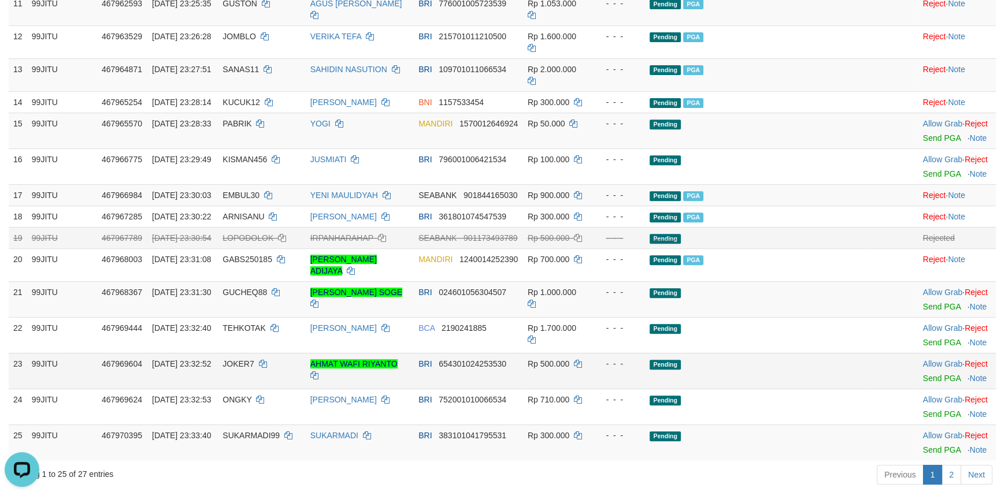
click at [244, 353] on td "JOKER7" at bounding box center [261, 371] width 87 height 36
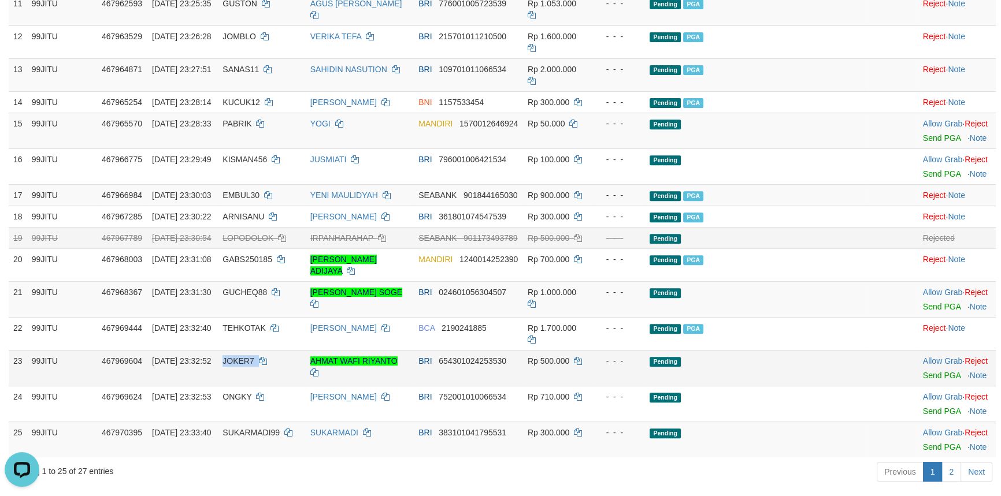
copy td "JOKER7"
click at [931, 371] on link "Send PGA" at bounding box center [942, 375] width 38 height 9
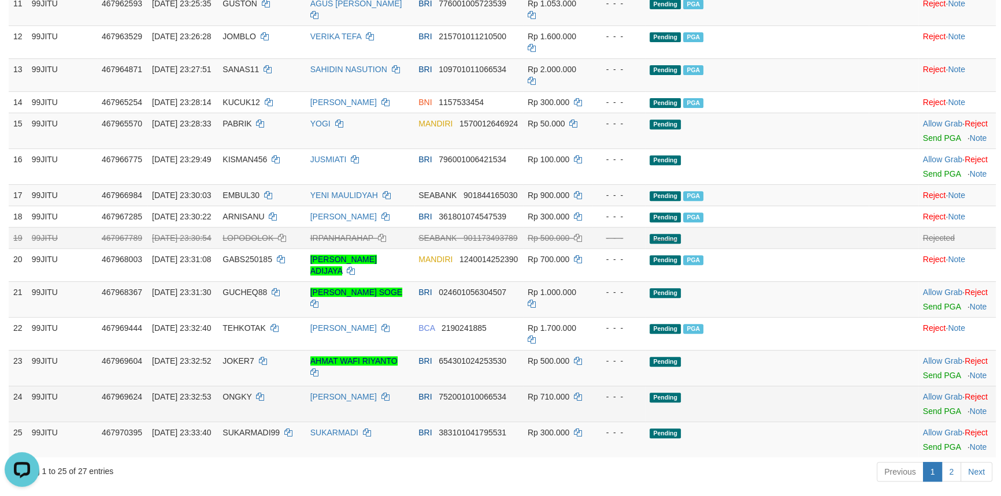
click at [251, 392] on span "ONGKY" at bounding box center [236, 396] width 29 height 9
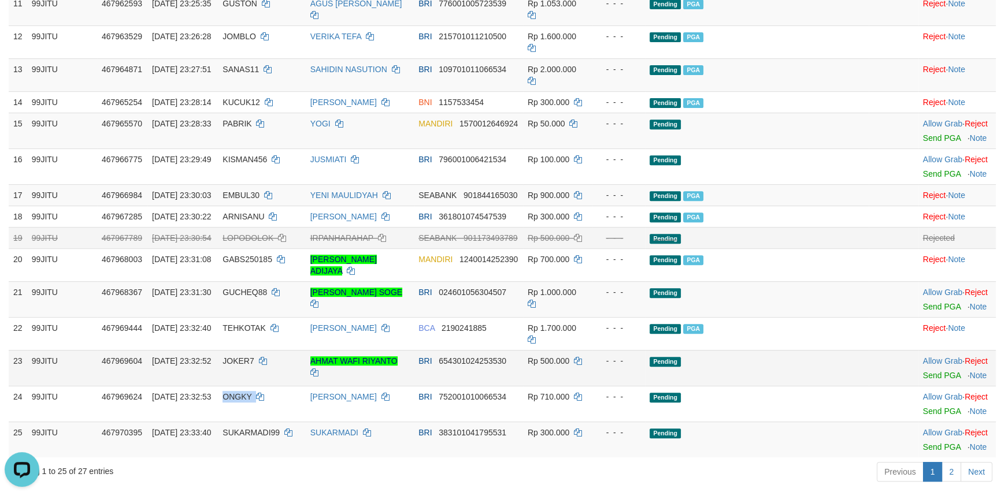
copy td "ONGKY"
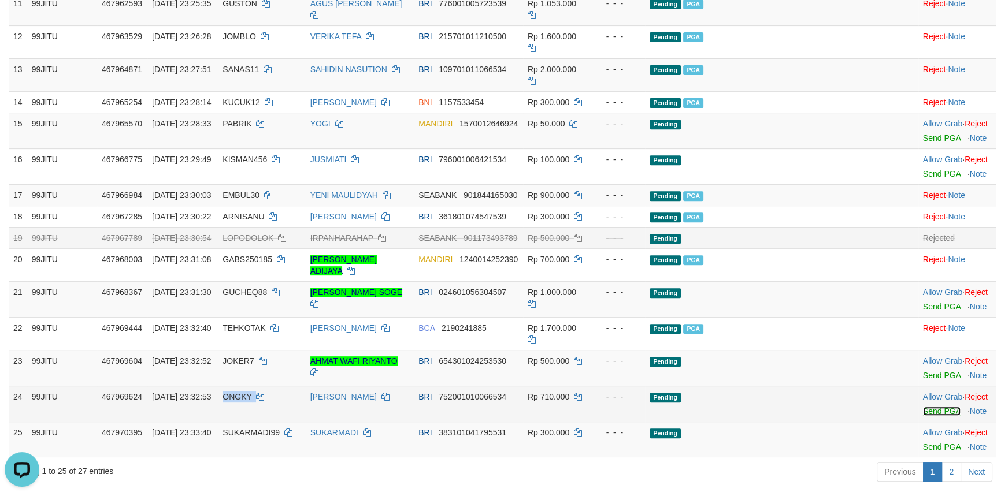
click at [926, 407] on link "Send PGA" at bounding box center [942, 411] width 38 height 9
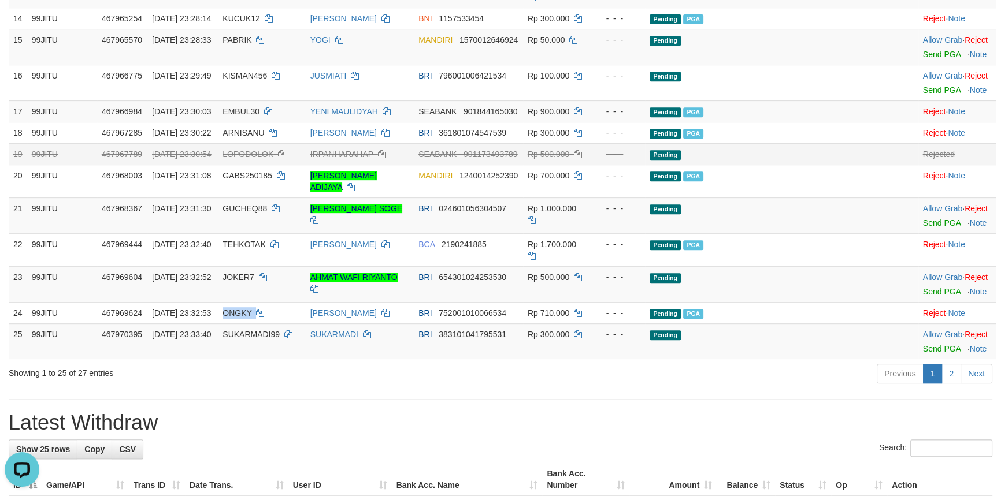
scroll to position [680, 0]
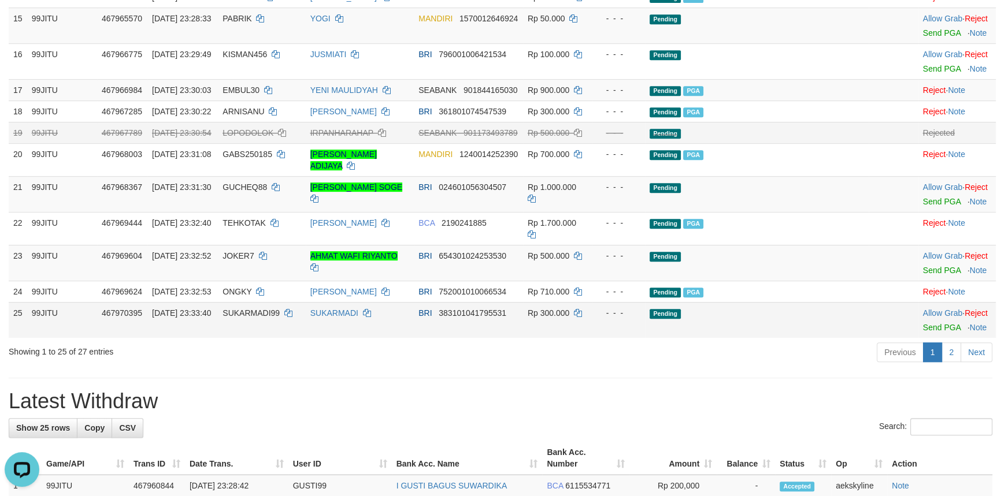
click at [249, 302] on td "SUKARMADI99" at bounding box center [261, 320] width 87 height 36
copy td "SUKARMADI99"
click at [930, 323] on link "Send PGA" at bounding box center [942, 327] width 38 height 9
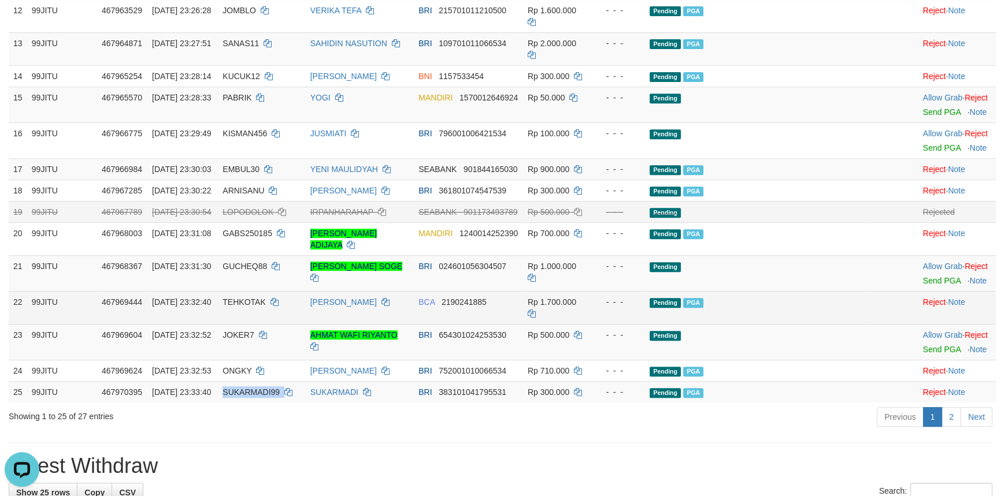
scroll to position [575, 0]
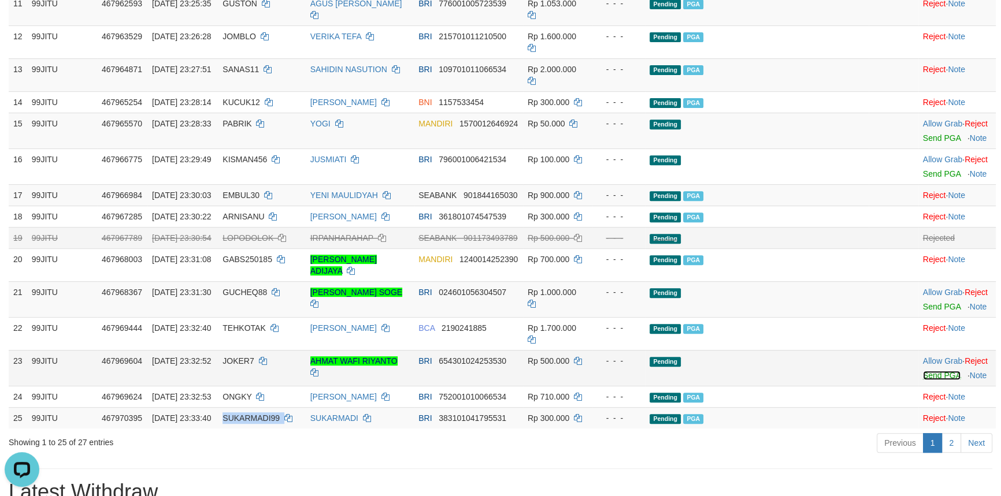
click at [933, 371] on link "Send PGA" at bounding box center [942, 375] width 38 height 9
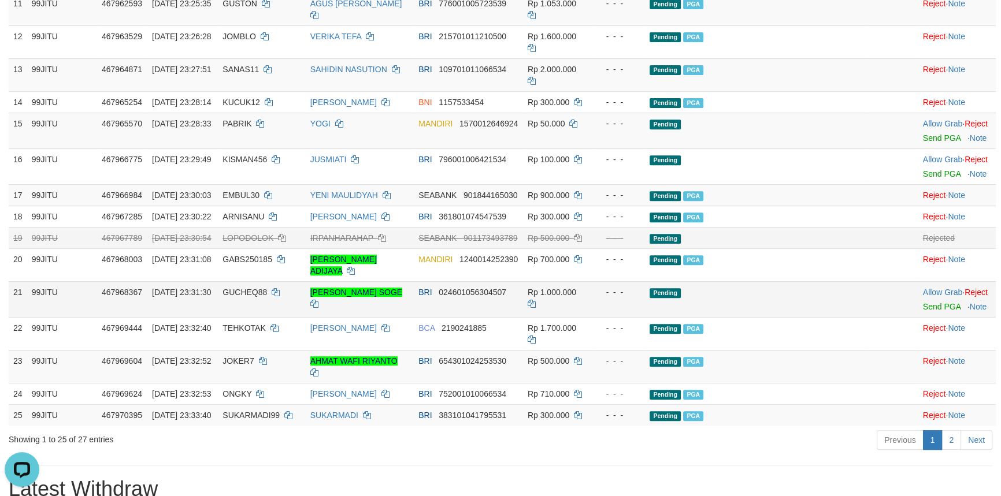
click at [266, 288] on span "GUCHEQ88" at bounding box center [244, 292] width 44 height 9
click at [925, 302] on link "Send PGA" at bounding box center [942, 306] width 38 height 9
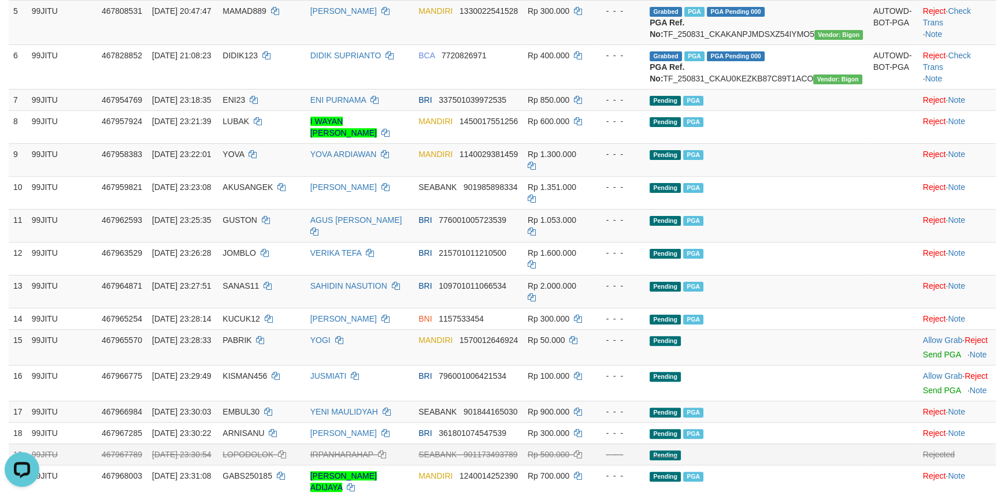
scroll to position [470, 0]
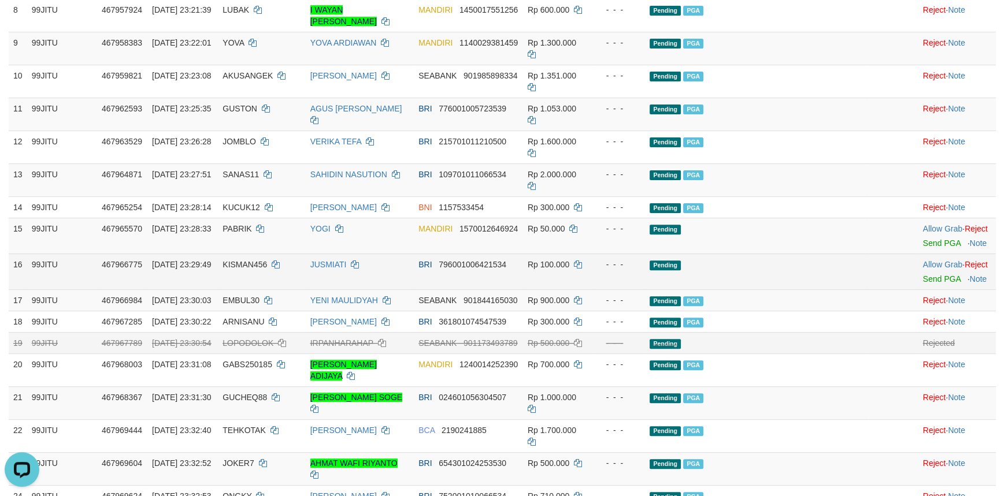
click at [780, 262] on td "Pending" at bounding box center [757, 272] width 224 height 36
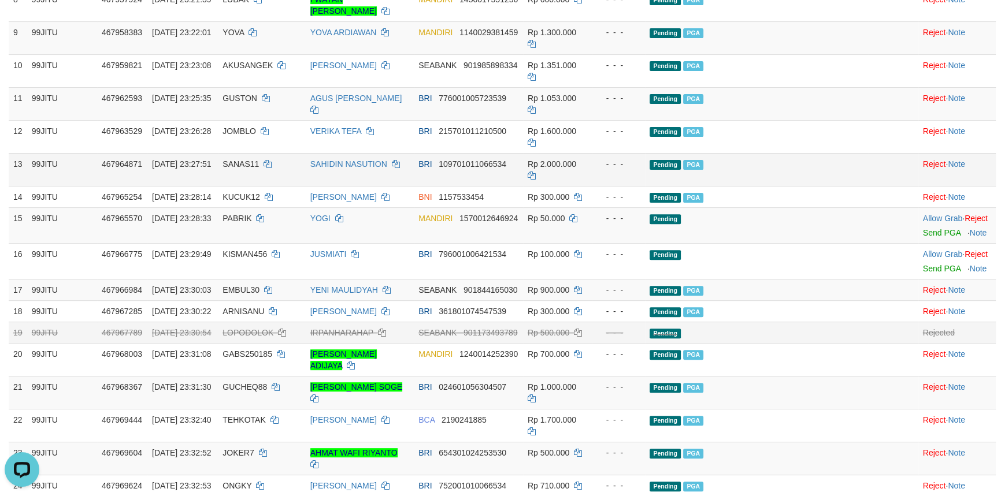
scroll to position [525, 0]
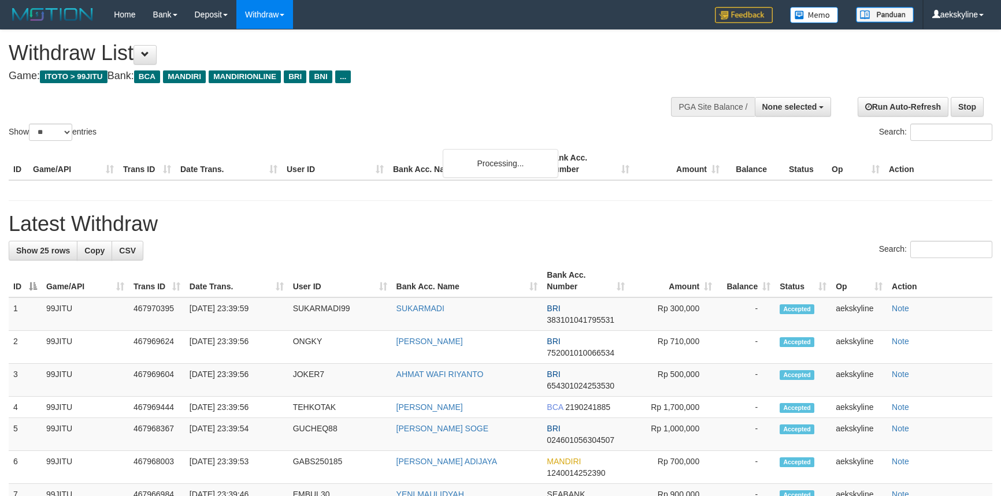
select select
select select "**"
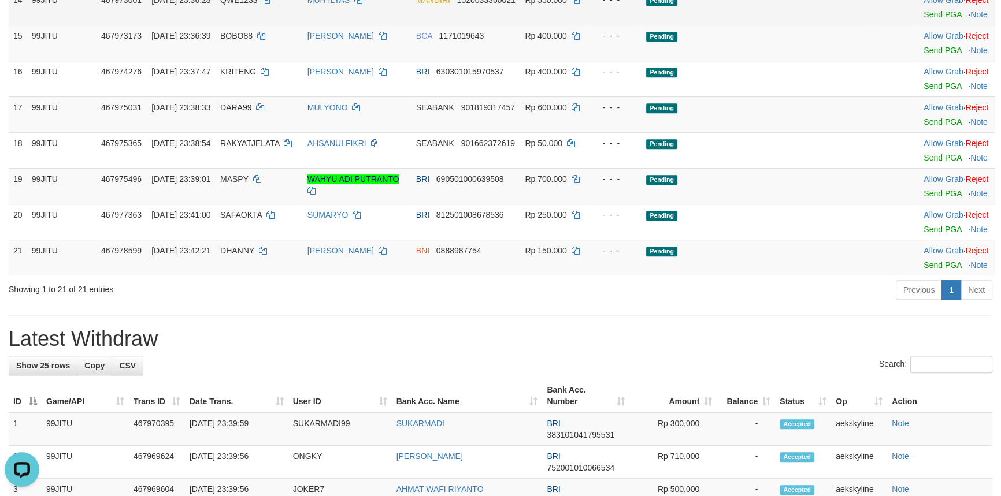
scroll to position [735, 0]
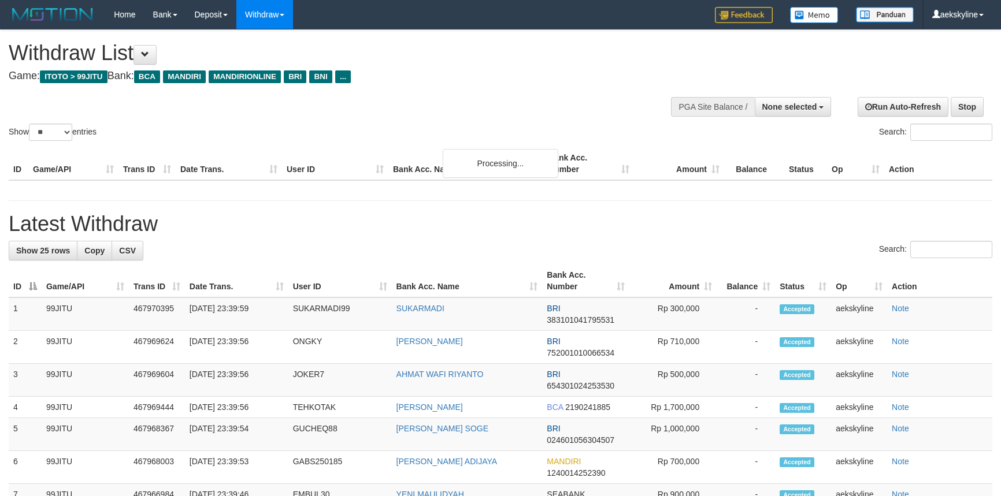
select select
select select "**"
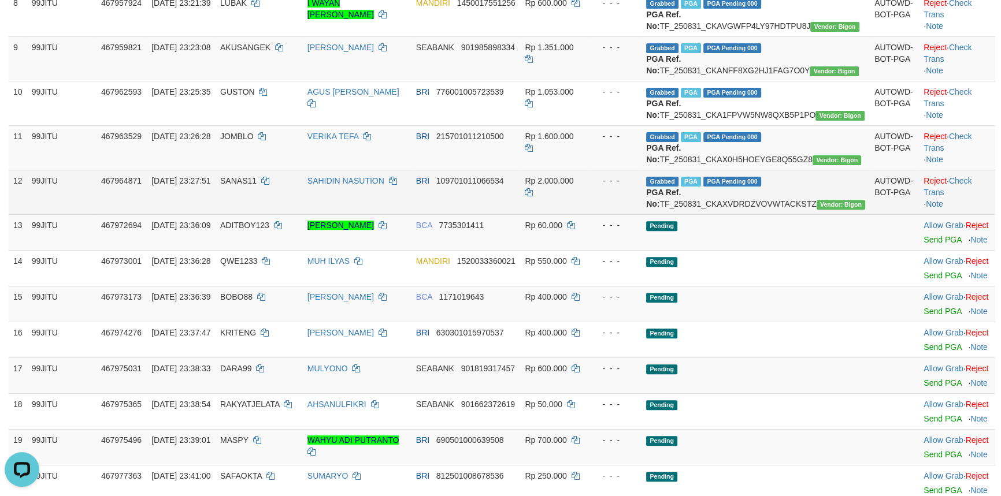
scroll to position [525, 0]
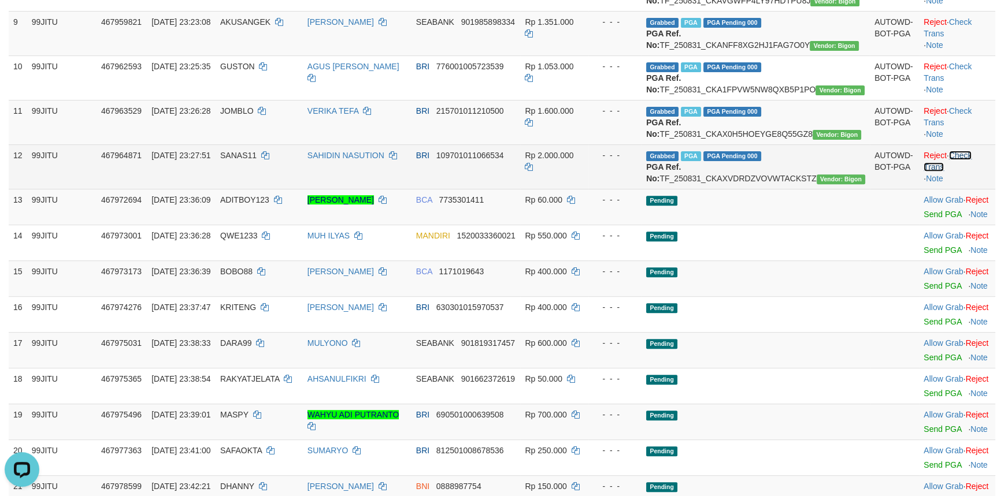
click at [956, 172] on link "Check Trans" at bounding box center [947, 161] width 48 height 21
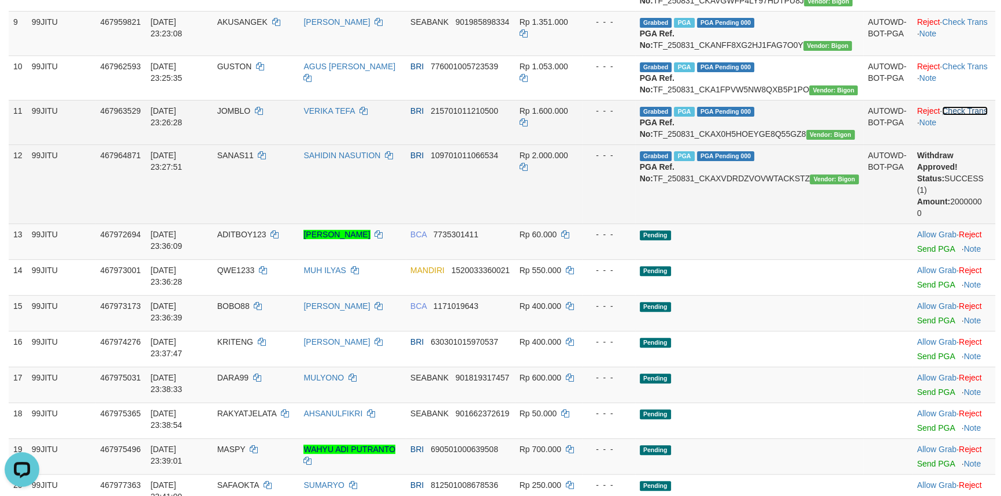
click at [960, 116] on link "Check Trans" at bounding box center [965, 110] width 46 height 9
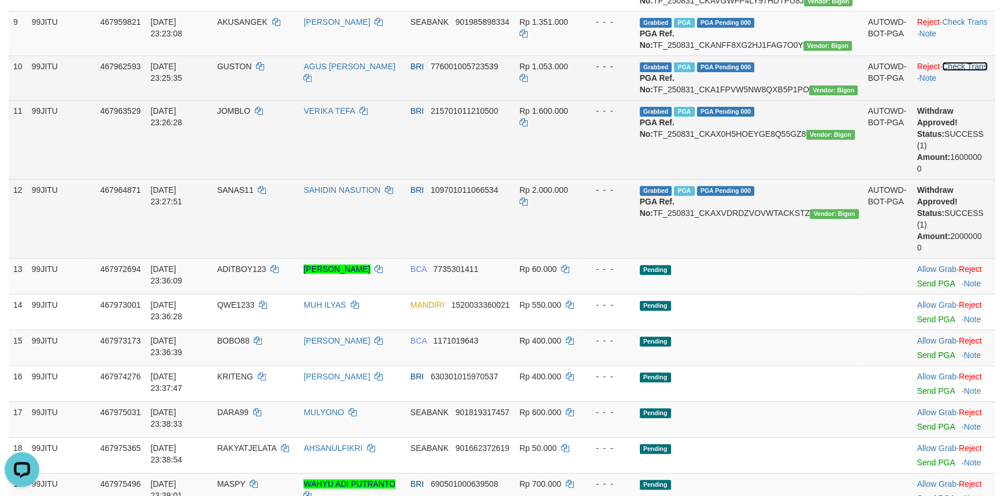
click at [961, 71] on link "Check Trans" at bounding box center [965, 66] width 46 height 9
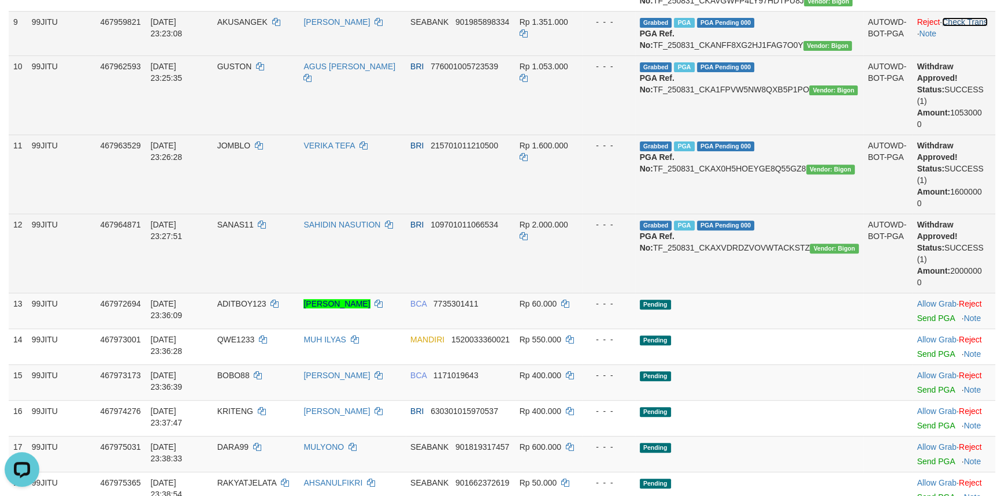
click at [962, 27] on link "Check Trans" at bounding box center [965, 21] width 46 height 9
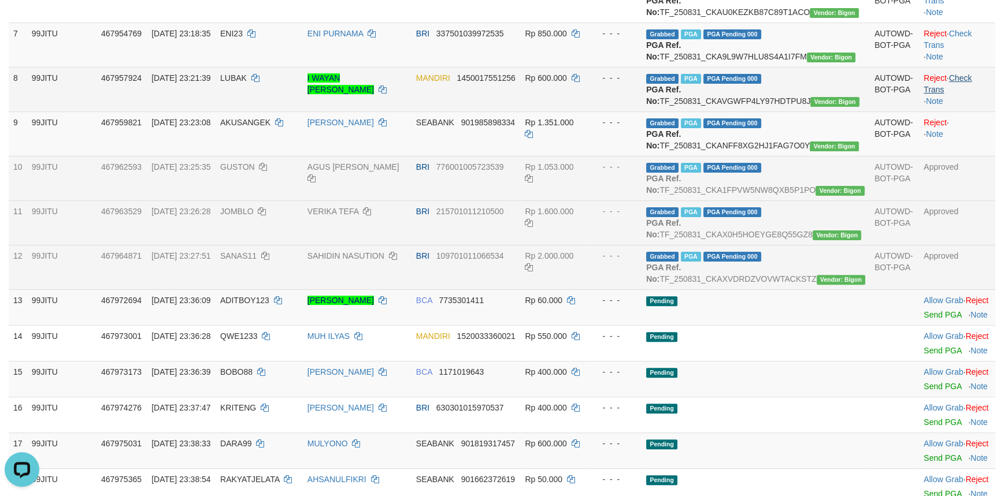
scroll to position [420, 0]
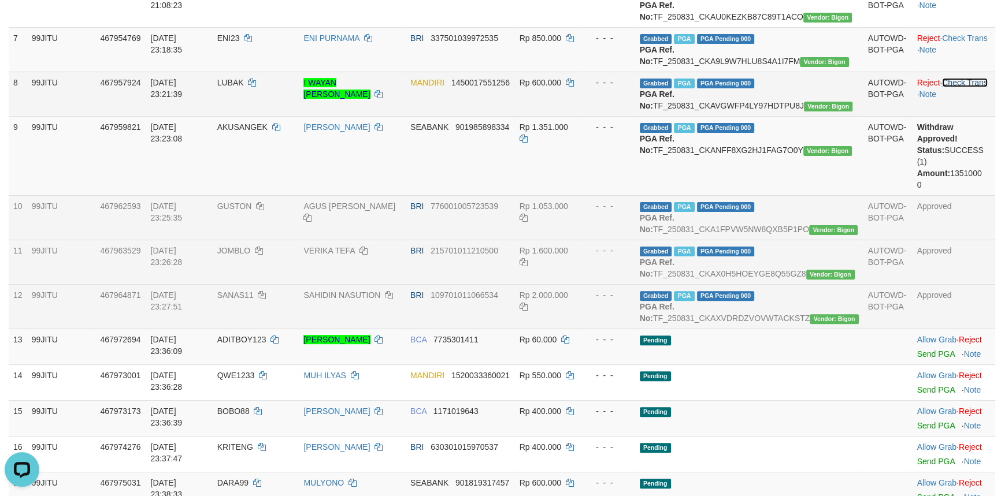
click at [969, 87] on link "Check Trans" at bounding box center [965, 82] width 46 height 9
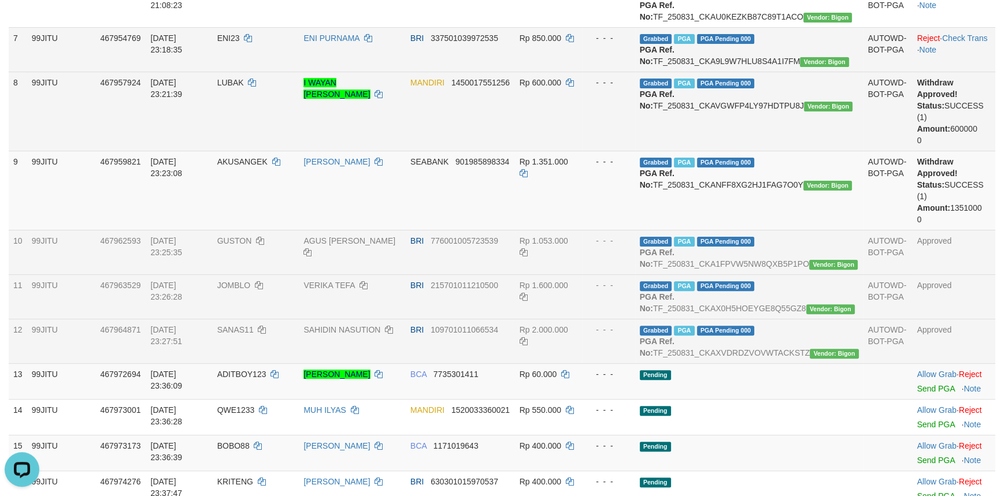
click at [966, 72] on td "Reject · Check Trans · Note" at bounding box center [954, 49] width 83 height 44
click at [966, 43] on link "Check Trans" at bounding box center [965, 38] width 46 height 9
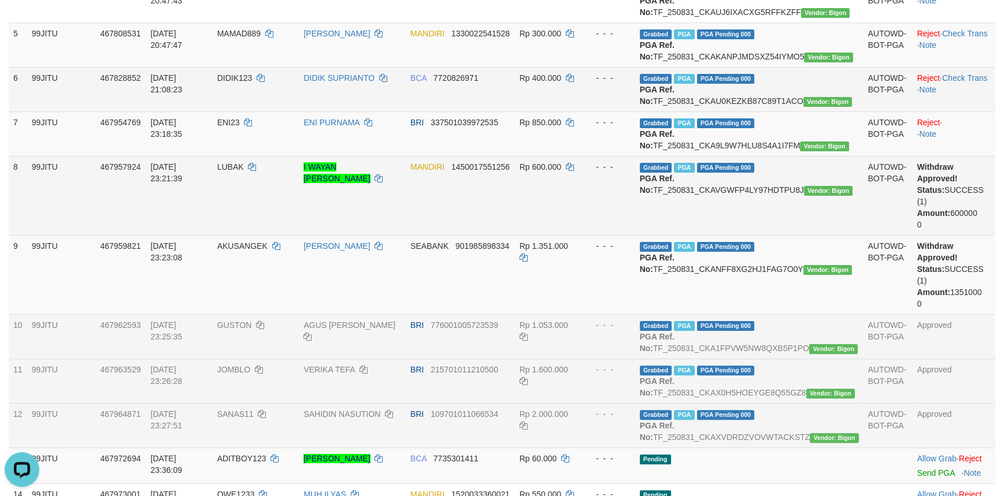
scroll to position [315, 0]
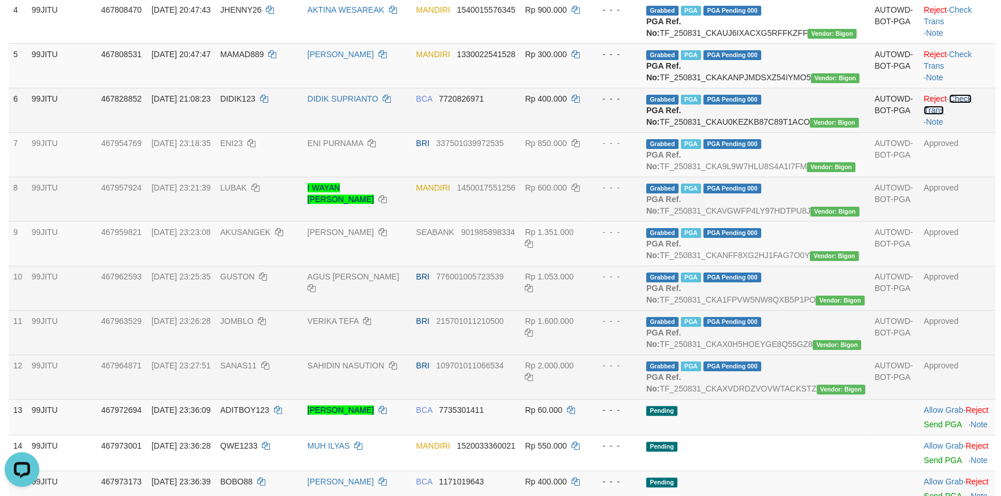
click at [962, 115] on link "Check Trans" at bounding box center [947, 104] width 48 height 21
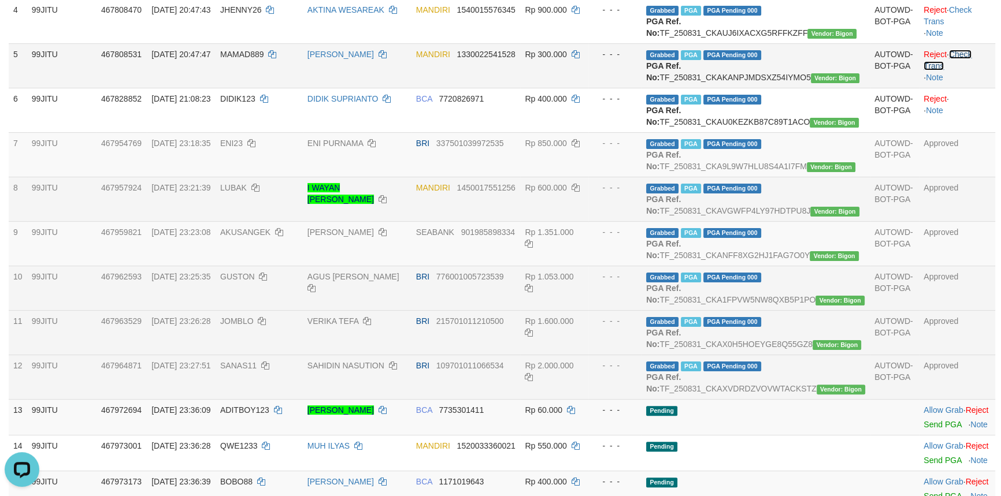
click at [959, 71] on link "Check Trans" at bounding box center [947, 60] width 48 height 21
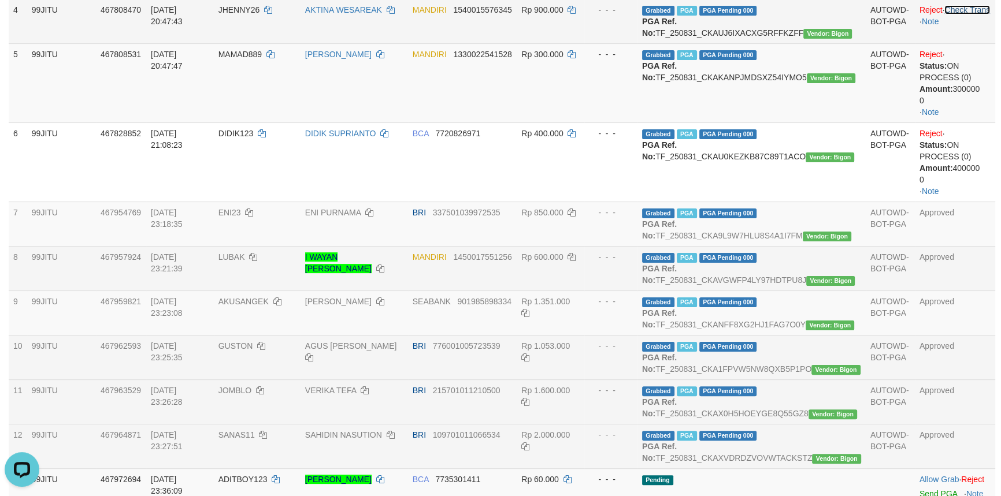
click at [962, 14] on link "Check Trans" at bounding box center [967, 9] width 46 height 9
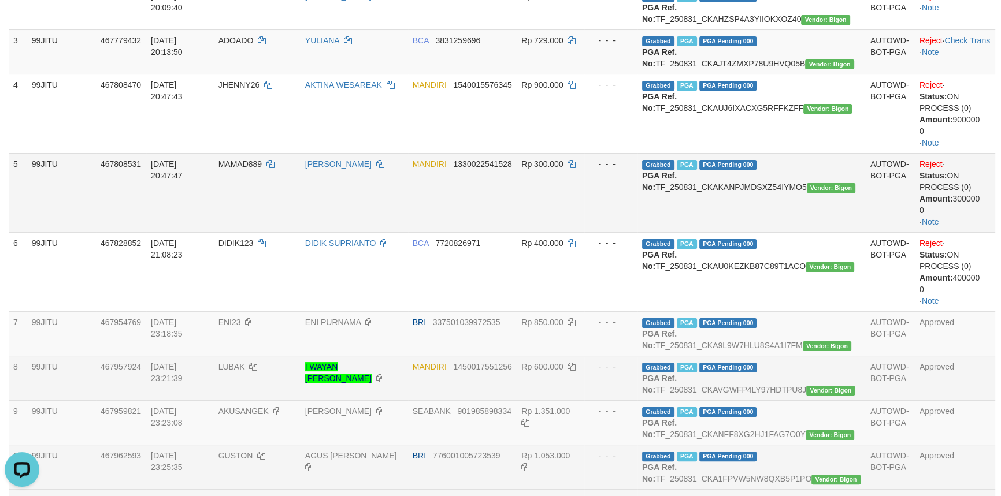
scroll to position [105, 0]
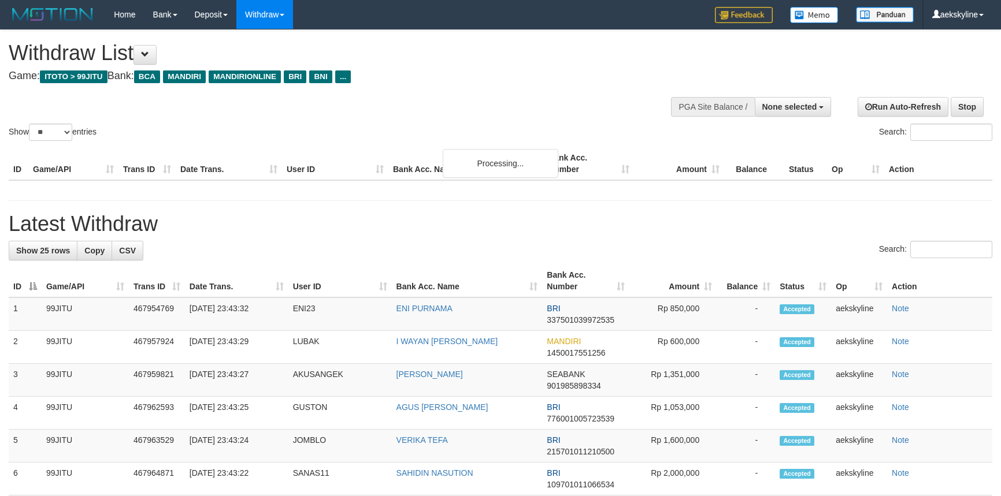
select select
select select "**"
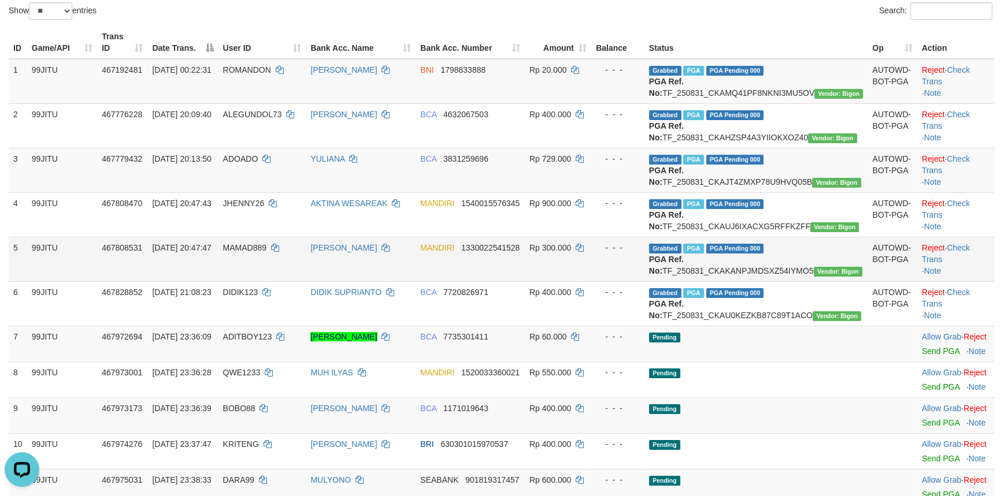
scroll to position [105, 0]
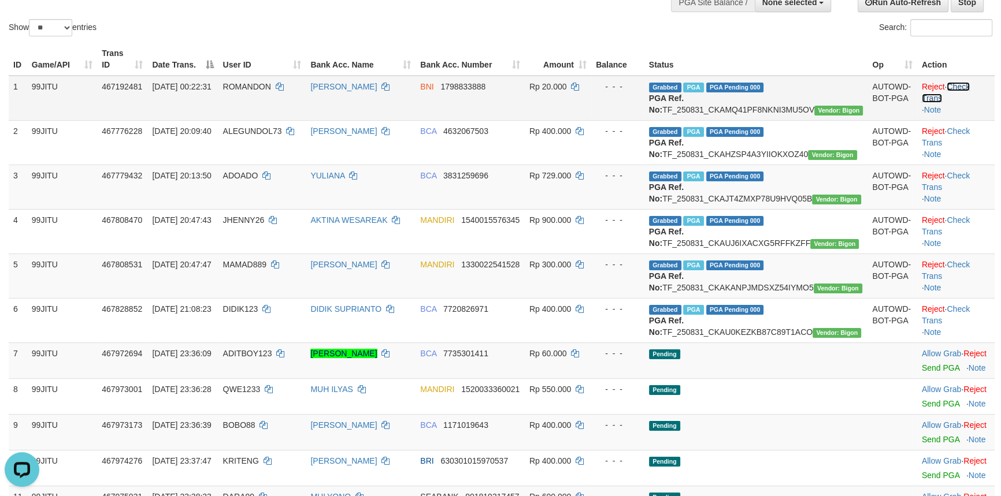
click at [959, 85] on link "Check Trans" at bounding box center [946, 92] width 48 height 21
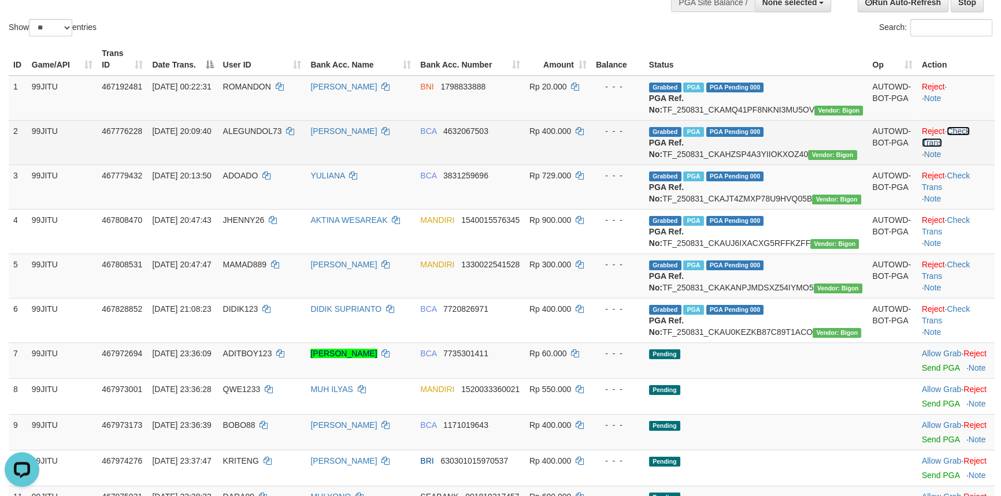
click at [967, 143] on link "Check Trans" at bounding box center [946, 137] width 48 height 21
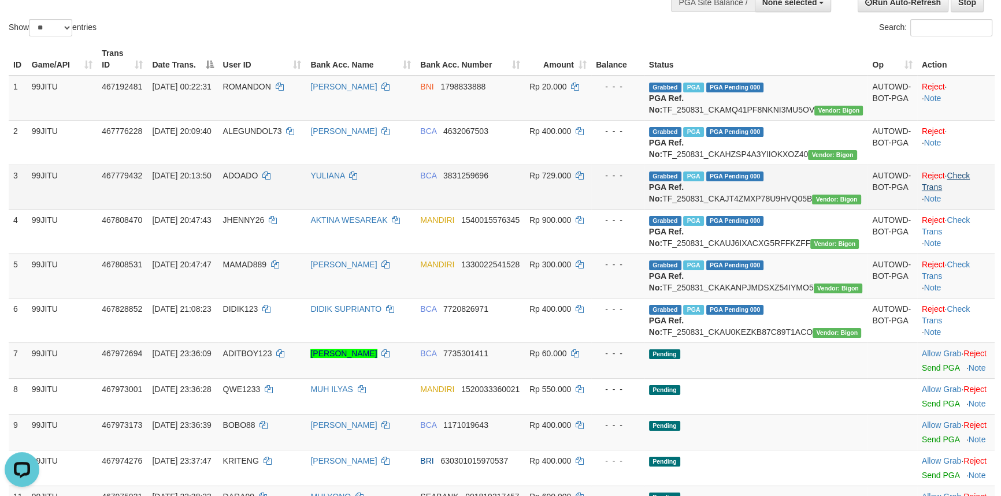
click at [980, 165] on td "Reject · · Note" at bounding box center [955, 142] width 77 height 44
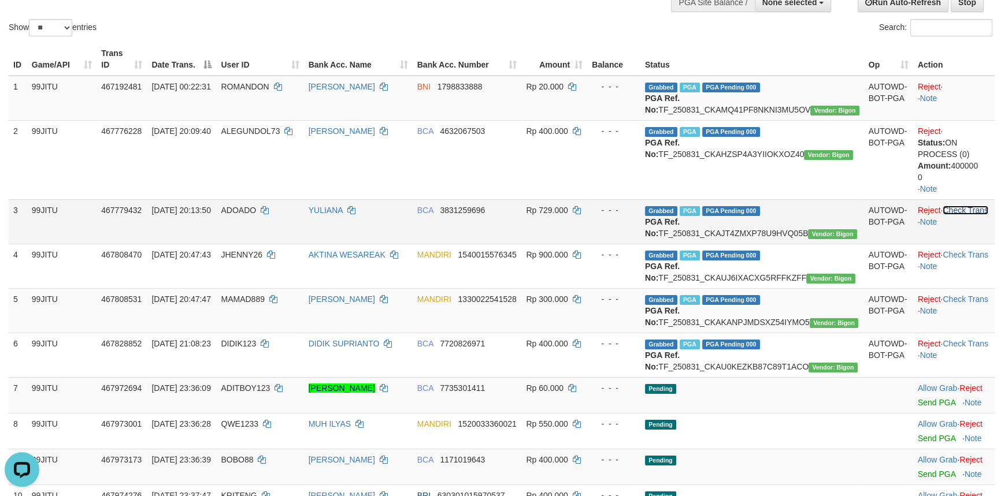
click at [973, 215] on link "Check Trans" at bounding box center [966, 210] width 46 height 9
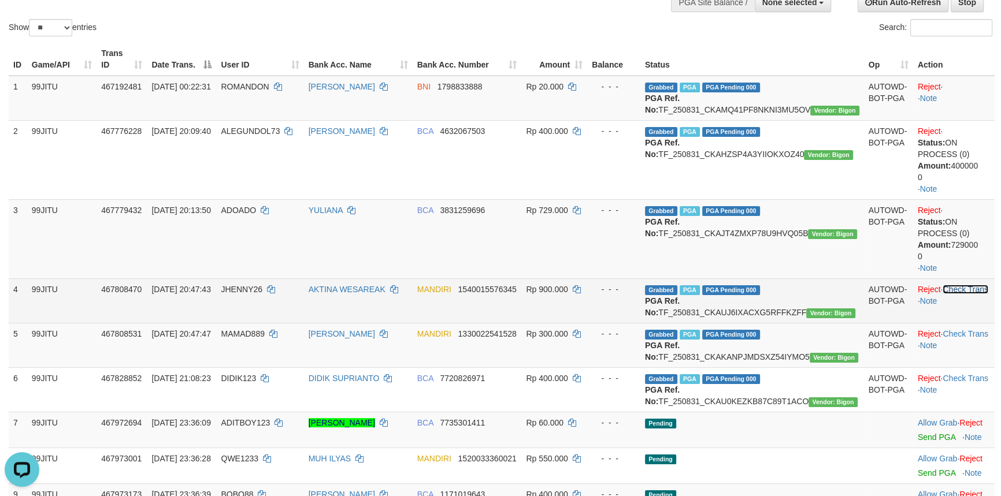
click at [977, 294] on link "Check Trans" at bounding box center [966, 289] width 46 height 9
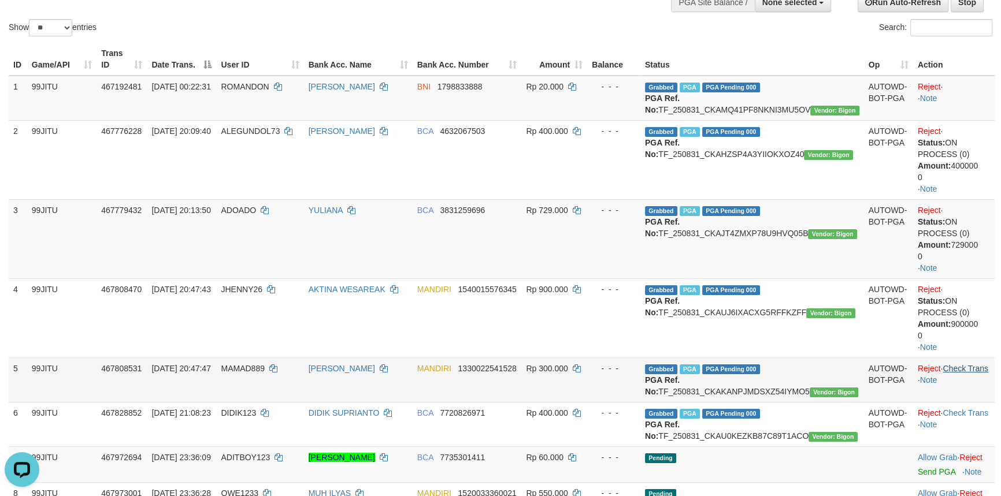
click at [969, 353] on td "Reject · Status: ON PROCESS (0) Amount: 900000 0 · Note" at bounding box center [953, 318] width 81 height 79
click at [974, 373] on link "Check Trans" at bounding box center [966, 368] width 46 height 9
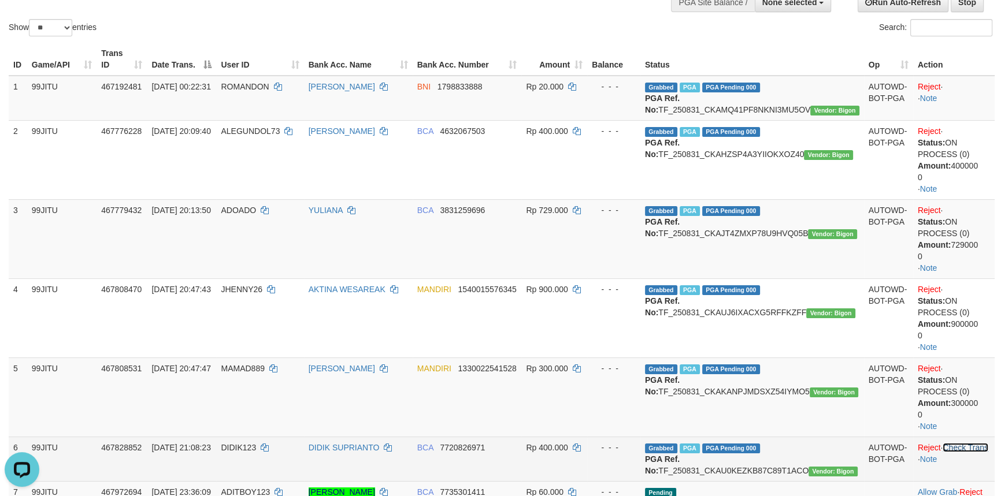
click at [970, 453] on link "Check Trans" at bounding box center [966, 447] width 46 height 9
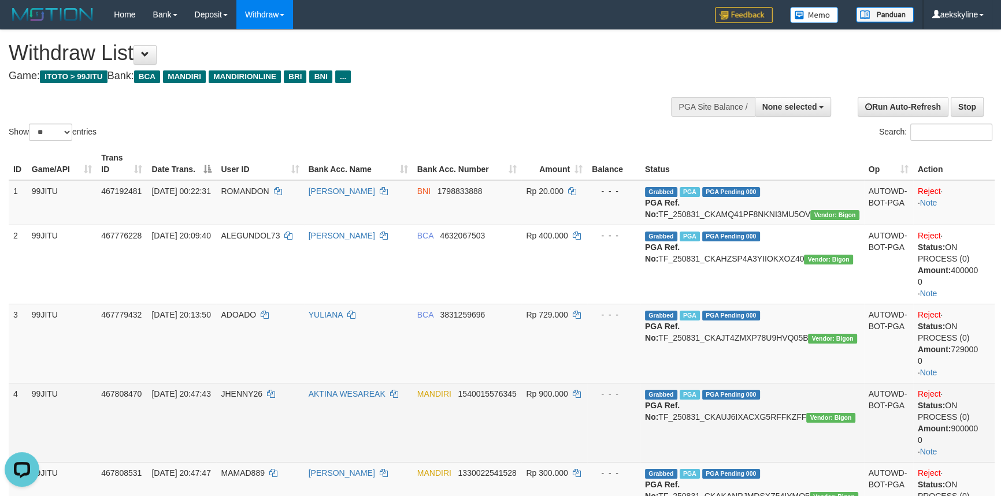
scroll to position [0, 0]
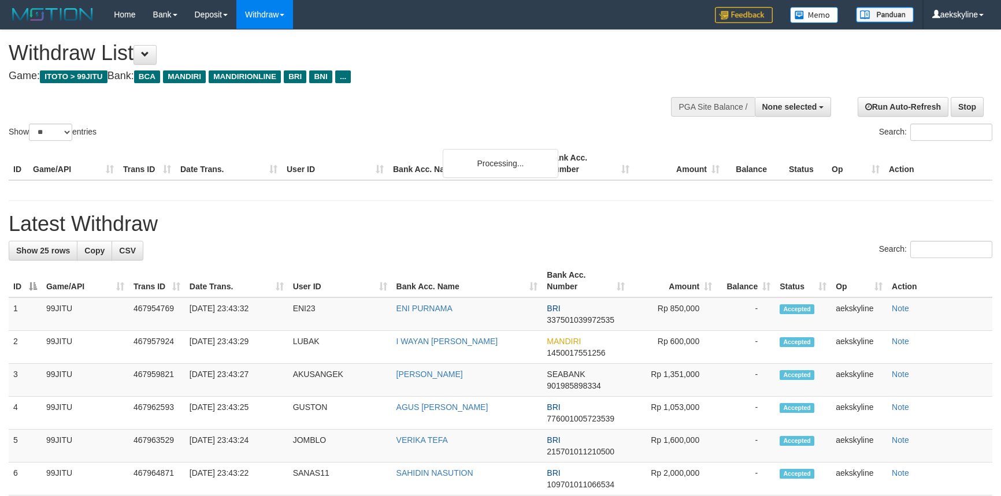
select select
select select "**"
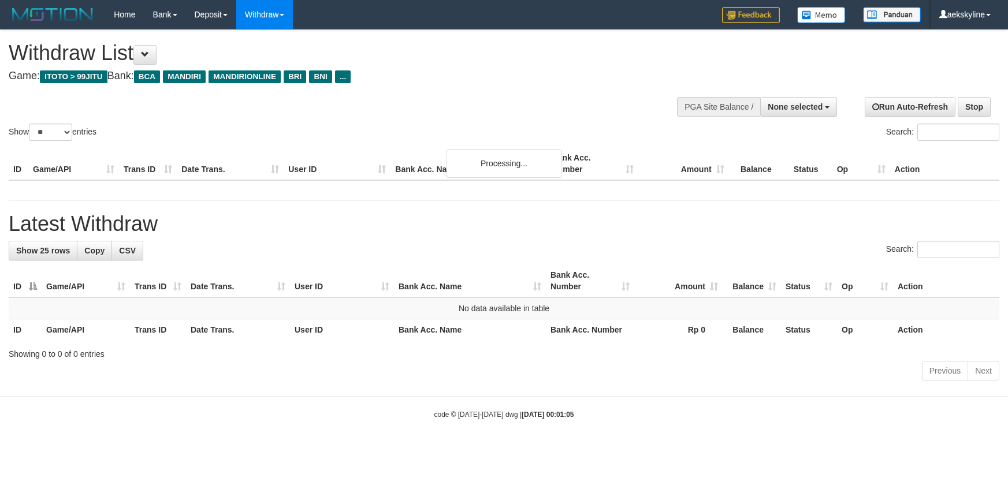
select select
select select "**"
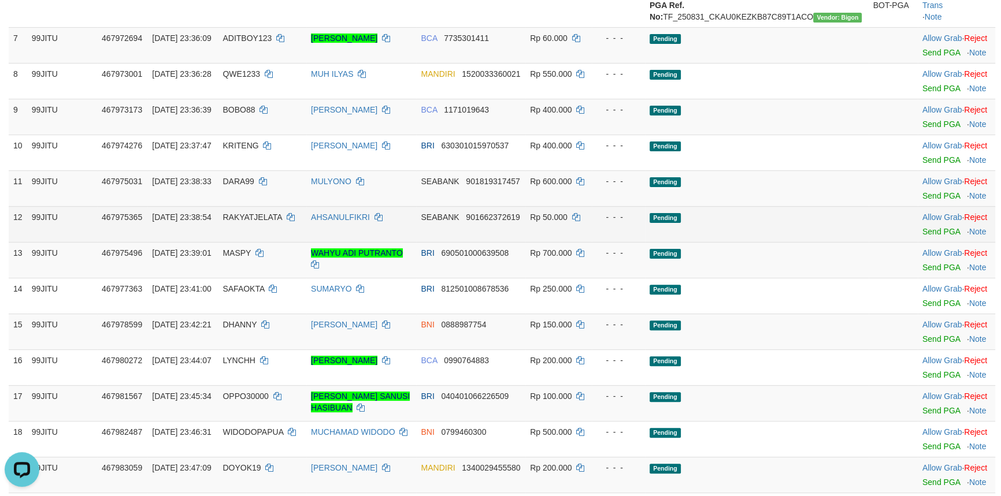
click at [775, 242] on td "Pending" at bounding box center [757, 224] width 224 height 36
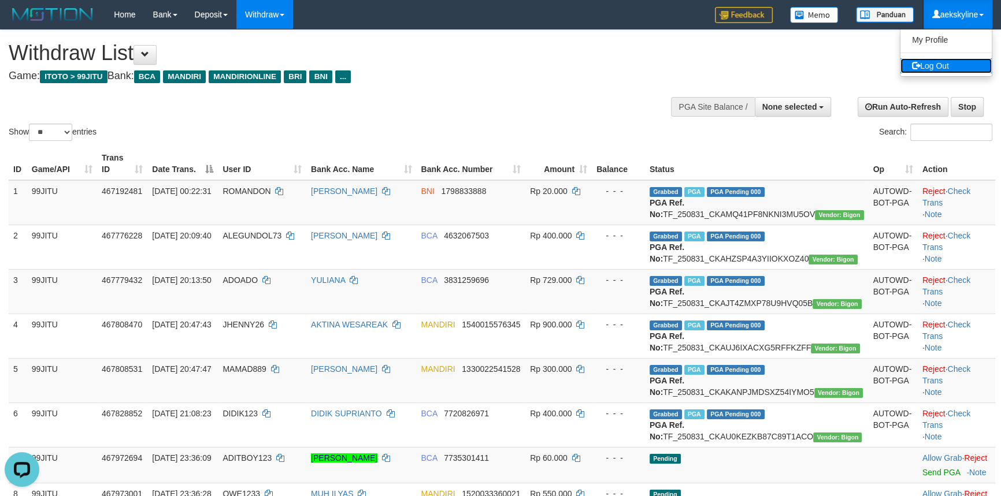
click at [945, 66] on link "Log Out" at bounding box center [945, 65] width 91 height 15
